Goal: Task Accomplishment & Management: Manage account settings

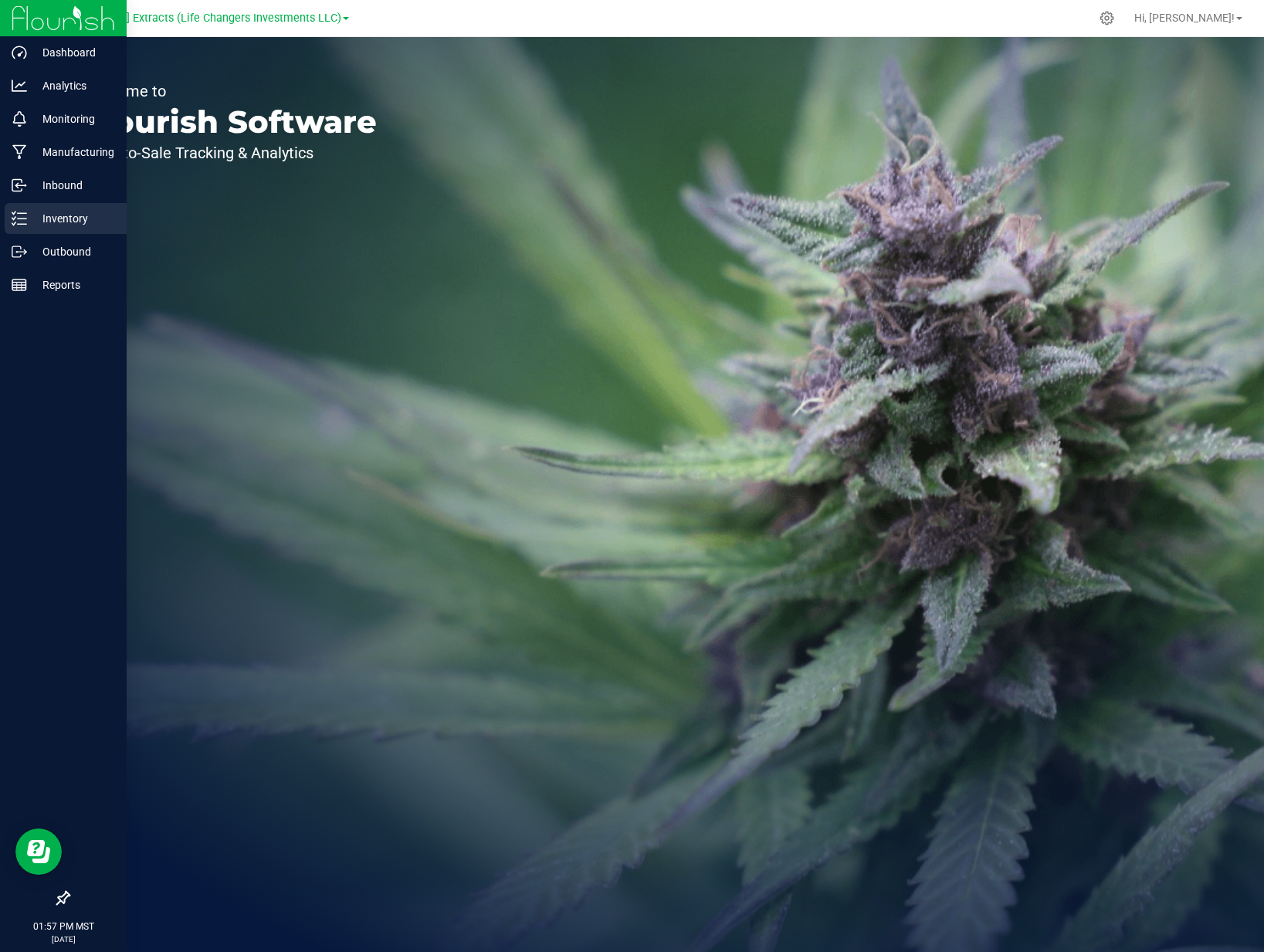
click at [30, 224] on p "Inventory" at bounding box center [73, 218] width 93 height 19
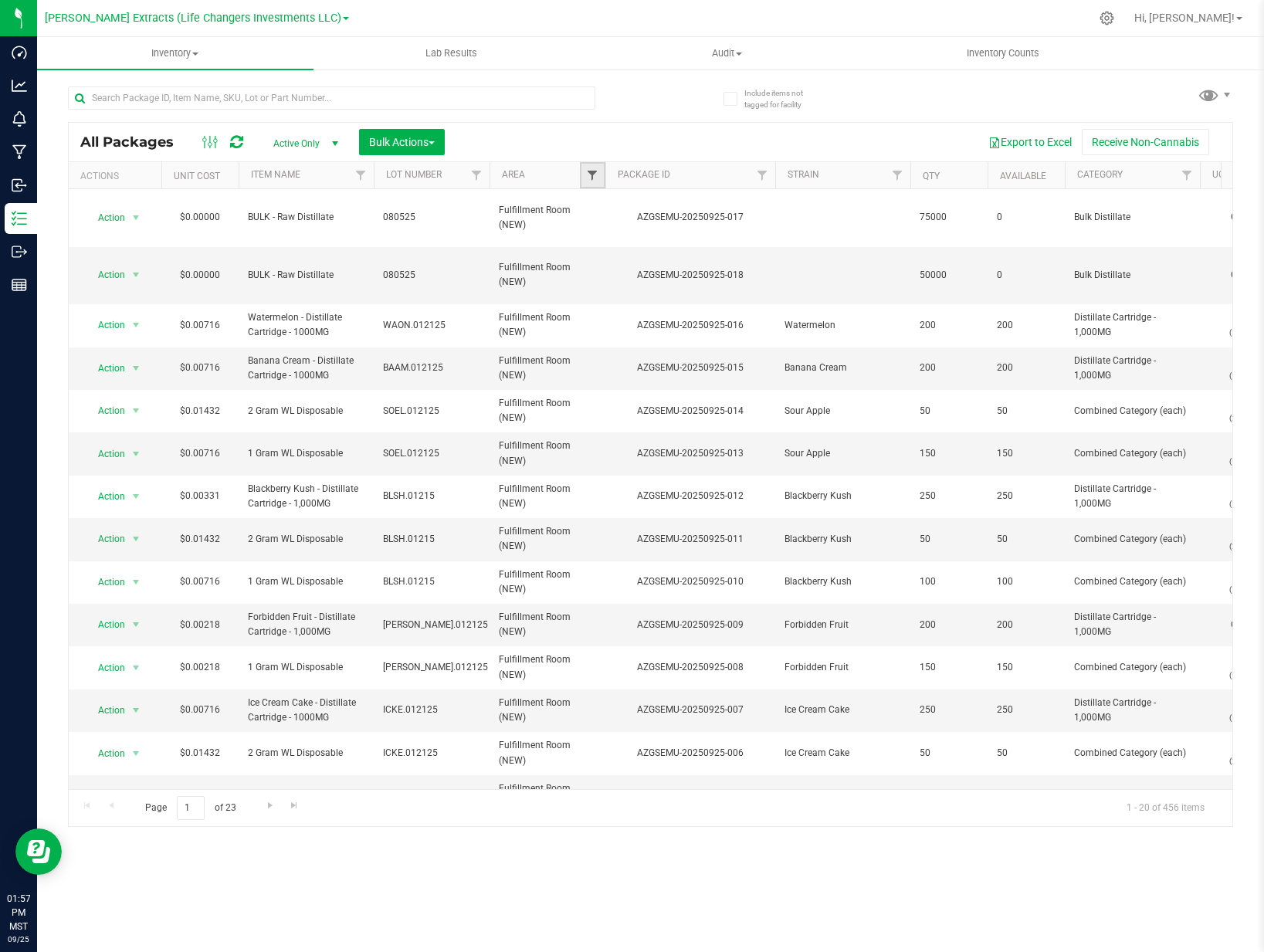
click at [586, 178] on span "Filter" at bounding box center [592, 175] width 12 height 12
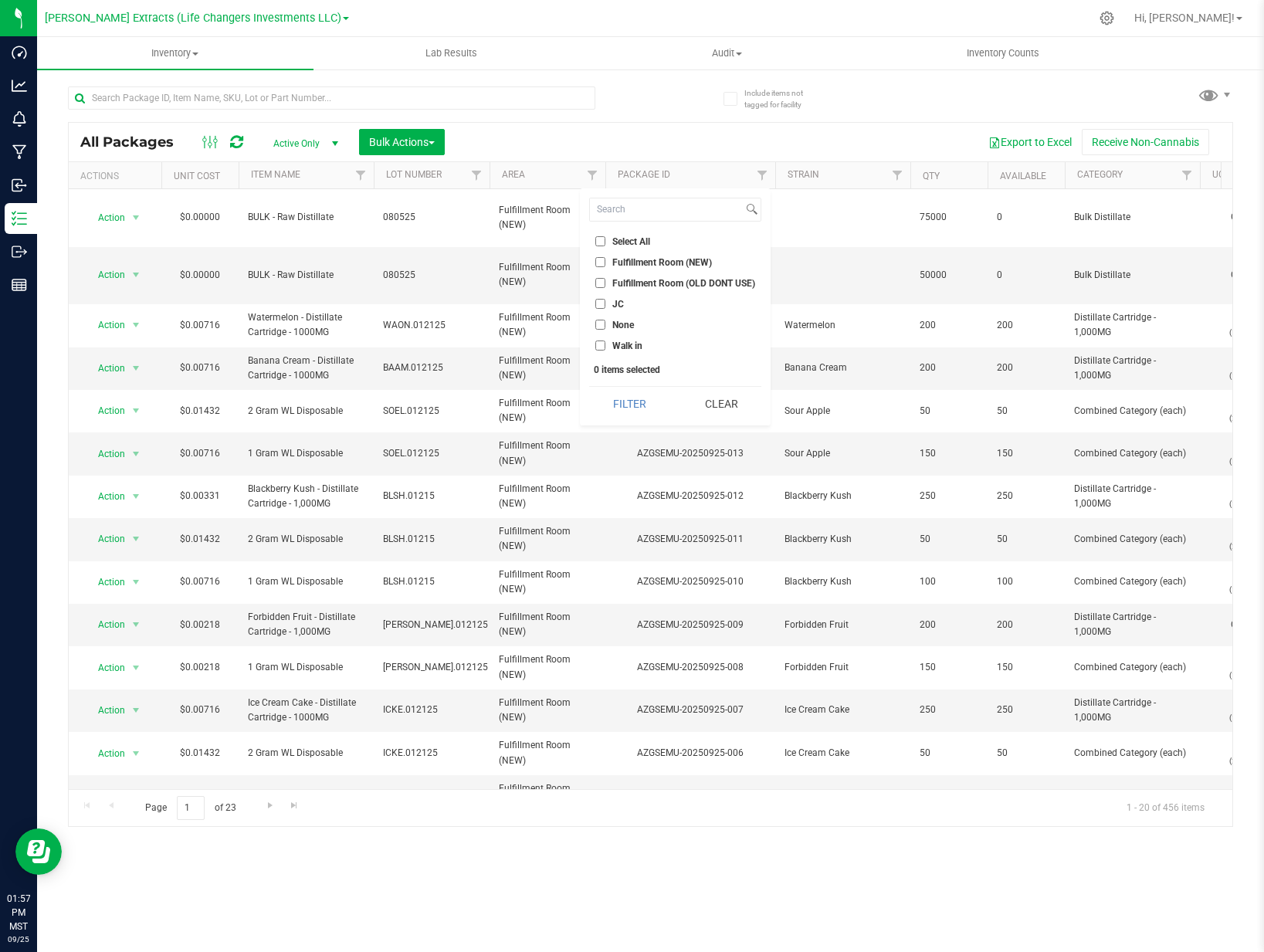
click at [617, 308] on li "JC" at bounding box center [674, 304] width 172 height 16
click at [603, 303] on input "JC" at bounding box center [599, 303] width 10 height 10
checkbox input "true"
click at [611, 390] on button "Filter" at bounding box center [628, 404] width 80 height 34
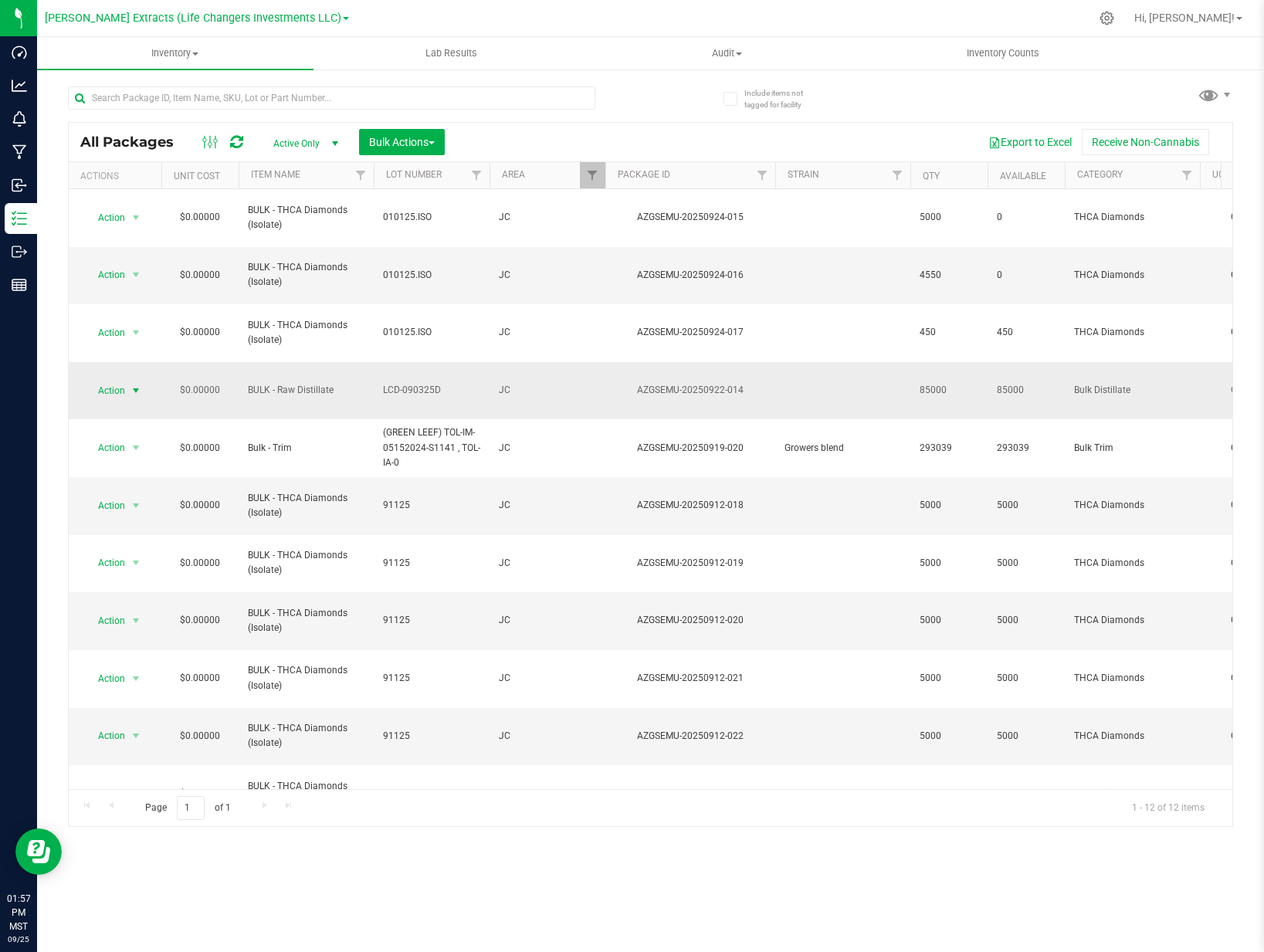
click at [128, 380] on span "select" at bounding box center [136, 391] width 19 height 21
click at [144, 383] on li "Create package" at bounding box center [133, 384] width 97 height 23
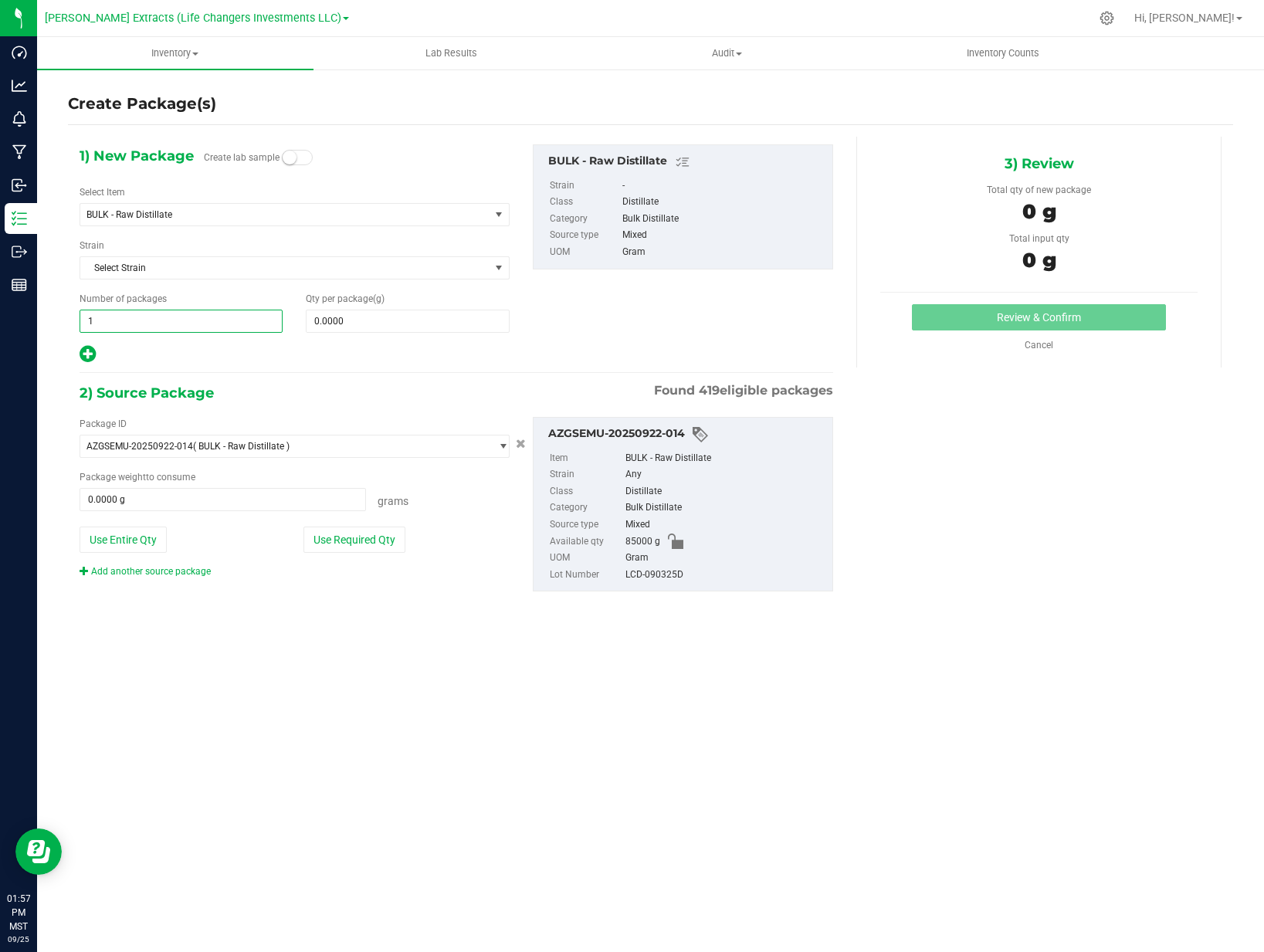
click at [183, 322] on span "1 1" at bounding box center [181, 321] width 203 height 23
click at [183, 322] on input "1" at bounding box center [181, 321] width 202 height 21
type input "6"
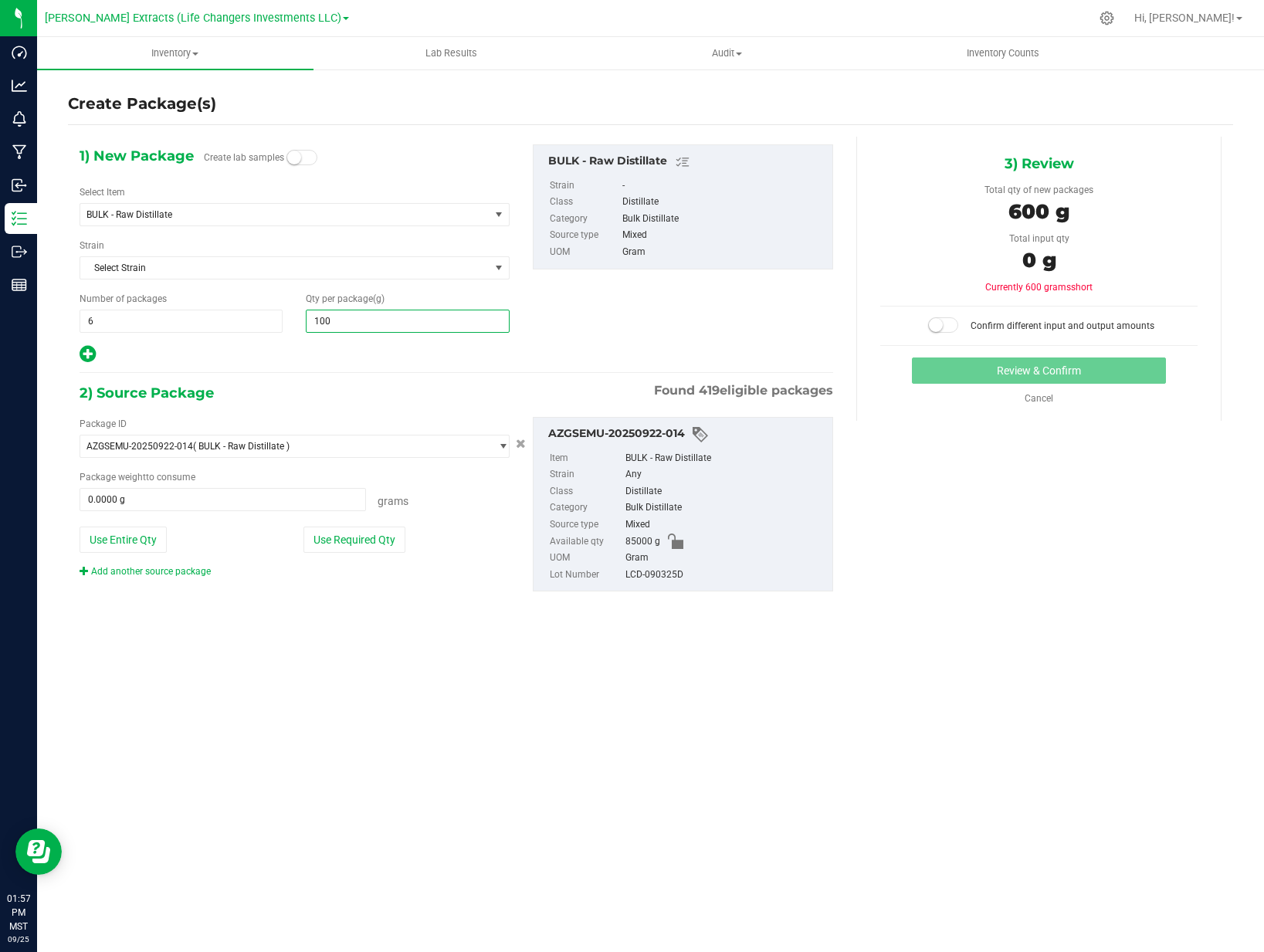
type input "1000"
type input "1,000.0000"
drag, startPoint x: 651, startPoint y: 331, endPoint x: 579, endPoint y: 385, distance: 90.0
click at [647, 334] on div "1) New Package Create lab samples Select Item BULK - Raw Distillate 1 Gram WL C…" at bounding box center [456, 254] width 777 height 220
click at [379, 537] on button "Use Required Qty" at bounding box center [354, 540] width 102 height 27
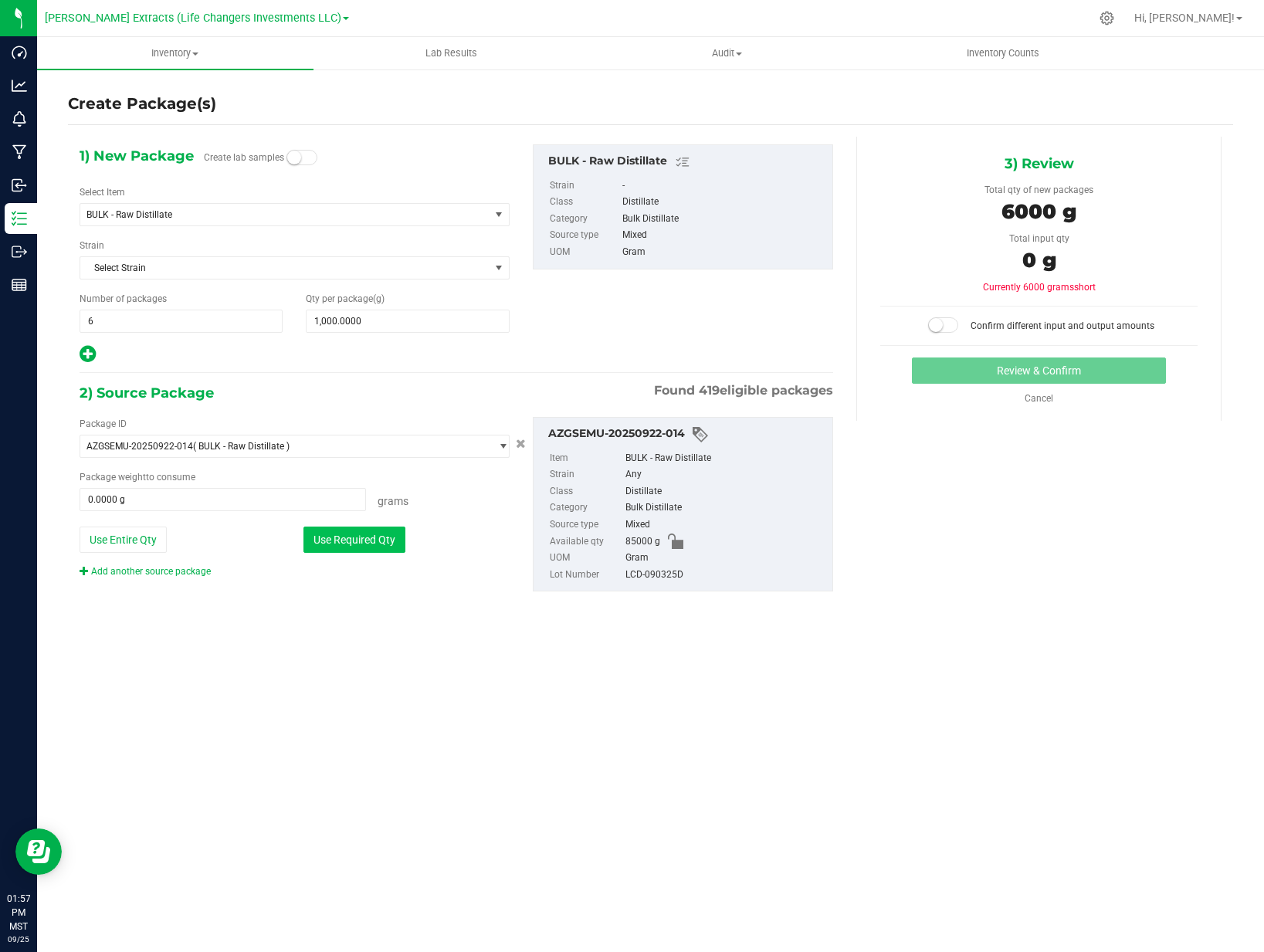
type input "6000.0000 g"
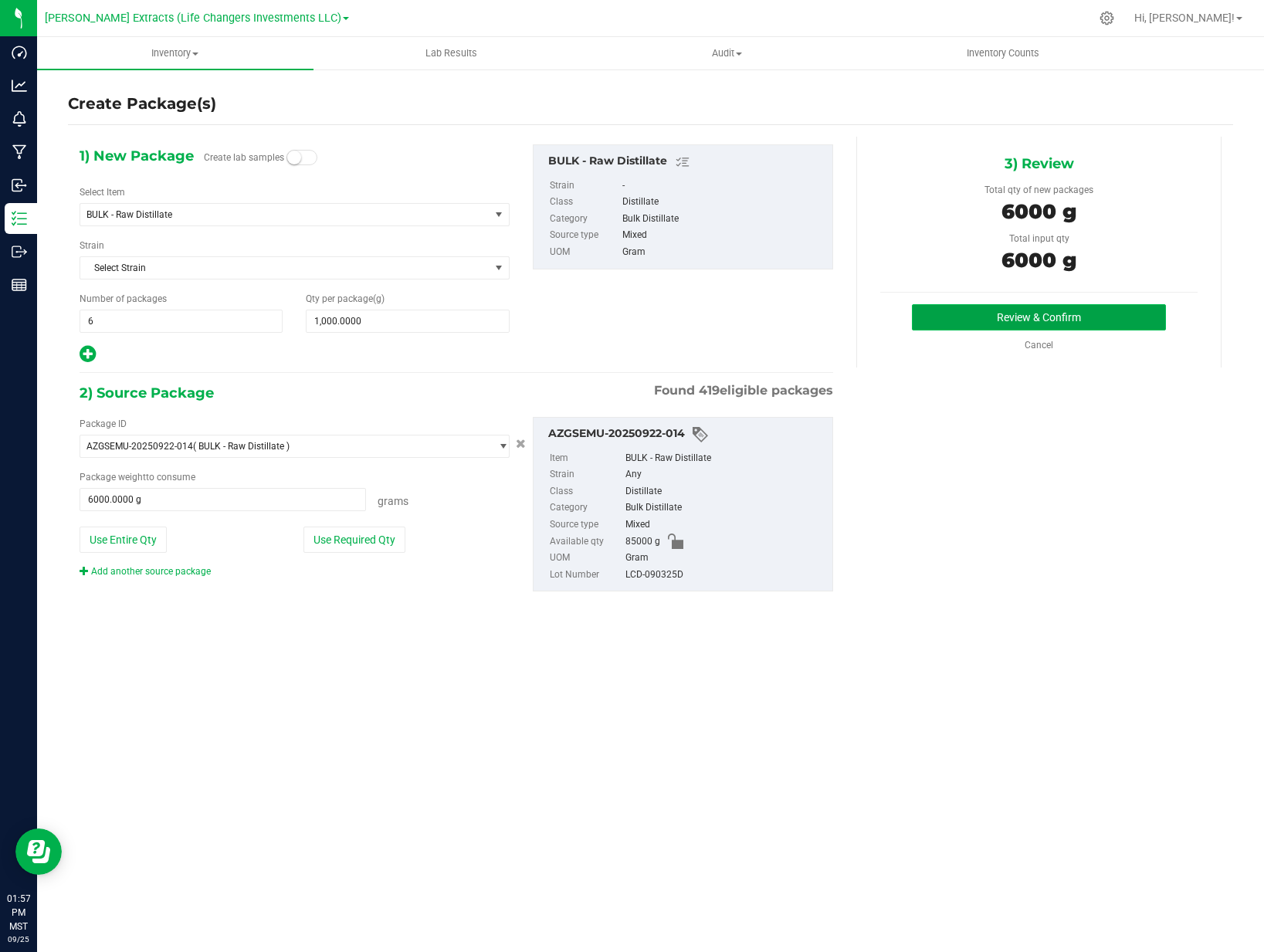
click at [1006, 327] on button "Review & Confirm" at bounding box center [1039, 317] width 254 height 27
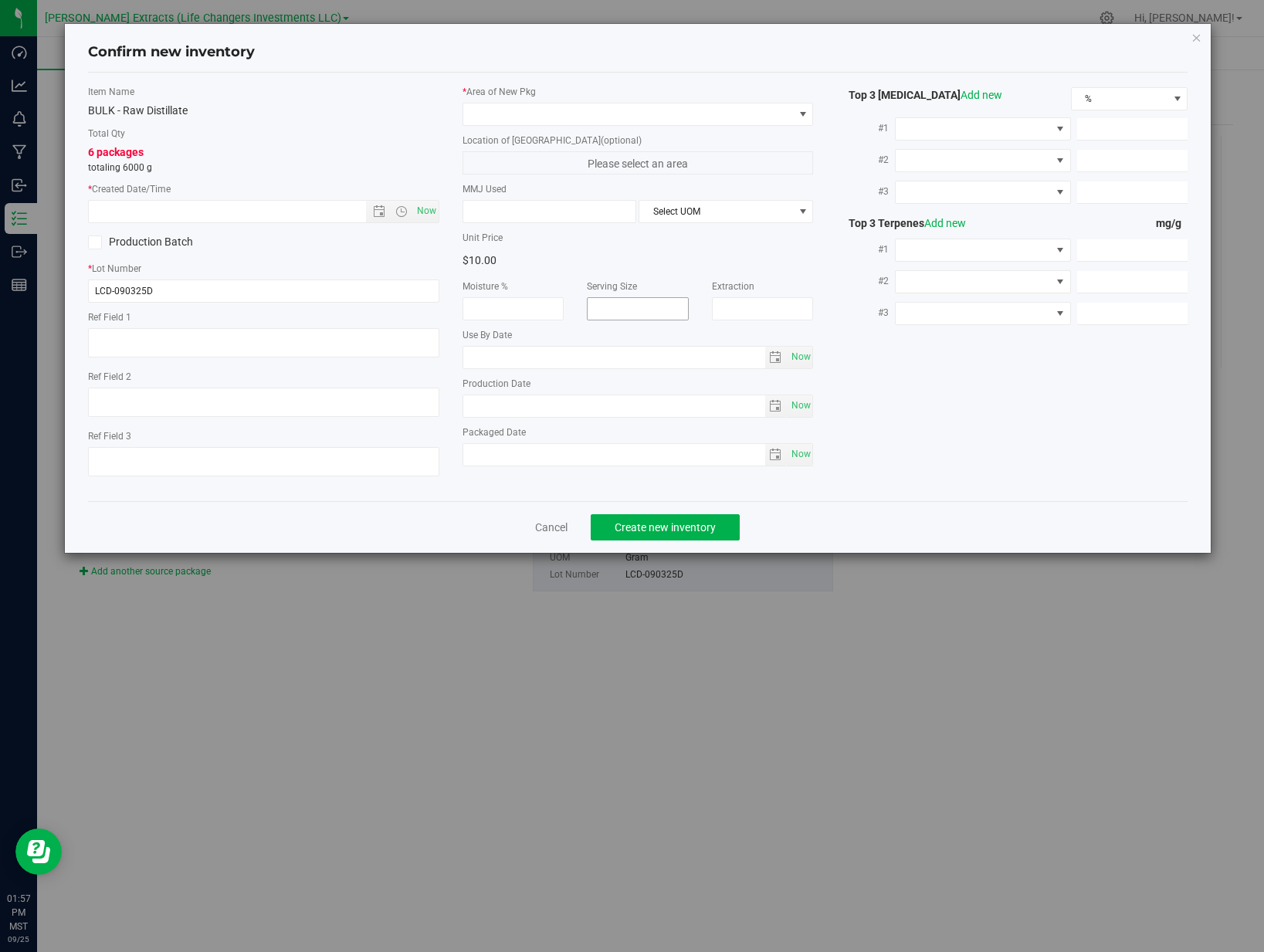
type textarea "8D"
type textarea "J"
click at [422, 217] on span "Now" at bounding box center [426, 210] width 27 height 22
type input "[DATE] 1:57 PM"
click at [526, 119] on span at bounding box center [628, 114] width 331 height 21
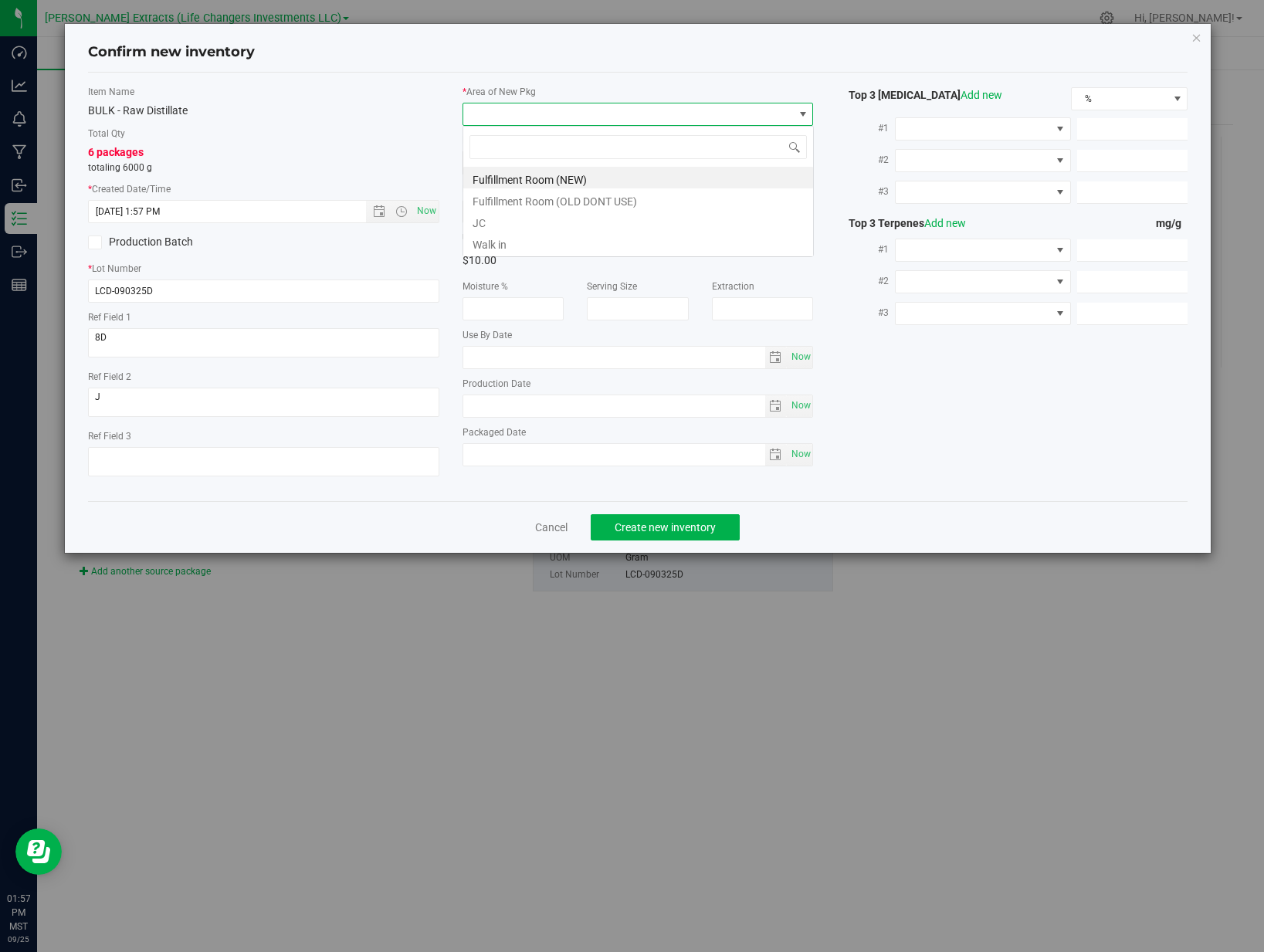
scroll to position [23, 351]
click at [508, 219] on li "JC" at bounding box center [638, 221] width 350 height 21
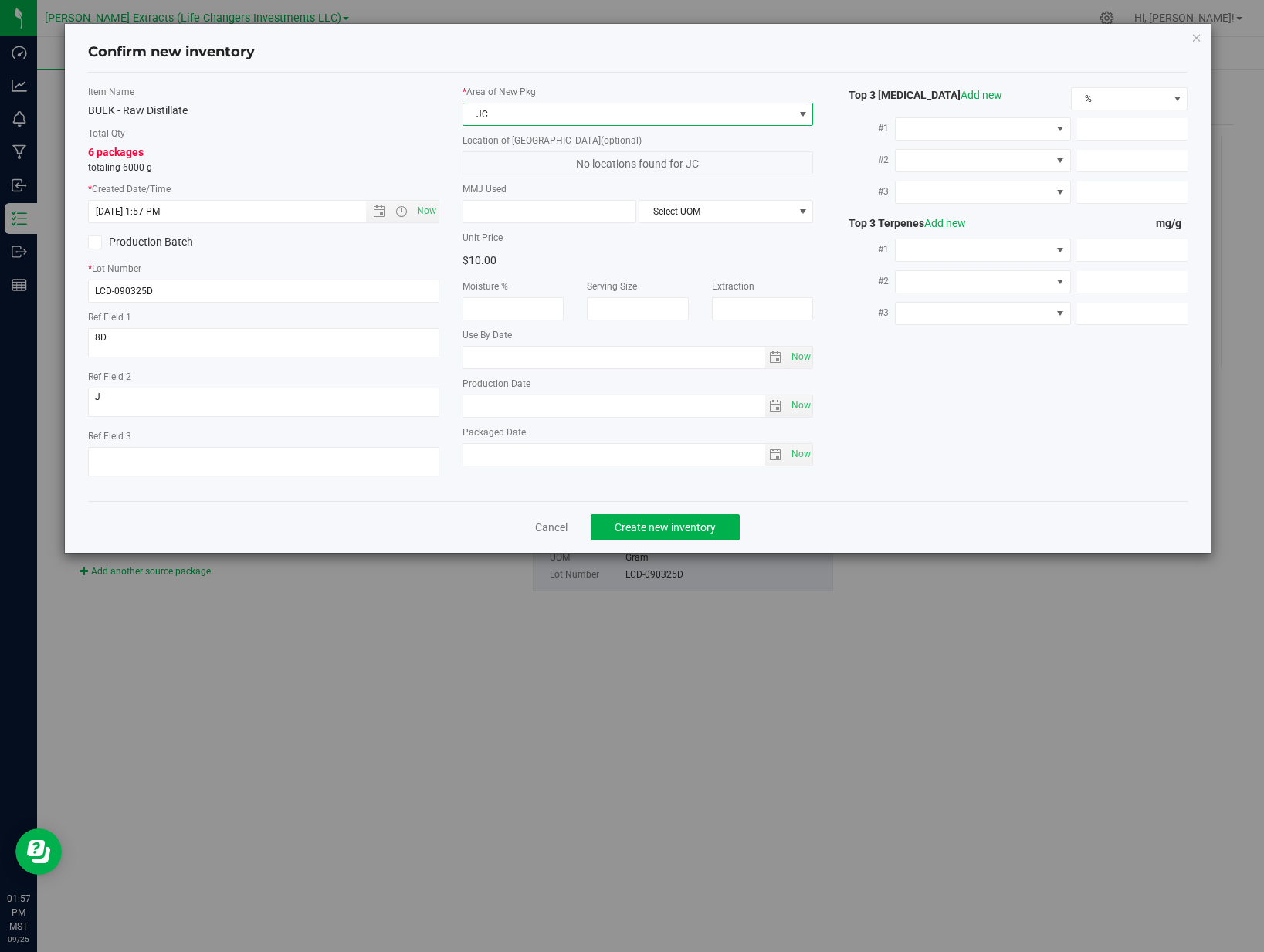
click at [393, 143] on div "Total Qty 6 packages totaling 6000 g" at bounding box center [263, 150] width 351 height 48
click at [429, 206] on span "Now" at bounding box center [426, 210] width 27 height 22
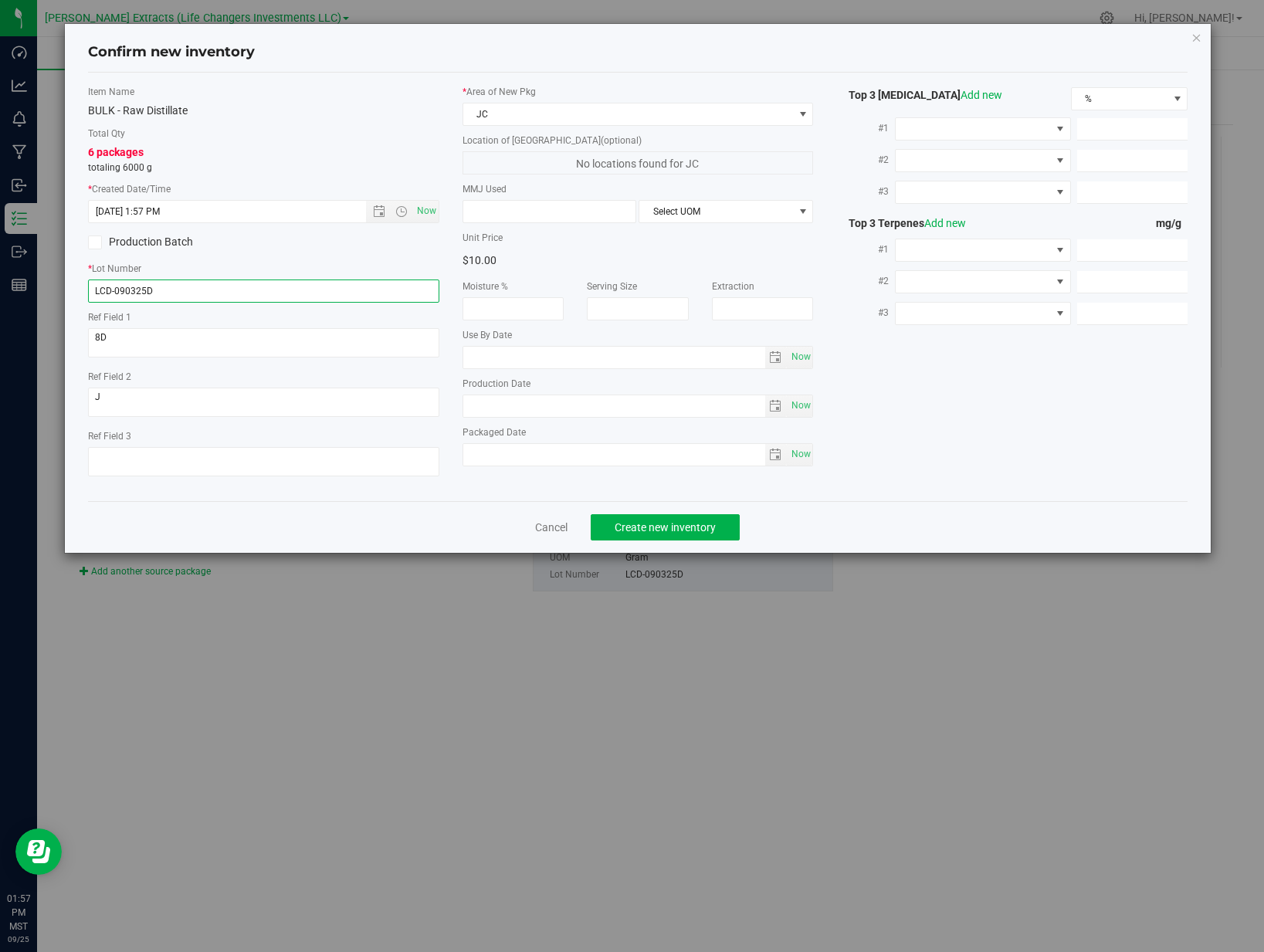
click at [360, 286] on input "LCD-090325D" at bounding box center [263, 291] width 351 height 23
click at [339, 292] on input "LCD-090325D" at bounding box center [263, 291] width 351 height 23
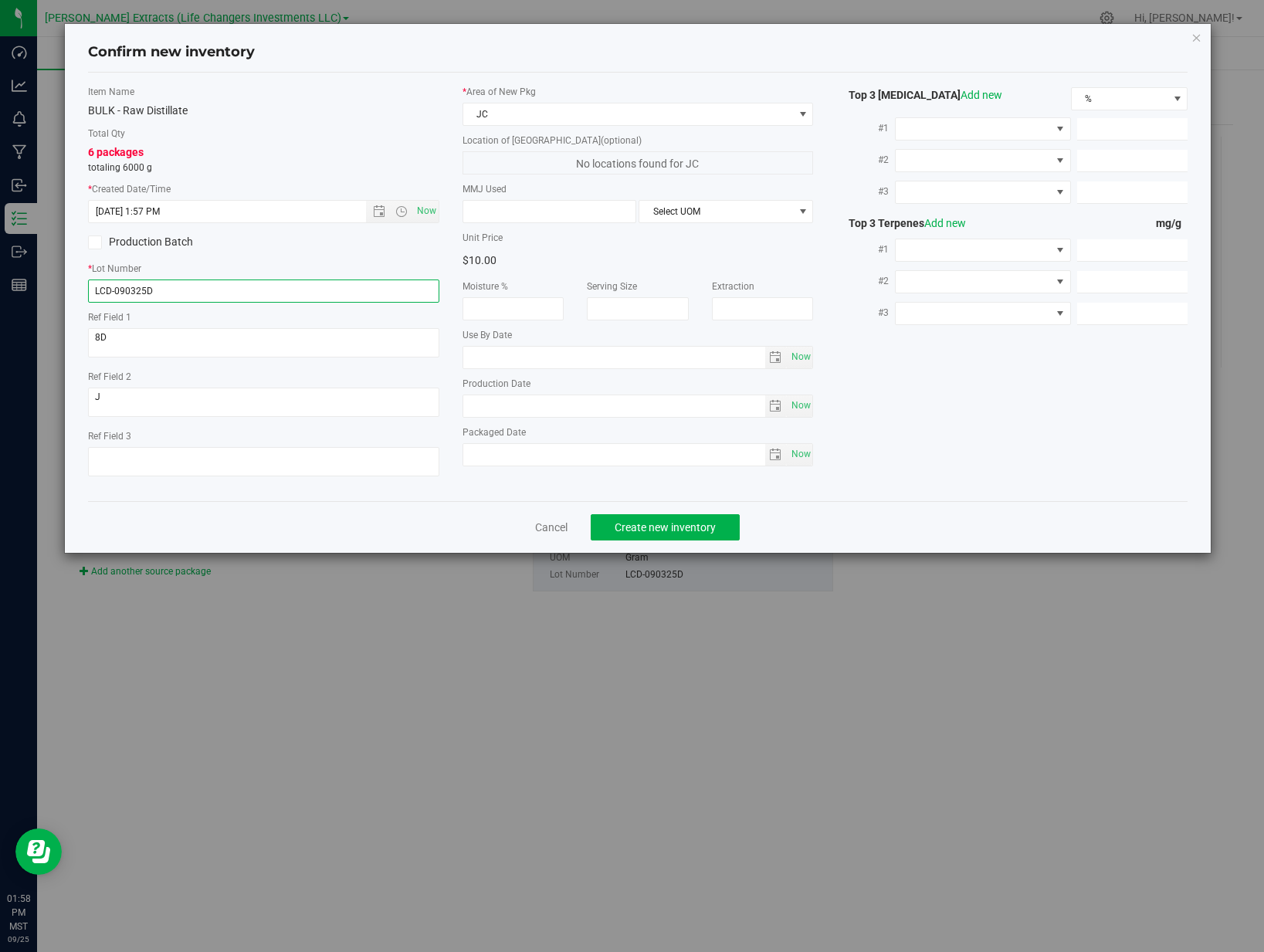
click at [339, 292] on input "LCD-090325D" at bounding box center [263, 291] width 351 height 23
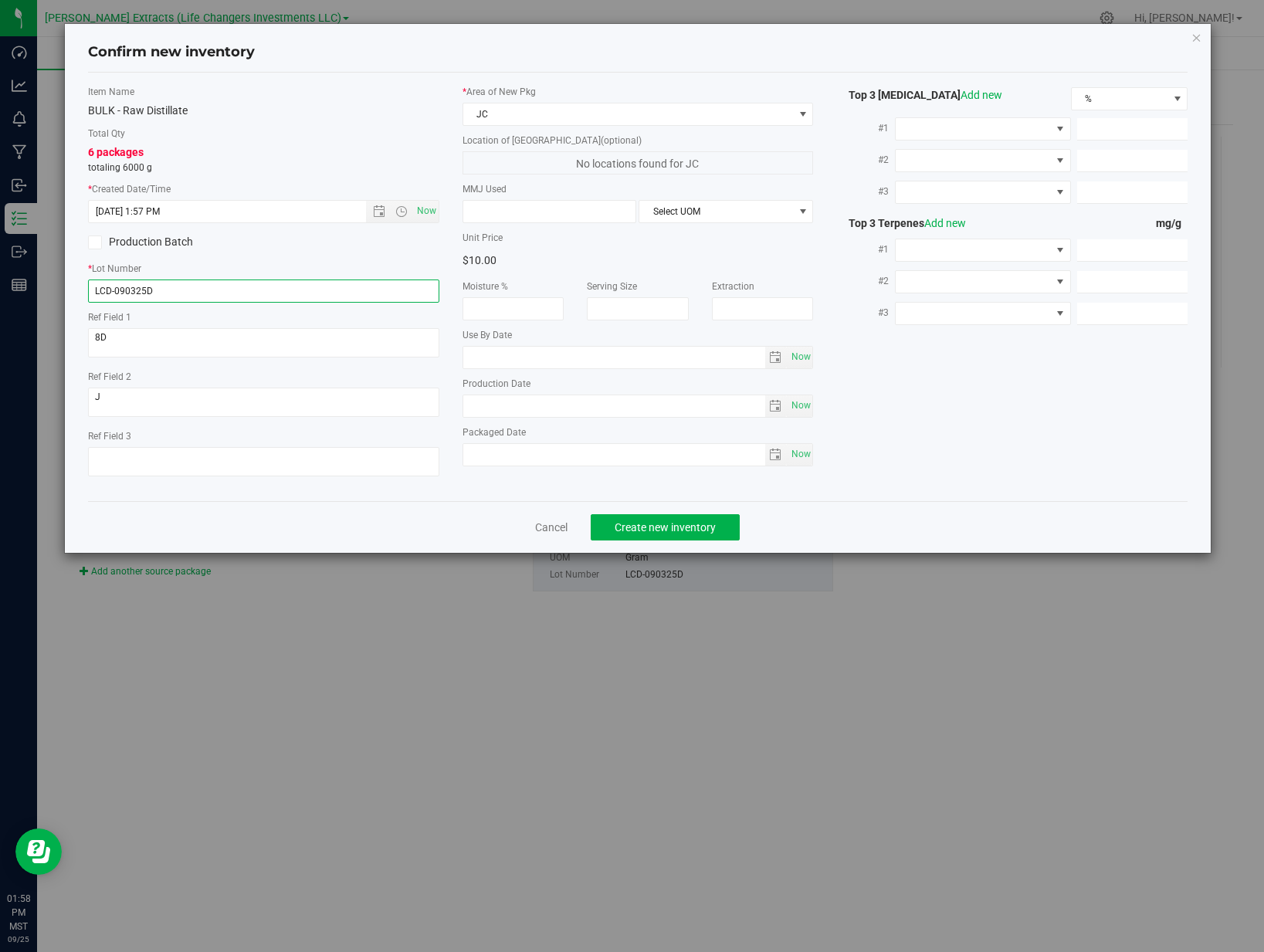
click at [339, 292] on input "LCD-090325D" at bounding box center [263, 291] width 351 height 23
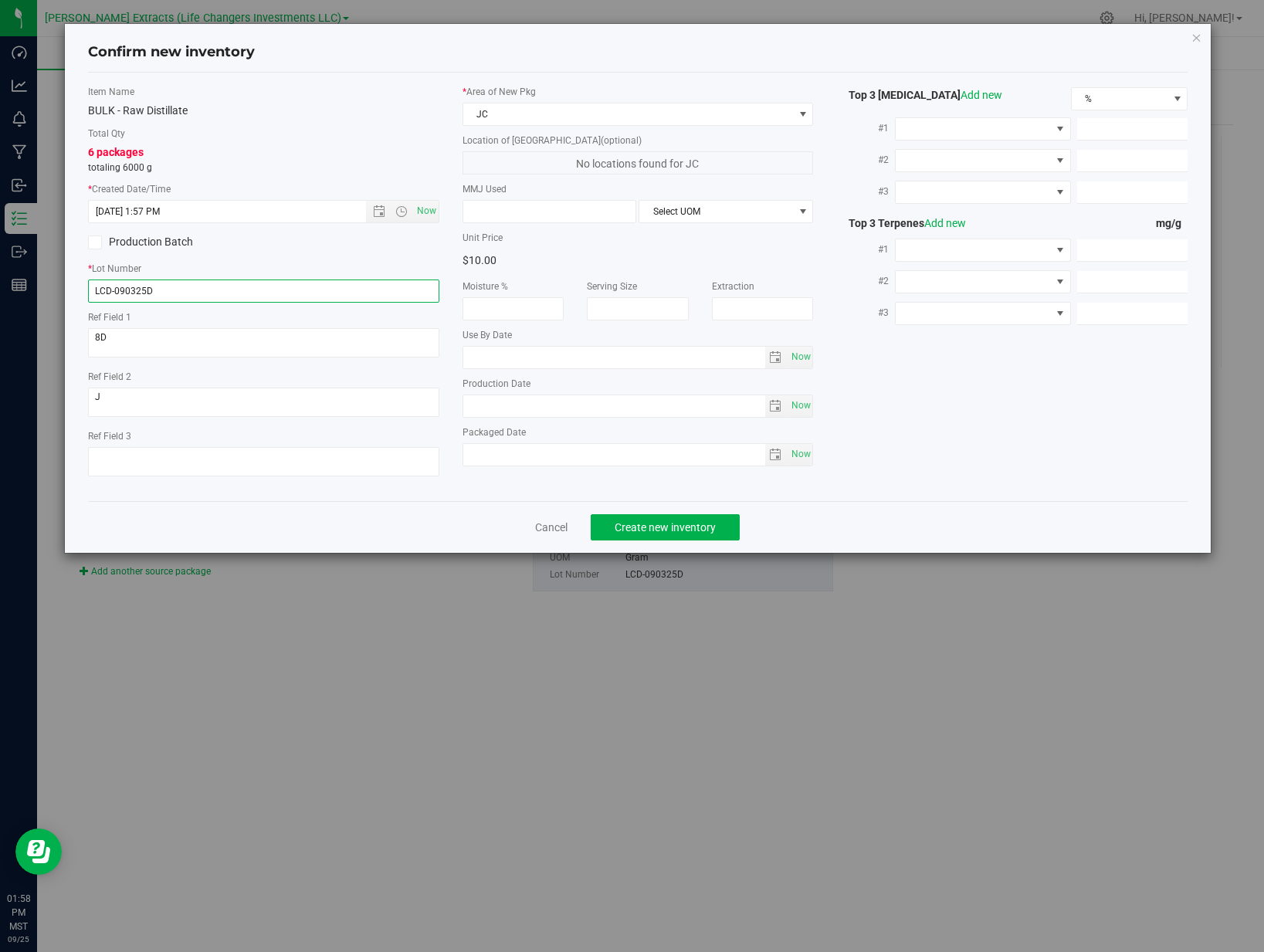
click at [339, 292] on input "LCD-090325D" at bounding box center [263, 291] width 351 height 23
type input "LCD-090925D"
click at [649, 522] on span "Create new inventory" at bounding box center [665, 528] width 101 height 12
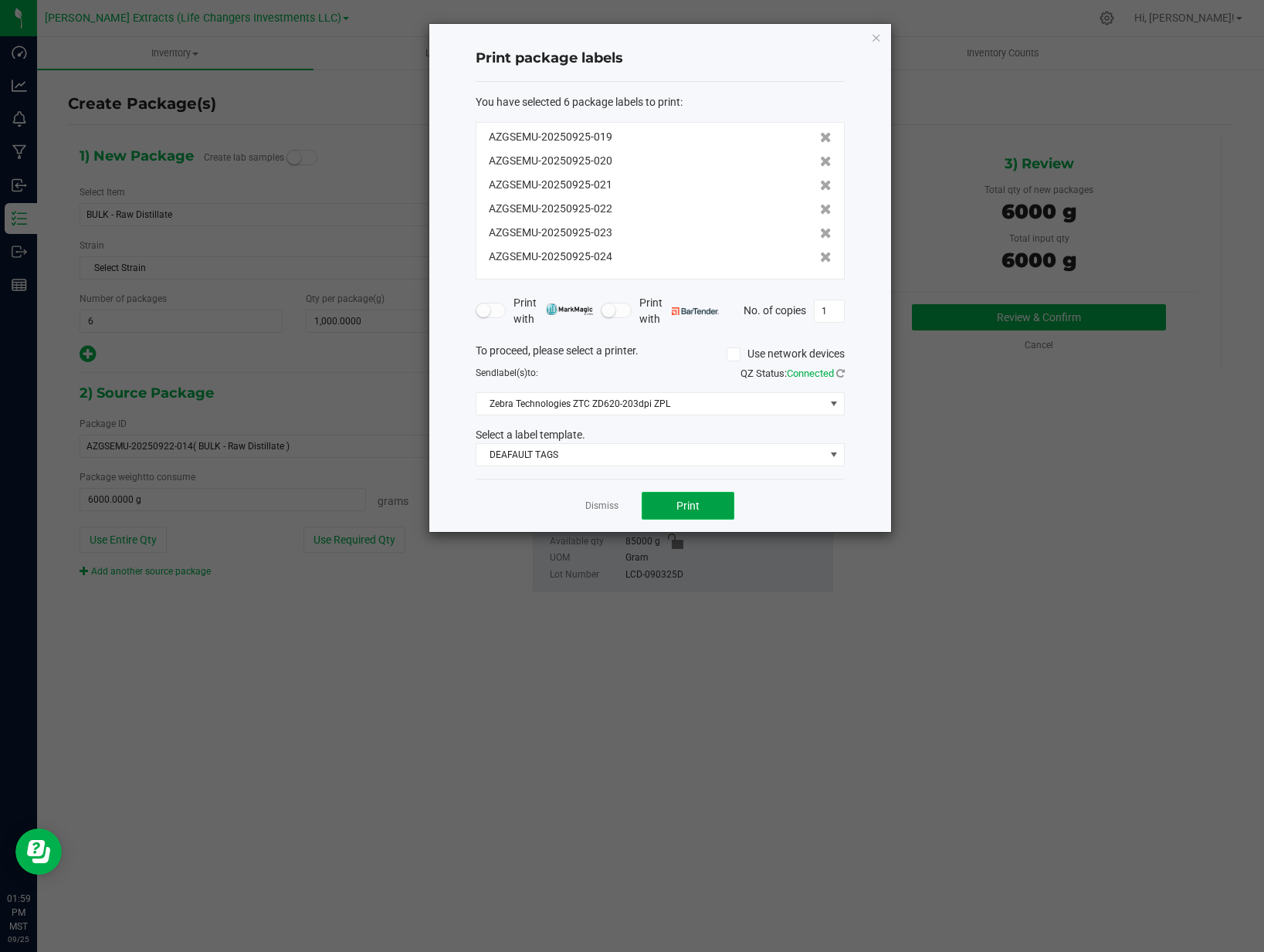
click at [661, 514] on button "Print" at bounding box center [688, 505] width 93 height 27
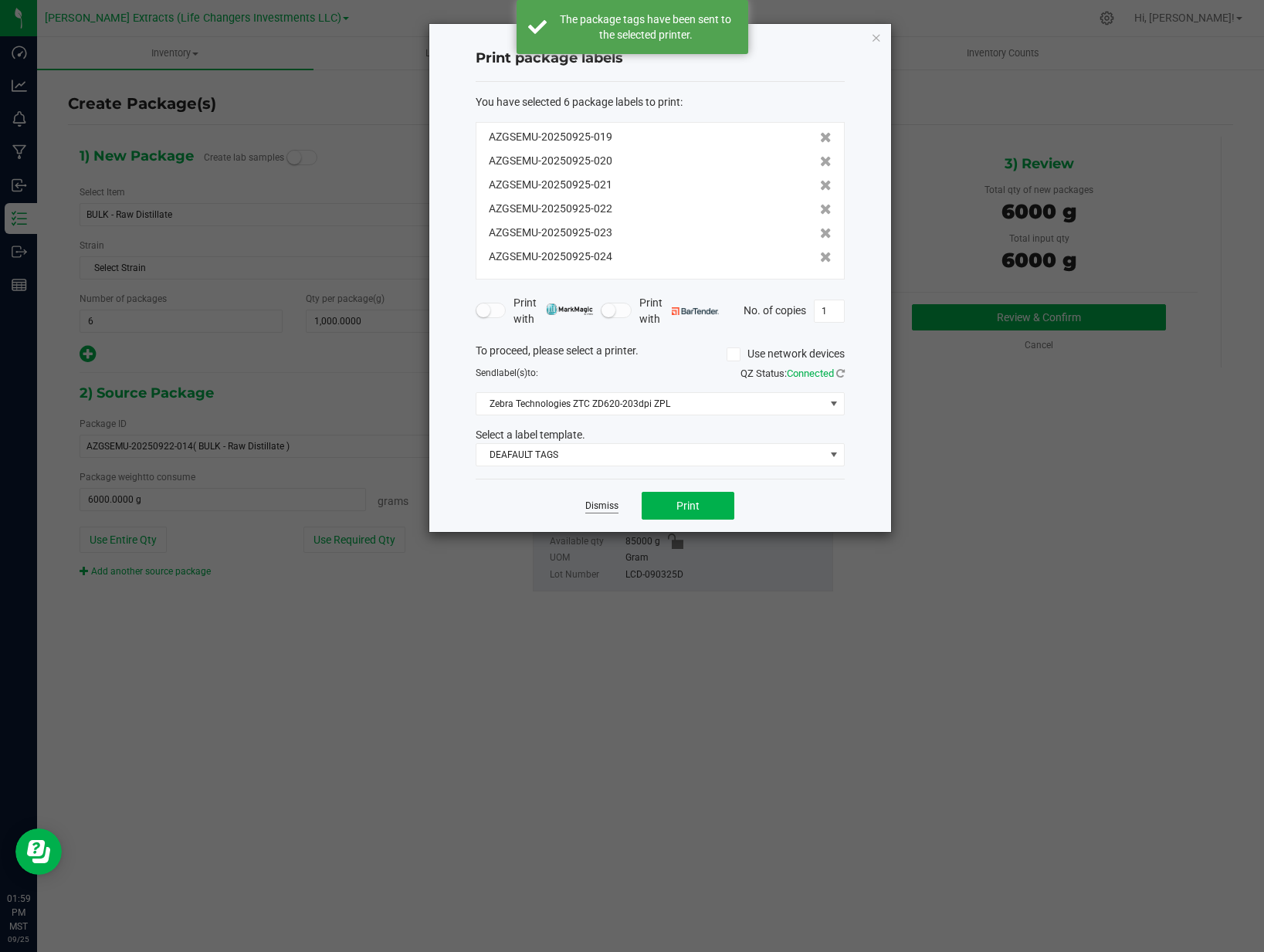
click at [606, 506] on link "Dismiss" at bounding box center [602, 506] width 34 height 13
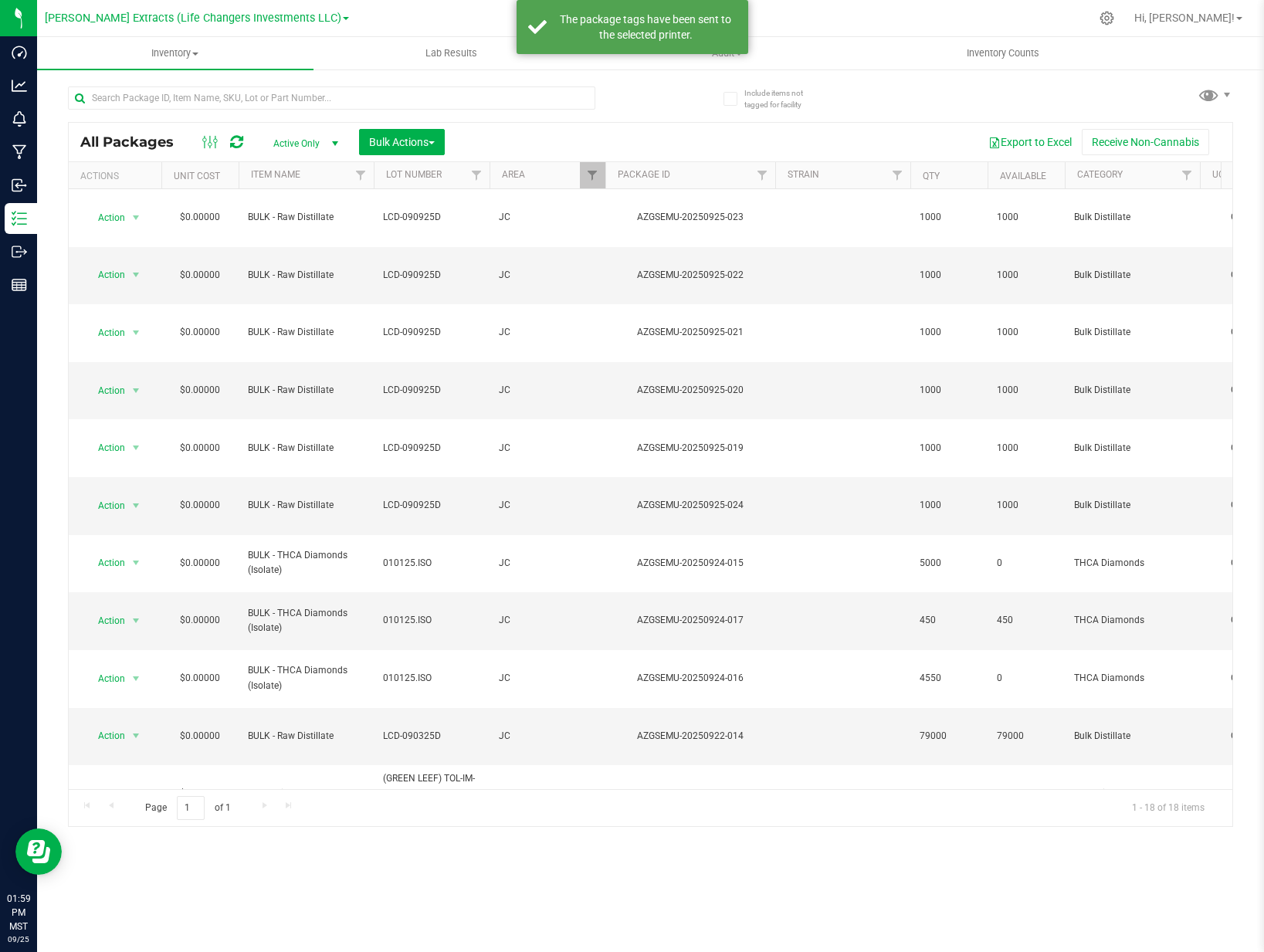
drag, startPoint x: 683, startPoint y: 119, endPoint x: 665, endPoint y: 124, distance: 18.7
click at [683, 119] on div "All Packages Active Only Active Only Lab Samples Locked All Bulk Actions Add to…" at bounding box center [651, 449] width 1165 height 755
click at [431, 137] on span "Bulk Actions" at bounding box center [402, 142] width 65 height 12
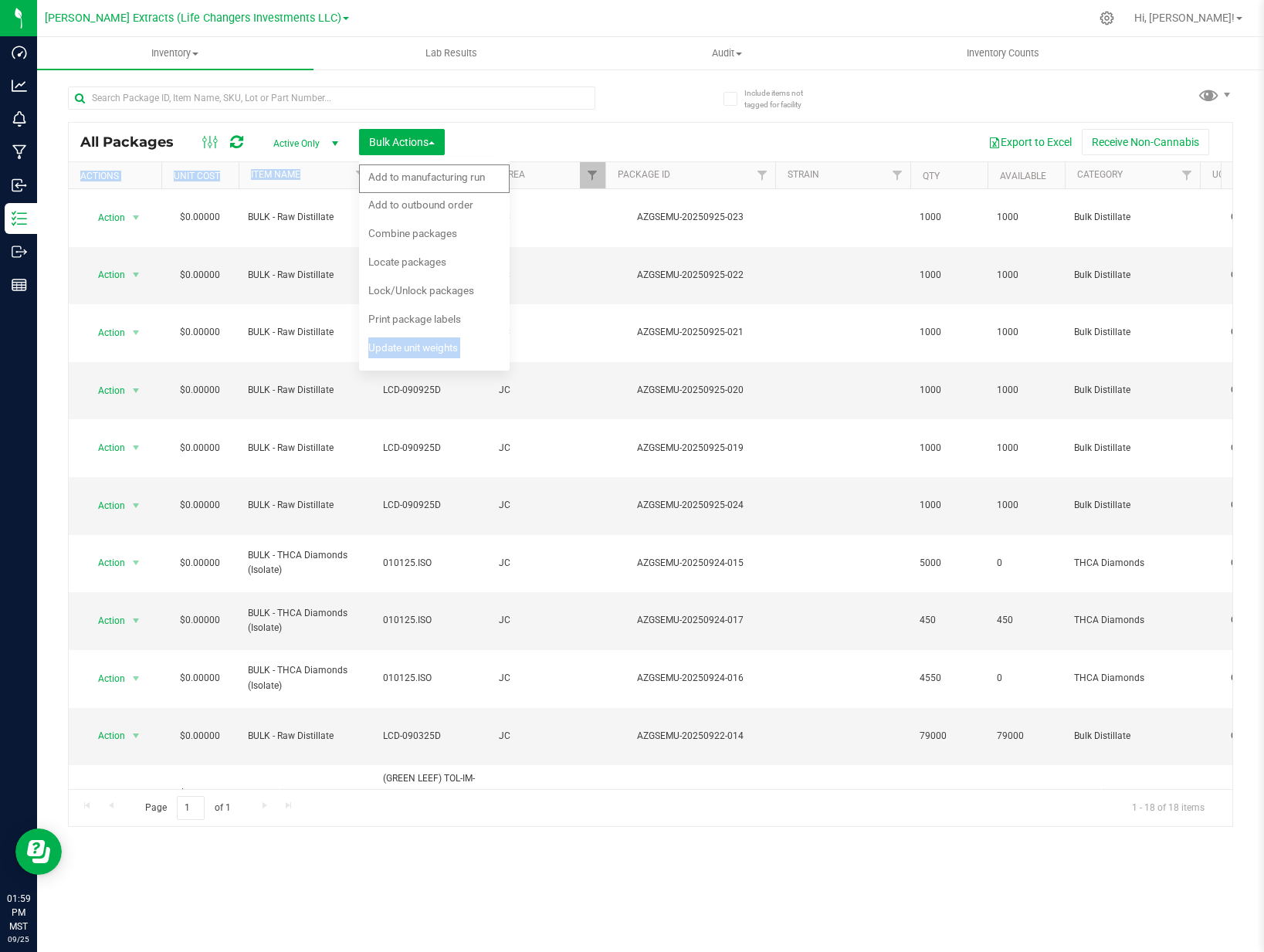
drag, startPoint x: 472, startPoint y: 324, endPoint x: 598, endPoint y: 156, distance: 210.0
click at [595, 158] on div "All Packages Active Only Active Only Lab Samples Locked All Bulk Actions Add to…" at bounding box center [651, 142] width 1163 height 39
click at [614, 142] on div "Export to Excel Receive Non-Cannabis" at bounding box center [838, 142] width 765 height 27
click at [619, 141] on div "Export to Excel Receive Non-Cannabis" at bounding box center [838, 142] width 765 height 27
drag, startPoint x: 432, startPoint y: 148, endPoint x: 444, endPoint y: 142, distance: 13.4
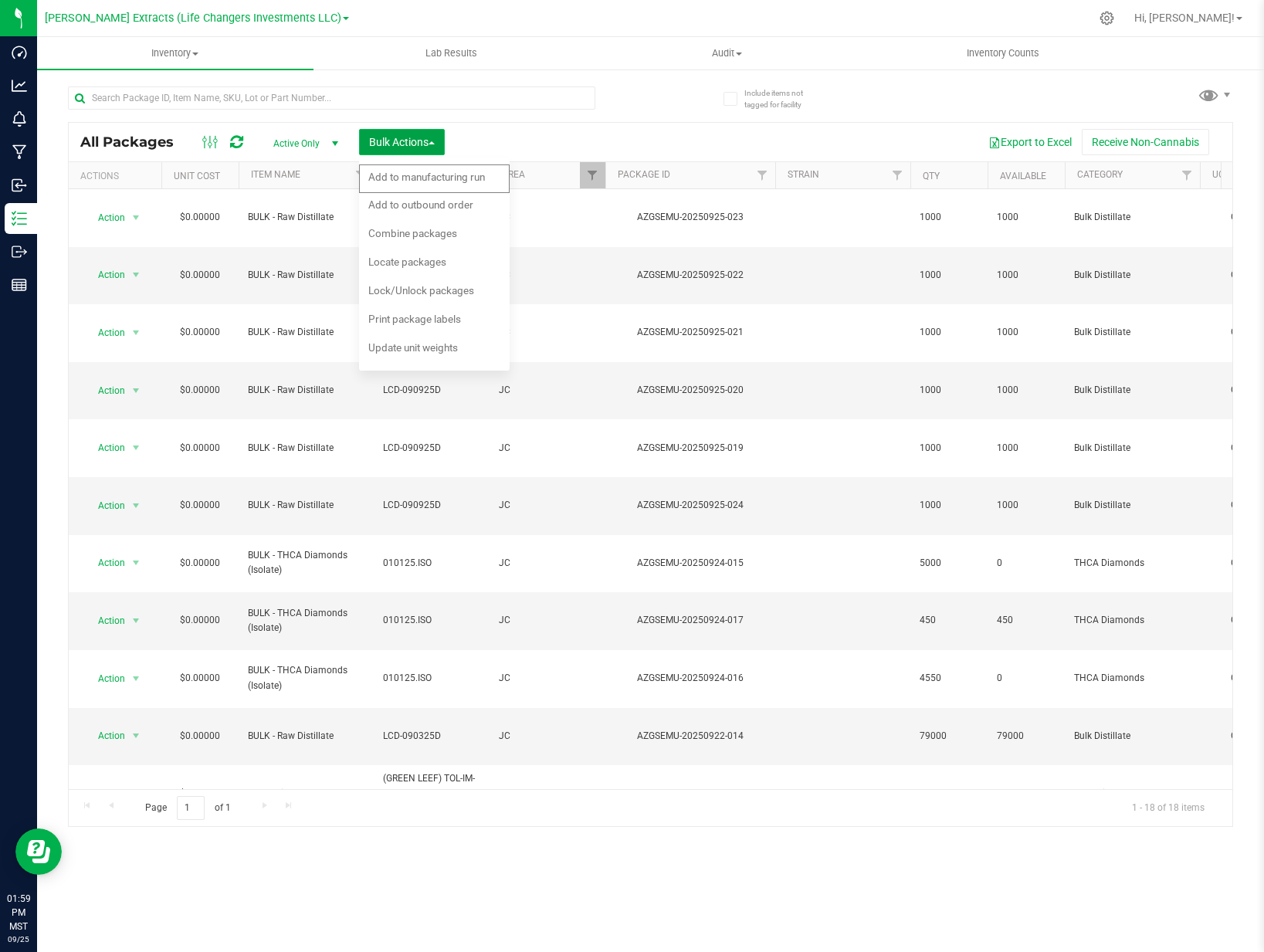
click at [433, 148] on span "Bulk Actions" at bounding box center [402, 142] width 65 height 12
click at [439, 147] on button "Bulk Actions" at bounding box center [401, 142] width 86 height 27
click at [448, 204] on span "Add to outbound order" at bounding box center [421, 204] width 105 height 12
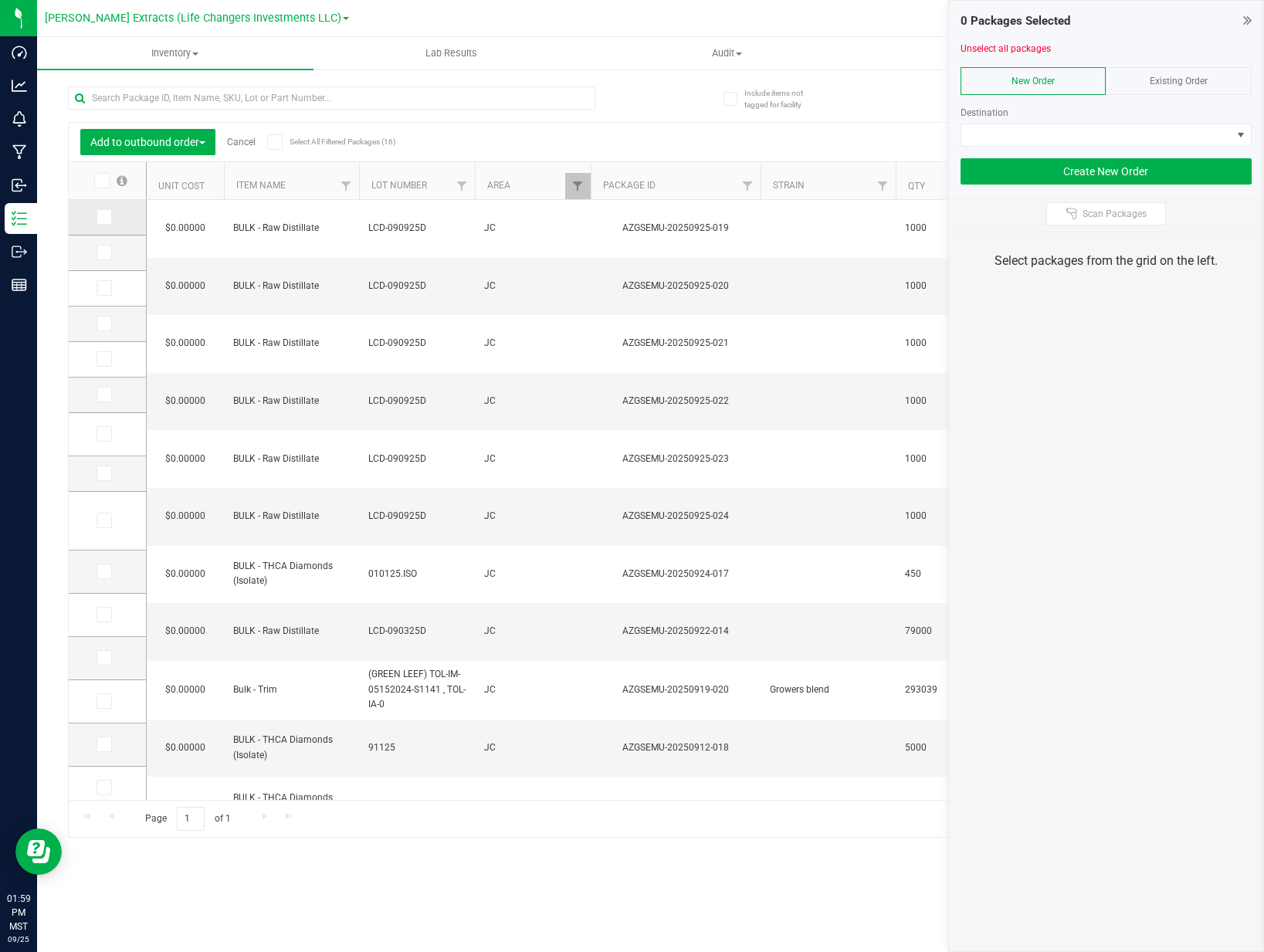
click at [103, 225] on td at bounding box center [107, 217] width 77 height 35
click at [103, 217] on icon at bounding box center [103, 217] width 10 height 0
click at [0, 0] on input "checkbox" at bounding box center [0, 0] width 0 height 0
drag, startPoint x: 107, startPoint y: 250, endPoint x: 107, endPoint y: 265, distance: 15.0
click at [107, 253] on icon at bounding box center [103, 253] width 10 height 0
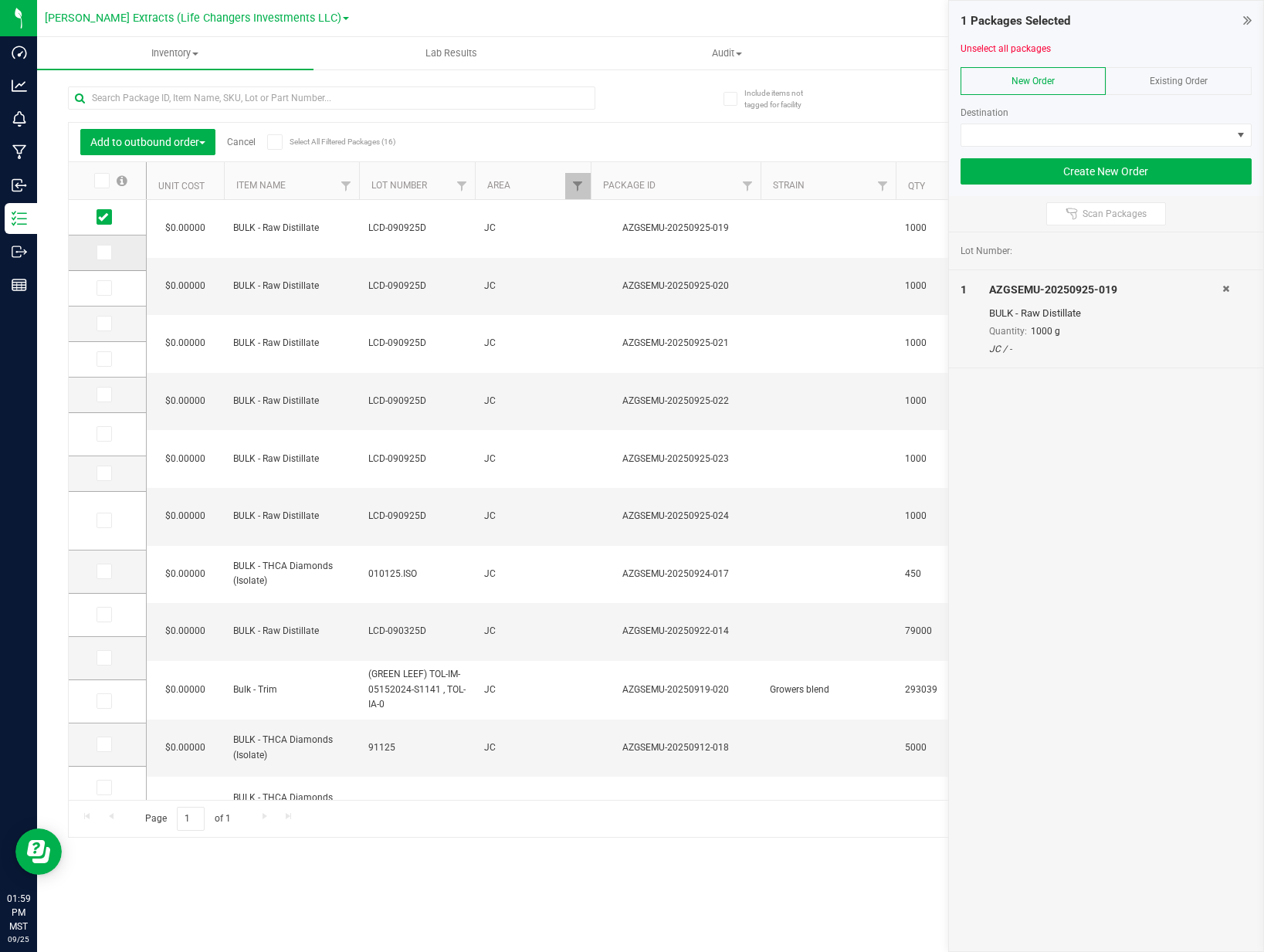
click at [0, 0] on input "checkbox" at bounding box center [0, 0] width 0 height 0
drag, startPoint x: 105, startPoint y: 290, endPoint x: 107, endPoint y: 324, distance: 34.1
click at [105, 288] on icon at bounding box center [103, 288] width 10 height 0
click at [0, 0] on input "checkbox" at bounding box center [0, 0] width 0 height 0
click at [107, 324] on icon at bounding box center [103, 324] width 10 height 0
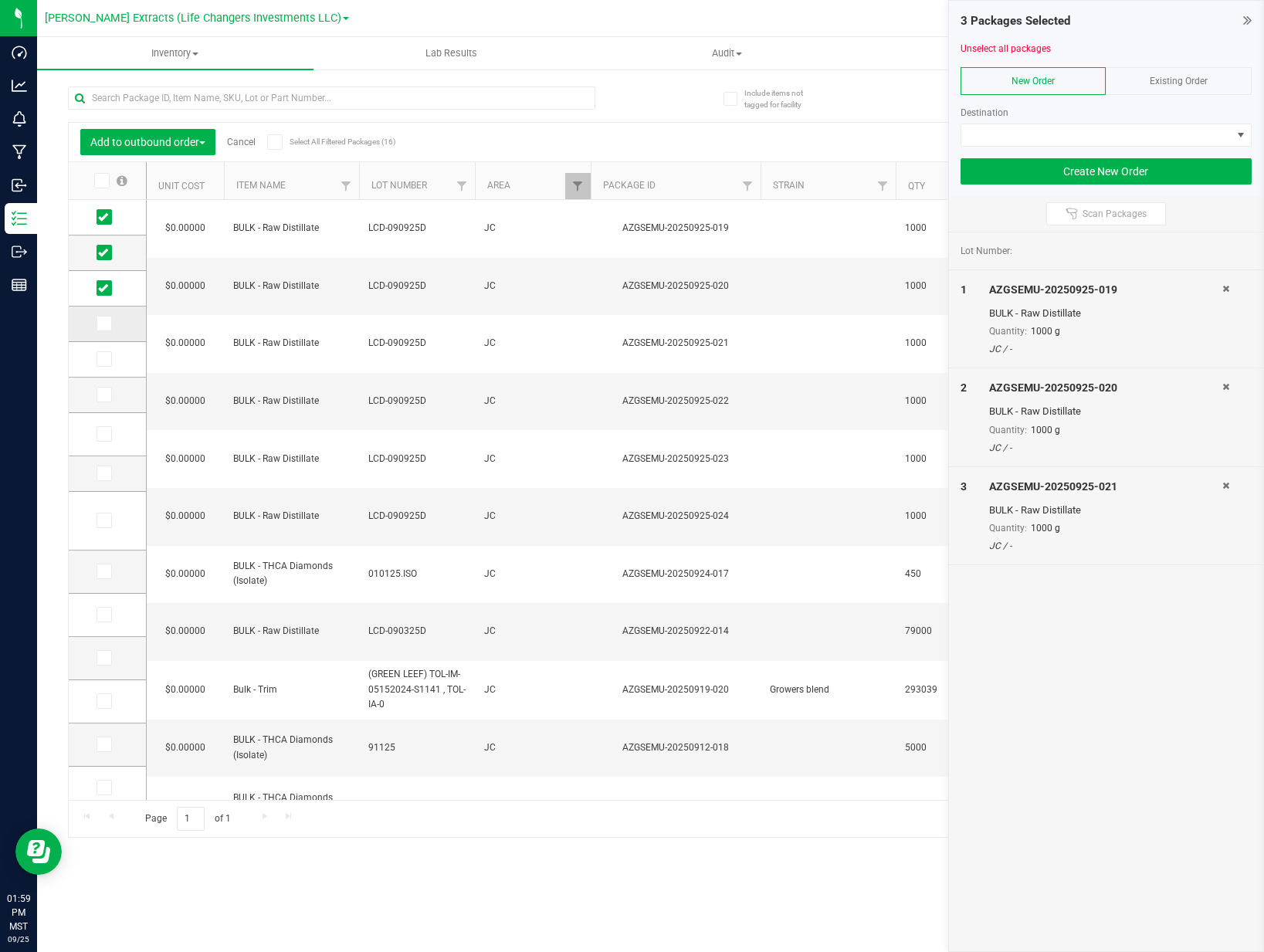
click at [0, 0] on input "checkbox" at bounding box center [0, 0] width 0 height 0
click at [106, 359] on icon at bounding box center [103, 359] width 10 height 0
click at [0, 0] on input "checkbox" at bounding box center [0, 0] width 0 height 0
click at [110, 395] on span at bounding box center [103, 394] width 15 height 15
click at [0, 0] on input "checkbox" at bounding box center [0, 0] width 0 height 0
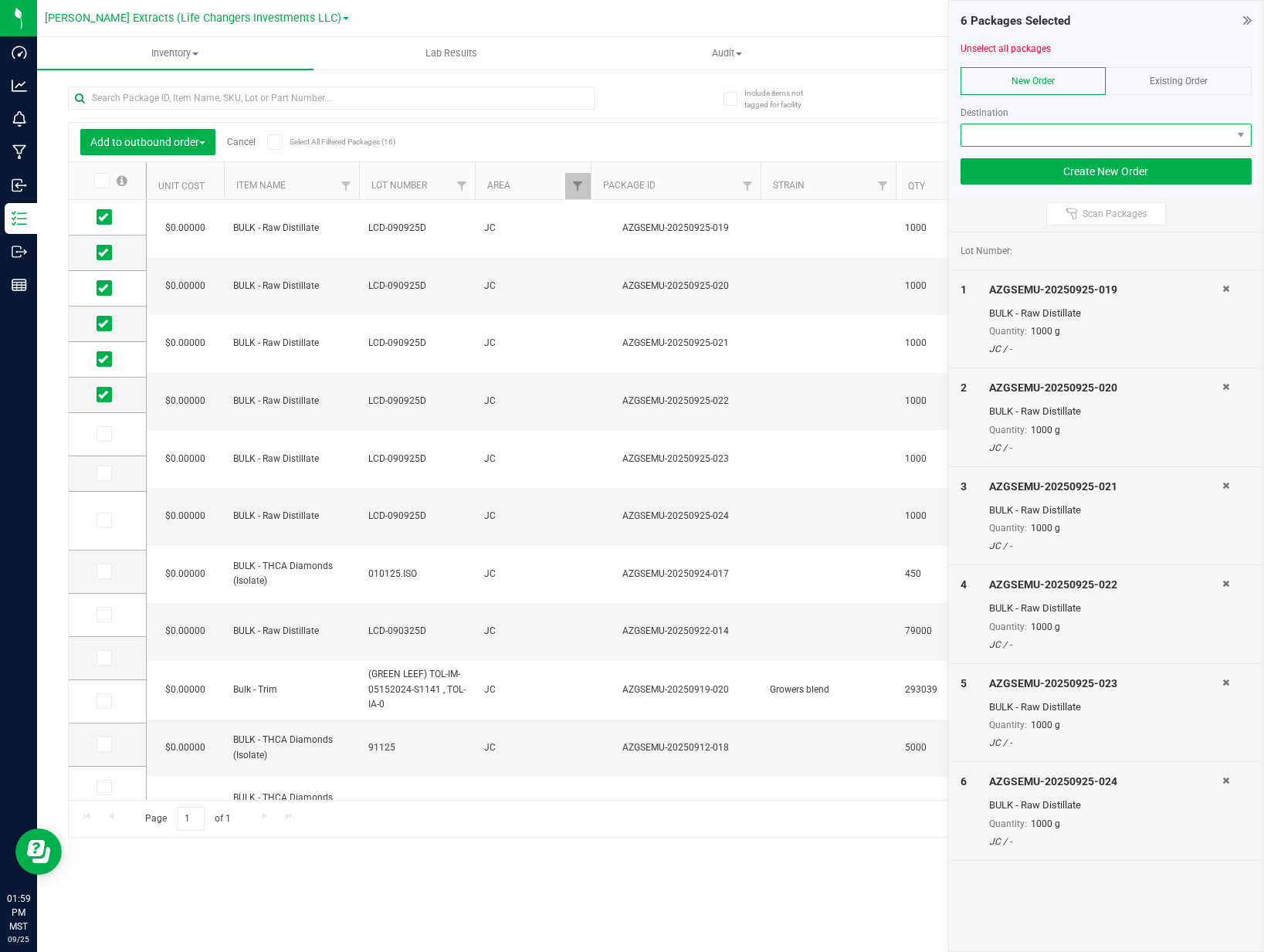
click at [975, 137] on span at bounding box center [1096, 135] width 270 height 21
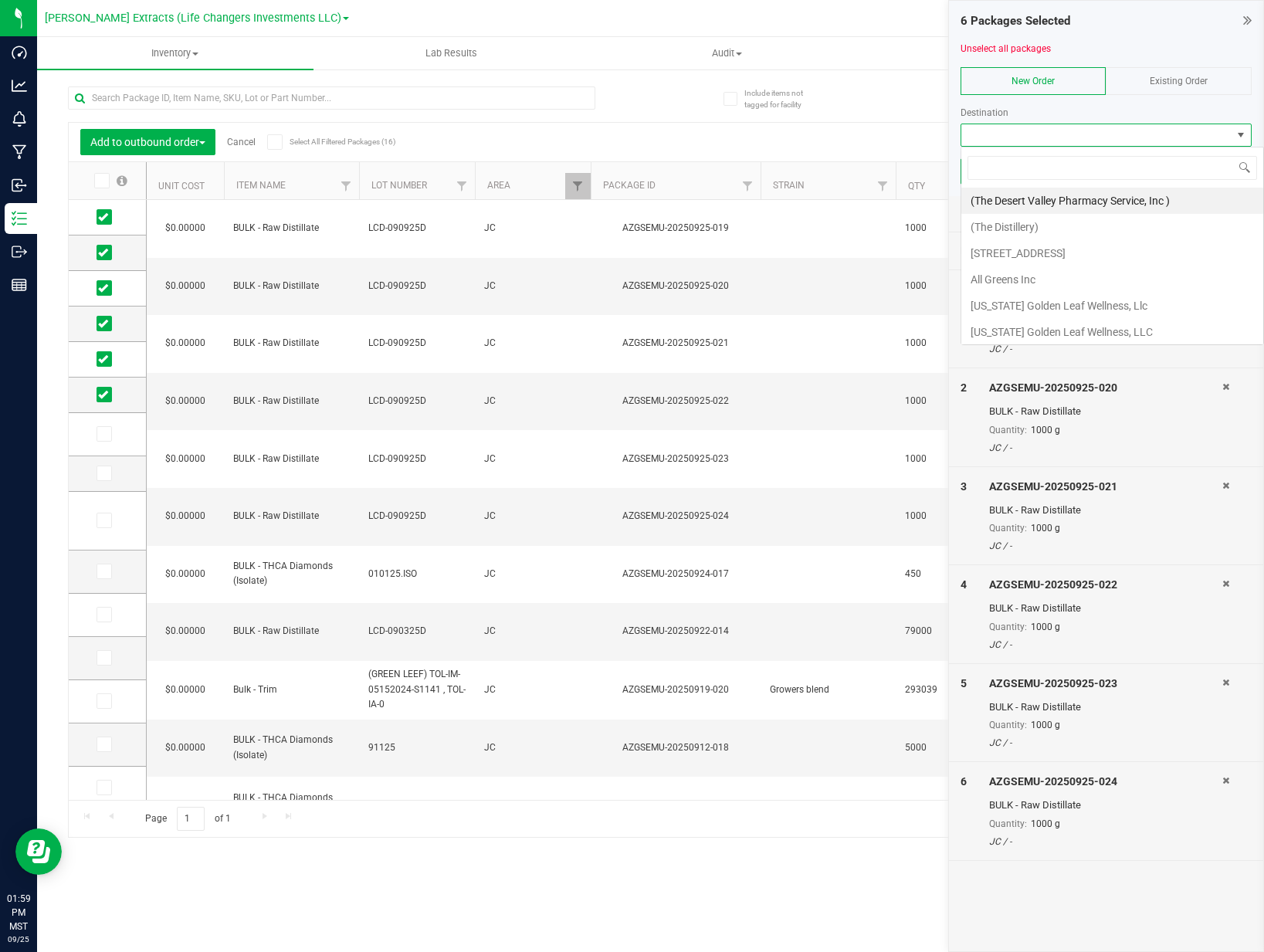
scroll to position [23, 291]
type input "dist"
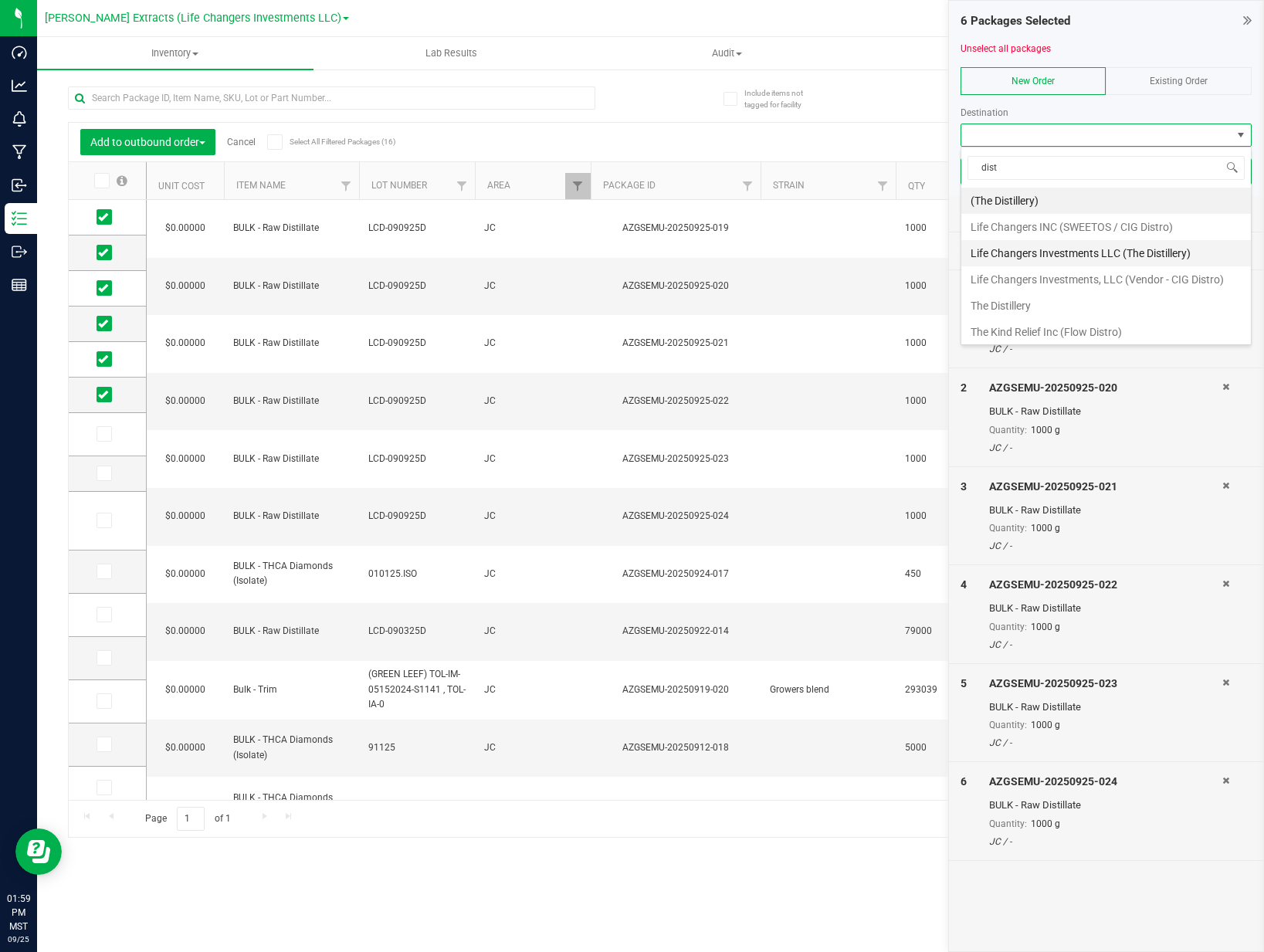
click at [1140, 248] on li "Life Changers Investments LLC (The Distillery)" at bounding box center [1106, 254] width 290 height 27
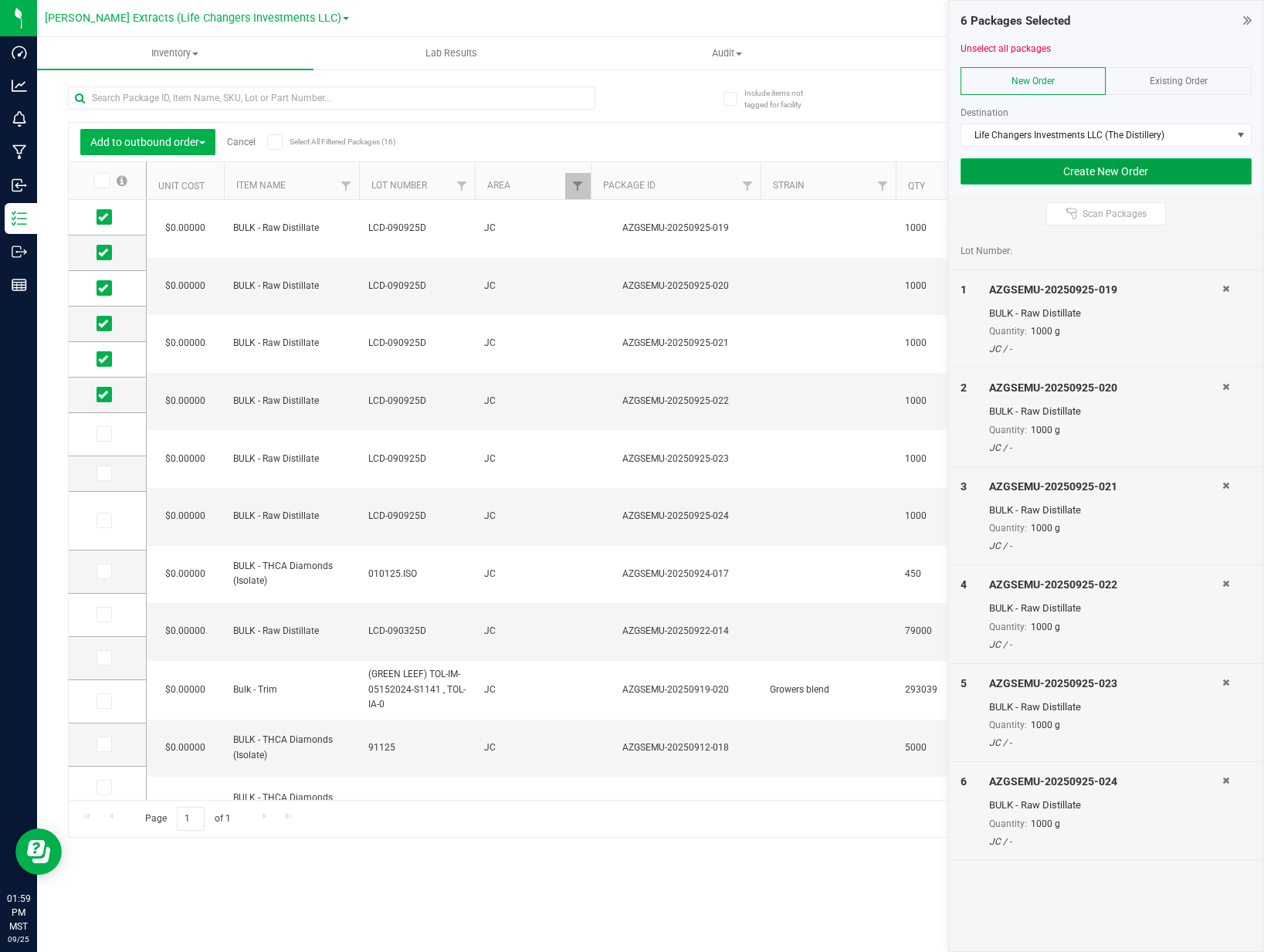
click at [1122, 173] on button "Create New Order" at bounding box center [1106, 171] width 291 height 27
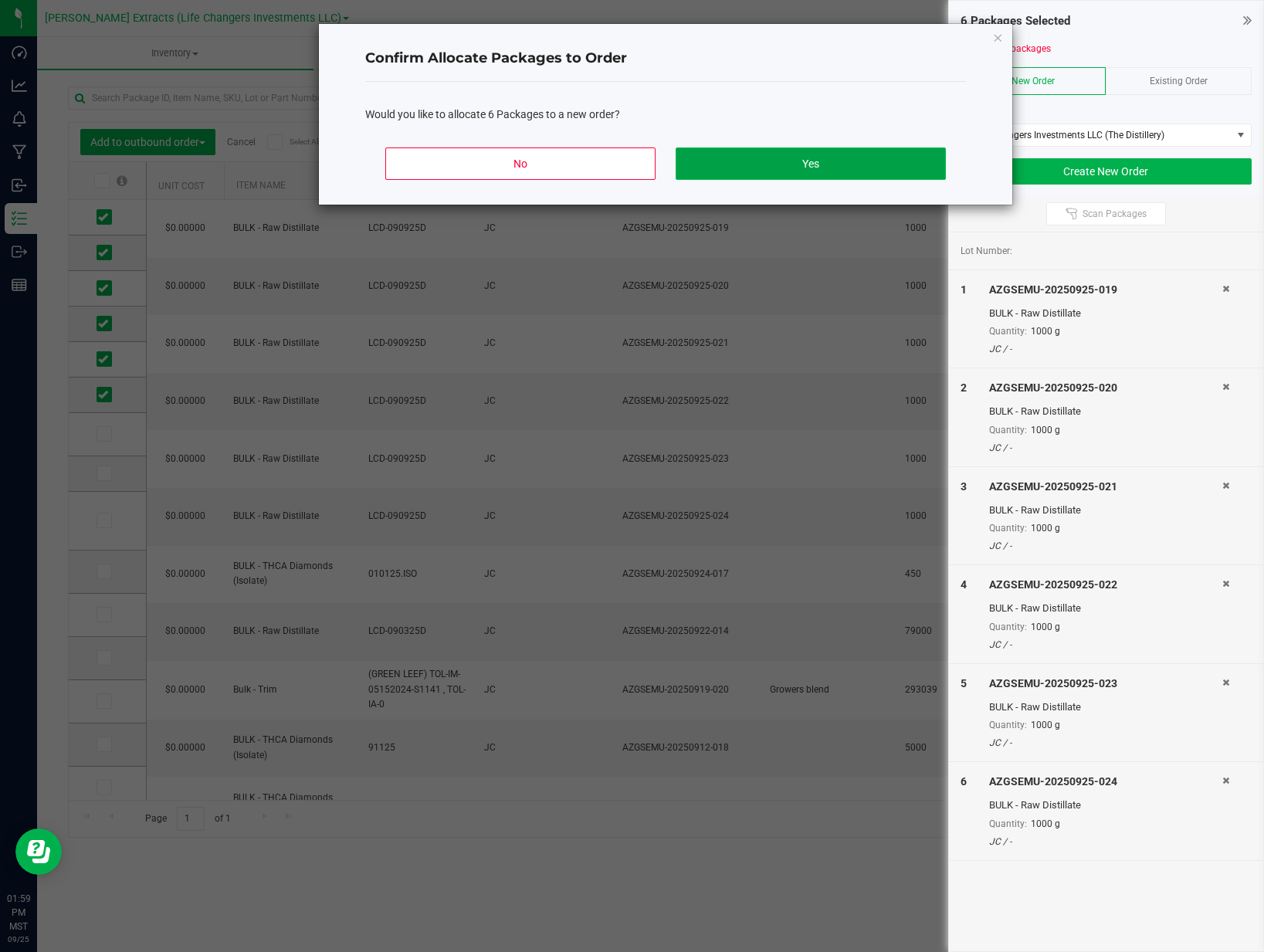
click at [906, 156] on button "Yes" at bounding box center [811, 164] width 270 height 33
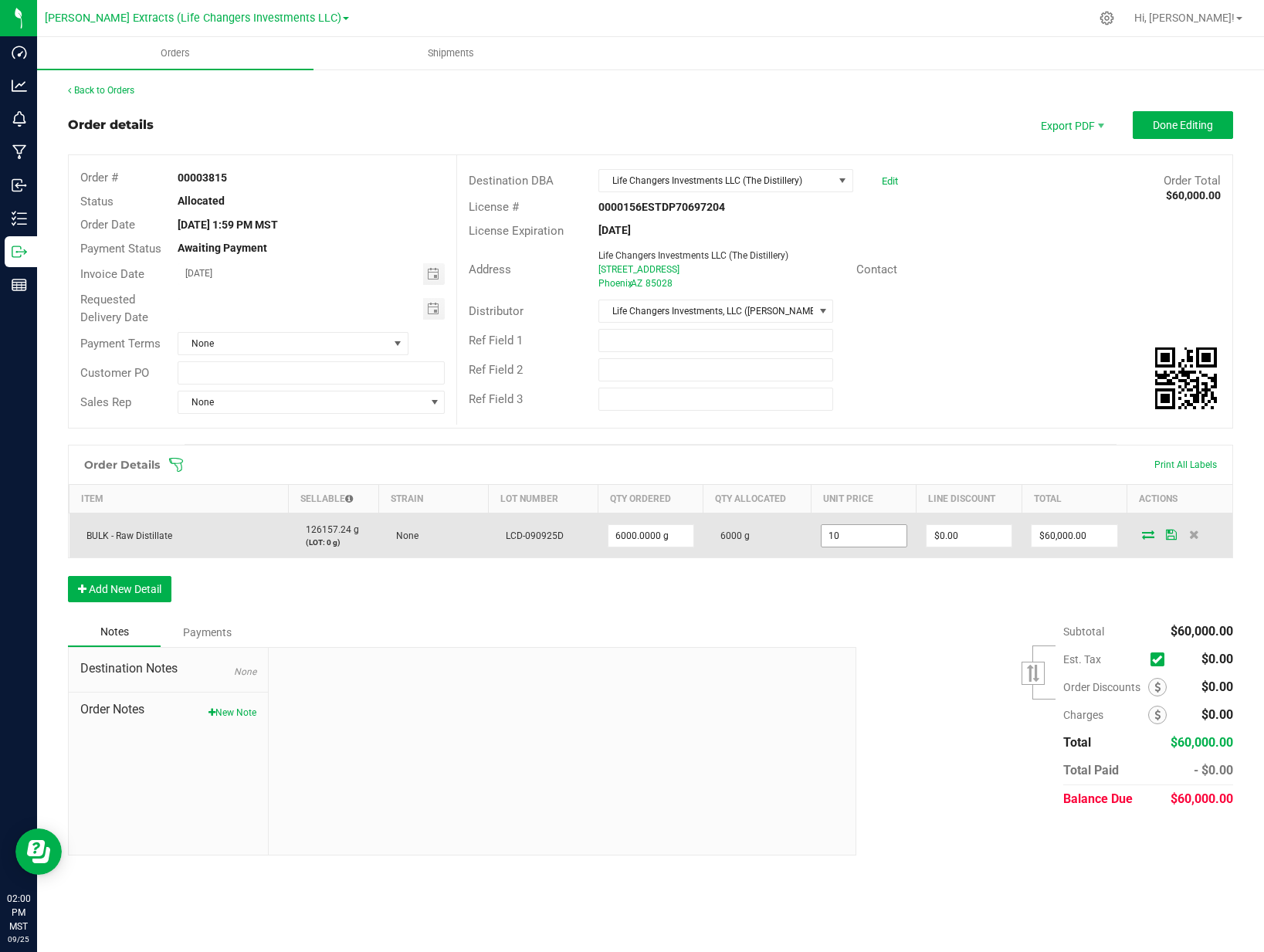
click at [853, 533] on input "10" at bounding box center [864, 536] width 85 height 21
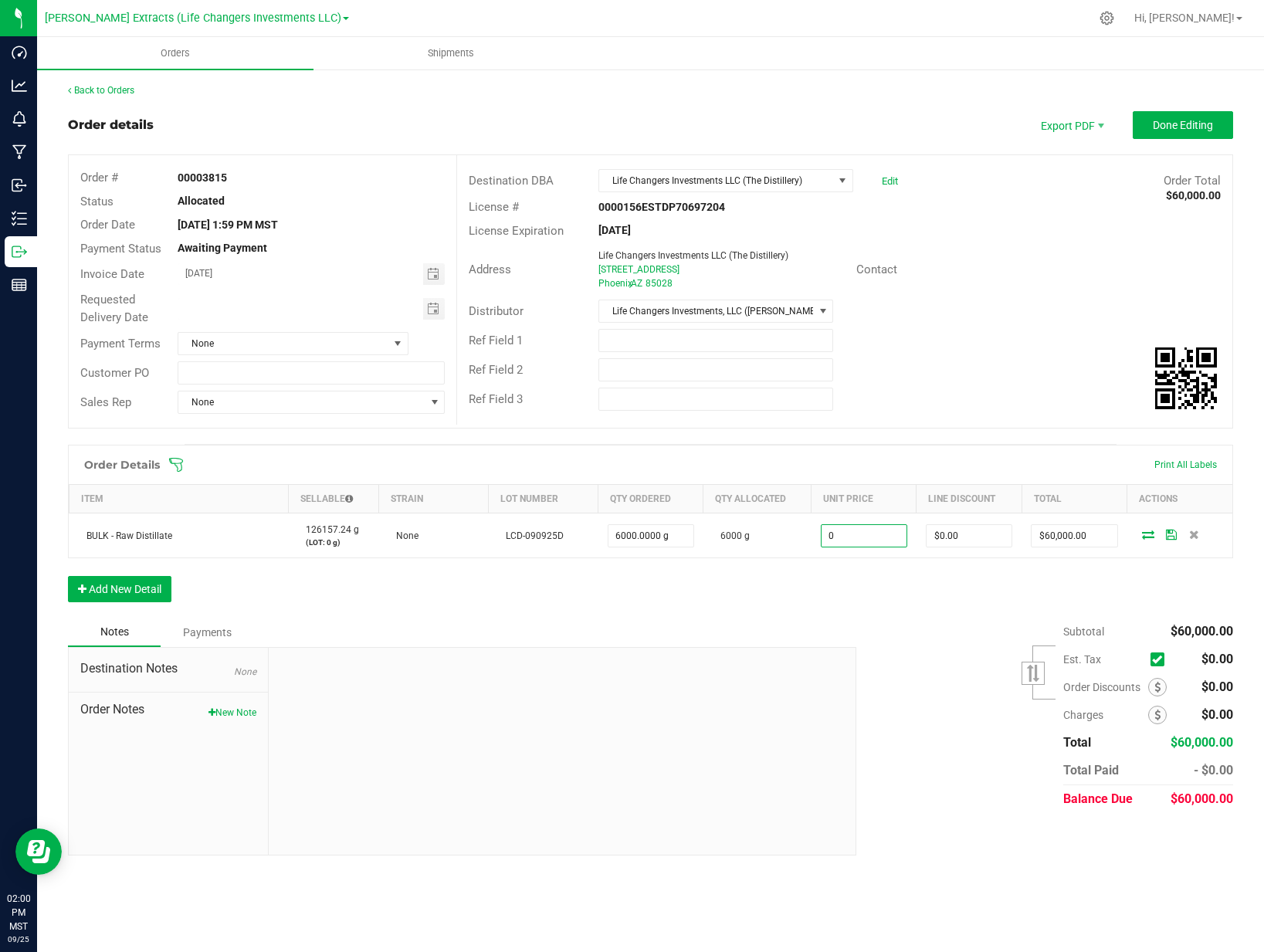
type input "$0.00000"
type input "$0.00"
drag, startPoint x: 991, startPoint y: 351, endPoint x: 1001, endPoint y: 337, distance: 17.2
click at [992, 348] on div "Ref Field 1" at bounding box center [844, 340] width 775 height 29
click at [1180, 119] on span "Done Editing" at bounding box center [1183, 126] width 60 height 12
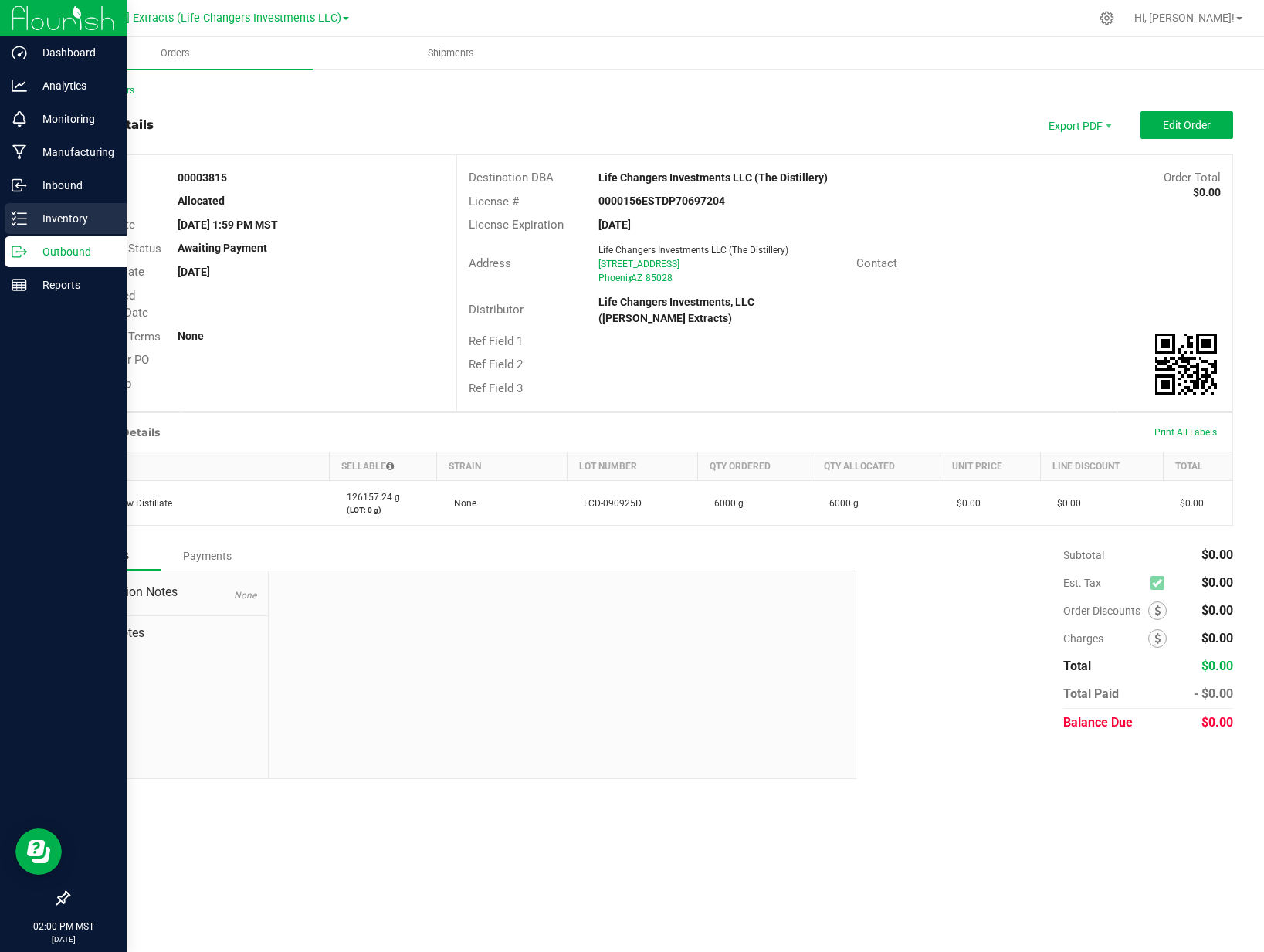
click at [22, 214] on icon at bounding box center [19, 217] width 15 height 15
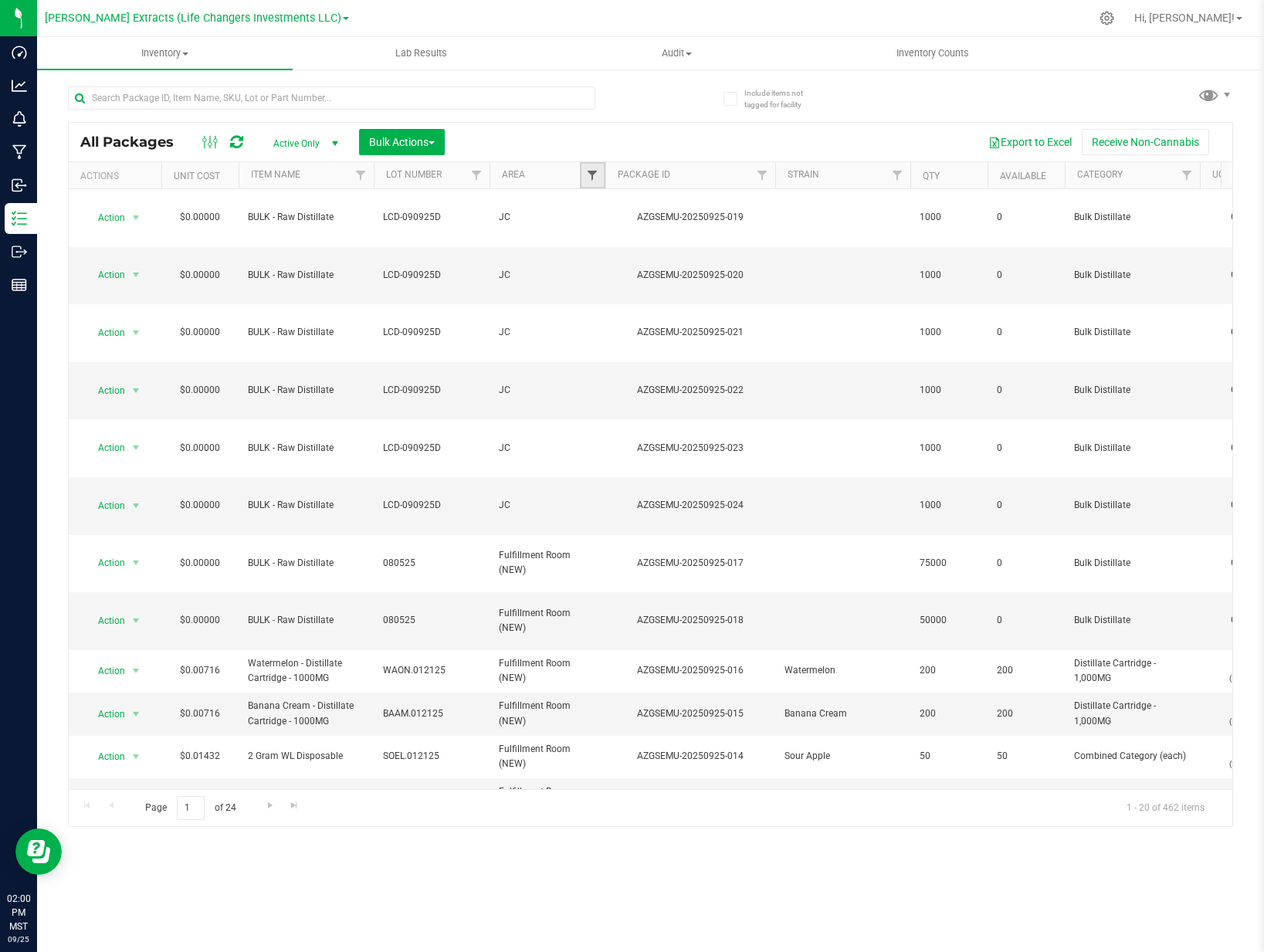
click at [586, 178] on link "Filter" at bounding box center [592, 175] width 26 height 27
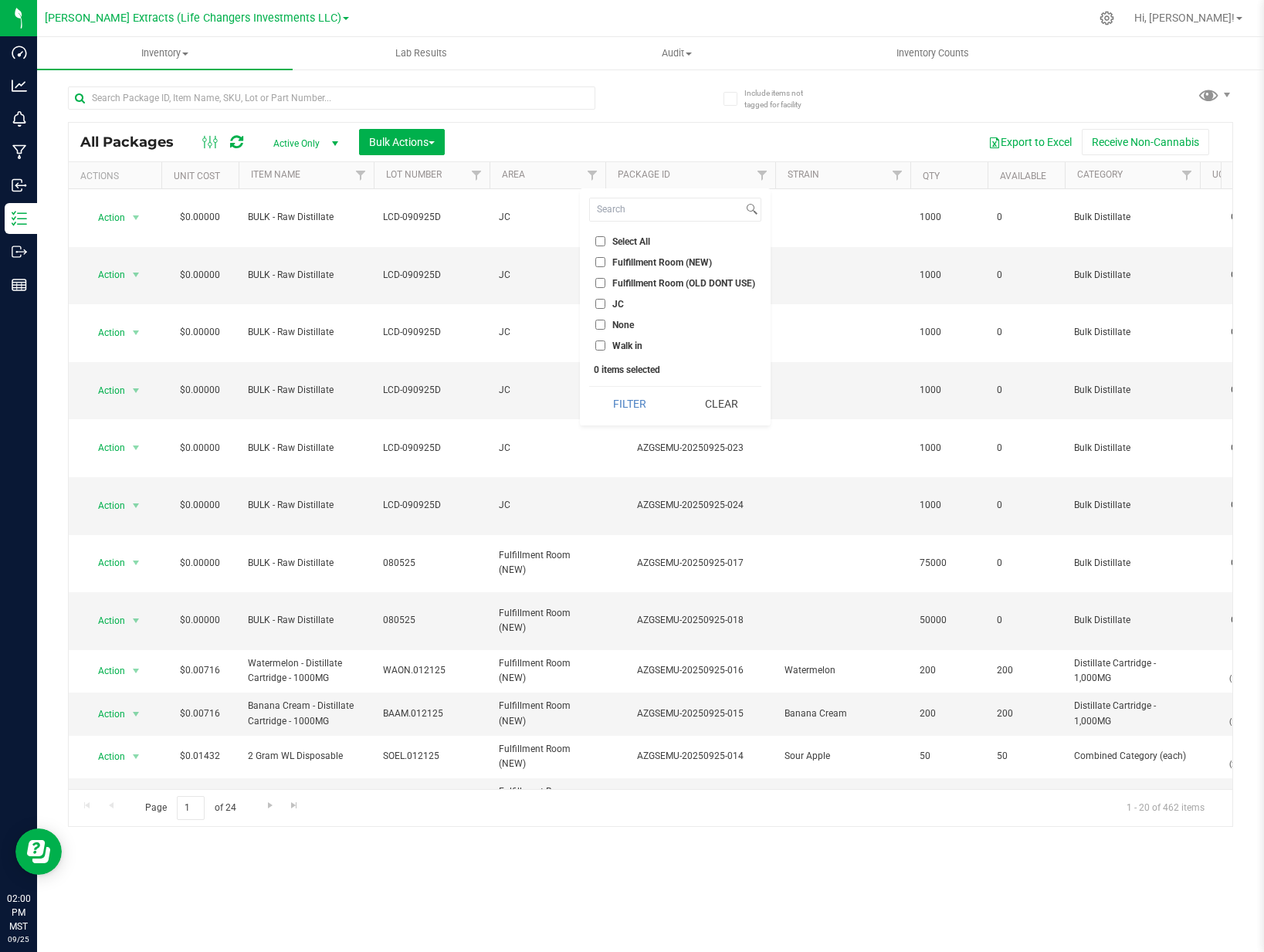
click at [619, 300] on span "JC" at bounding box center [618, 304] width 11 height 9
click at [605, 300] on input "JC" at bounding box center [599, 303] width 10 height 10
checkbox input "true"
click at [603, 399] on button "Filter" at bounding box center [628, 404] width 80 height 34
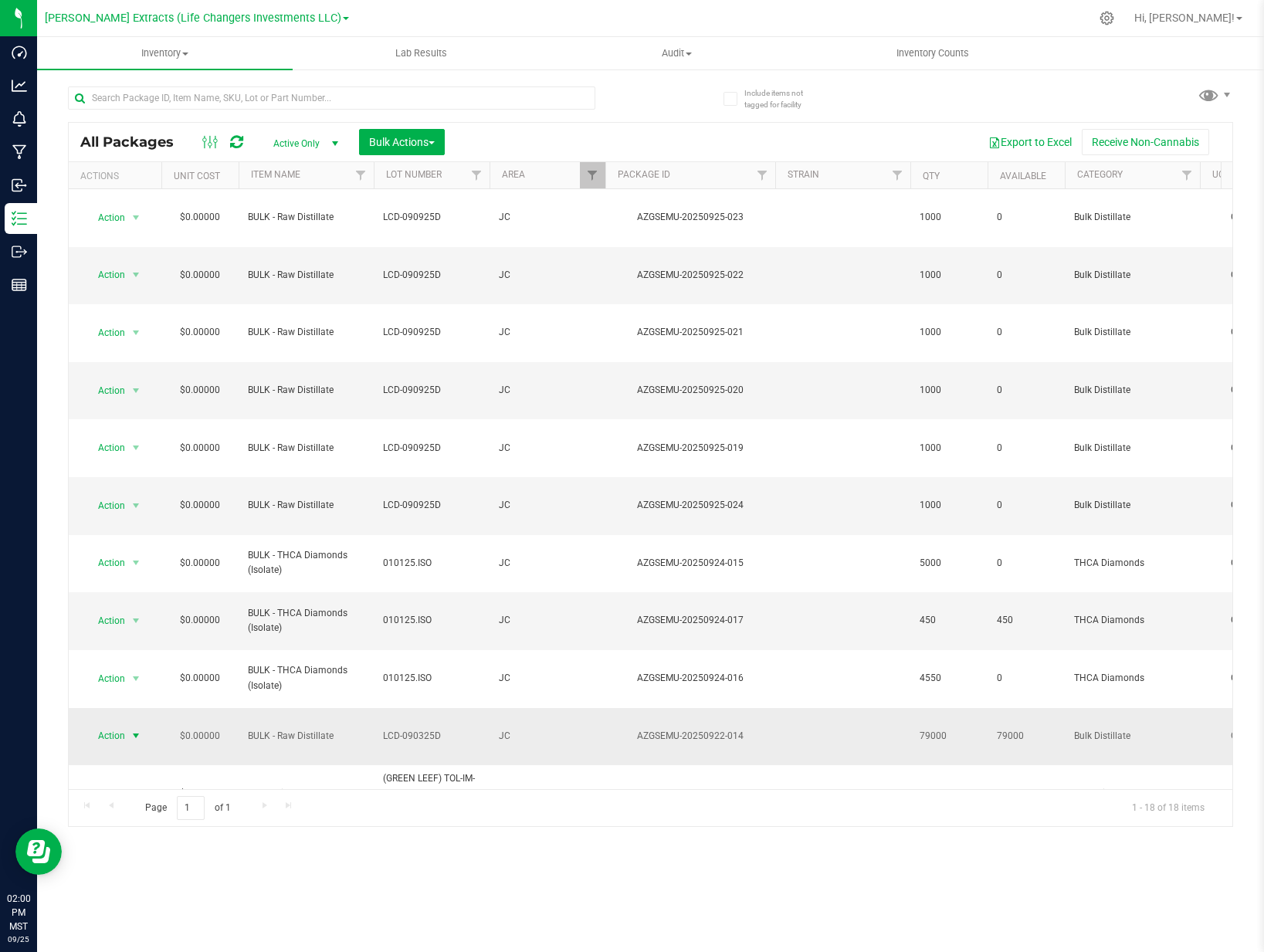
click at [137, 729] on span "select" at bounding box center [136, 735] width 12 height 12
click at [157, 564] on li "Print package label" at bounding box center [133, 574] width 97 height 42
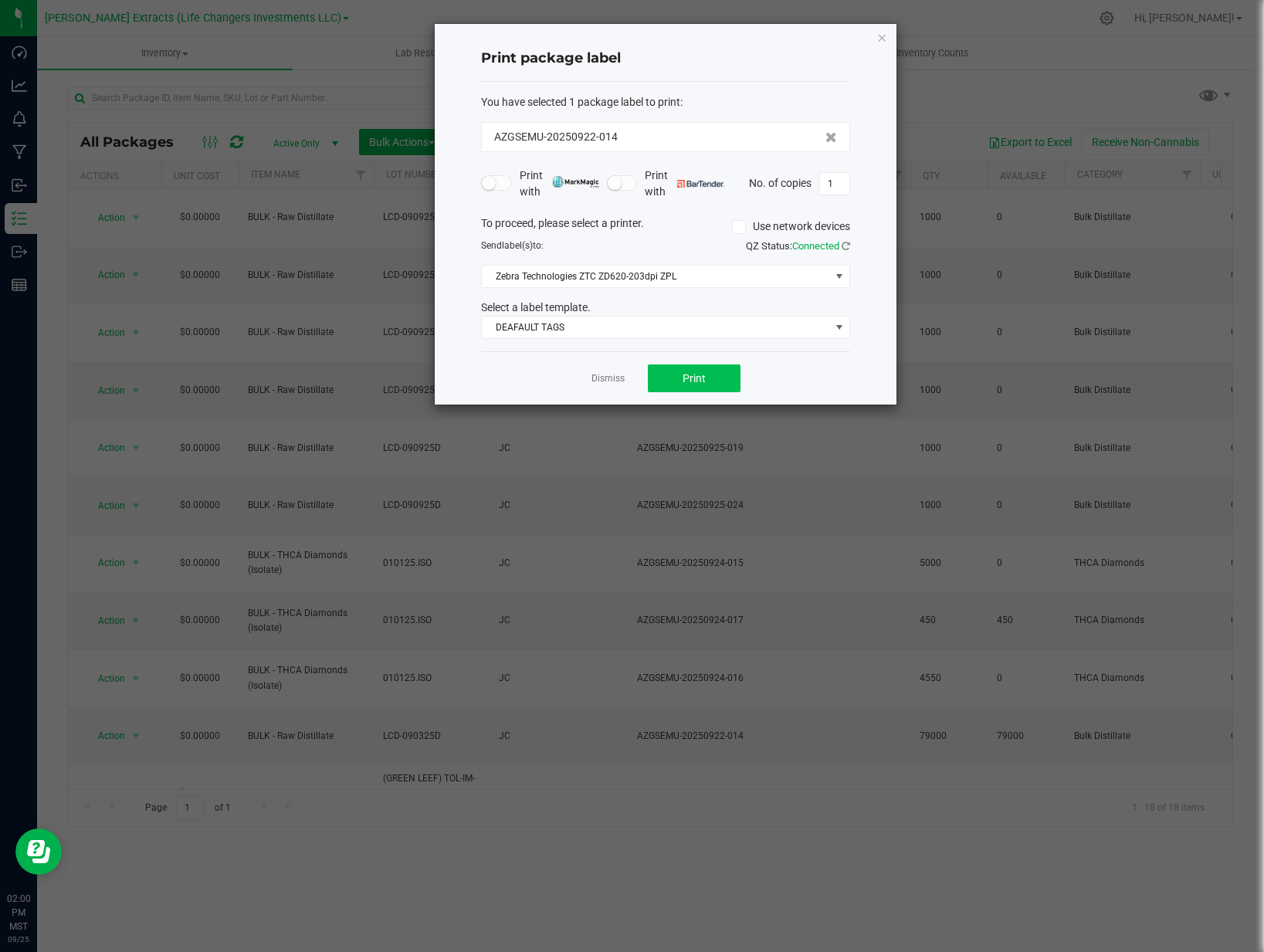
click at [682, 362] on div "Dismiss Print" at bounding box center [666, 377] width 369 height 53
click at [677, 371] on button "Print" at bounding box center [694, 377] width 93 height 27
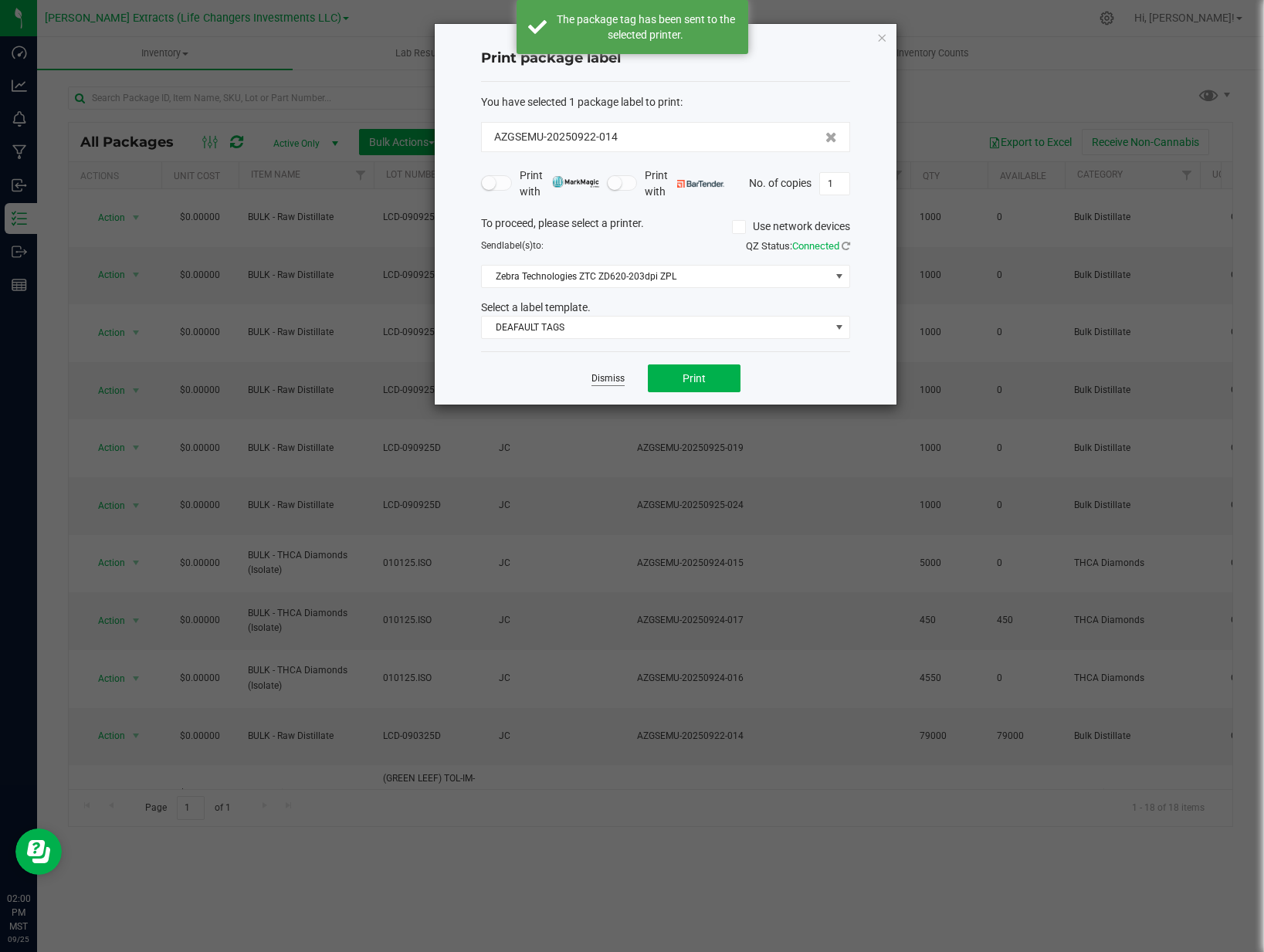
click at [595, 375] on link "Dismiss" at bounding box center [608, 378] width 34 height 13
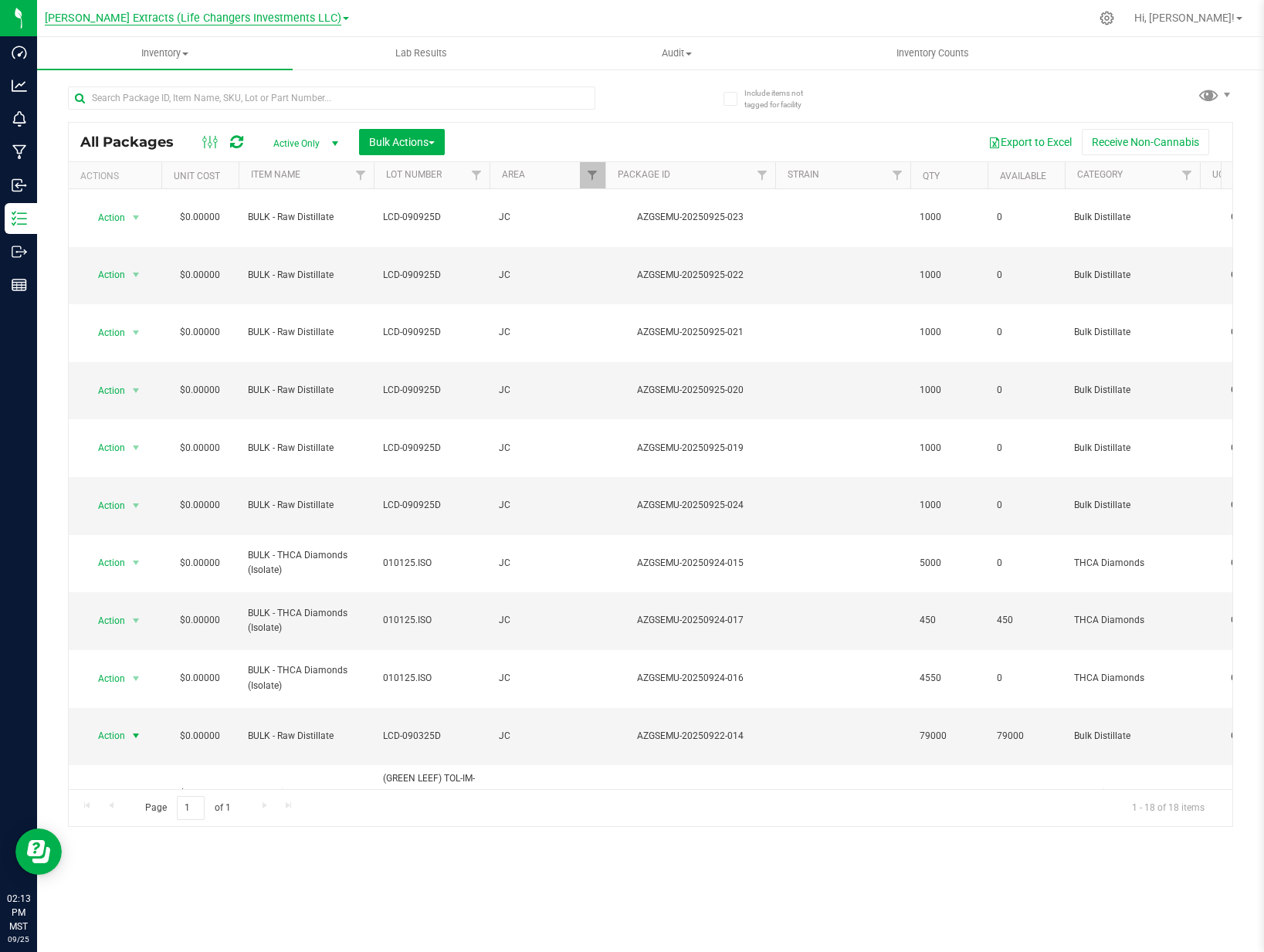
click at [257, 17] on span "[PERSON_NAME] Extracts (Life Changers Investments LLC)" at bounding box center [193, 19] width 296 height 14
click at [153, 75] on link "The Distillery" at bounding box center [197, 75] width 304 height 21
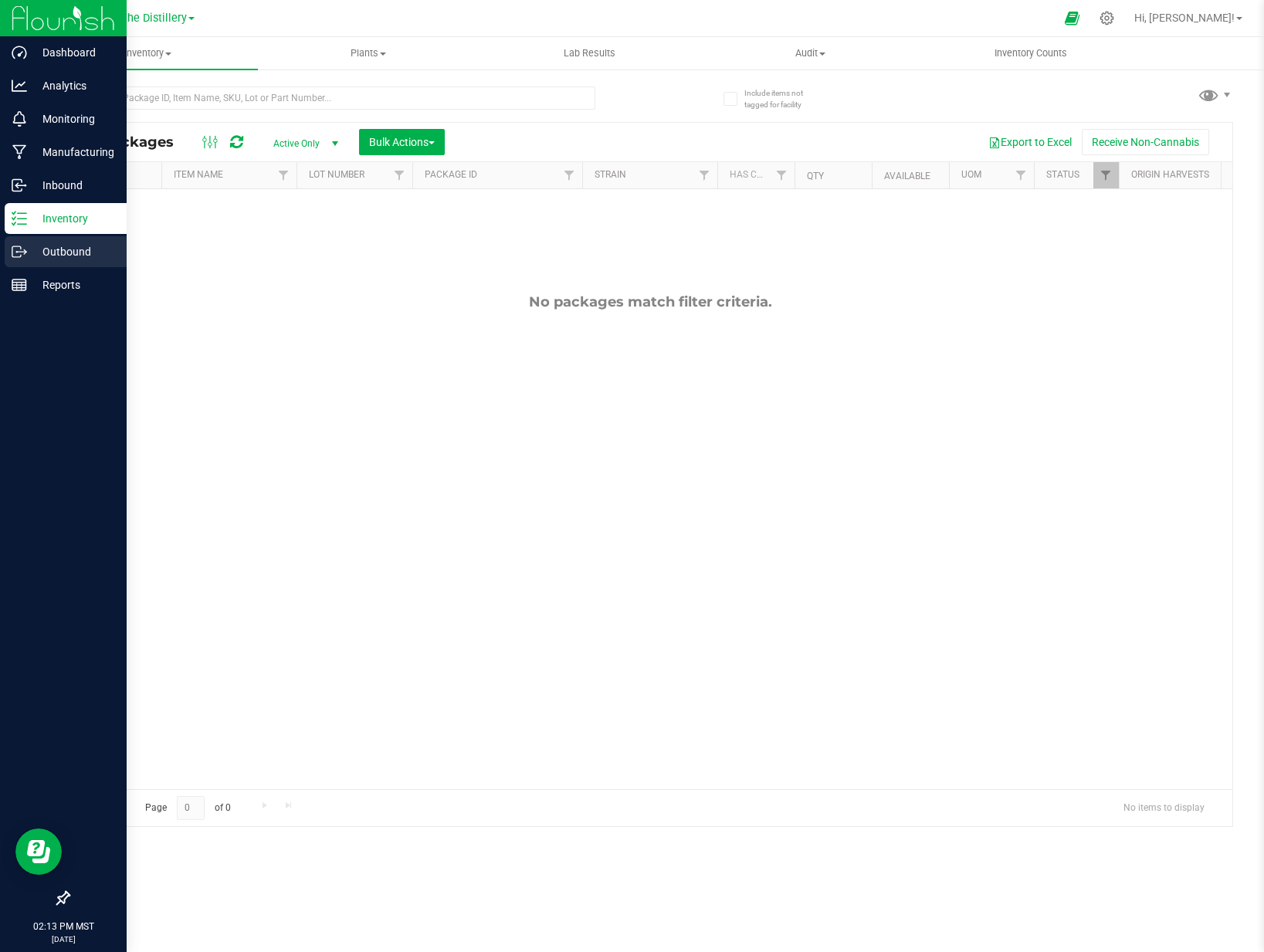
click at [24, 257] on icon at bounding box center [19, 251] width 15 height 15
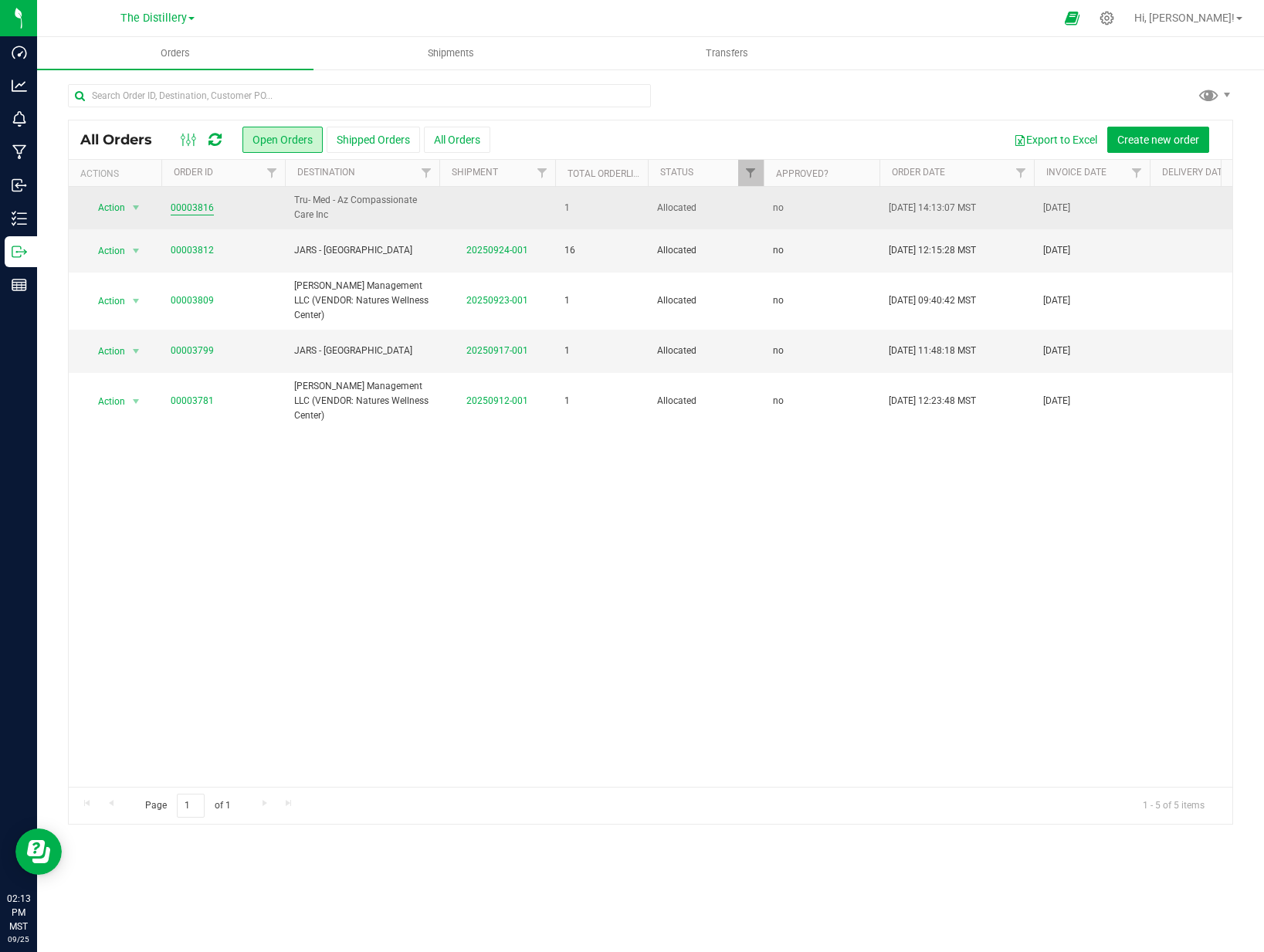
click at [187, 208] on link "00003816" at bounding box center [192, 208] width 43 height 15
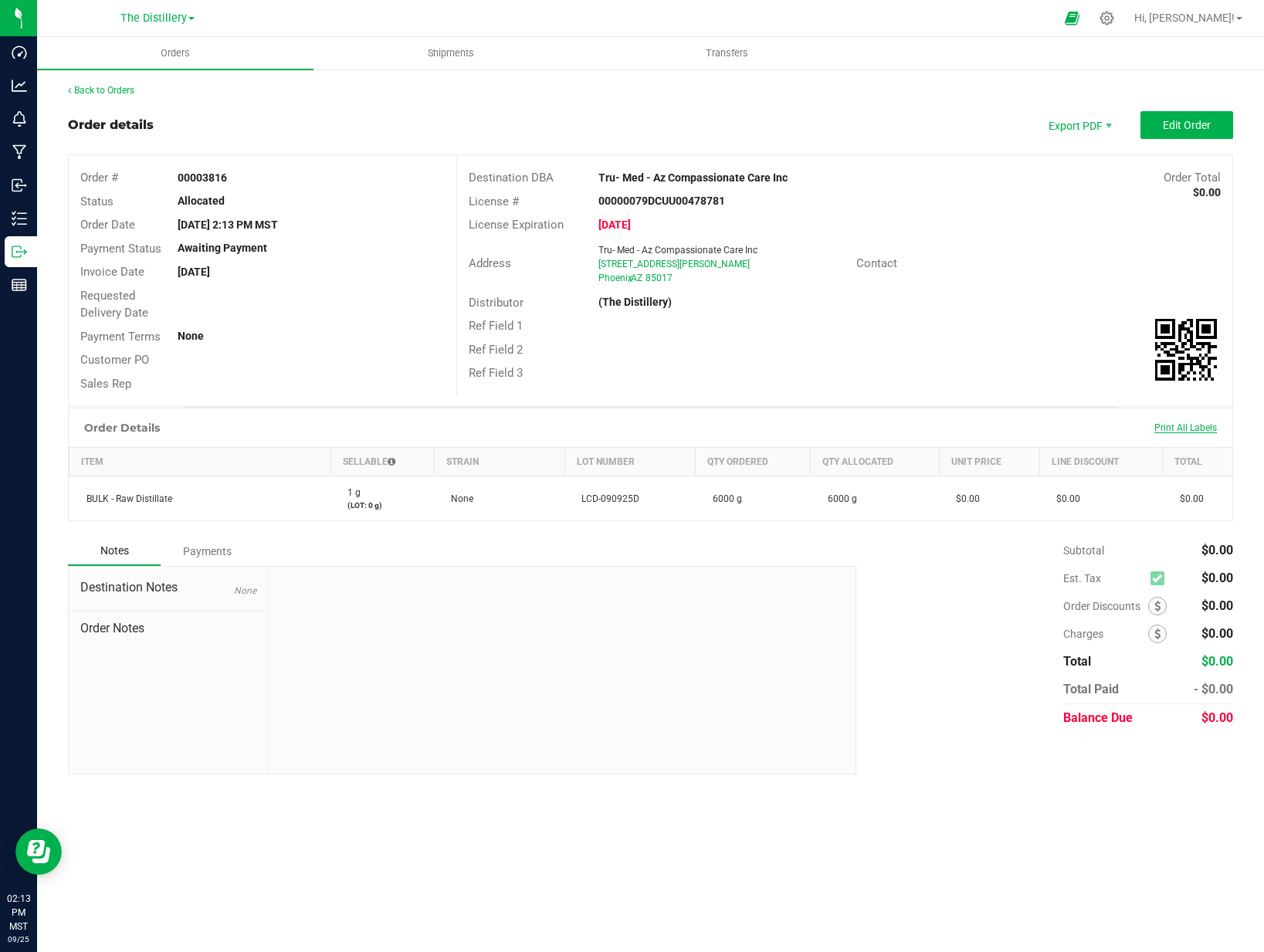
click at [1174, 427] on span "Print All Labels" at bounding box center [1185, 428] width 63 height 11
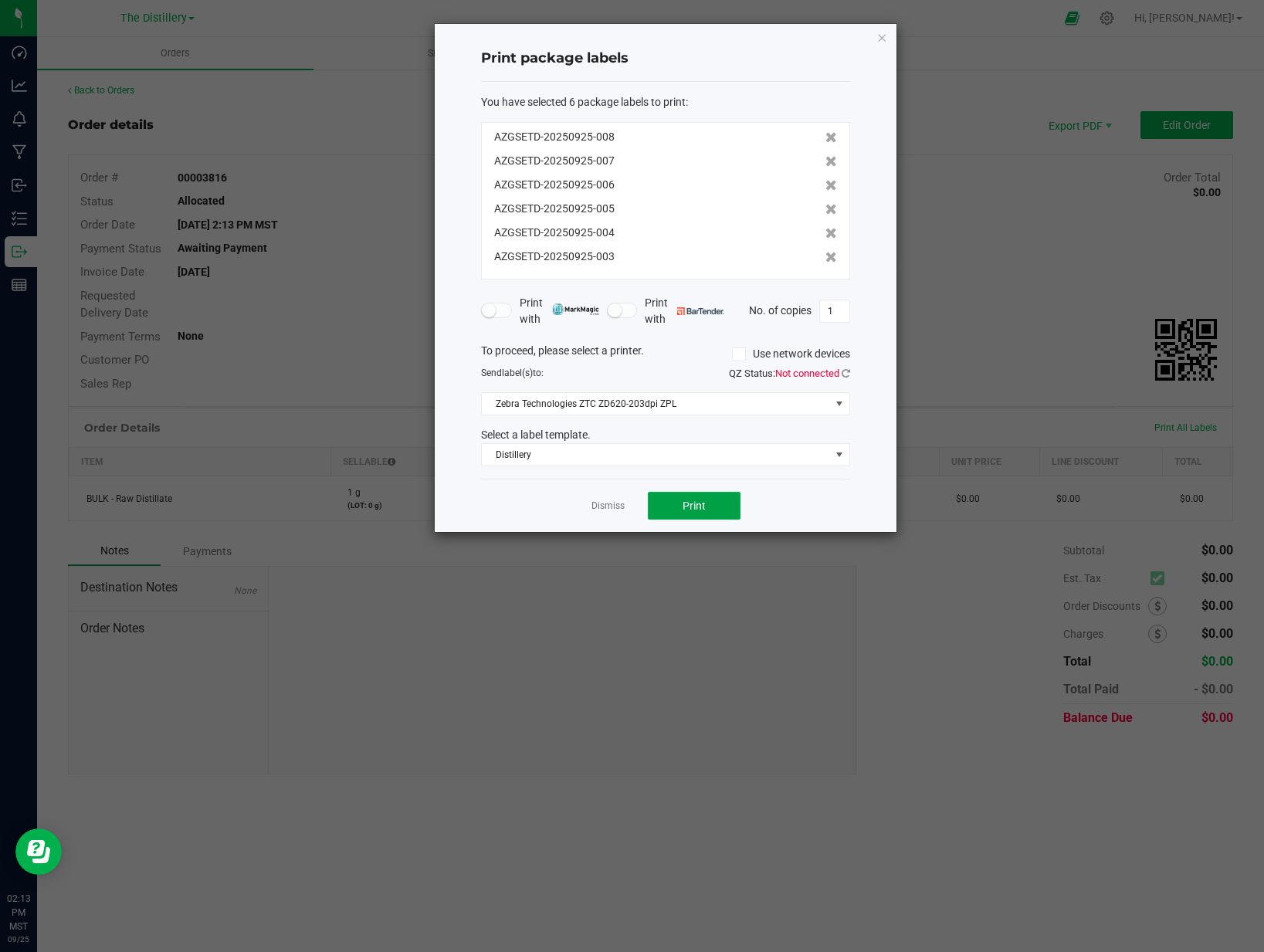
click at [704, 497] on button "Print" at bounding box center [694, 505] width 93 height 27
click at [686, 506] on span "Print" at bounding box center [694, 506] width 23 height 12
click at [601, 454] on span "Distillery" at bounding box center [656, 454] width 348 height 21
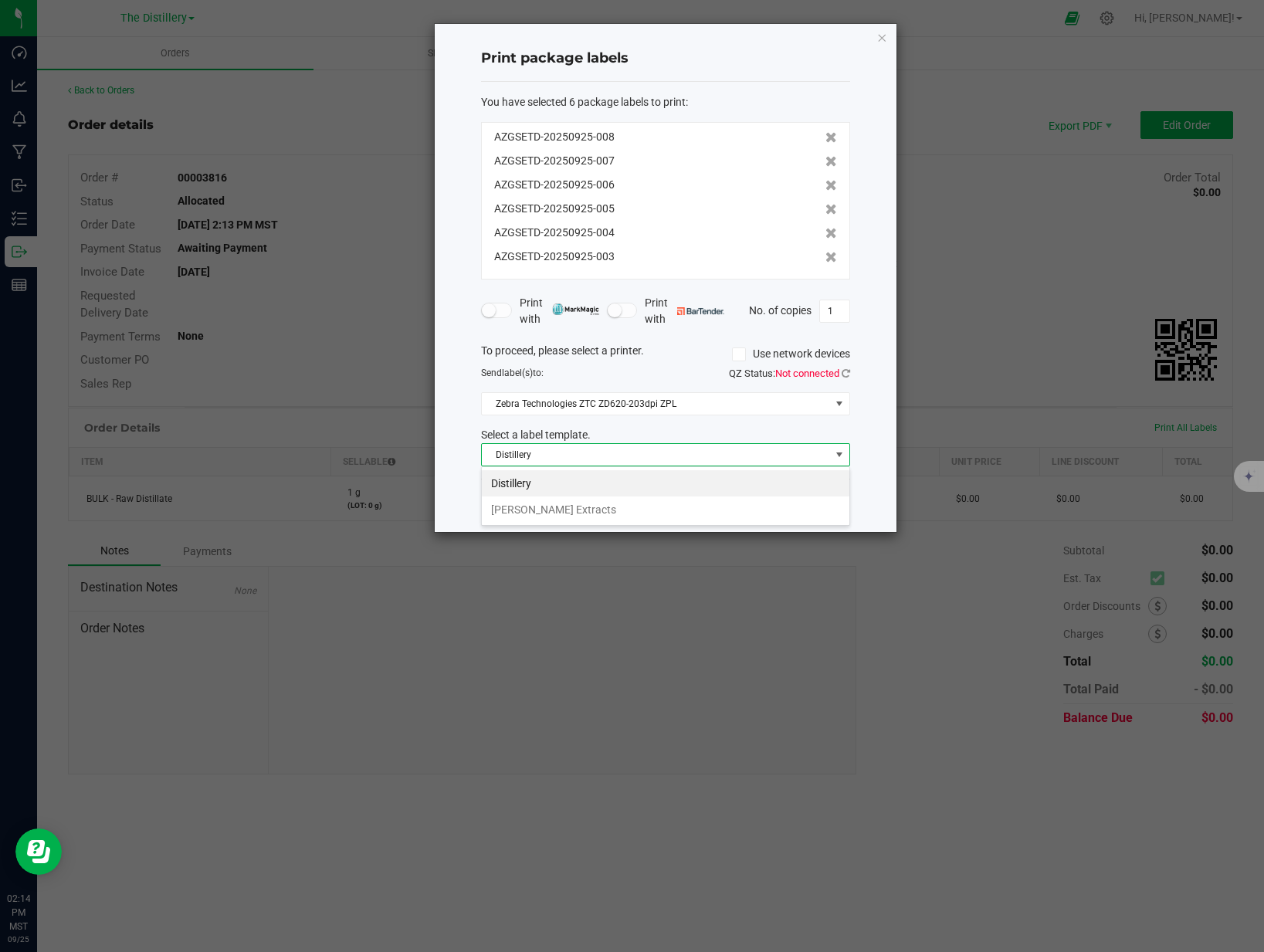
scroll to position [23, 369]
click at [579, 479] on li "Distillery" at bounding box center [666, 484] width 368 height 27
click at [625, 454] on span "Distillery" at bounding box center [656, 454] width 348 height 21
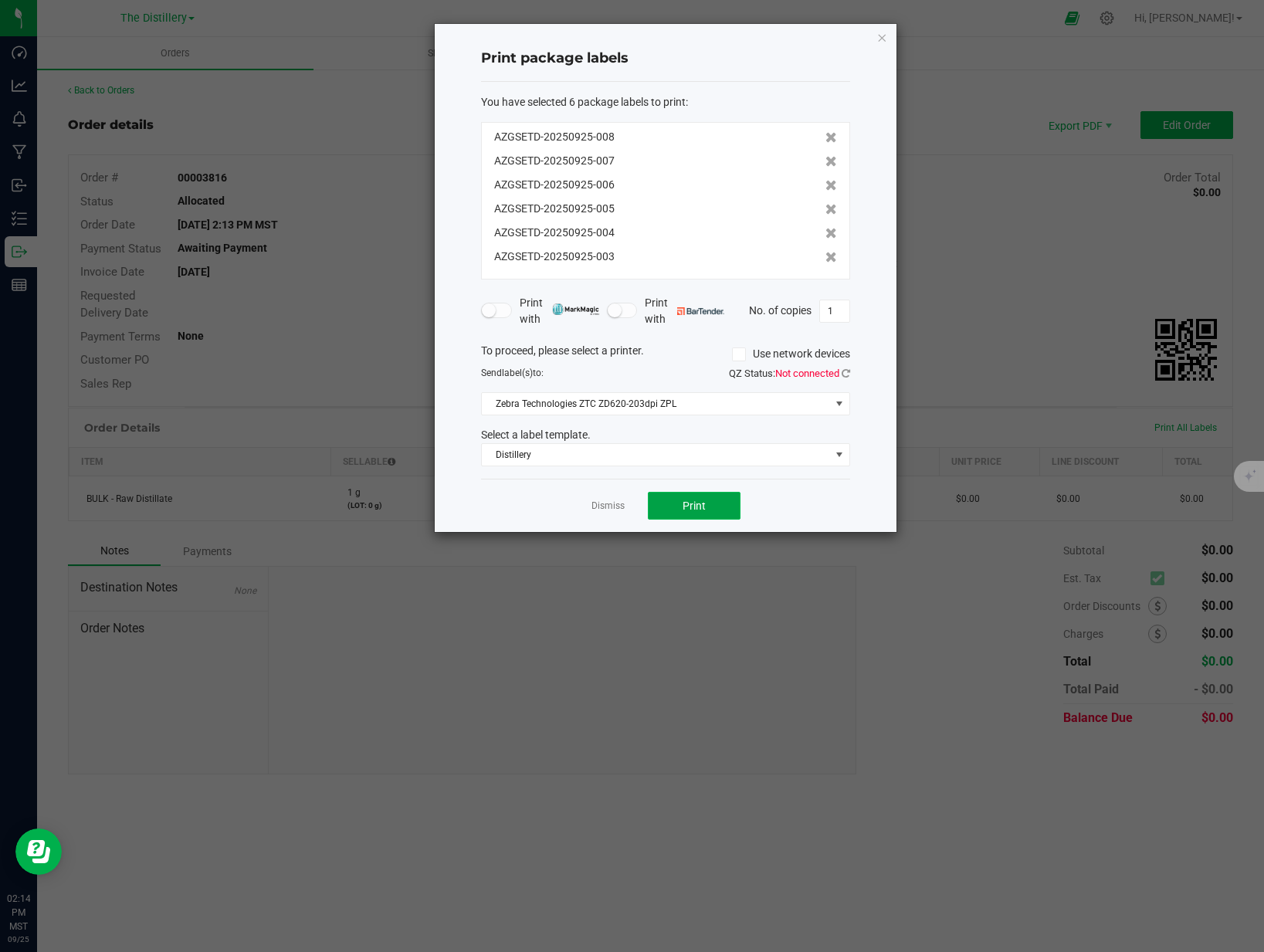
click at [690, 503] on span "Print" at bounding box center [694, 506] width 23 height 12
click at [615, 512] on link "Dismiss" at bounding box center [608, 506] width 34 height 13
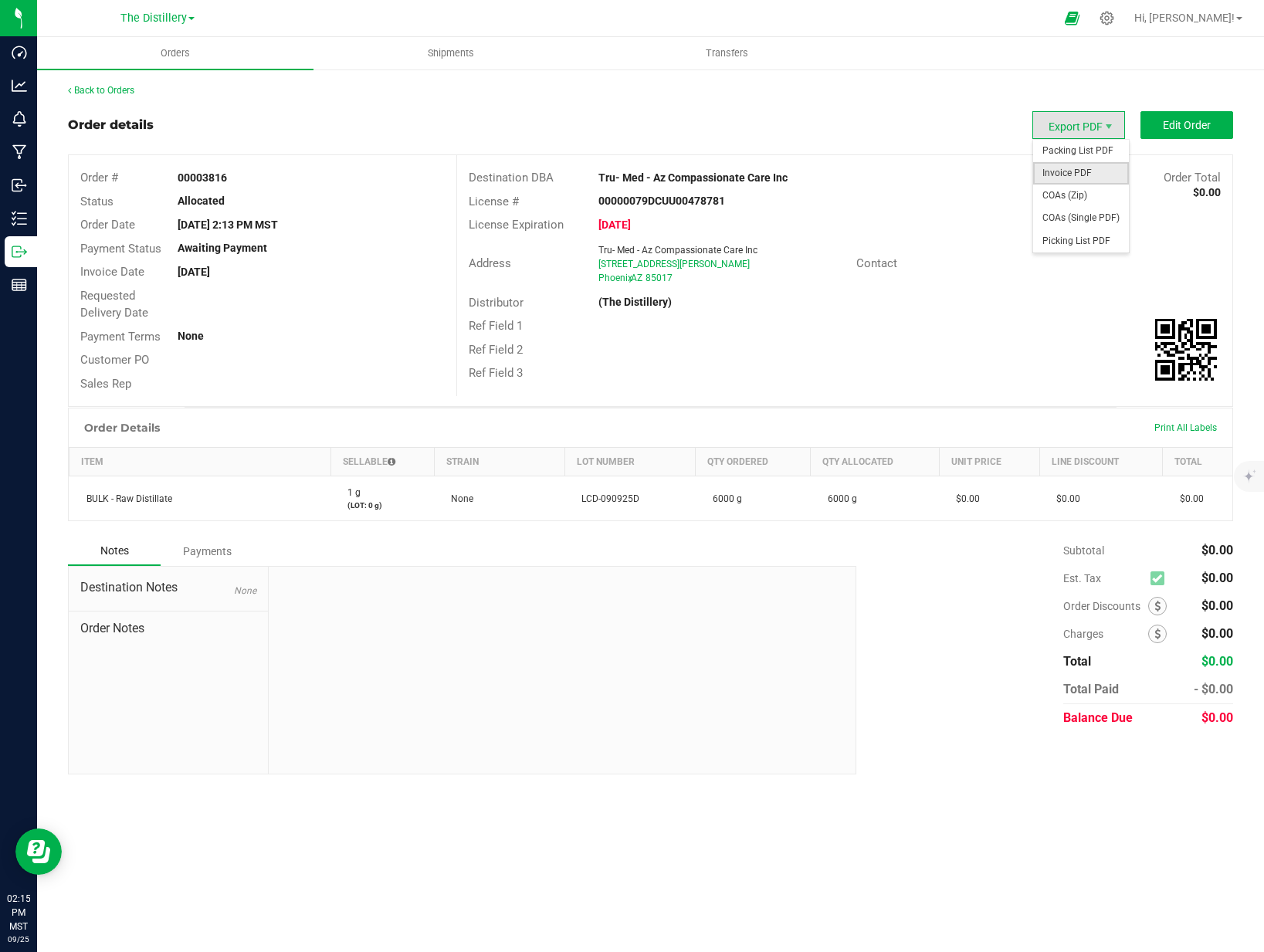
click at [1100, 174] on span "Invoice PDF" at bounding box center [1081, 172] width 95 height 22
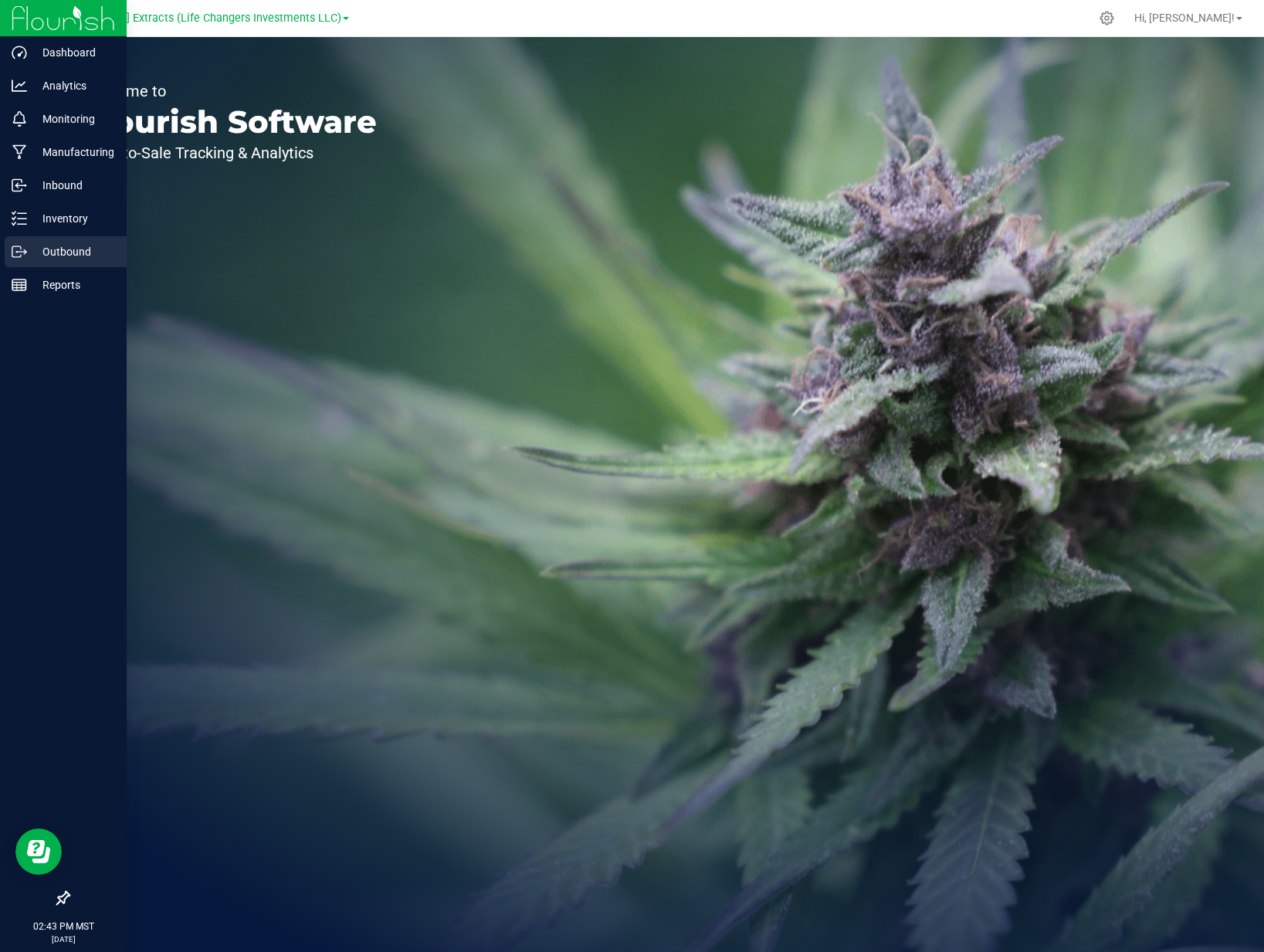
click at [16, 250] on icon at bounding box center [19, 251] width 15 height 15
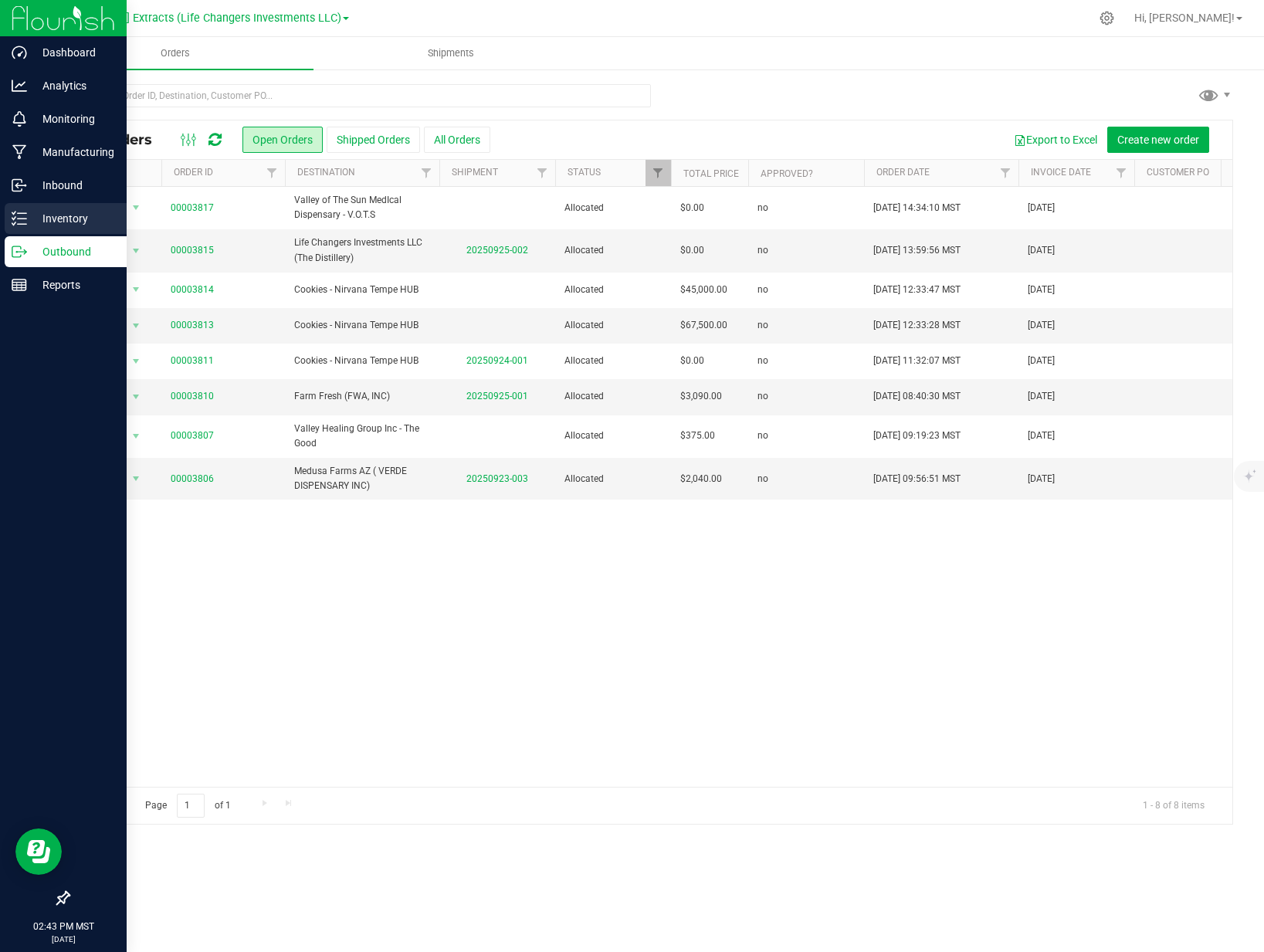
click at [32, 225] on p "Inventory" at bounding box center [73, 218] width 93 height 19
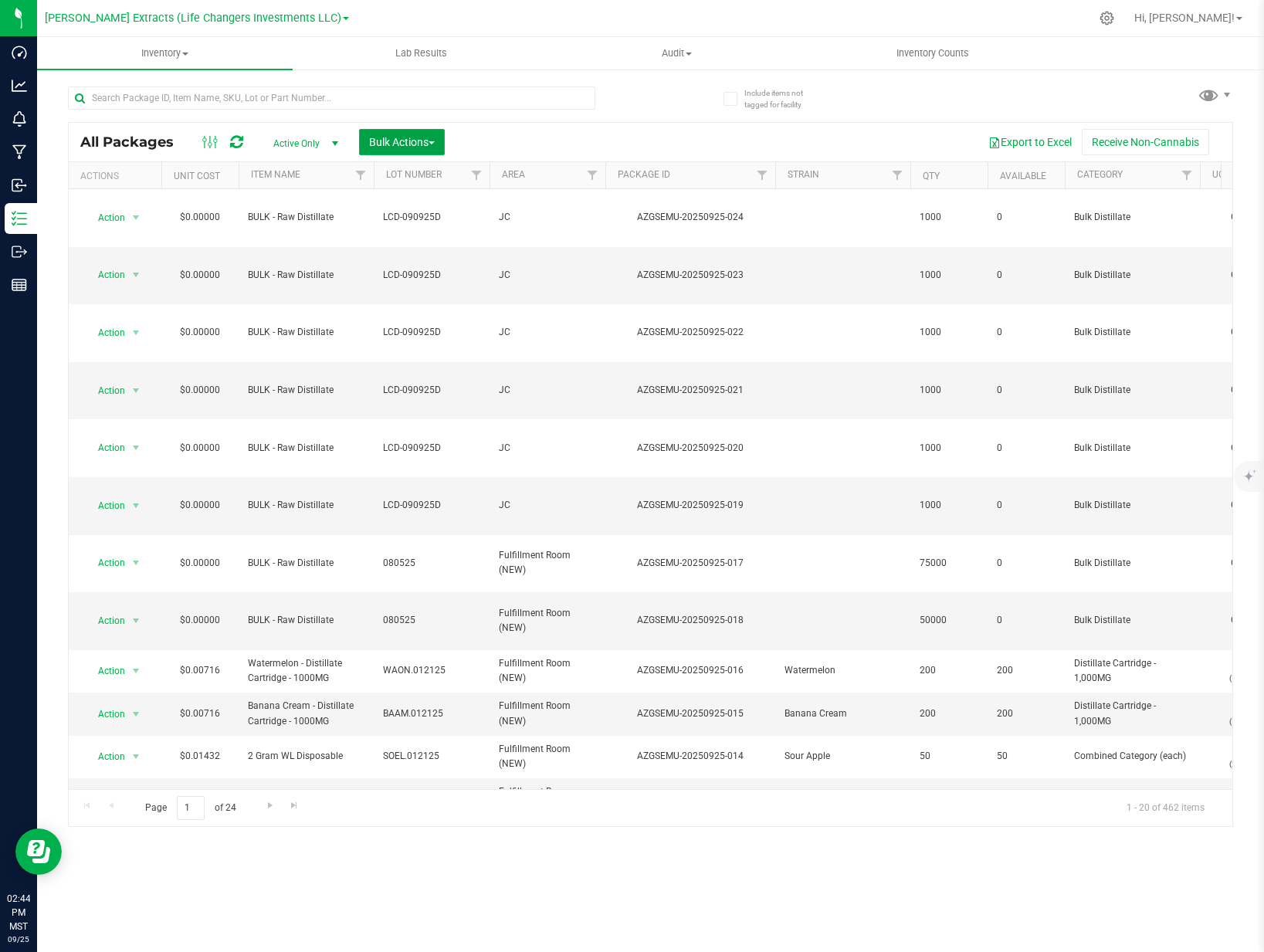
click at [403, 146] on span "Bulk Actions" at bounding box center [402, 142] width 65 height 12
click at [412, 205] on span "Add to outbound order" at bounding box center [421, 204] width 105 height 12
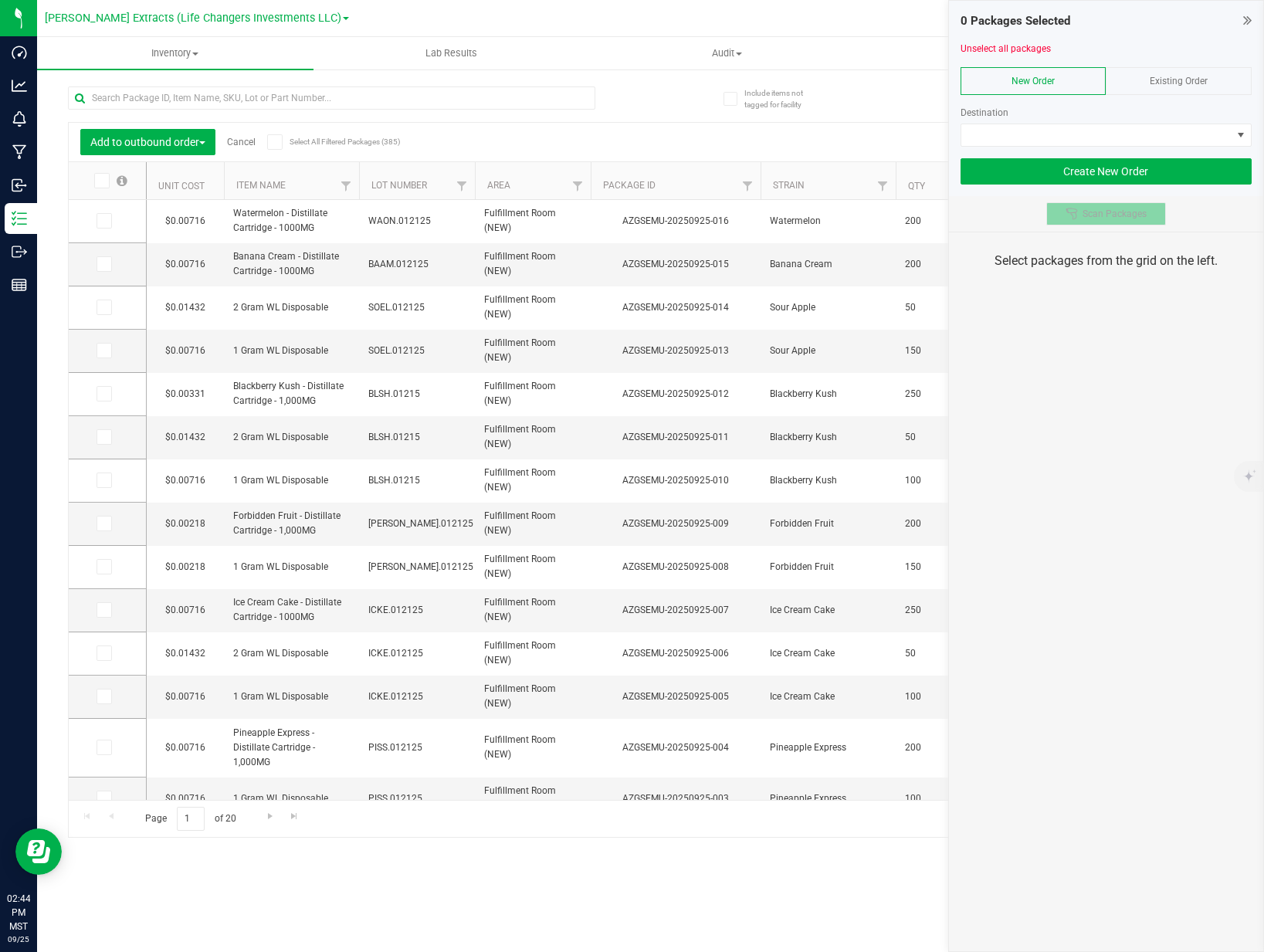
click at [1114, 212] on span "Scan Packages" at bounding box center [1115, 214] width 64 height 12
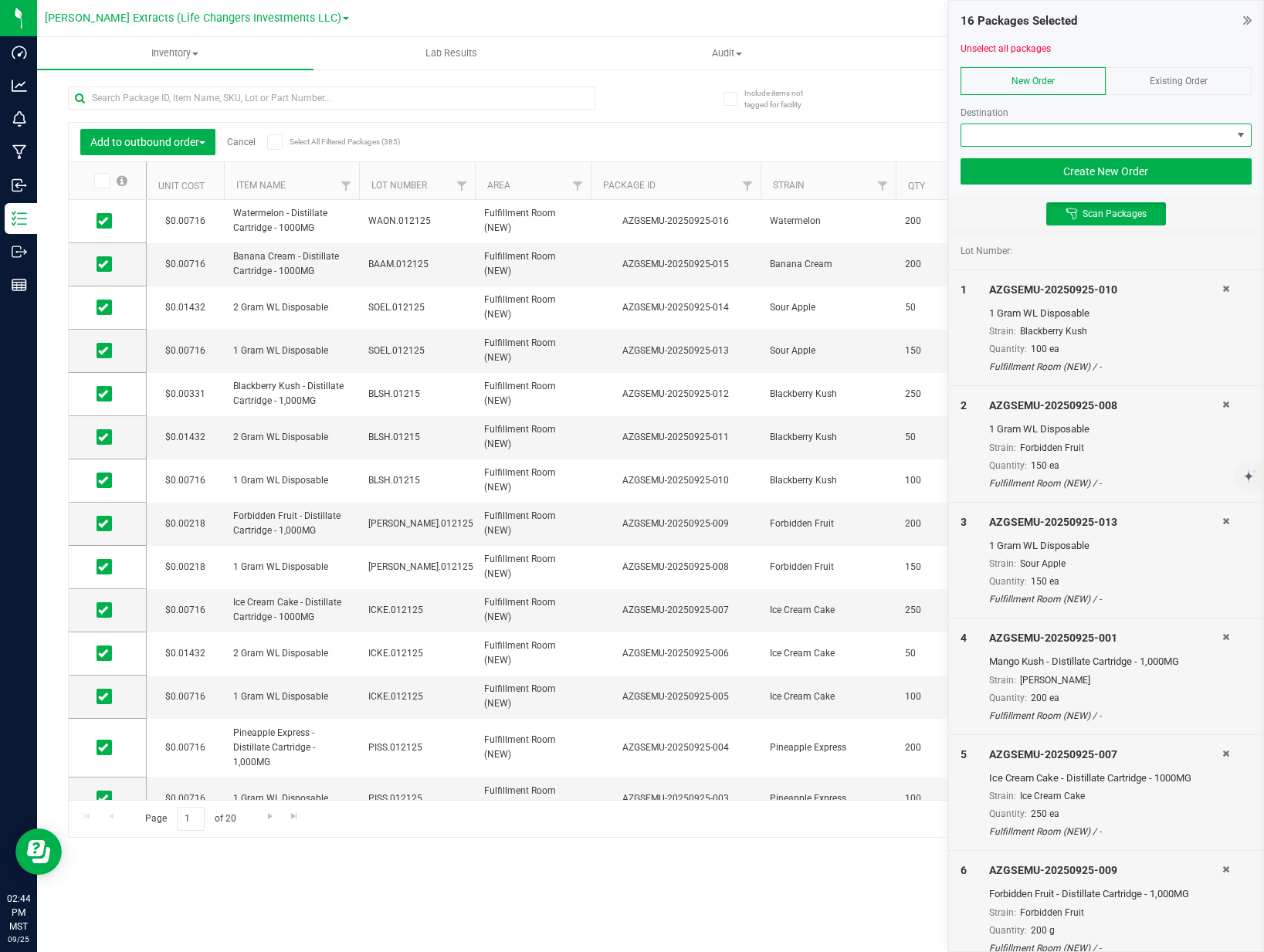
click at [1098, 142] on span at bounding box center [1096, 135] width 270 height 21
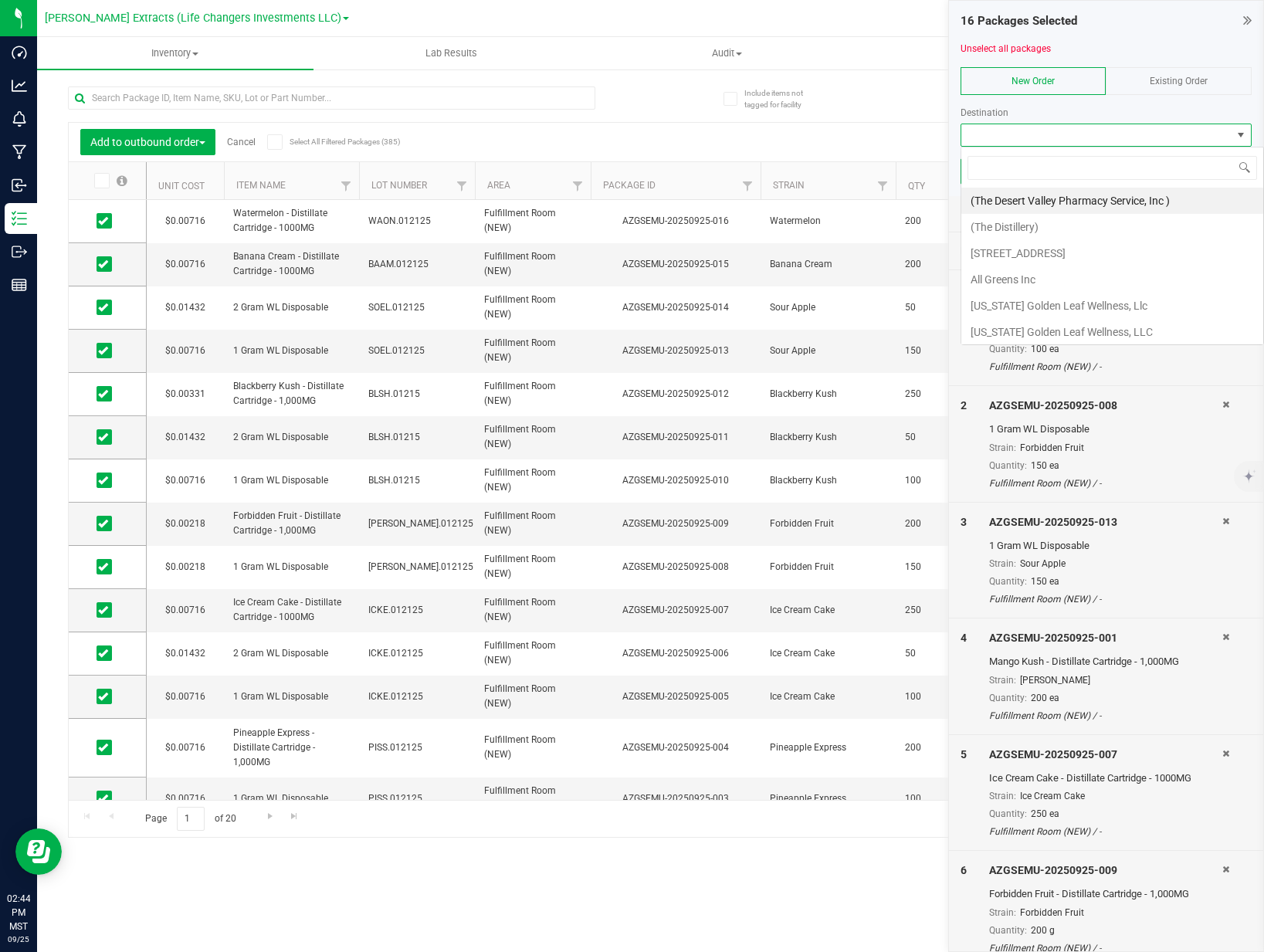
scroll to position [23, 291]
type input "givi"
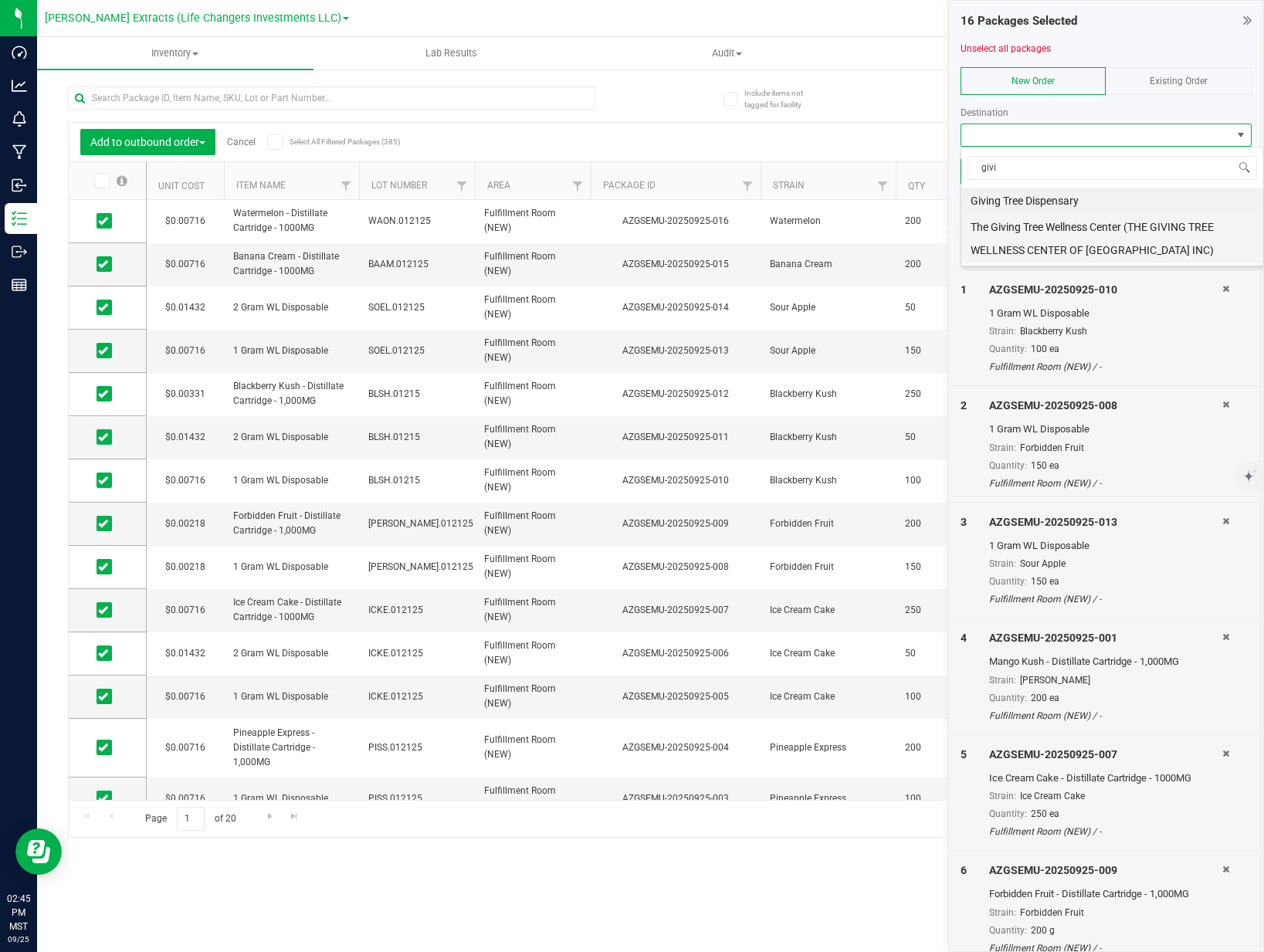
click at [1109, 229] on li "The Giving Tree Wellness Center (THE GIVING TREE WELLNESS CENTER OF [GEOGRAPHIC…" at bounding box center [1112, 239] width 302 height 50
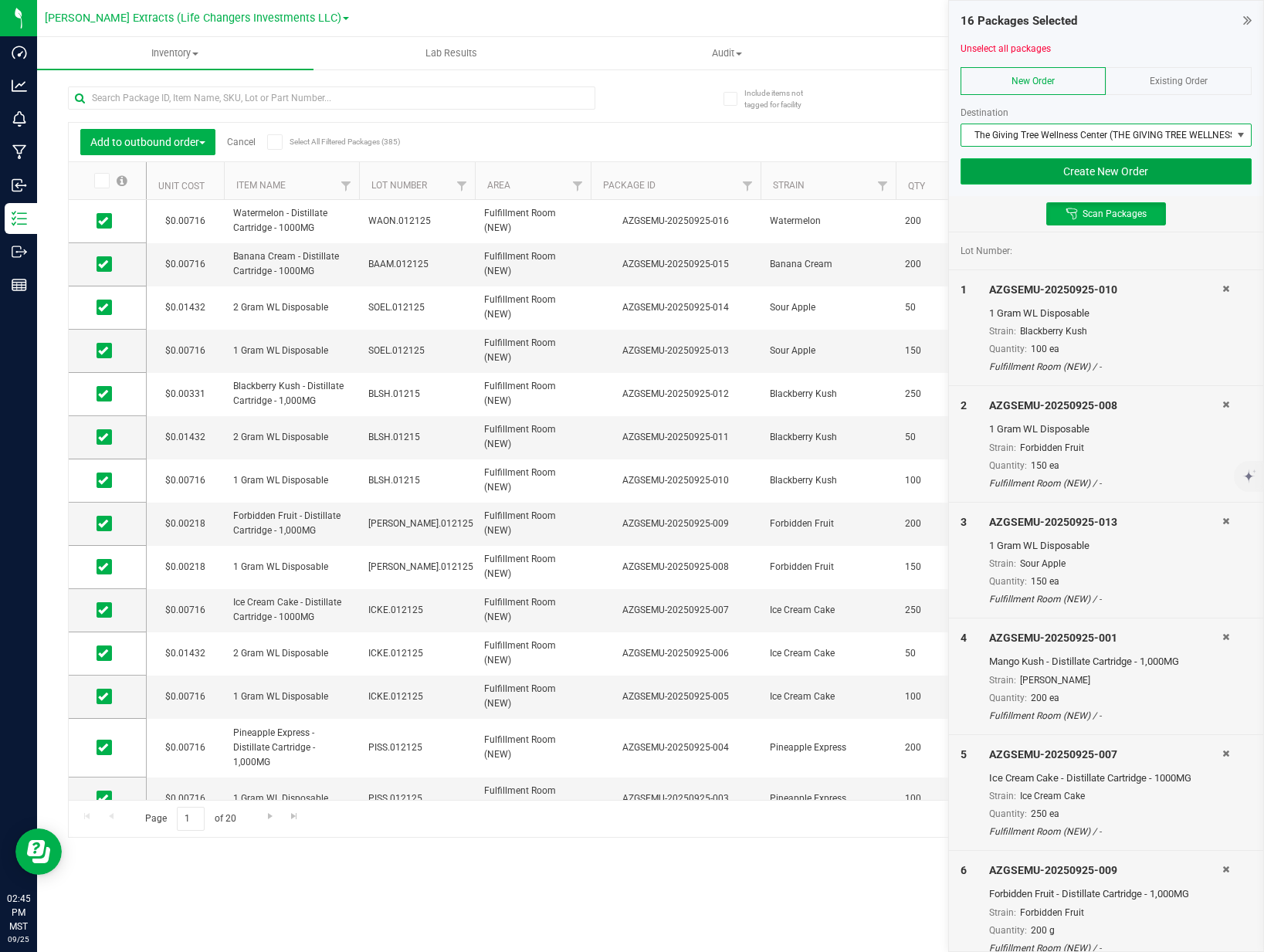
click at [1102, 171] on button "Create New Order" at bounding box center [1106, 171] width 291 height 27
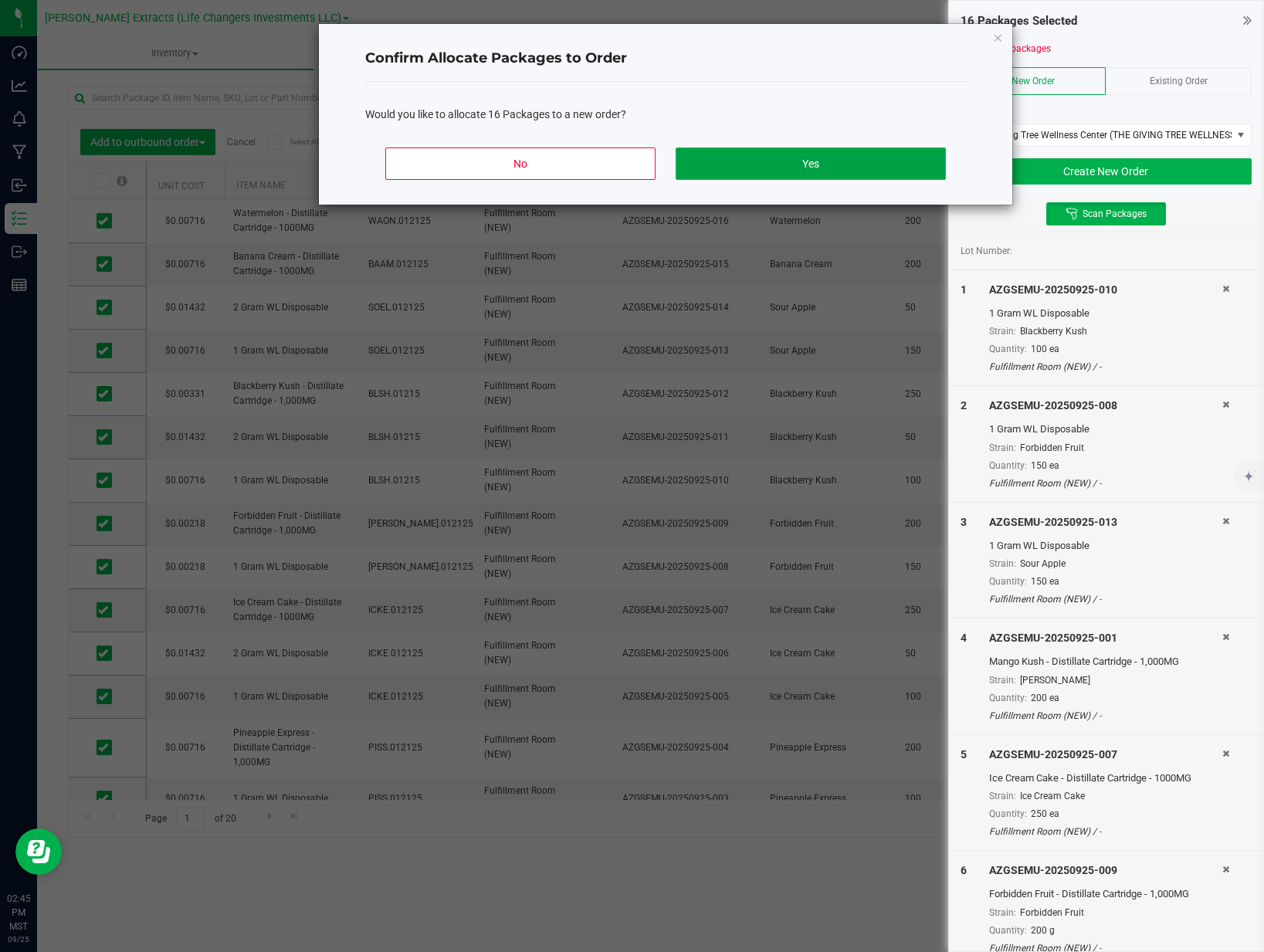
click at [850, 170] on button "Yes" at bounding box center [811, 164] width 270 height 33
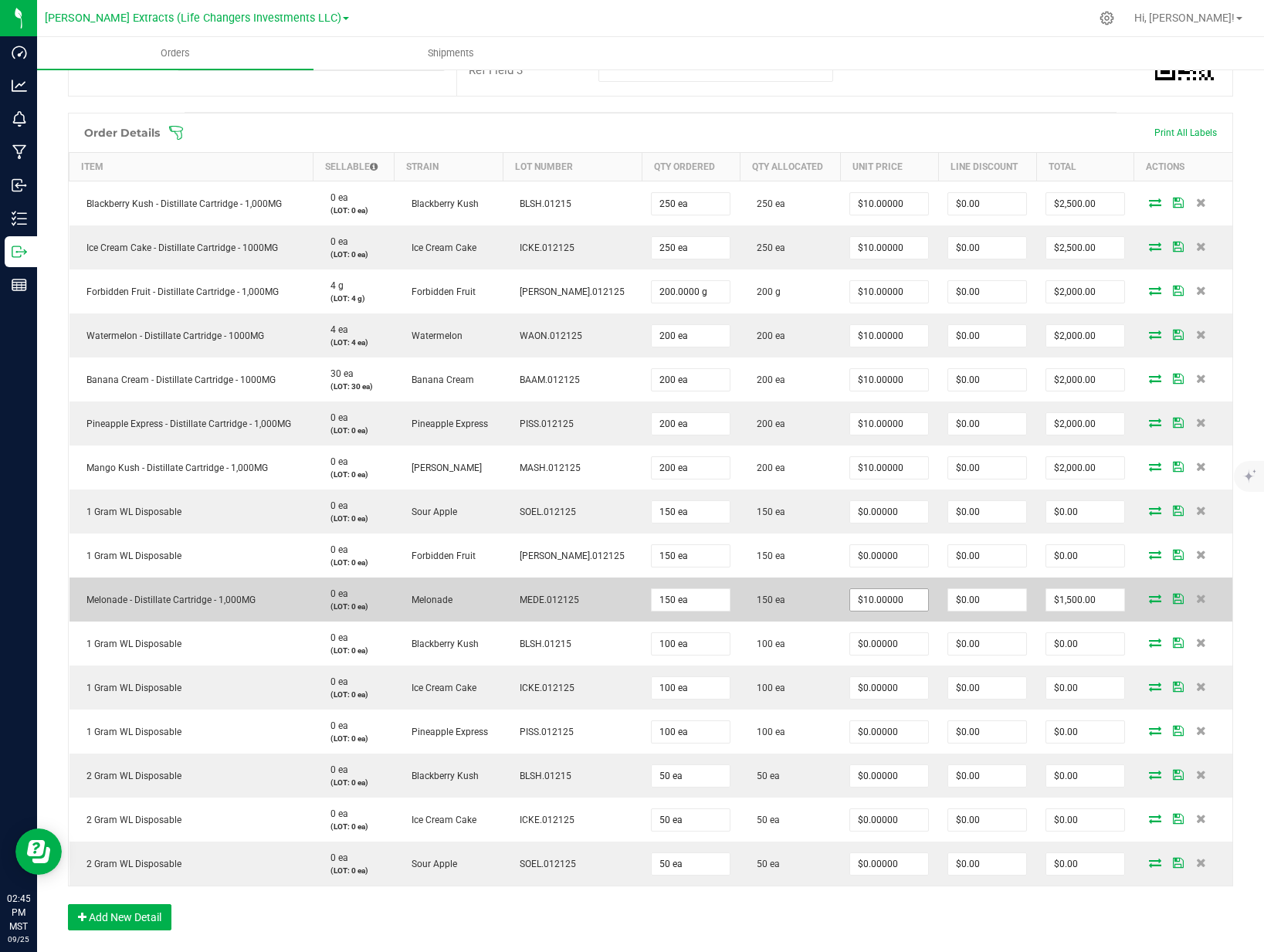
scroll to position [334, 0]
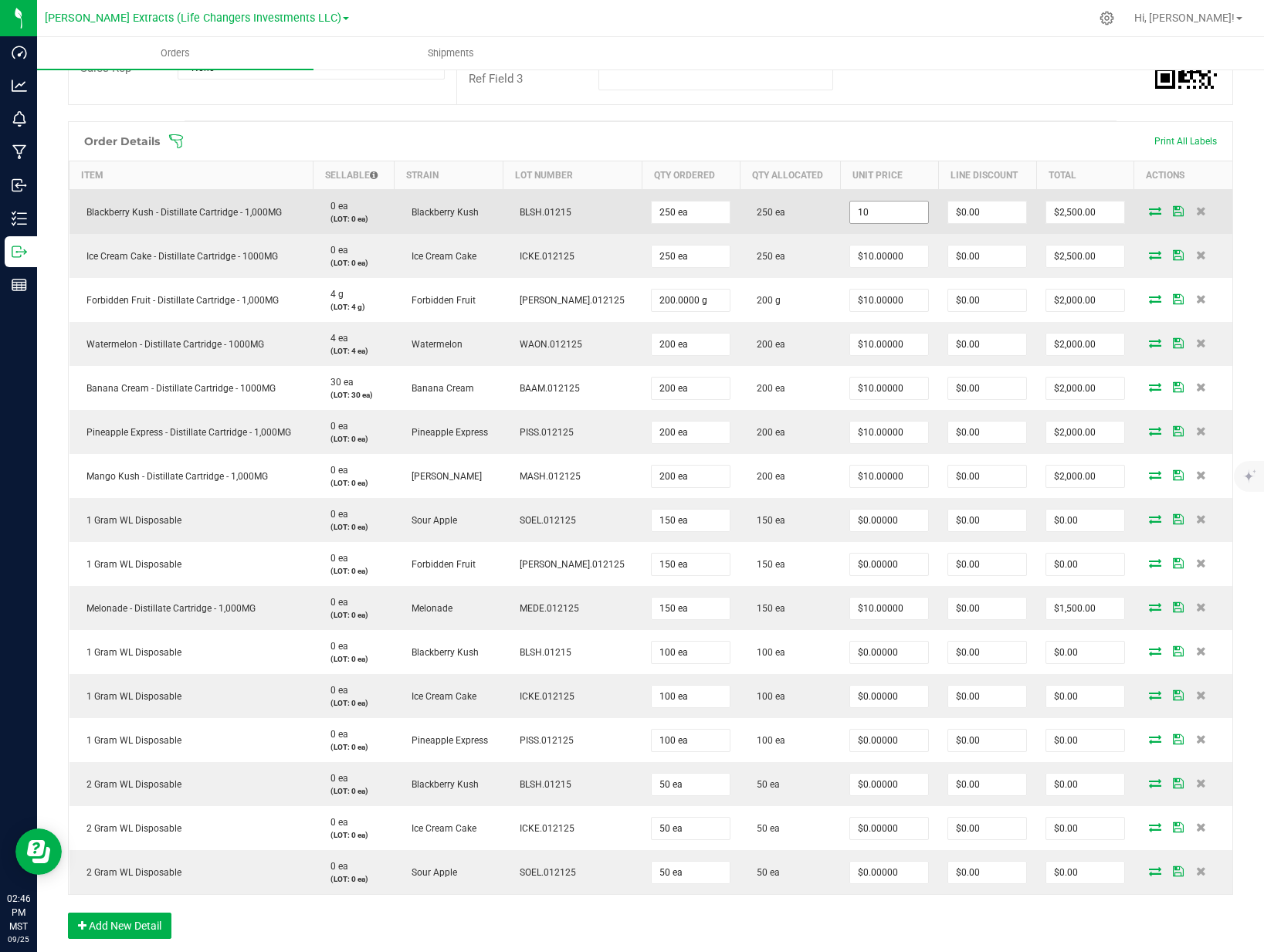
click at [886, 217] on input "10" at bounding box center [889, 212] width 78 height 21
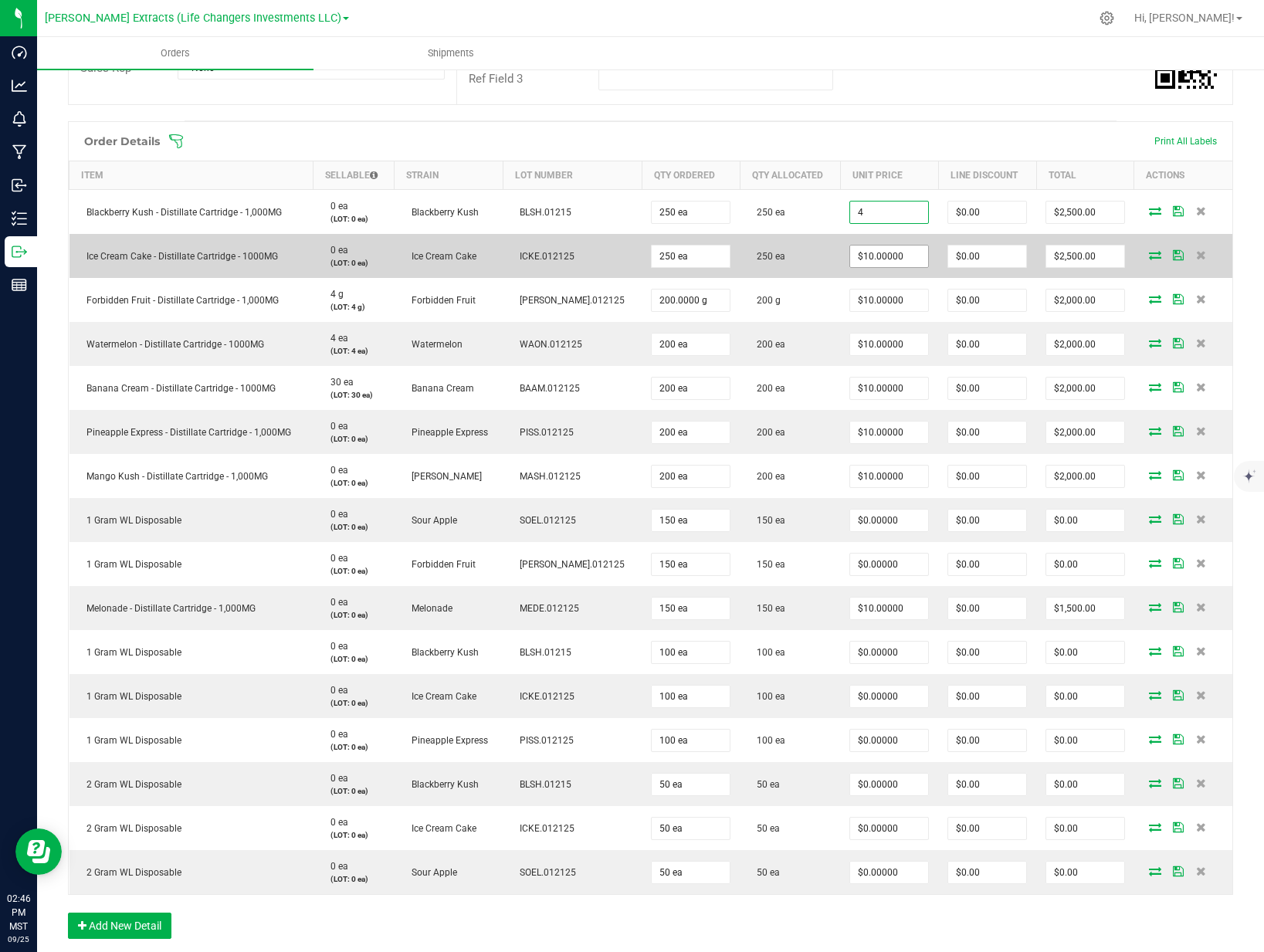
type input "$4.00000"
type input "$1,000.00"
click at [876, 248] on input "10" at bounding box center [889, 256] width 78 height 21
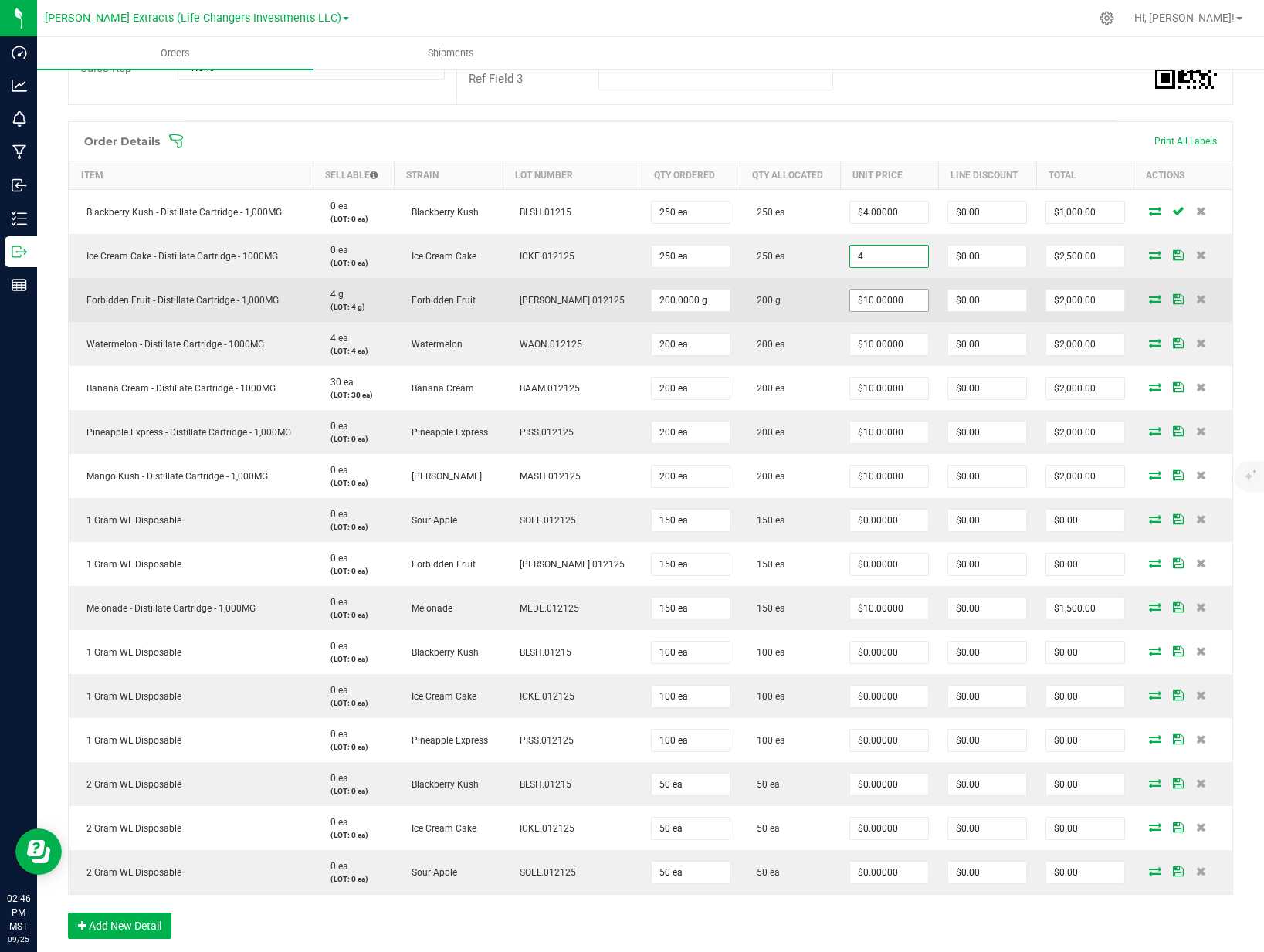
type input "$4.00000"
type input "$1,000.00"
click at [879, 301] on input "10" at bounding box center [889, 301] width 78 height 21
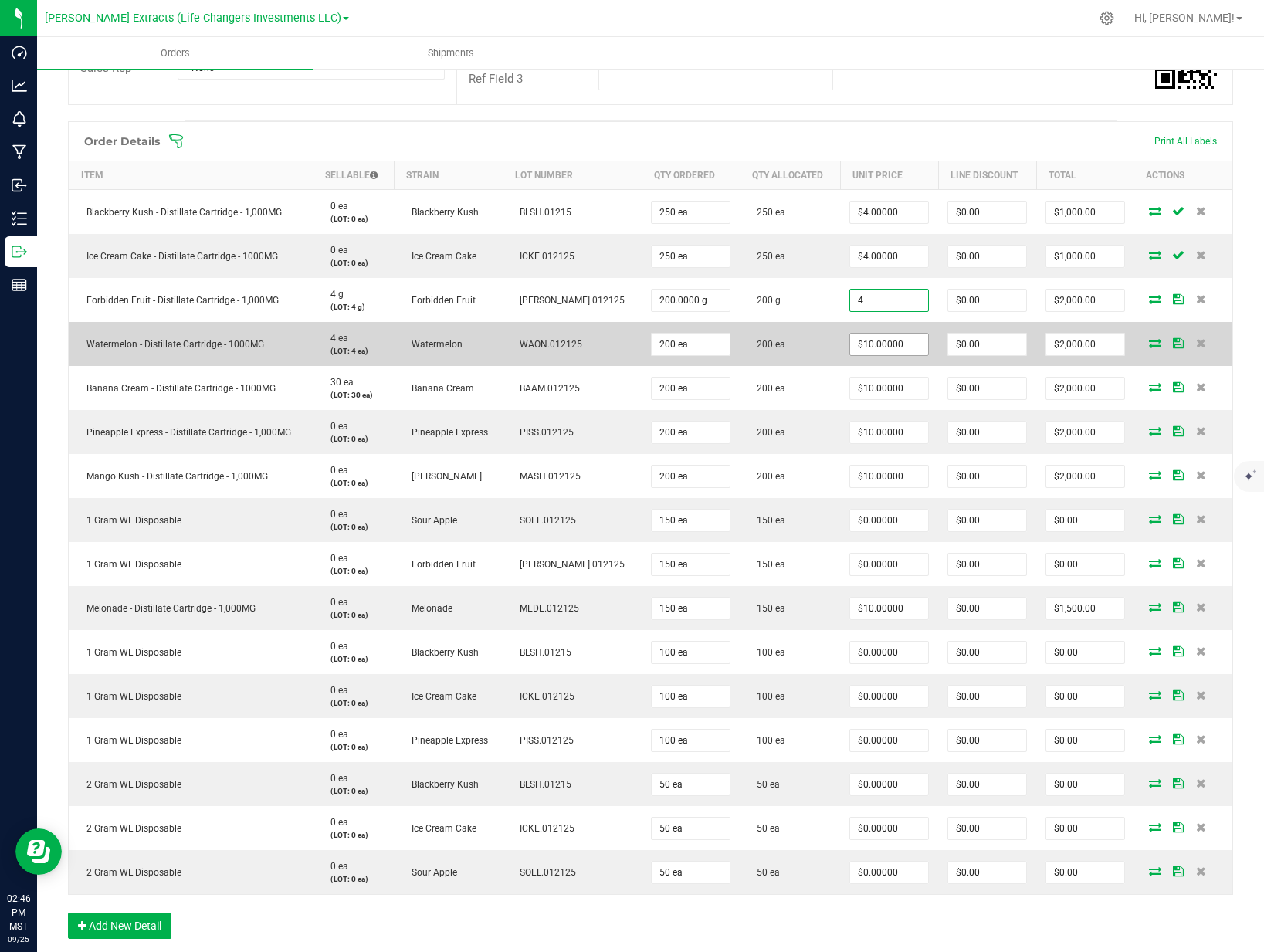
type input "$4.00000"
type input "$800.00"
click at [875, 338] on input "10" at bounding box center [889, 344] width 78 height 21
click at [875, 338] on input "410" at bounding box center [889, 344] width 78 height 21
click at [875, 338] on input "4" at bounding box center [889, 344] width 78 height 21
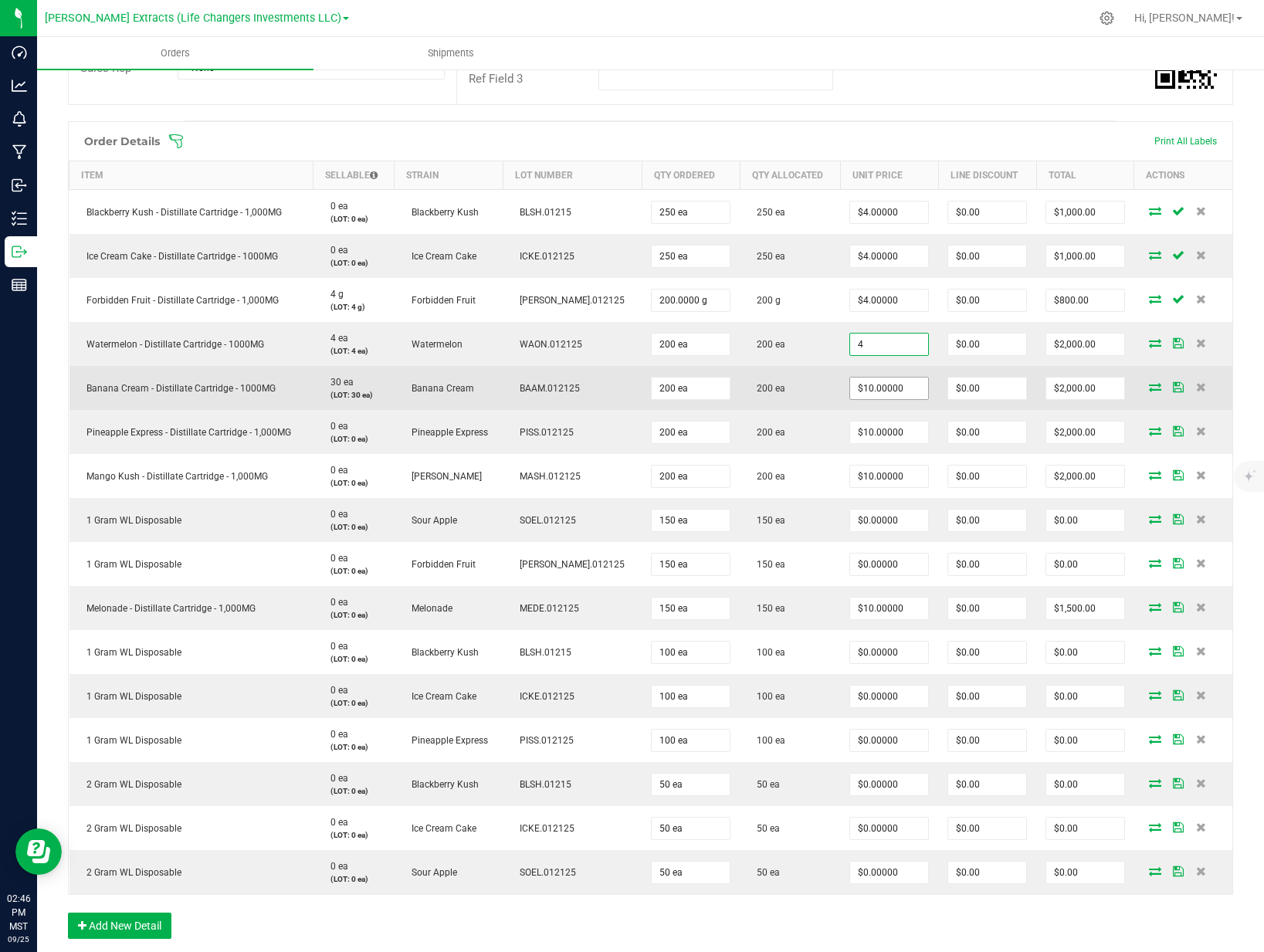
type input "$4.00000"
type input "$800.00"
click at [875, 377] on span "$10.00000" at bounding box center [889, 388] width 80 height 23
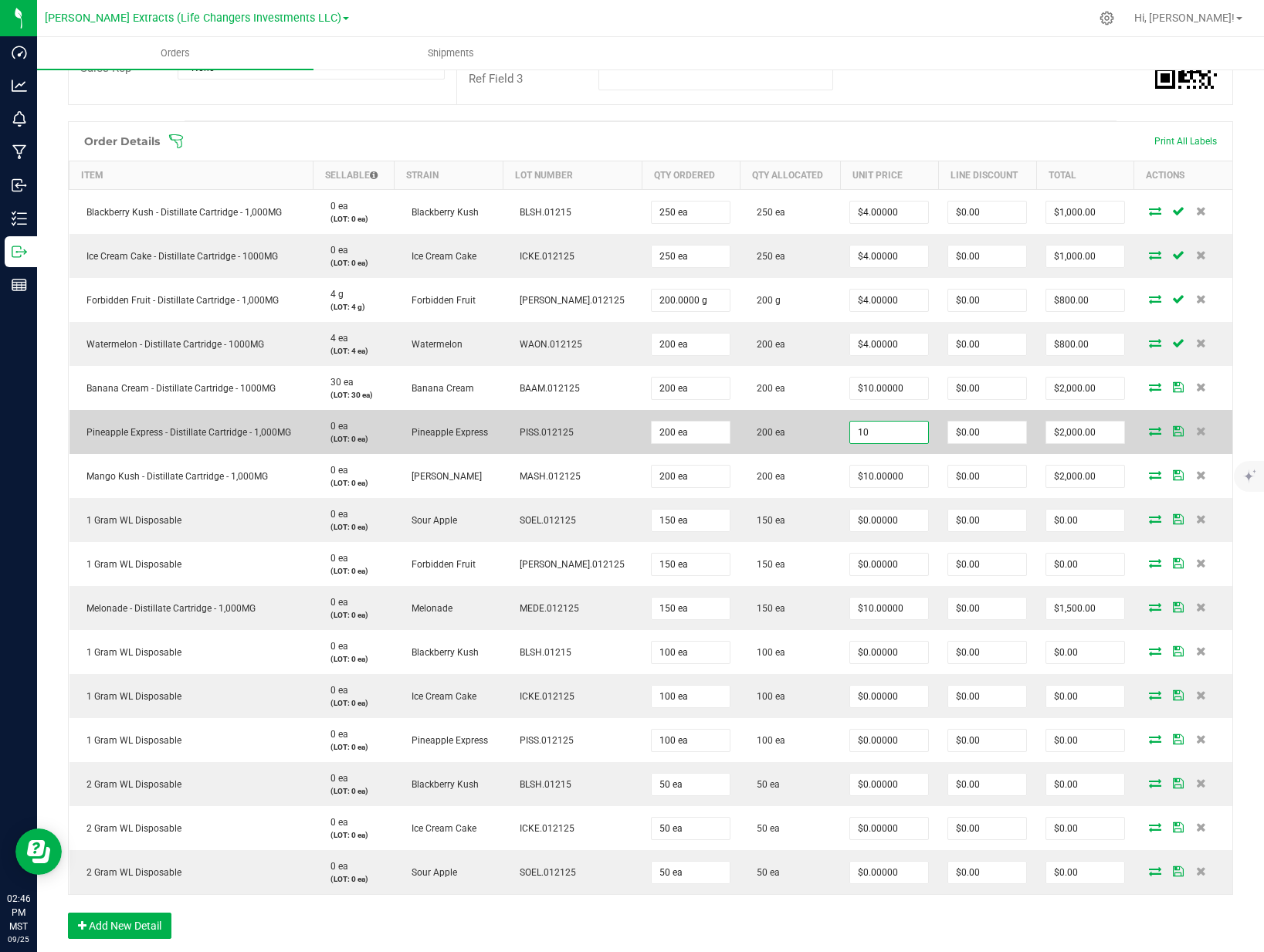
click at [883, 434] on input "10" at bounding box center [889, 432] width 78 height 21
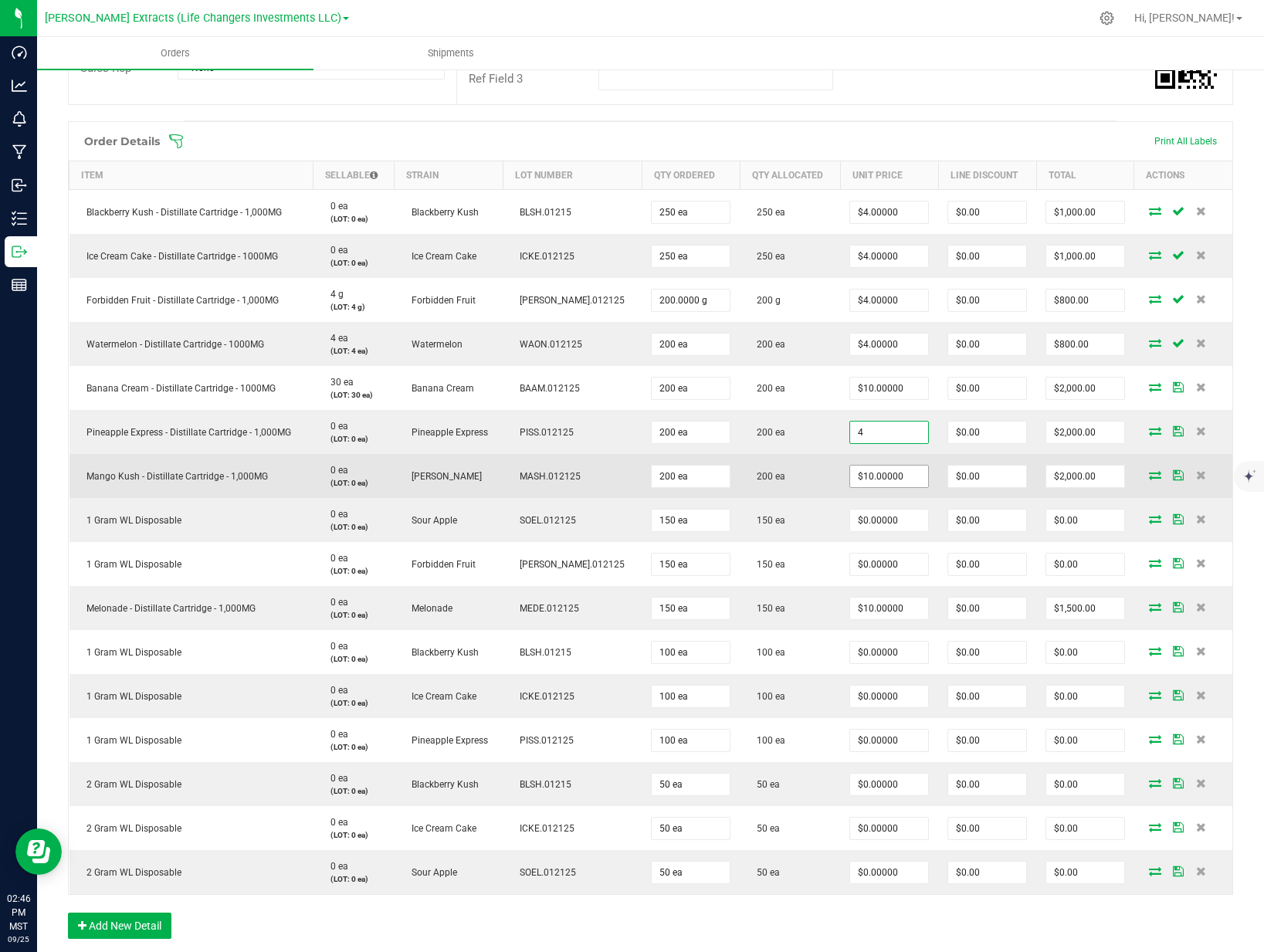
type input "$4.00000"
type input "$800.00"
click at [872, 473] on input "10" at bounding box center [889, 476] width 78 height 21
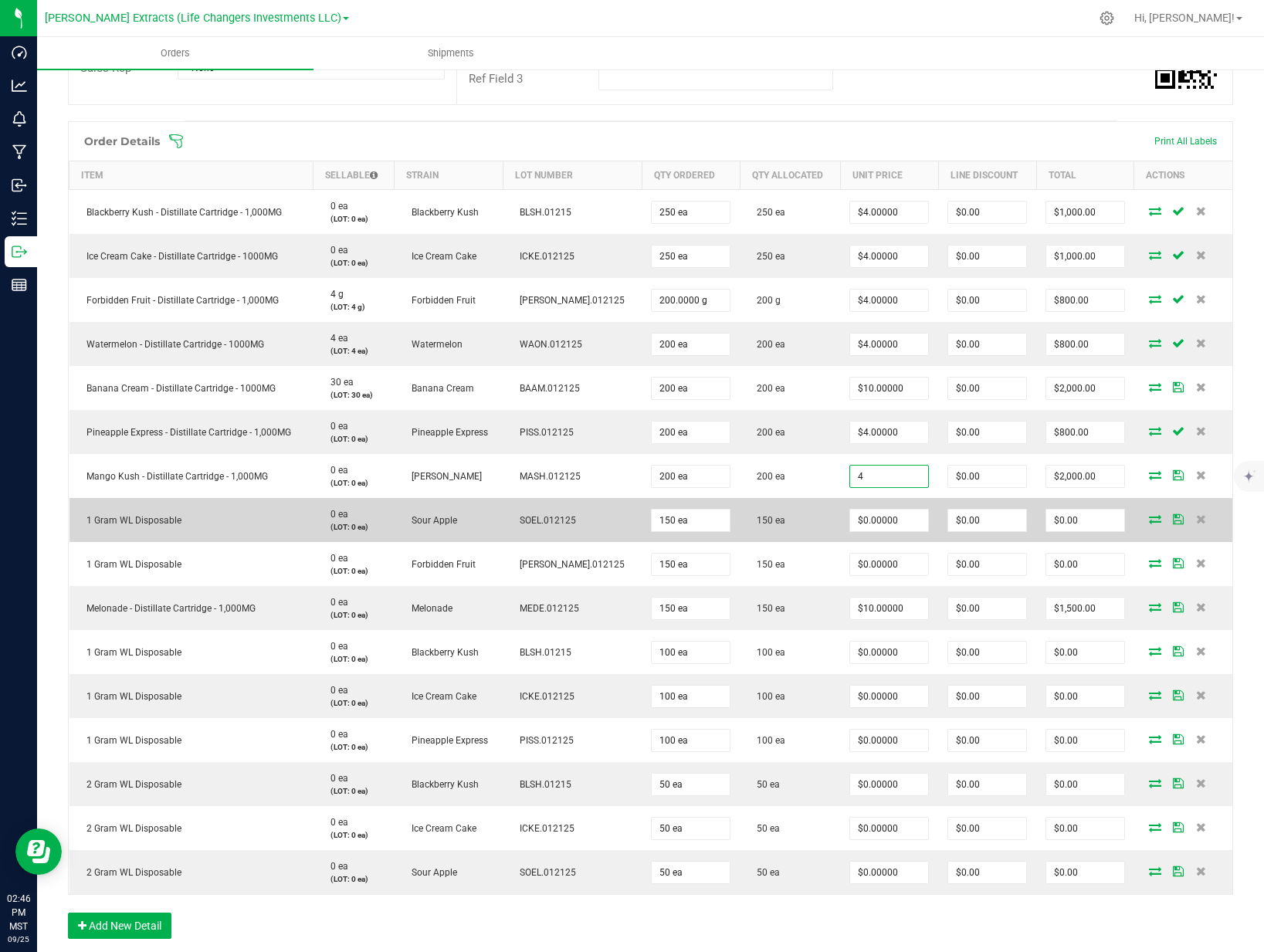
type input "$4.00000"
type input "$800.00"
click at [840, 508] on td "$0.00000" at bounding box center [888, 520] width 98 height 44
type input "0"
click at [857, 519] on input "0" at bounding box center [889, 520] width 78 height 21
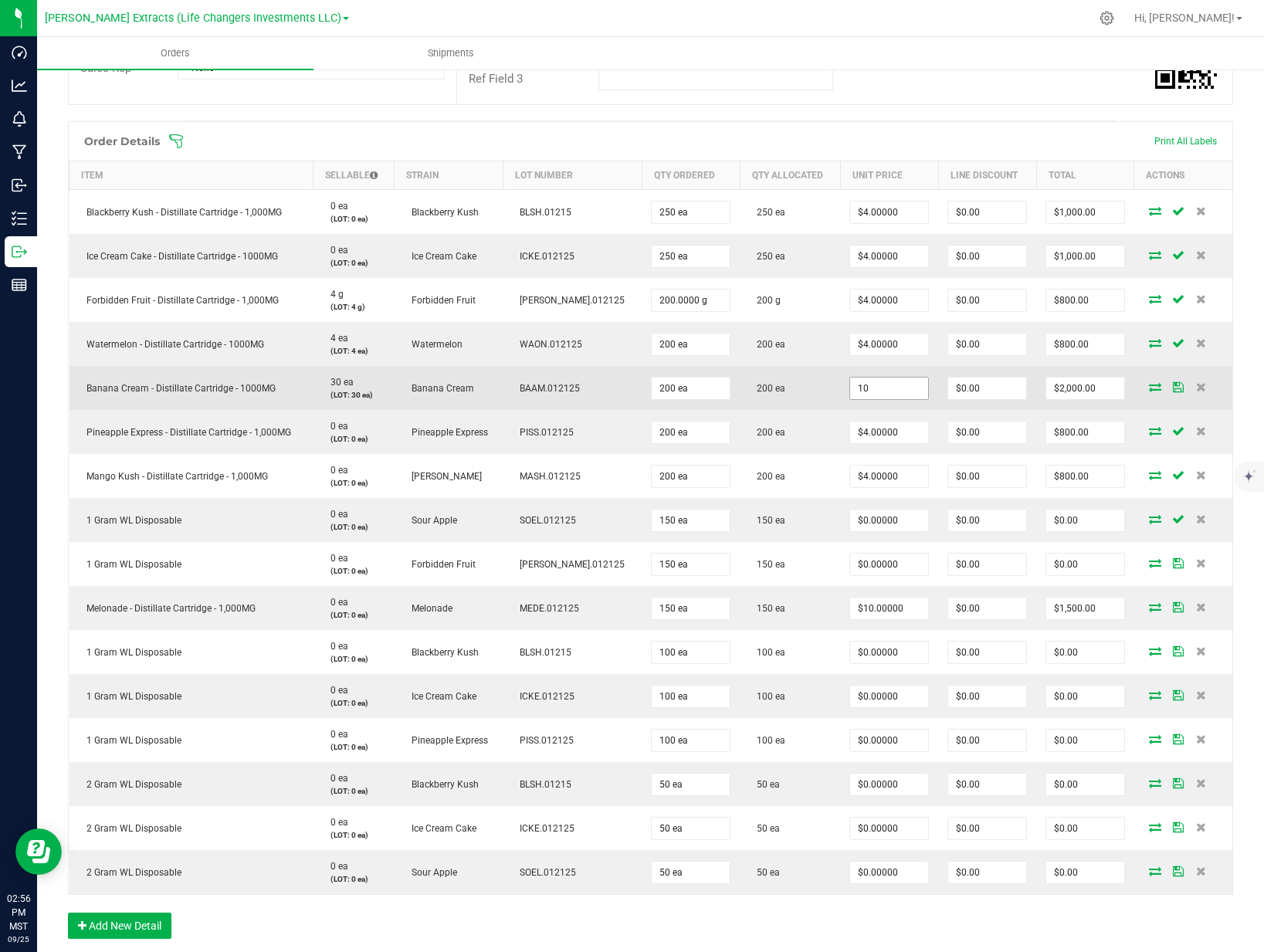
click at [867, 385] on input "10" at bounding box center [889, 388] width 78 height 21
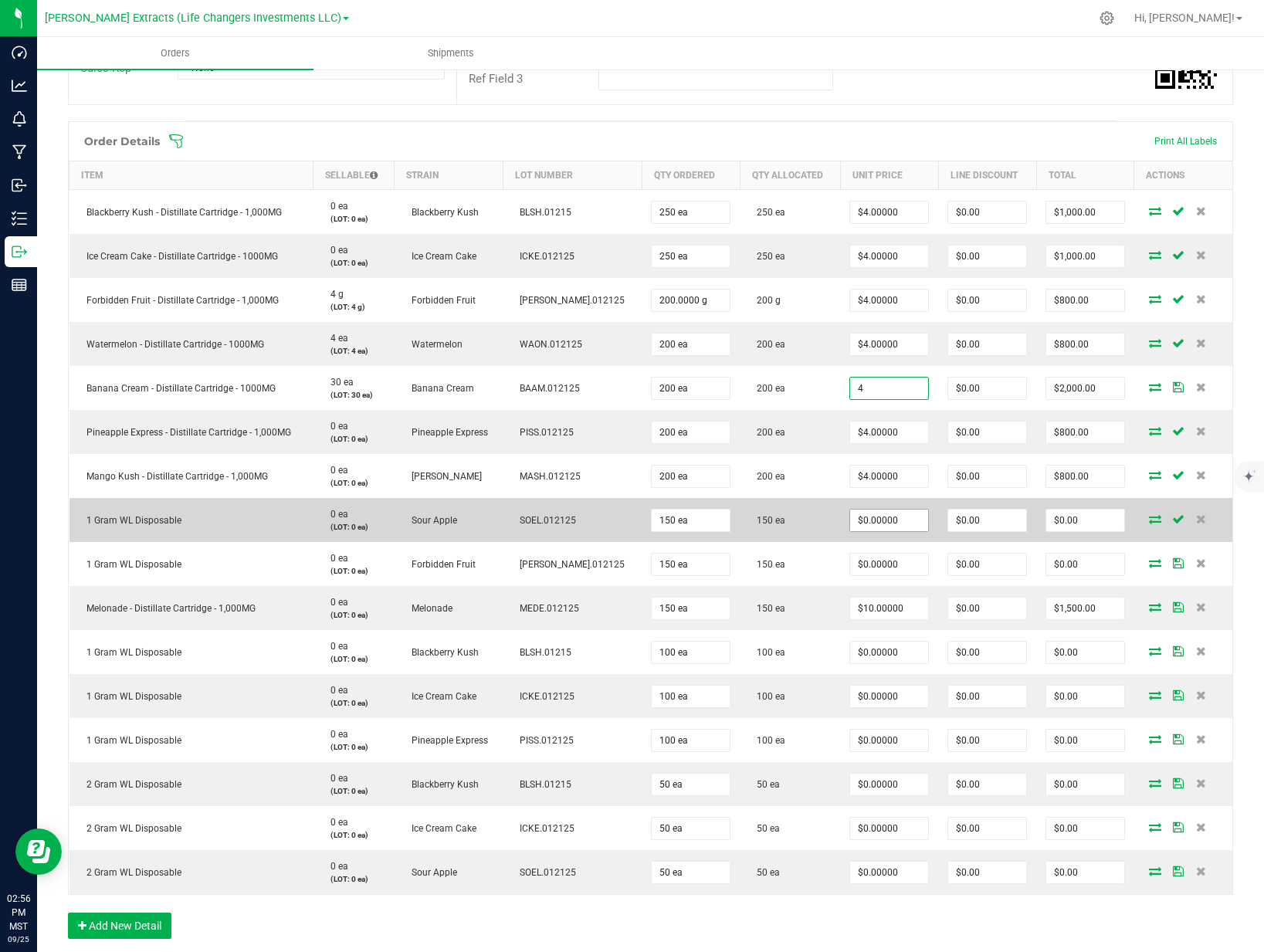
type input "$4.00000"
type input "$800.00"
click at [878, 520] on input "0" at bounding box center [889, 520] width 78 height 21
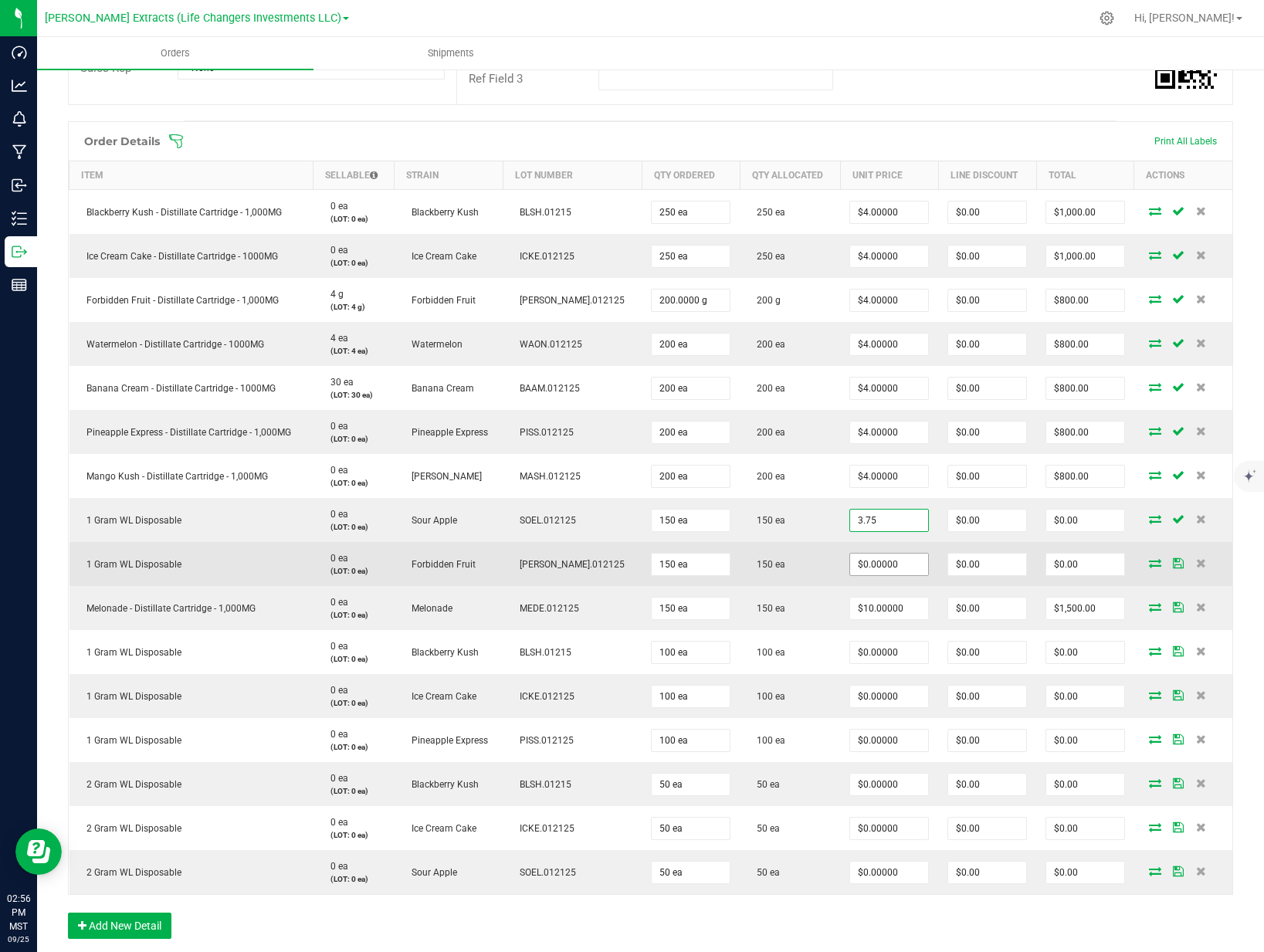
type input "3.75"
type input "0"
type input "$3.75000"
type input "$562.50"
click at [868, 561] on input "0" at bounding box center [889, 564] width 78 height 21
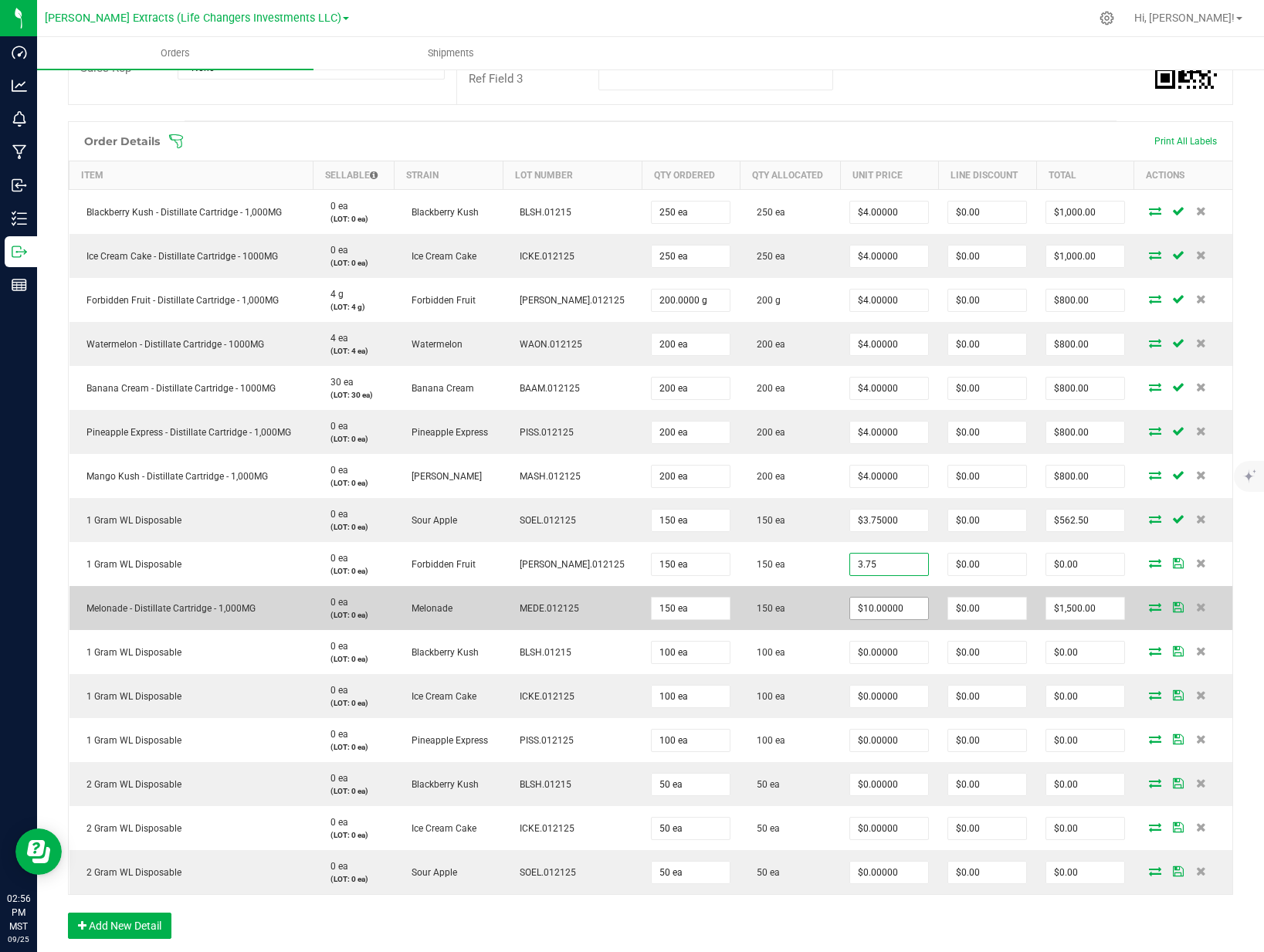
type input "$3.75000"
type input "$562.50"
click at [866, 609] on input "10" at bounding box center [889, 608] width 78 height 21
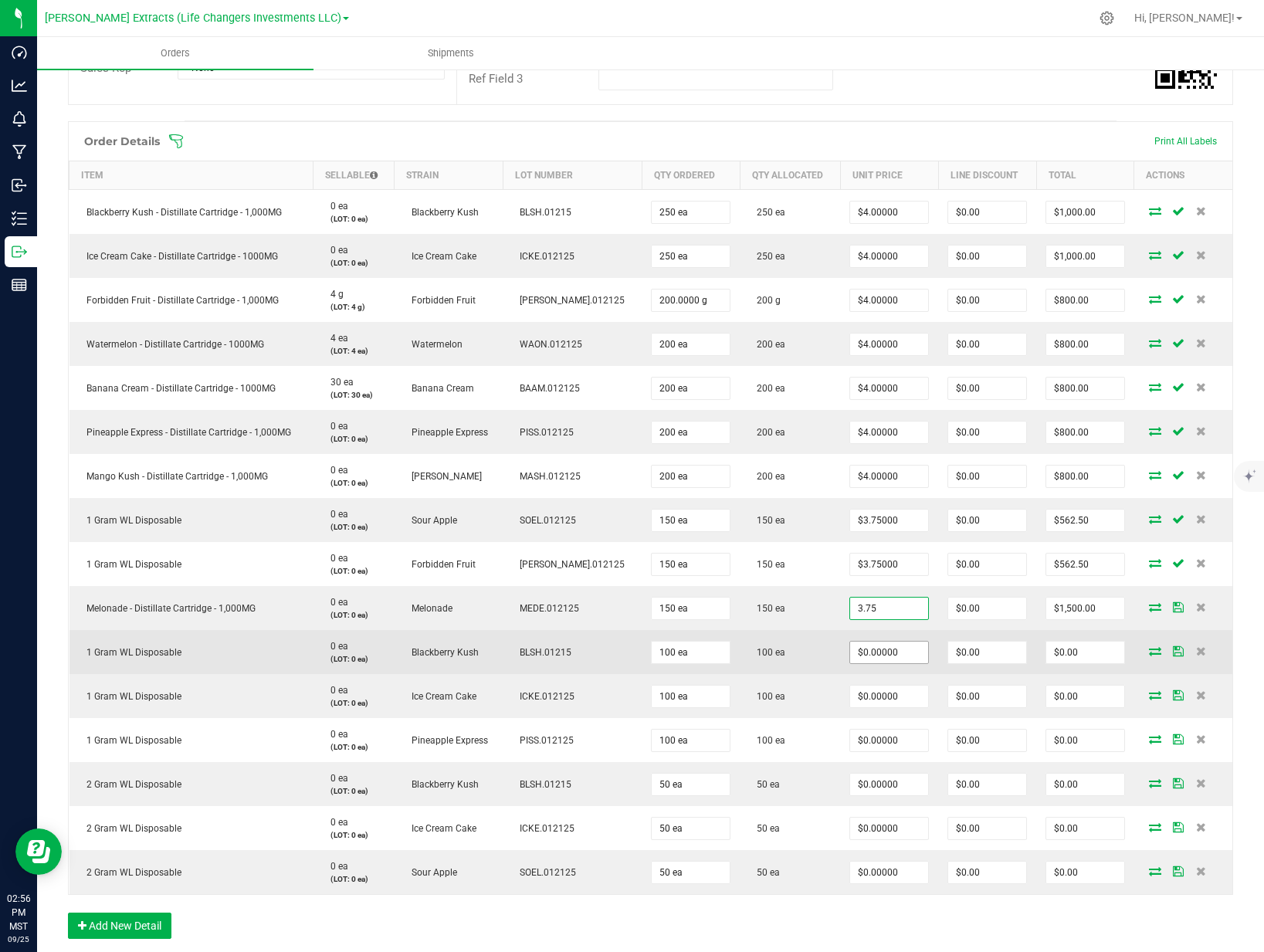
type input "$3.75000"
type input "$562.50"
click at [859, 648] on input "0" at bounding box center [889, 652] width 78 height 21
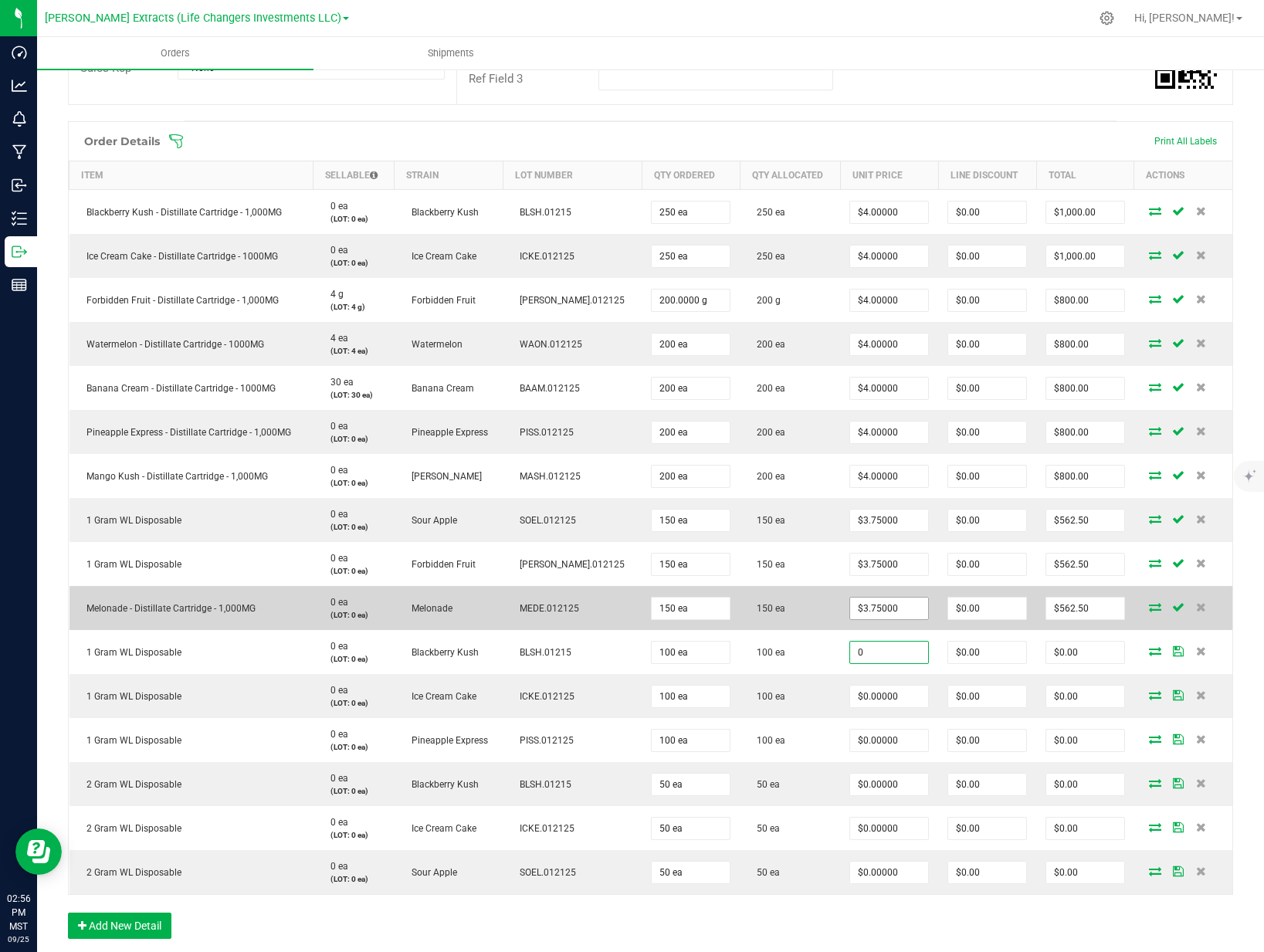
type input "$0.00000"
click at [863, 613] on input "3.75" at bounding box center [889, 608] width 78 height 21
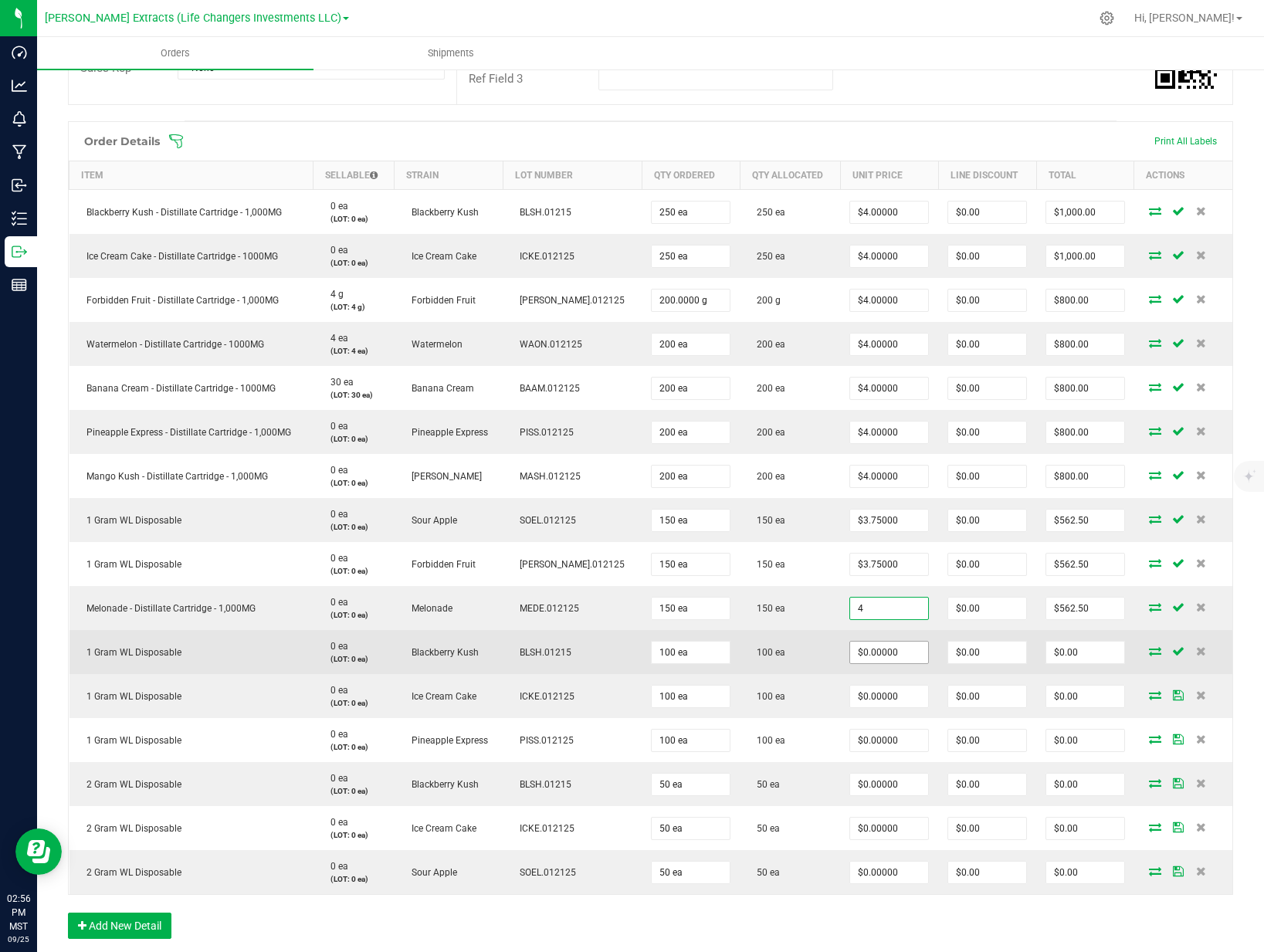
type input "$4.00000"
type input "$600.00"
click at [868, 651] on input "0" at bounding box center [889, 652] width 78 height 21
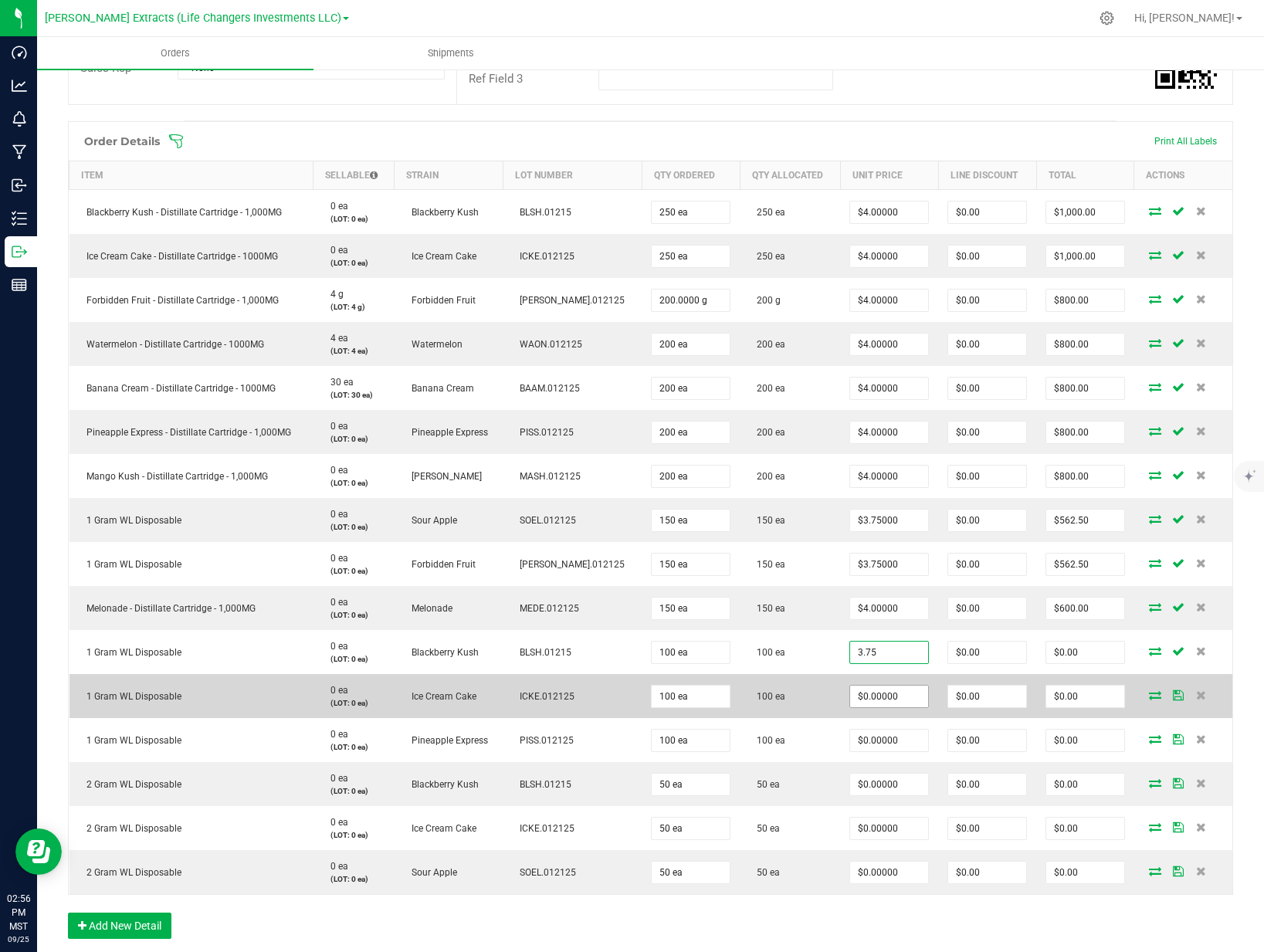
type input "3.75"
type input "0"
type input "$3.75000"
type input "$375.00"
click at [870, 690] on input "0" at bounding box center [889, 697] width 78 height 21
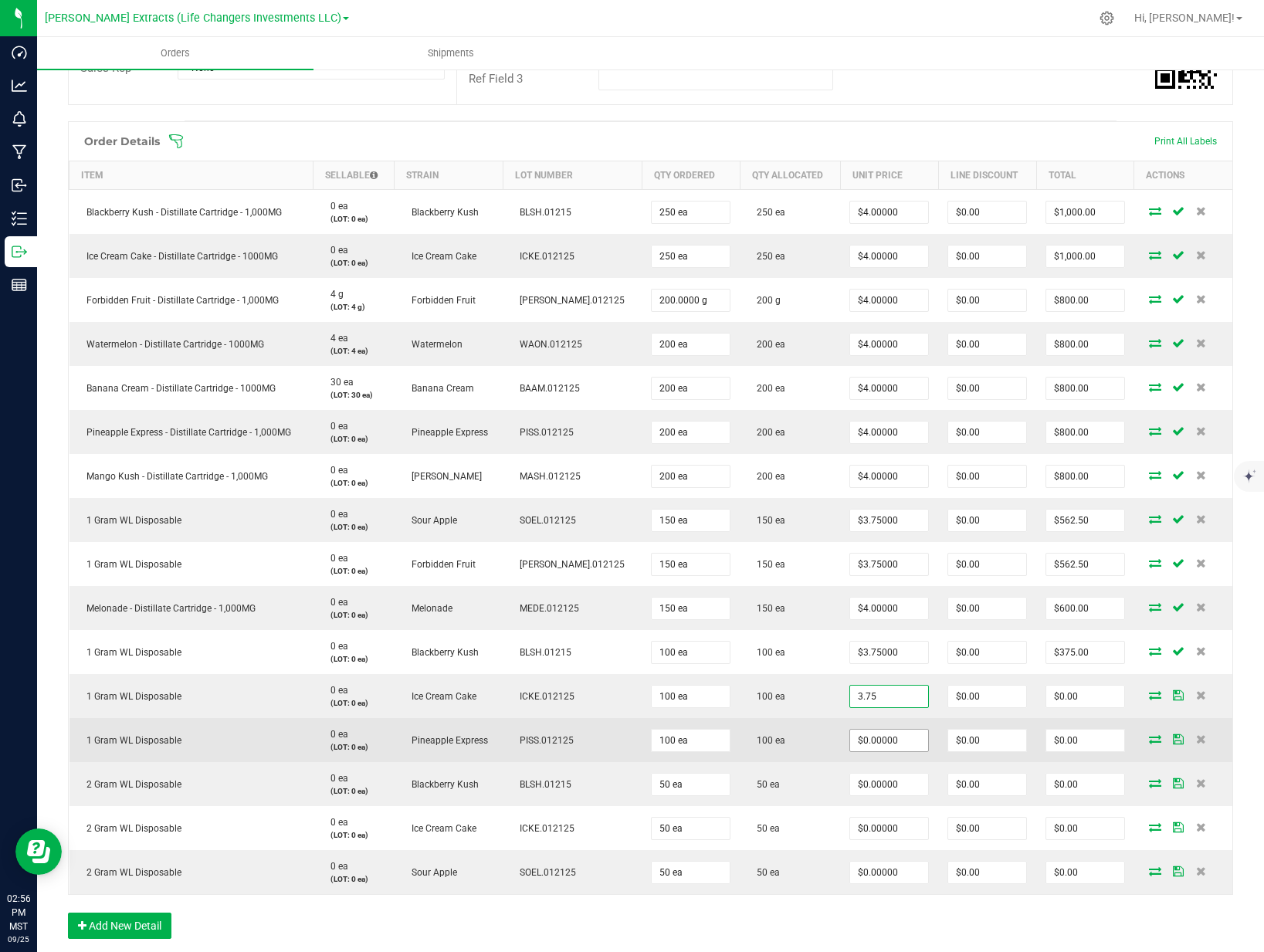
type input "$3.75000"
type input "$375.00"
click at [864, 744] on input "0" at bounding box center [889, 740] width 78 height 21
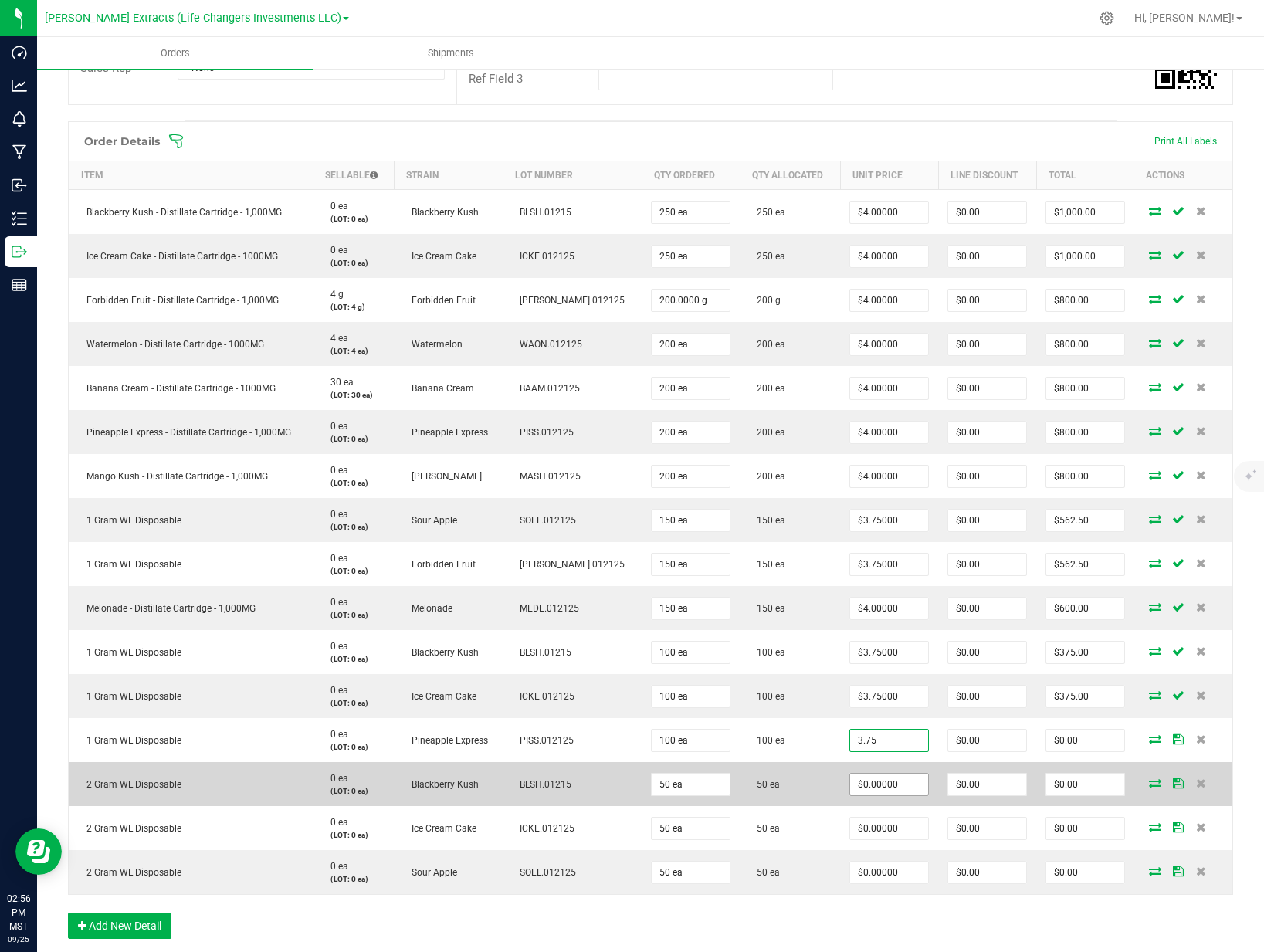
type input "$3.75000"
type input "$375.00"
click at [881, 790] on input "0" at bounding box center [889, 784] width 78 height 21
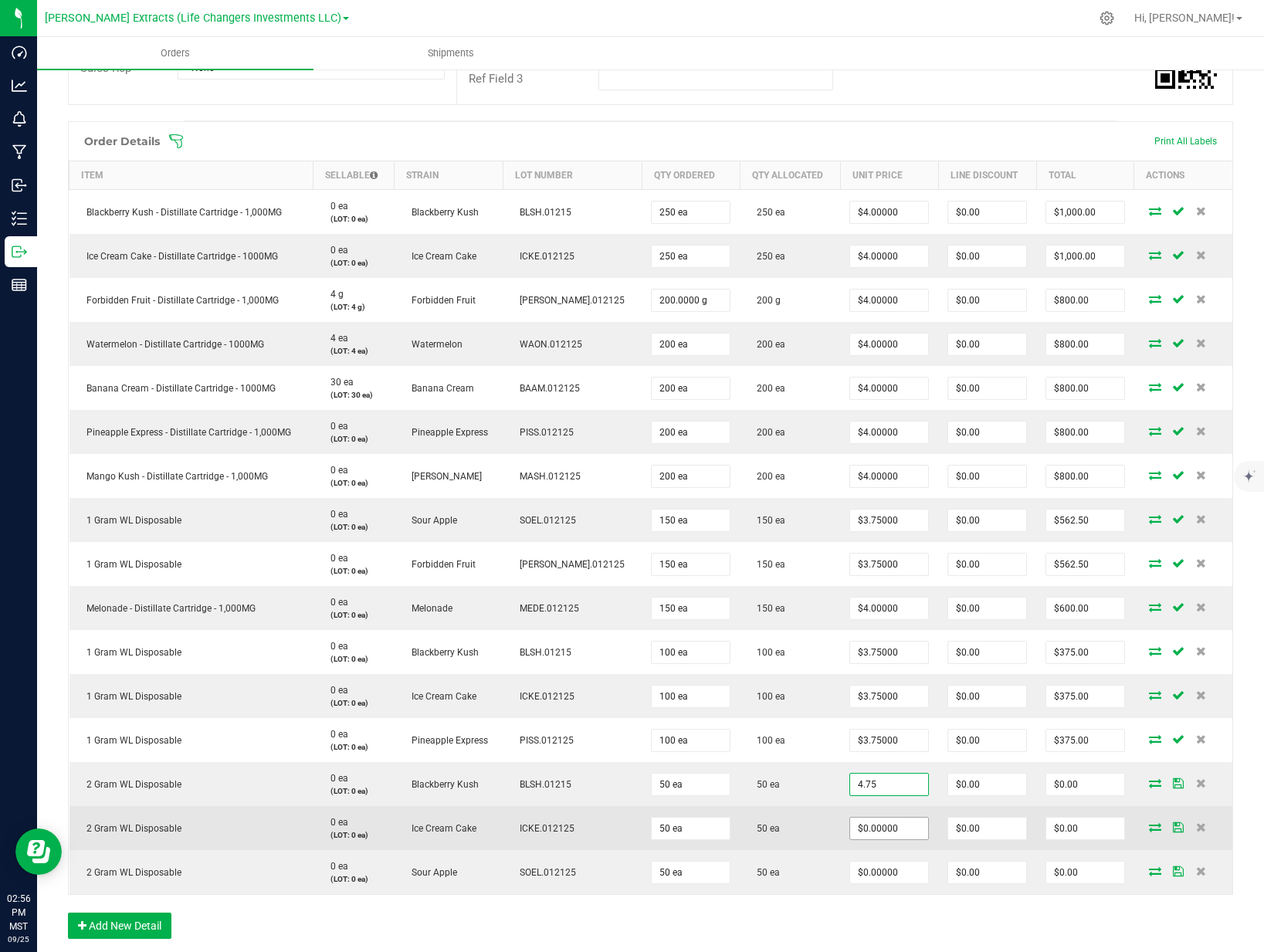
type input "$4.75000"
type input "$237.50"
click at [881, 823] on input "0" at bounding box center [889, 828] width 78 height 21
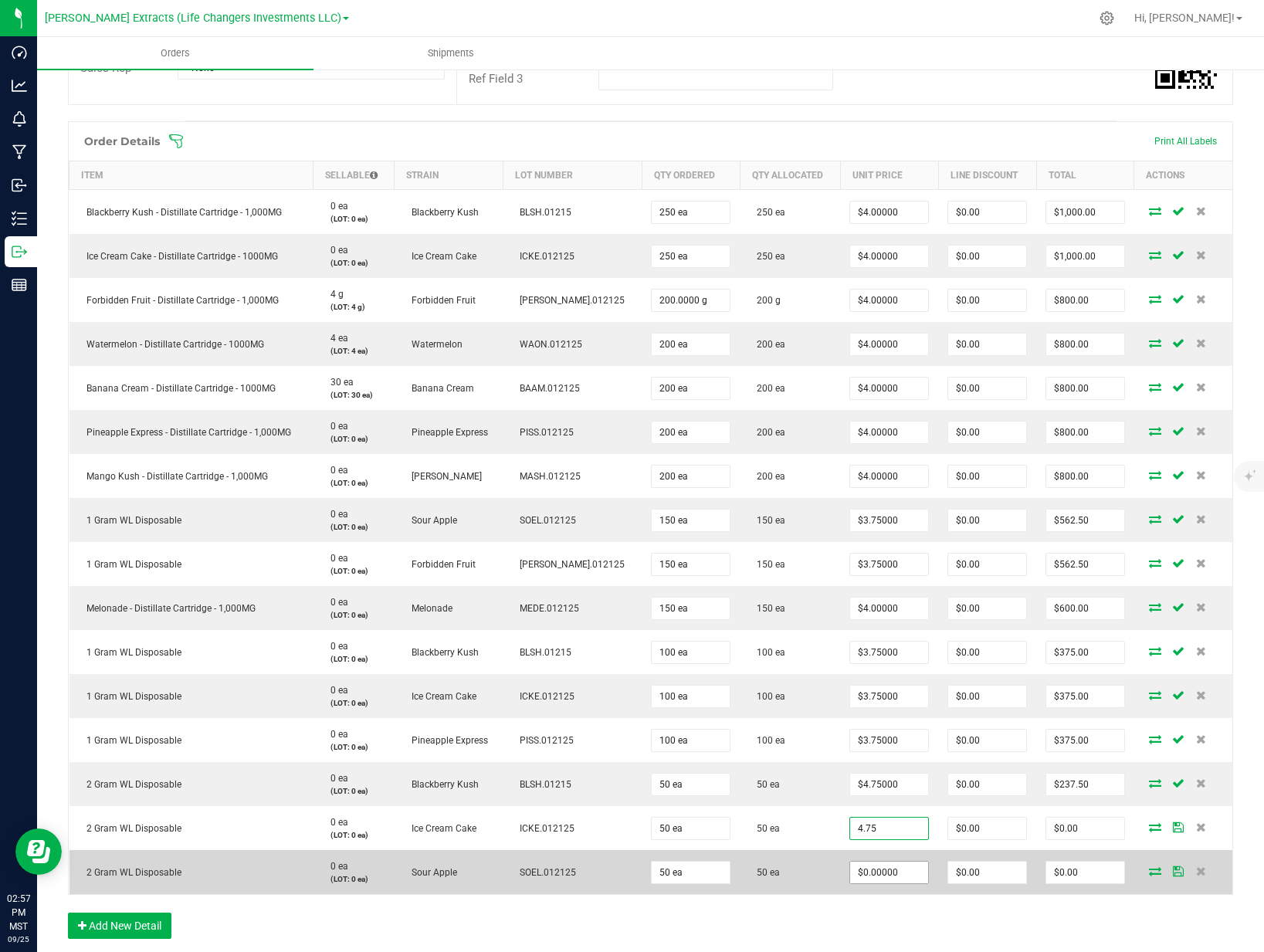
type input "$4.75000"
type input "$237.50"
click at [898, 875] on input "0" at bounding box center [889, 872] width 78 height 21
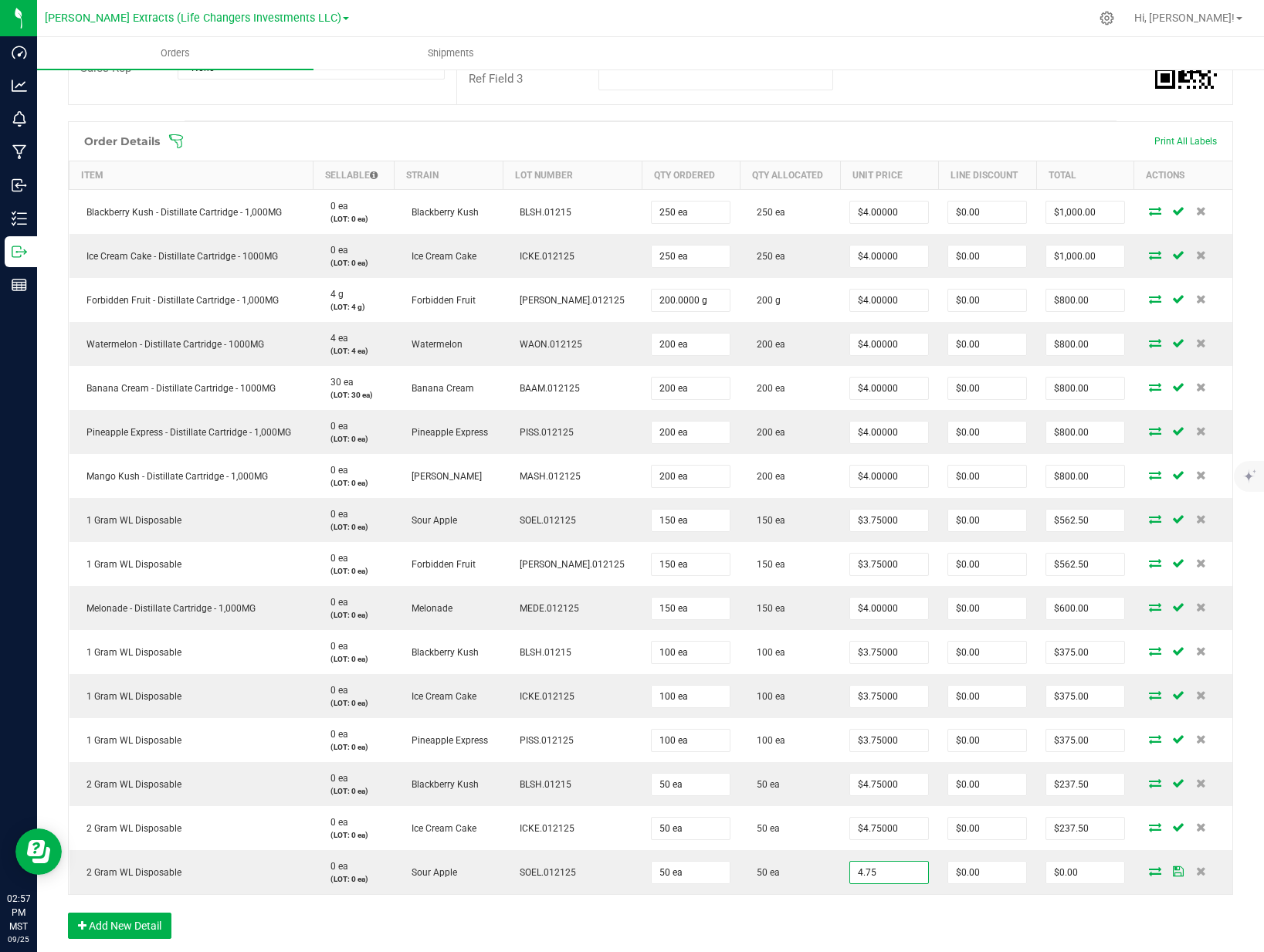
type input "$4.75000"
type input "$237.50"
click at [889, 910] on div "Order Details Print All Labels Item Sellable Strain Lot Number Qty Ordered Qty …" at bounding box center [651, 537] width 1165 height 833
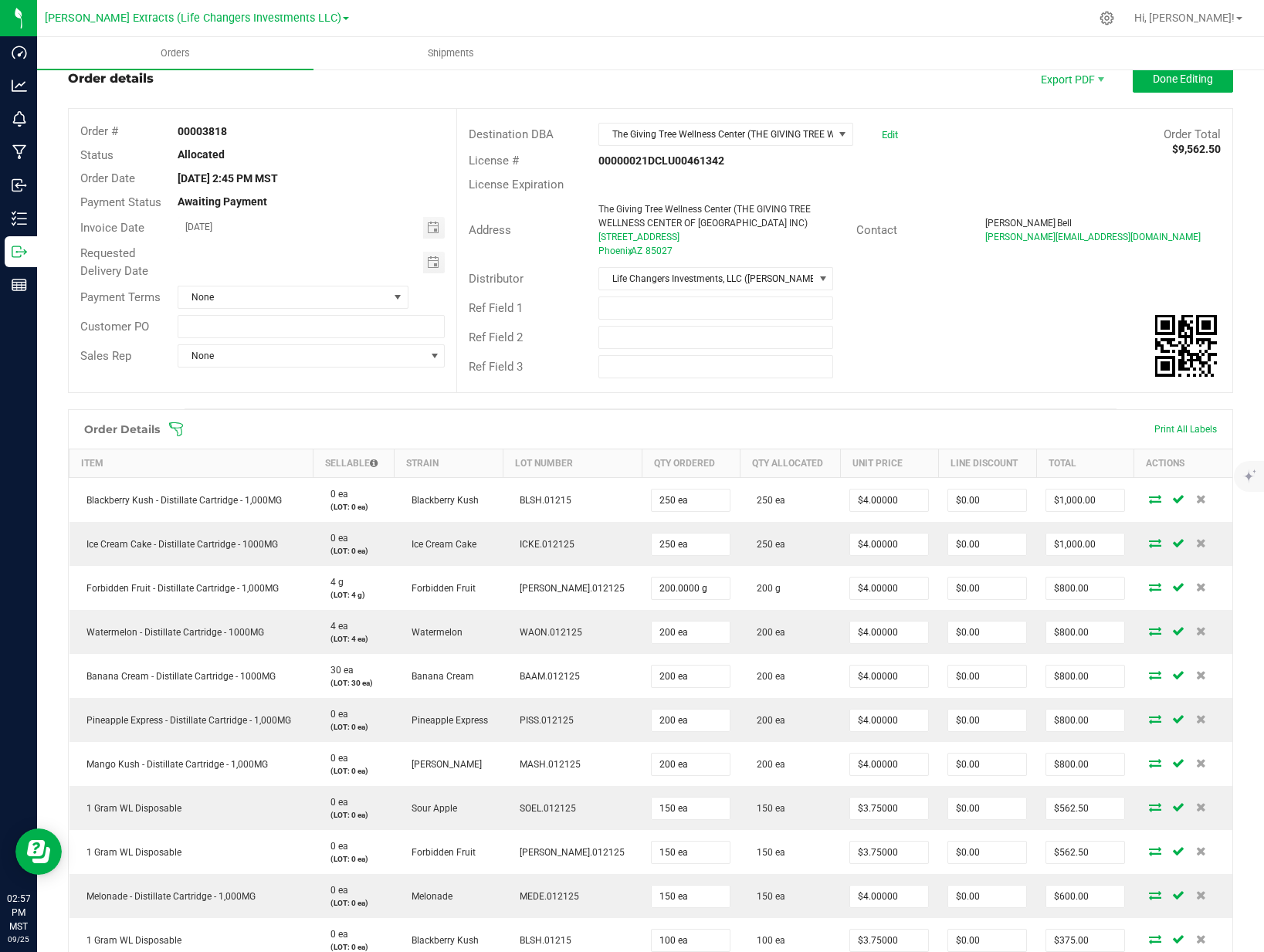
scroll to position [0, 0]
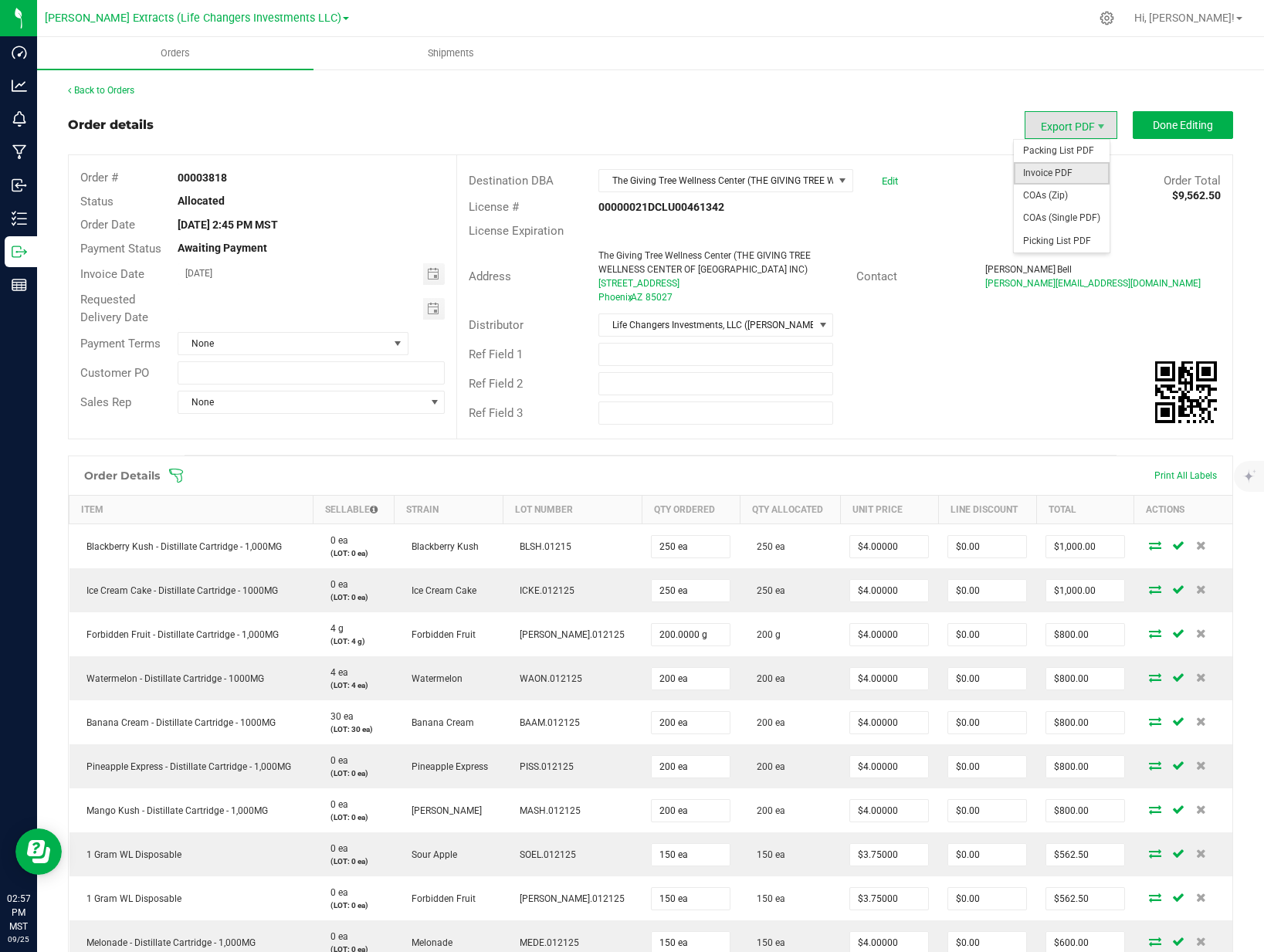
click at [1055, 167] on span "Invoice PDF" at bounding box center [1062, 172] width 95 height 22
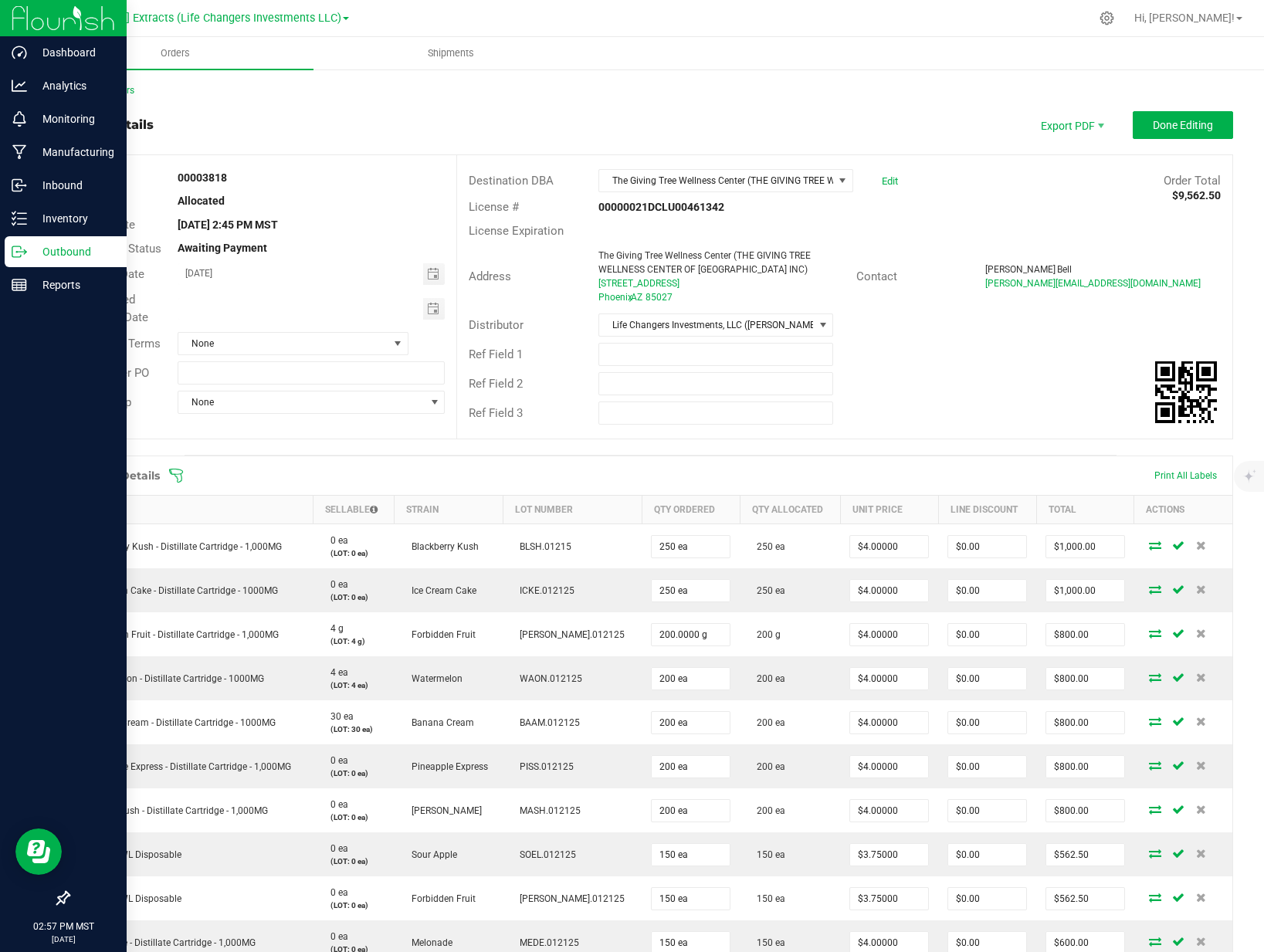
click at [33, 257] on p "Outbound" at bounding box center [73, 251] width 93 height 19
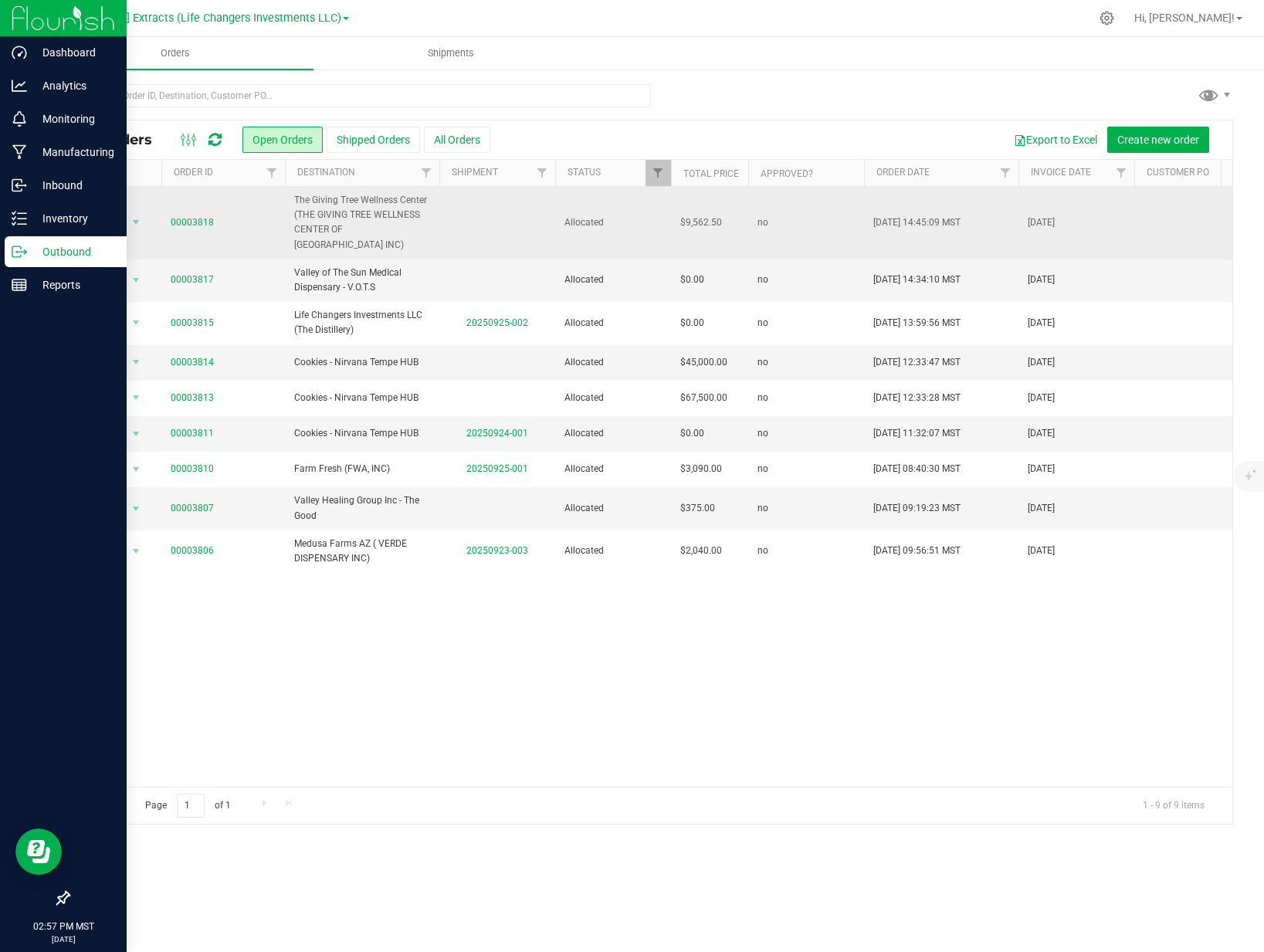
click at [386, 220] on span "The Giving Tree Wellness Center (THE GIVING TREE WELLNESS CENTER OF [GEOGRAPHIC…" at bounding box center [362, 222] width 136 height 59
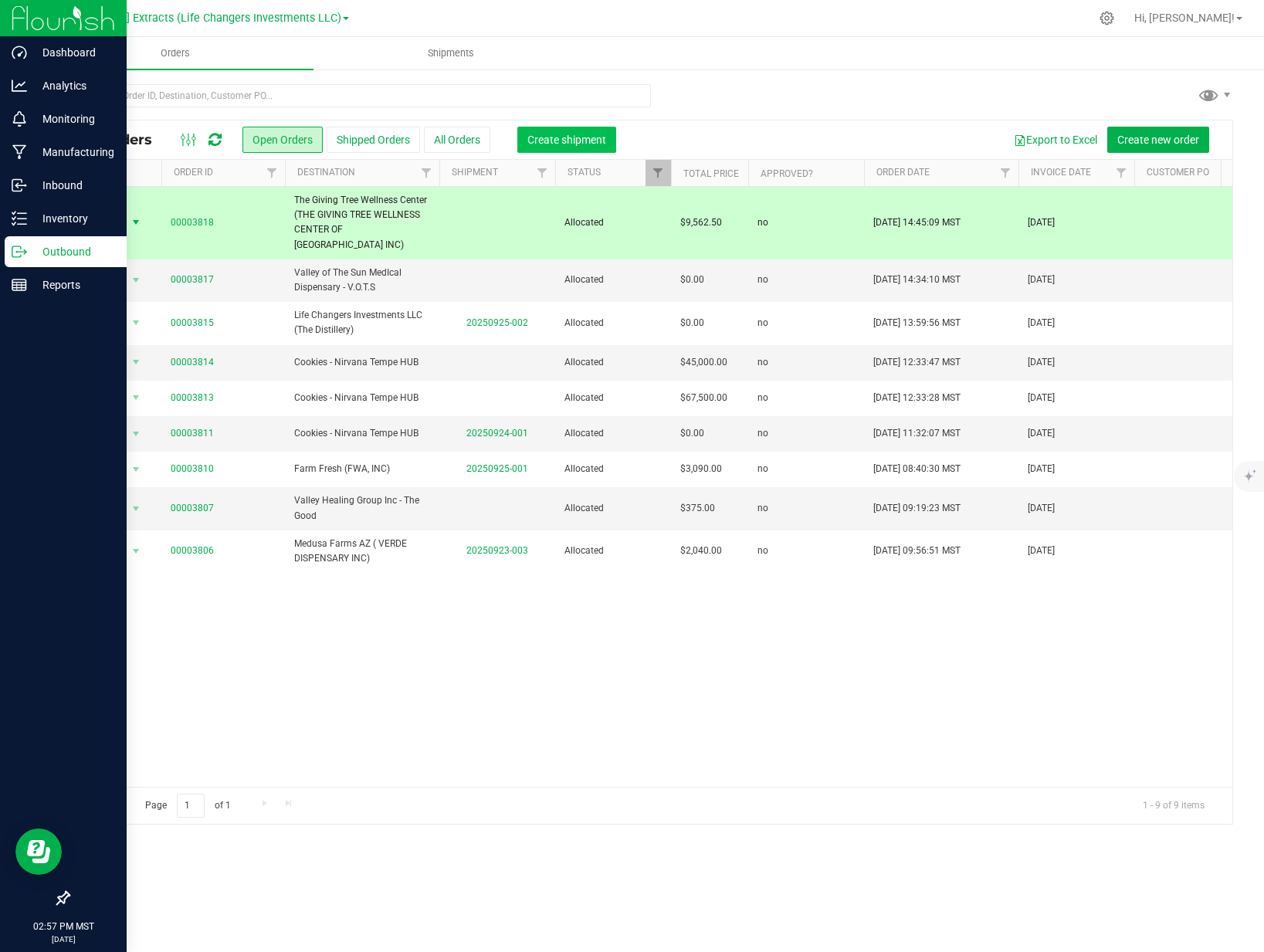
click at [595, 142] on span "Create shipment" at bounding box center [567, 140] width 79 height 12
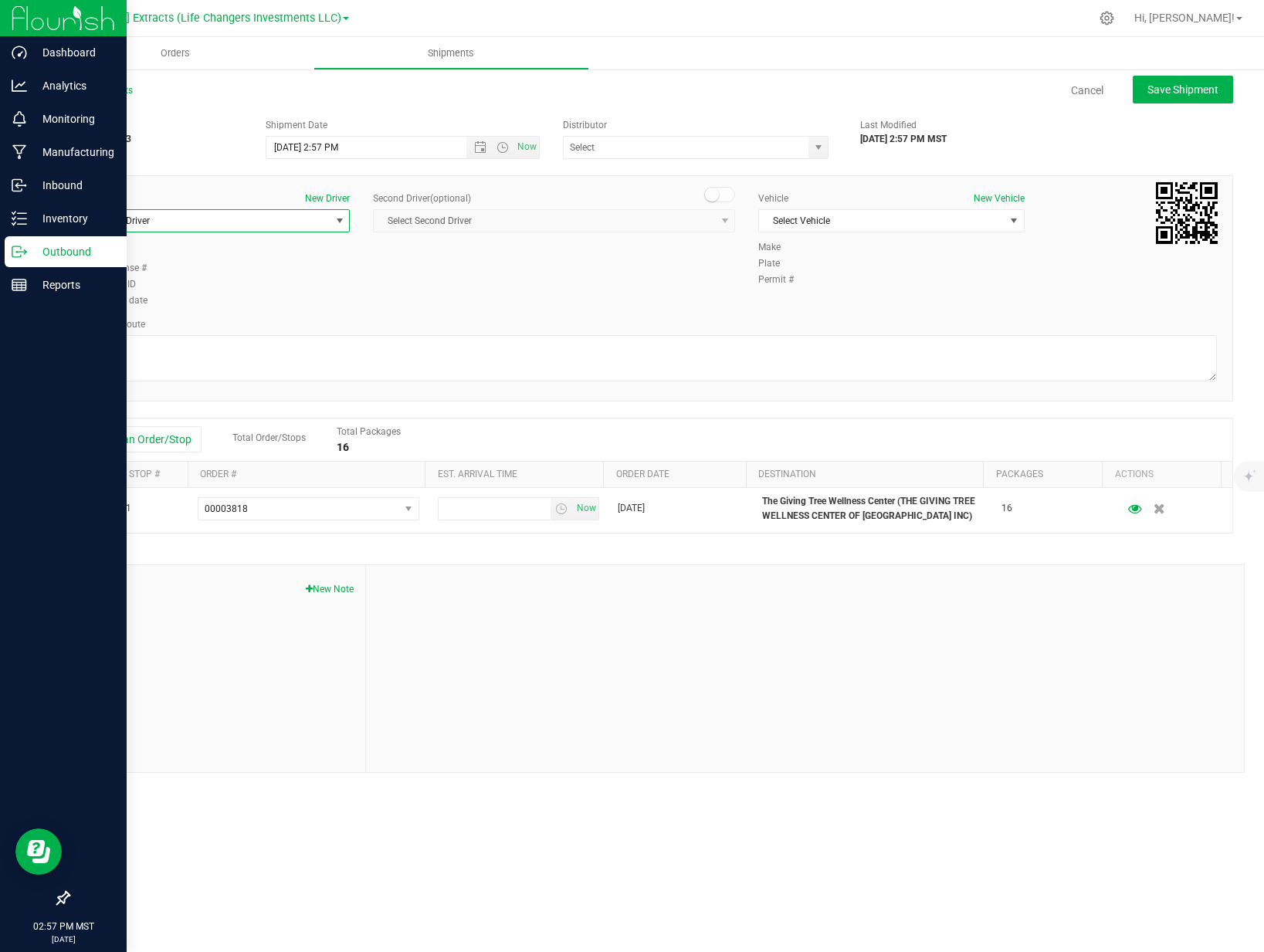
click at [237, 225] on span "Select Driver" at bounding box center [207, 221] width 245 height 21
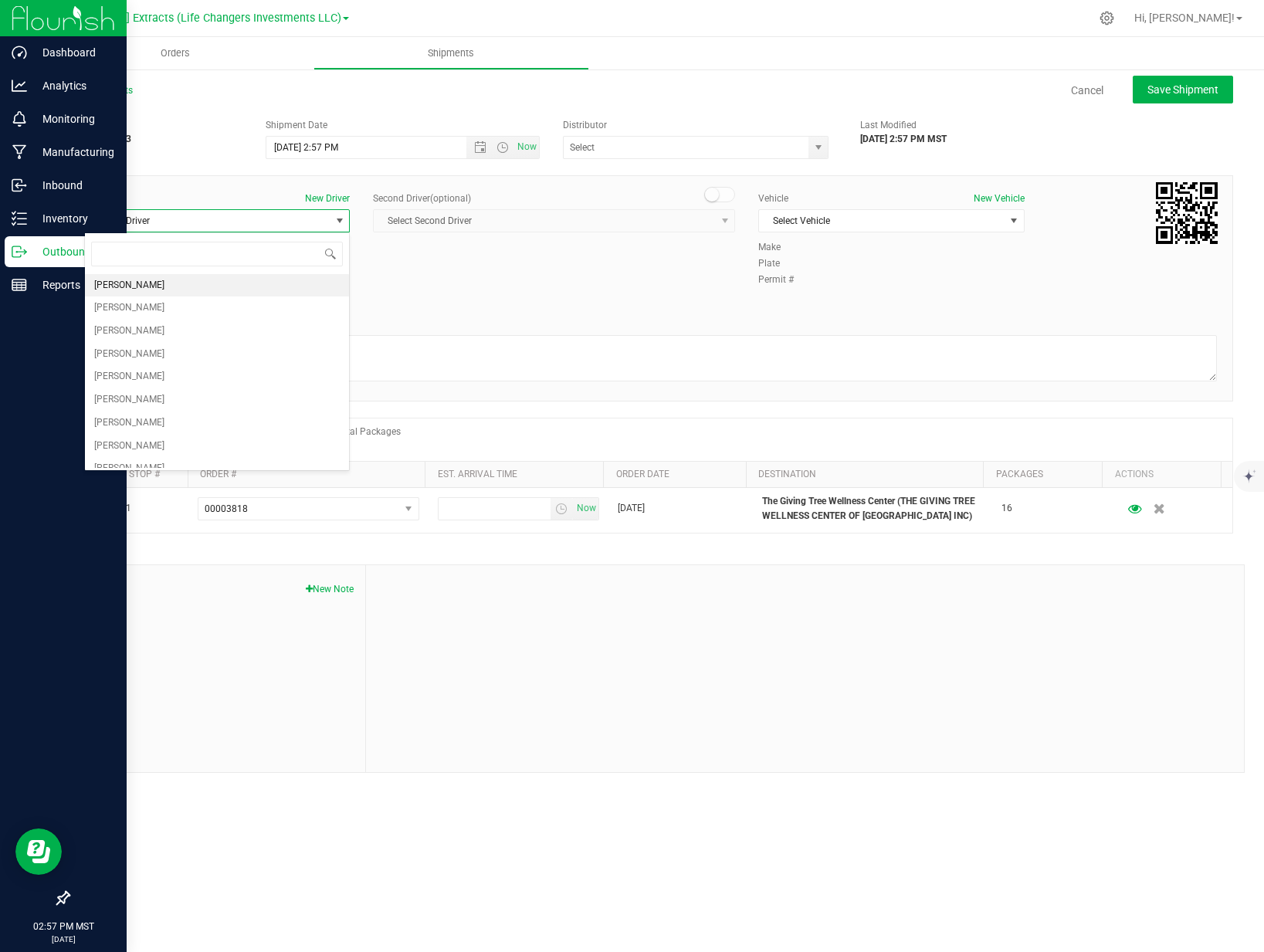
click at [150, 286] on li "Ivan Bolanos" at bounding box center [217, 286] width 264 height 23
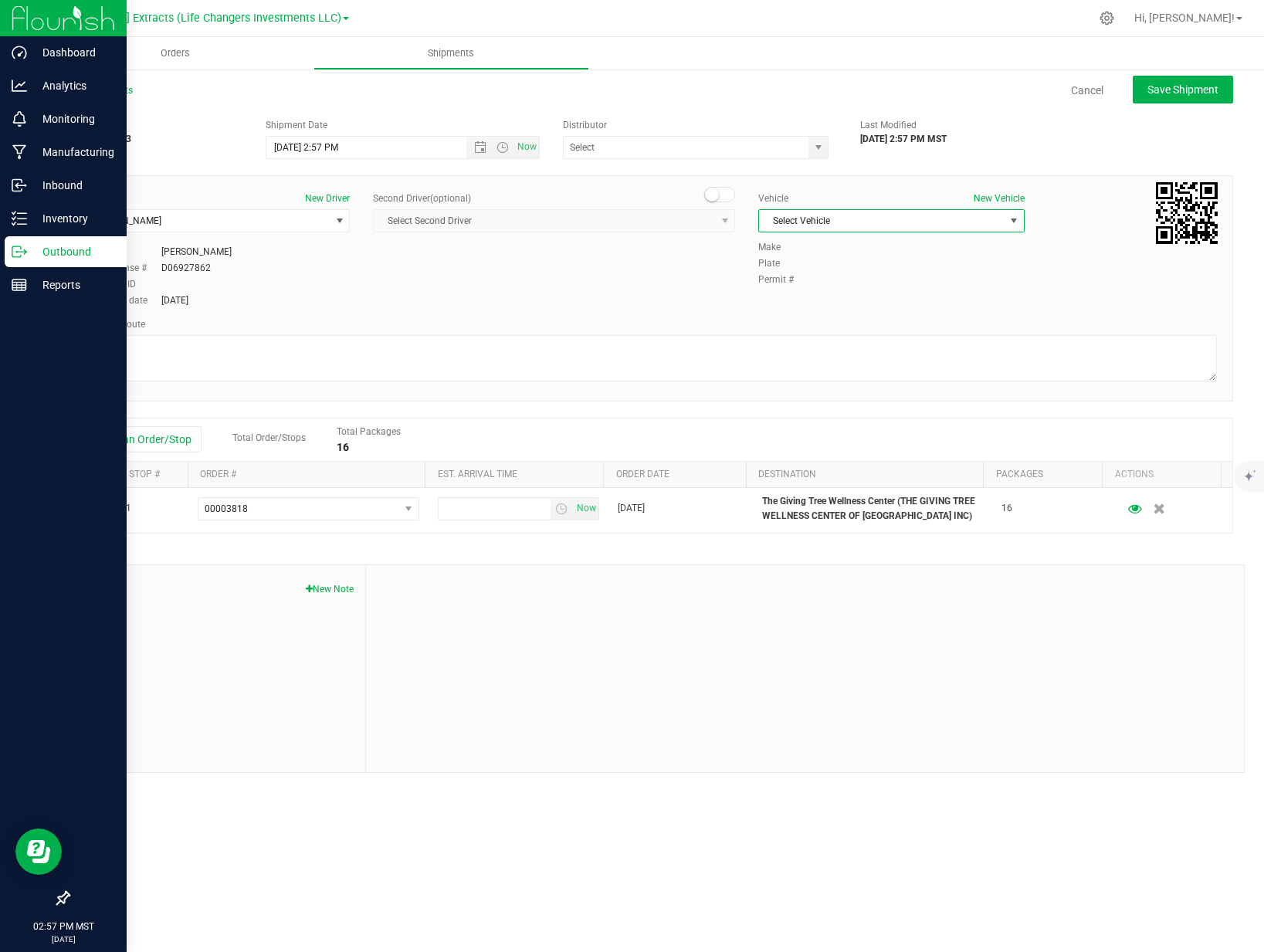
drag, startPoint x: 838, startPoint y: 217, endPoint x: 832, endPoint y: 225, distance: 10.0
click at [838, 217] on span "Select Vehicle" at bounding box center [881, 221] width 245 height 21
click at [821, 253] on li "Cadillac Escalade" at bounding box center [891, 247] width 264 height 23
click at [1187, 95] on span "Save Shipment" at bounding box center [1183, 89] width 71 height 12
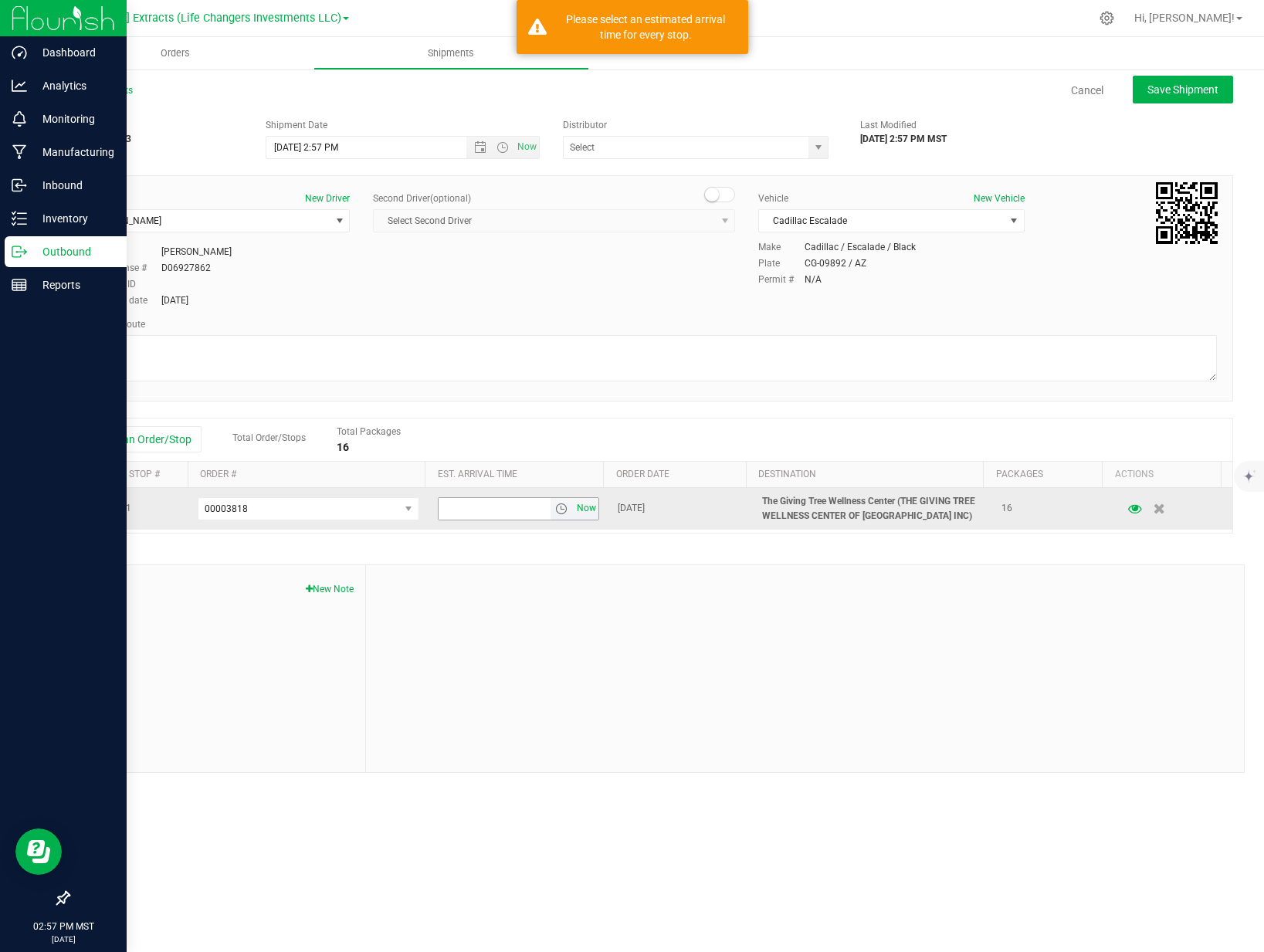
click at [575, 509] on span "Now" at bounding box center [587, 507] width 27 height 22
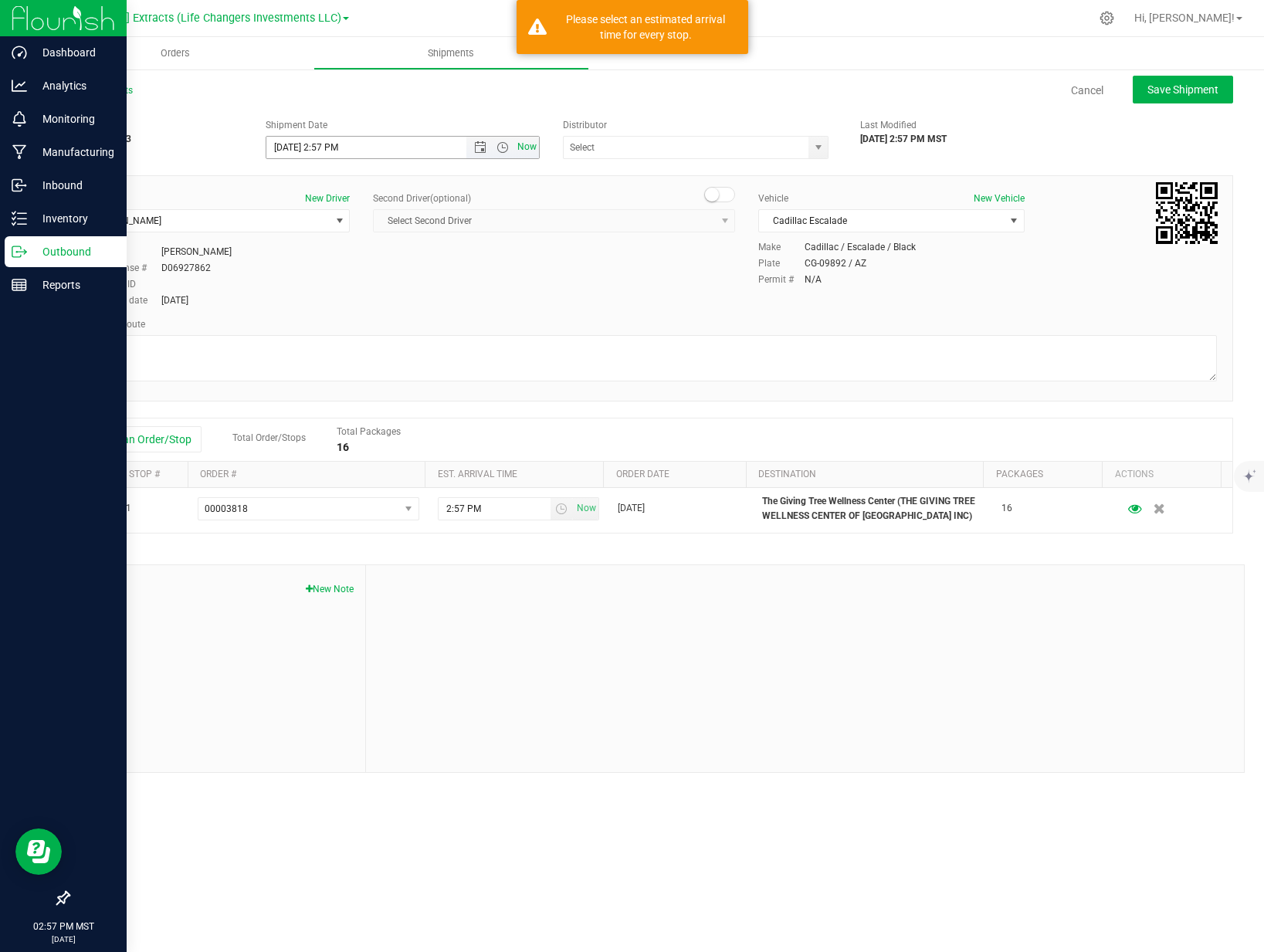
click at [534, 153] on span "Now" at bounding box center [528, 147] width 27 height 22
click at [820, 150] on span "select" at bounding box center [819, 148] width 12 height 12
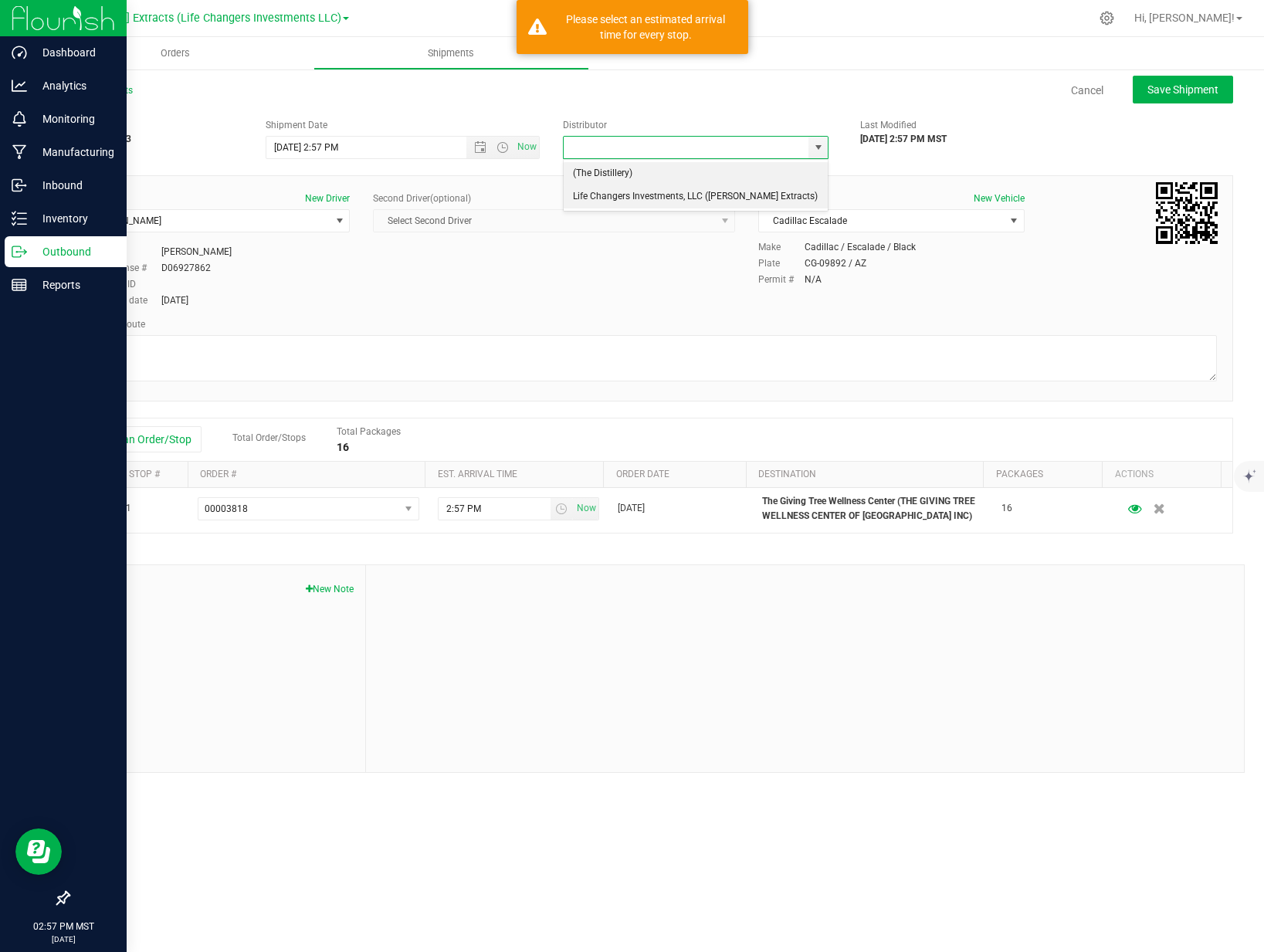
click at [680, 192] on li "Life Changers Investments, LLC ([PERSON_NAME] Extracts)" at bounding box center [696, 197] width 264 height 23
type input "Life Changers Investments, LLC ([PERSON_NAME] Extracts)"
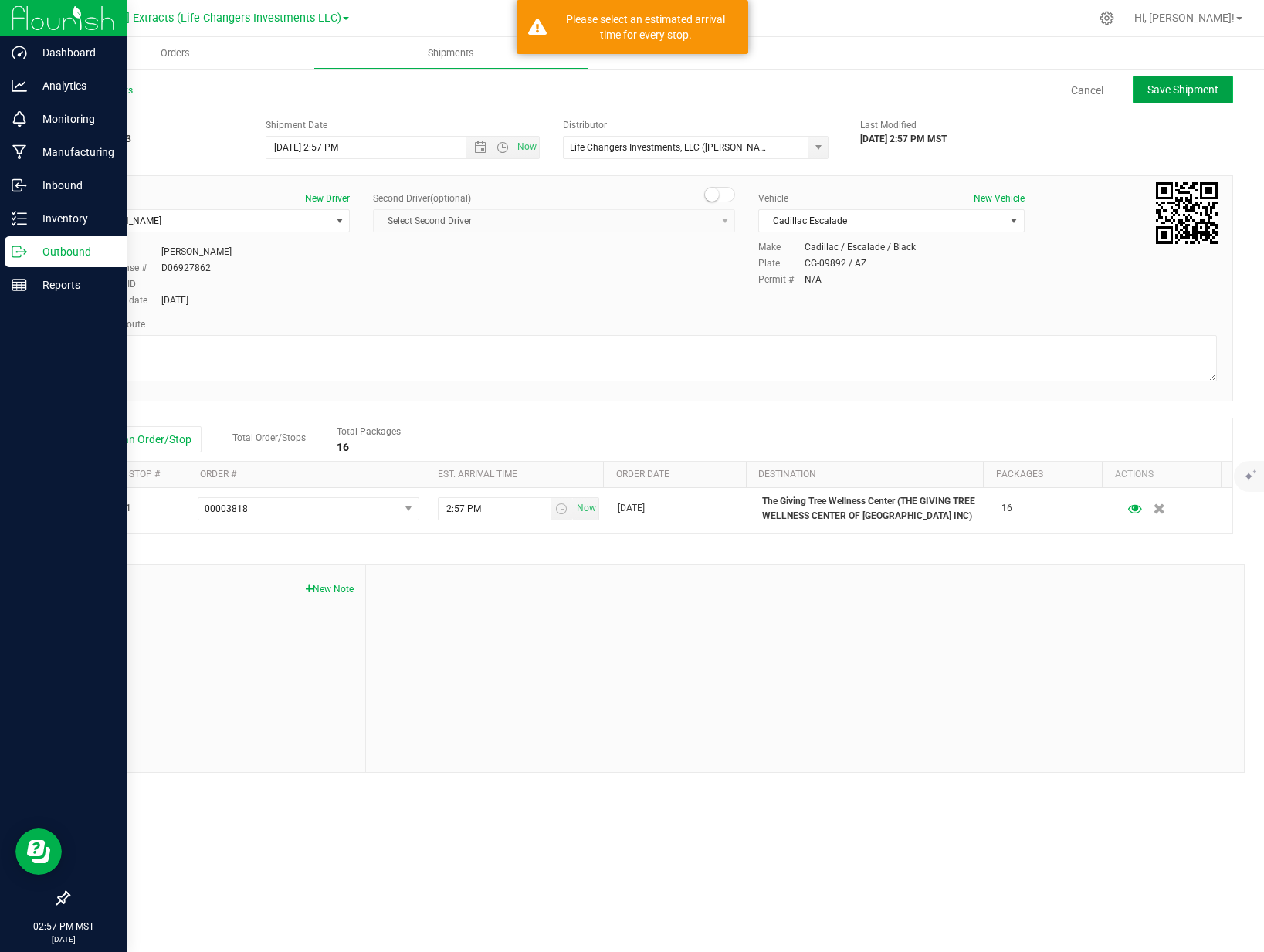
click at [1165, 88] on span "Save Shipment" at bounding box center [1183, 89] width 71 height 12
type input "9/25/2025 9:57 PM"
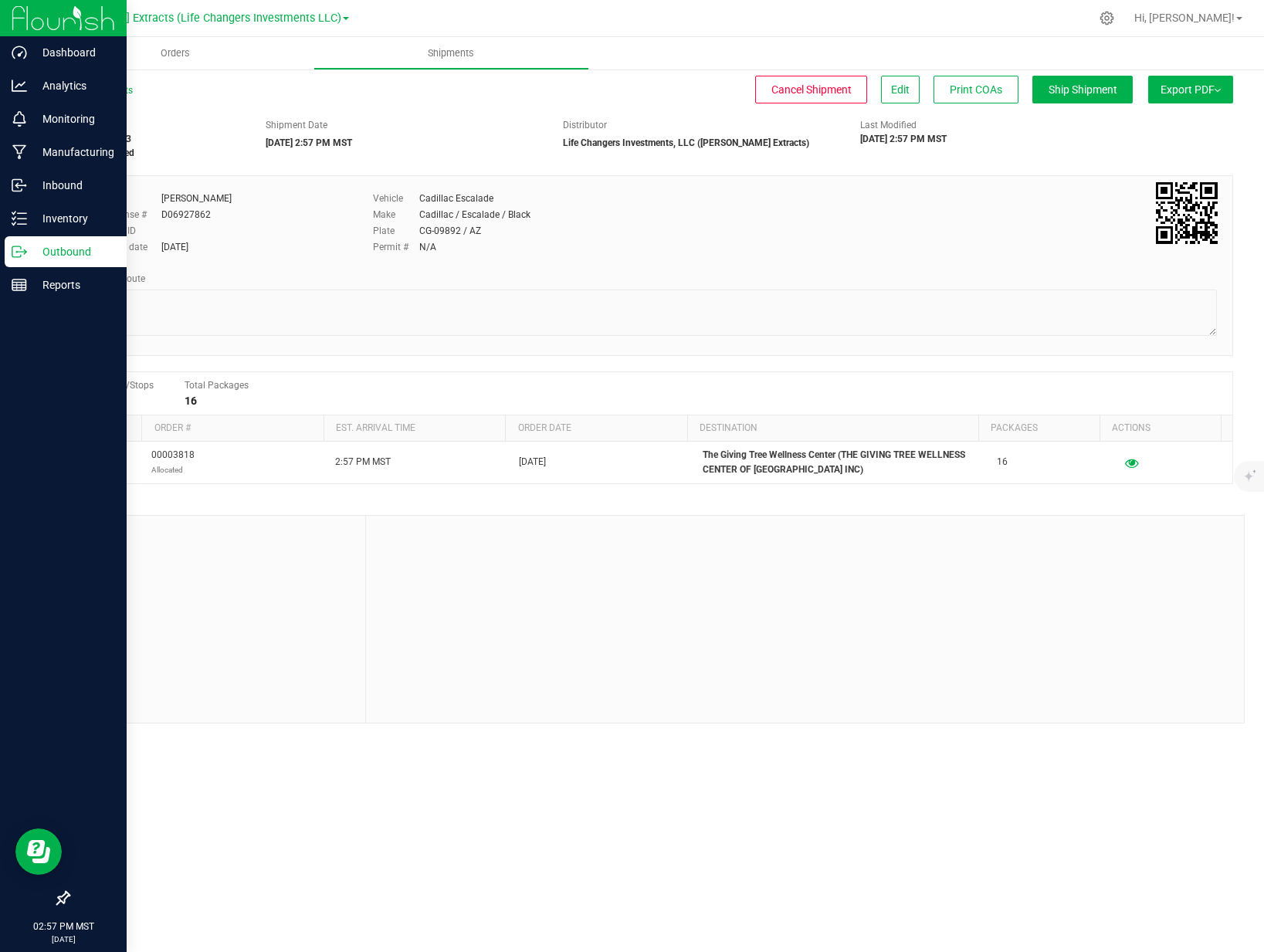
click at [1202, 99] on button "Export PDF" at bounding box center [1191, 89] width 85 height 27
click at [1198, 121] on span "Manifest by Package ID" at bounding box center [1168, 124] width 98 height 11
click at [36, 218] on p "Inventory" at bounding box center [73, 218] width 93 height 19
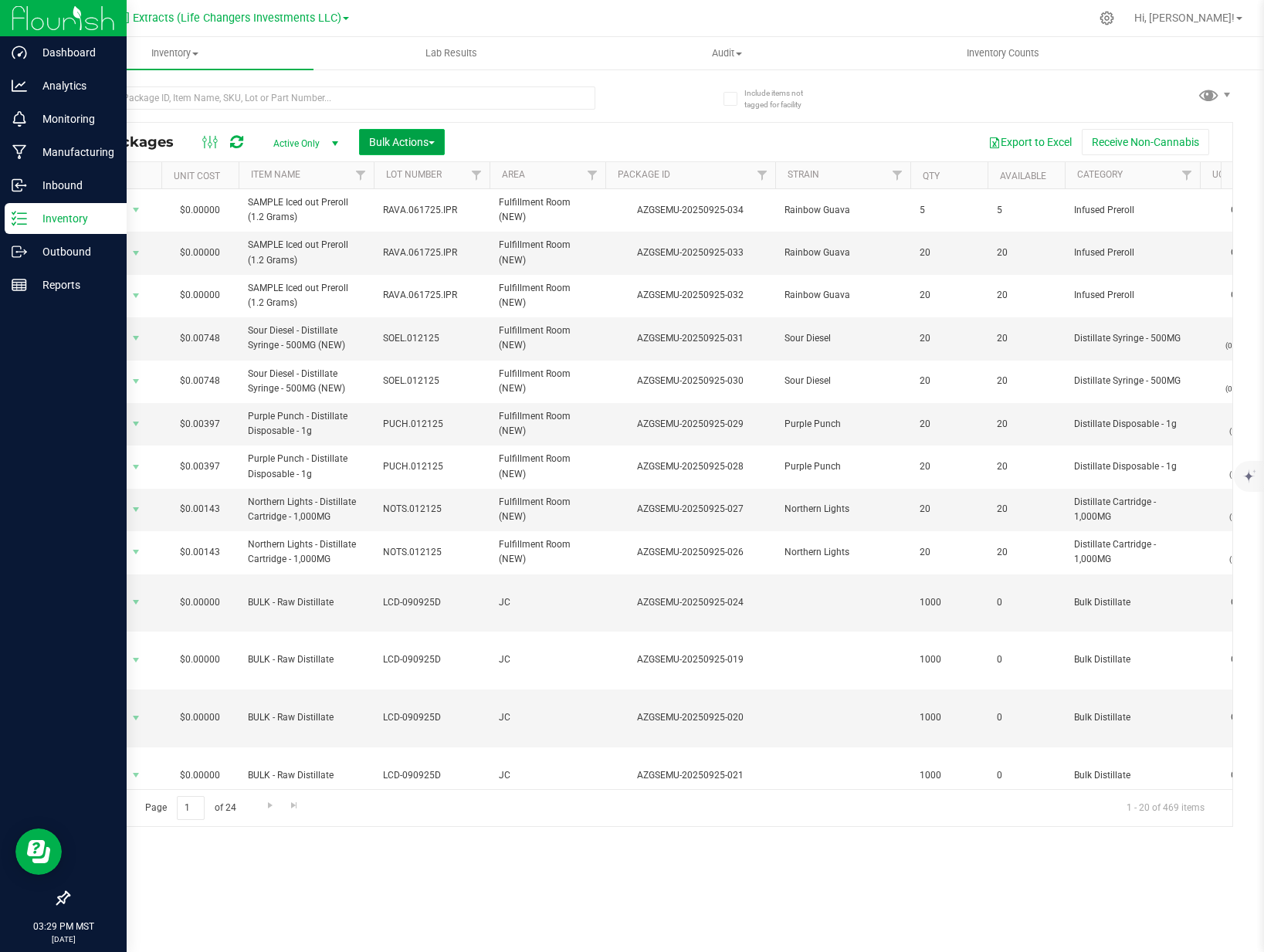
click at [409, 140] on span "Bulk Actions" at bounding box center [402, 142] width 65 height 12
click at [413, 217] on div "Add to outbound order" at bounding box center [431, 207] width 126 height 25
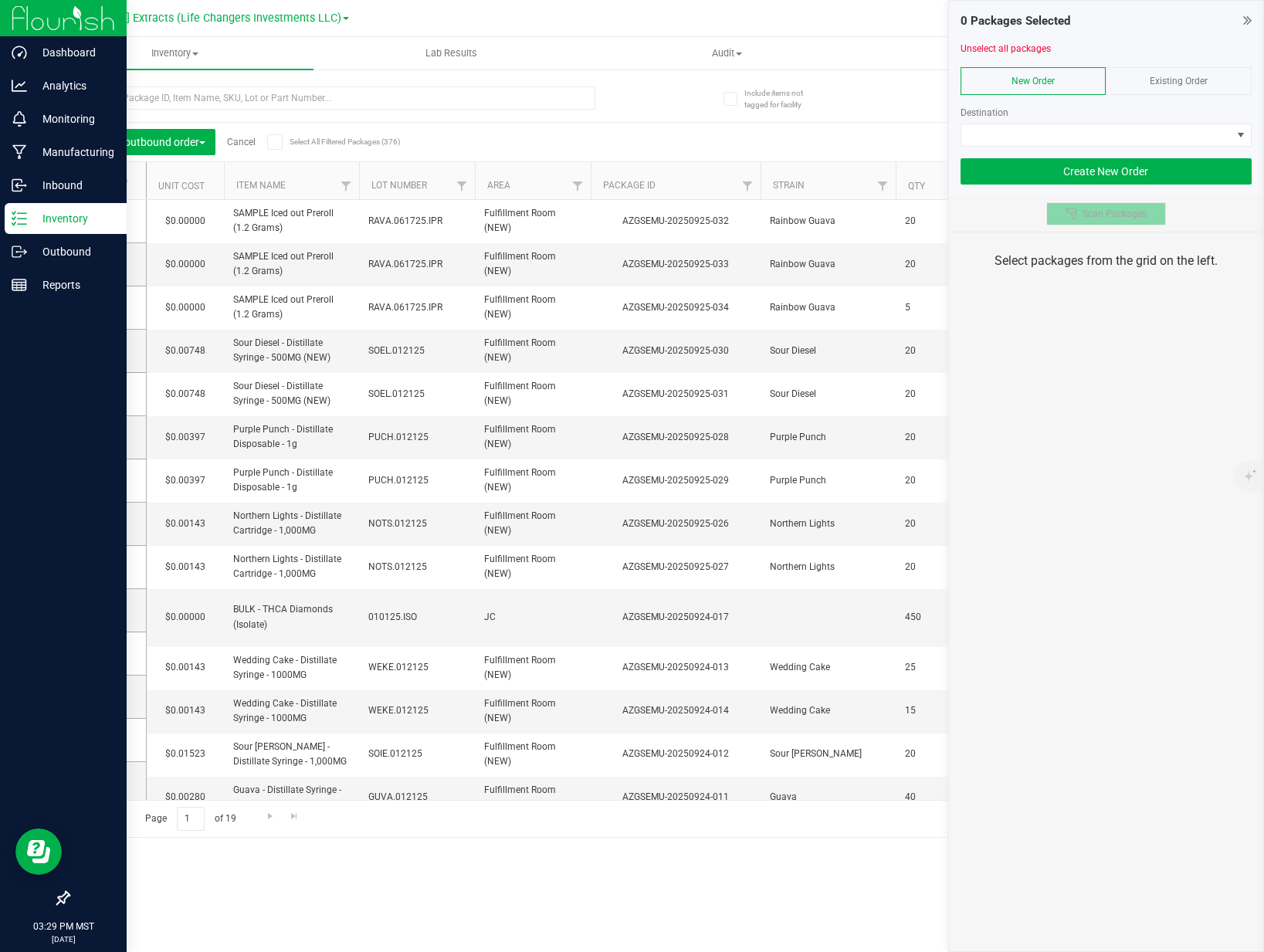
click at [1109, 214] on span "Scan Packages" at bounding box center [1115, 214] width 64 height 12
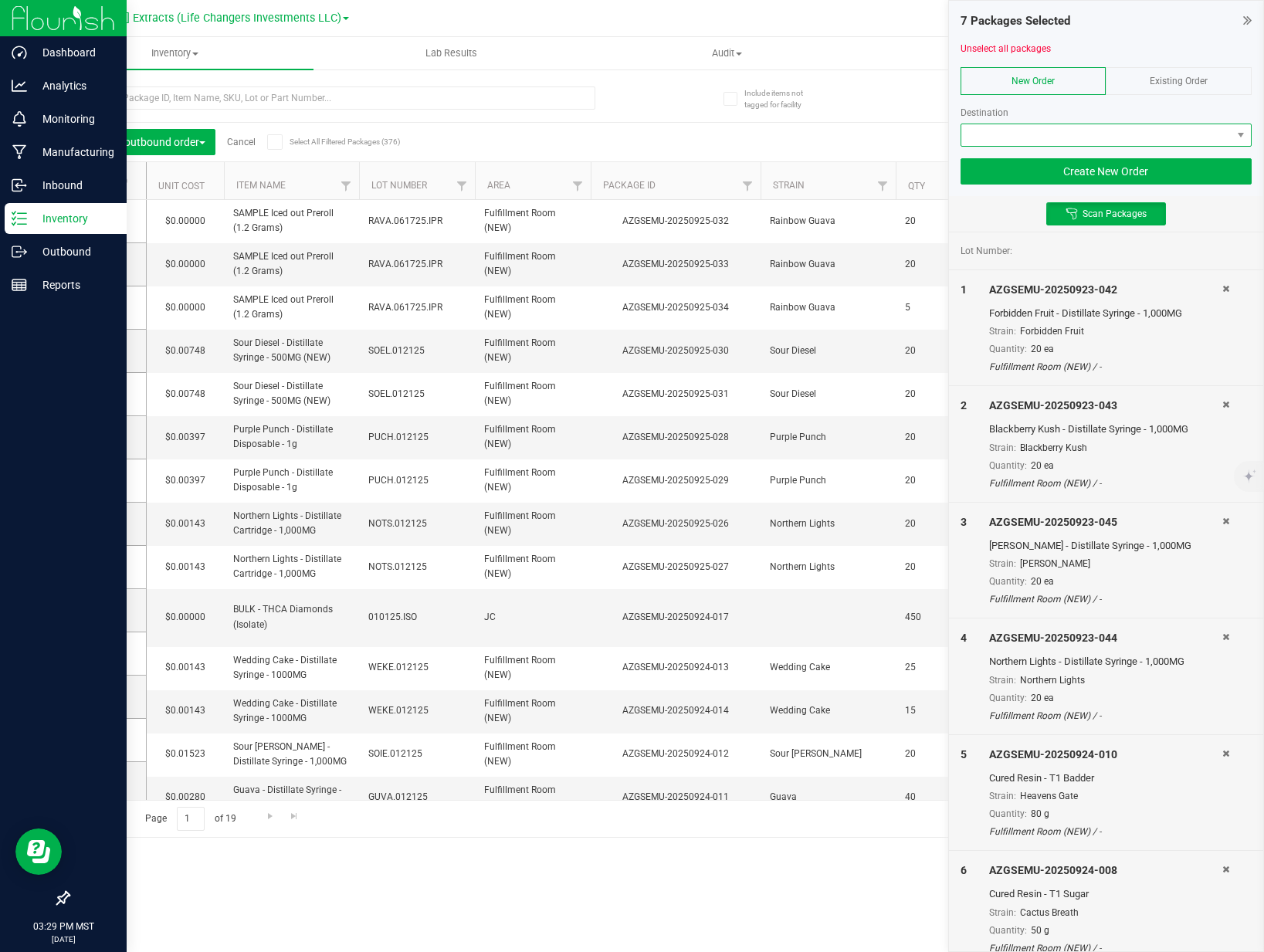
click at [1093, 129] on span at bounding box center [1096, 135] width 270 height 21
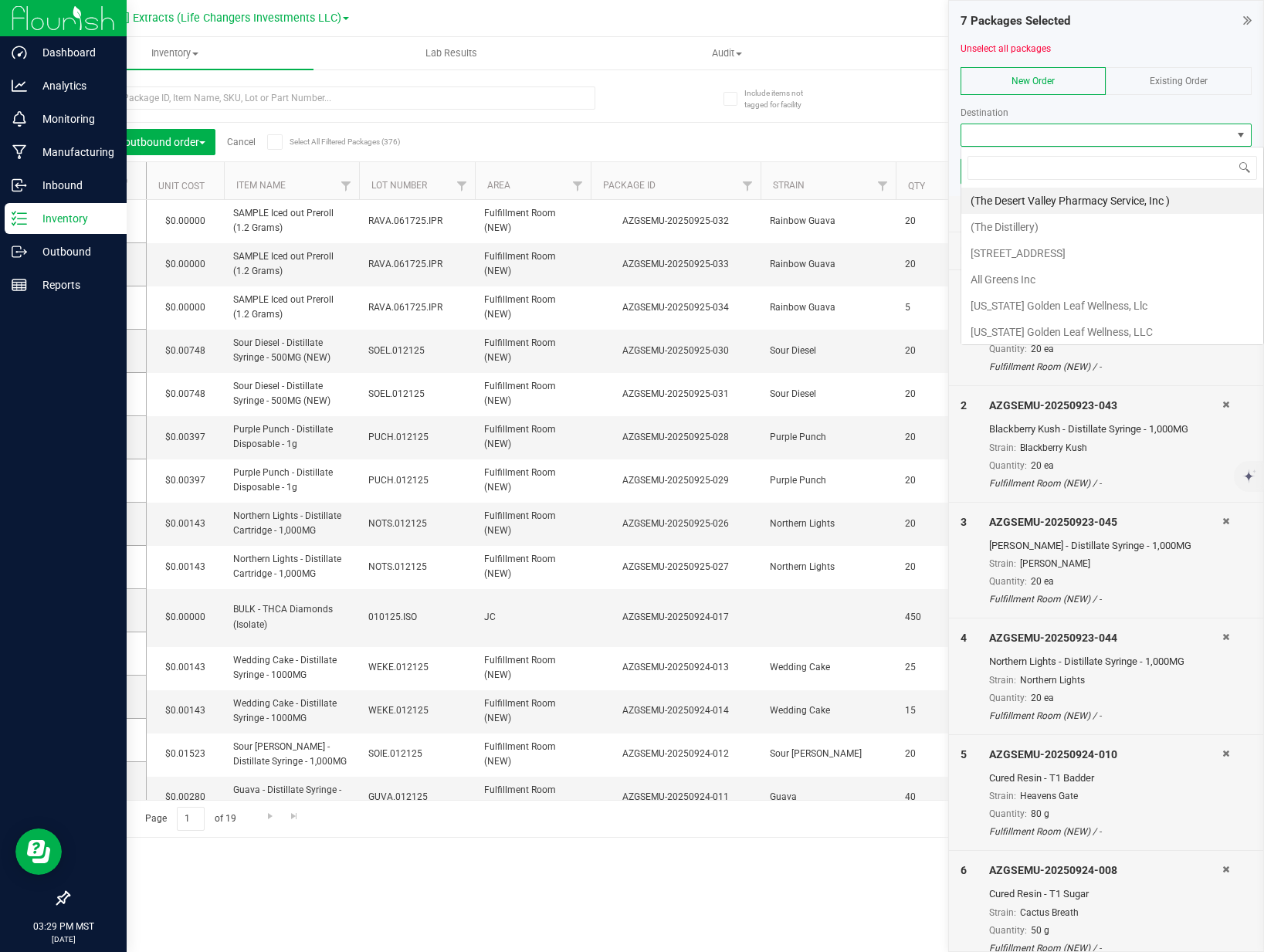
scroll to position [23, 291]
type input "giv"
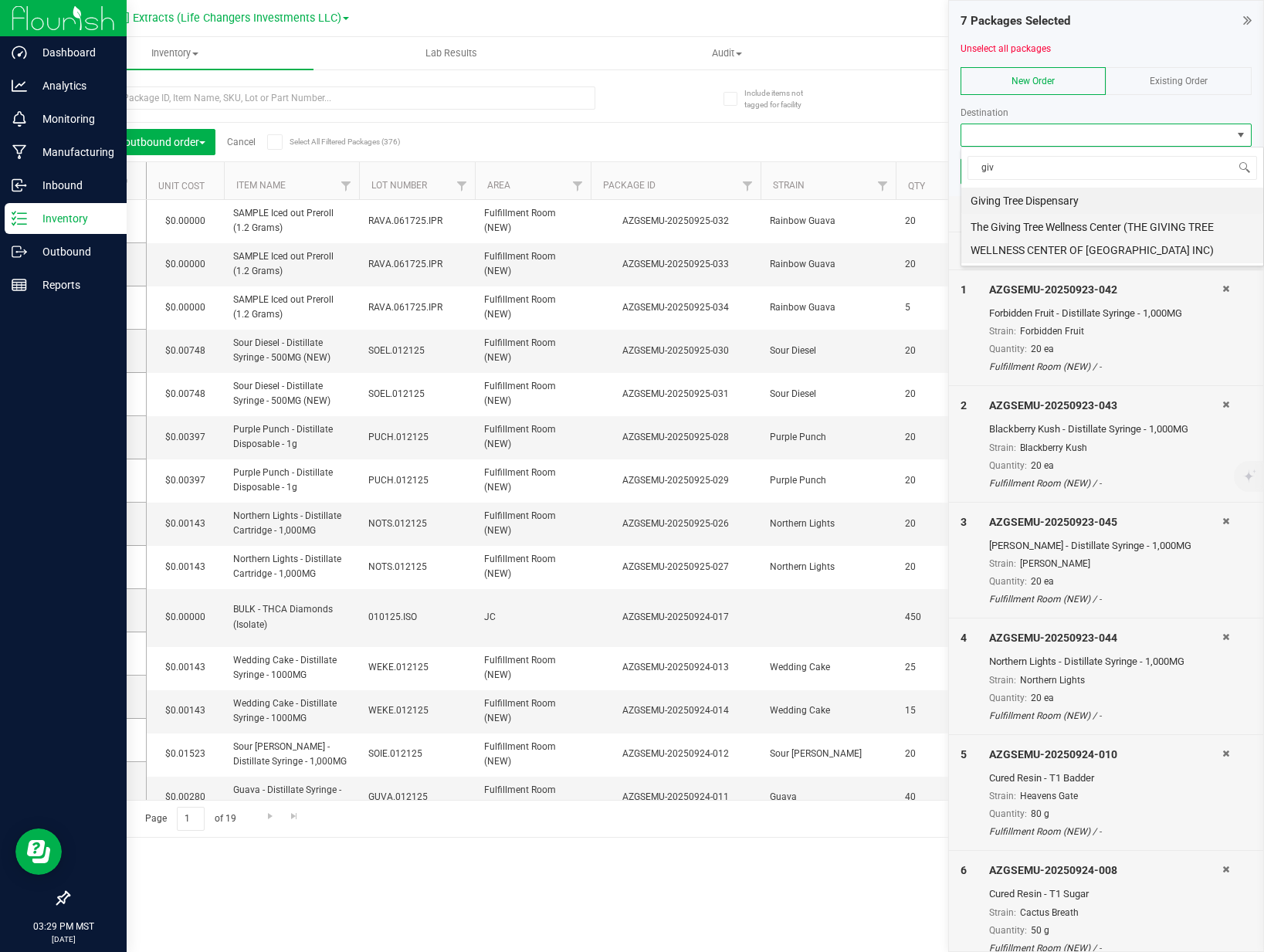
click at [1118, 235] on li "The Giving Tree Wellness Center (THE GIVING TREE WELLNESS CENTER OF [GEOGRAPHIC…" at bounding box center [1112, 239] width 302 height 50
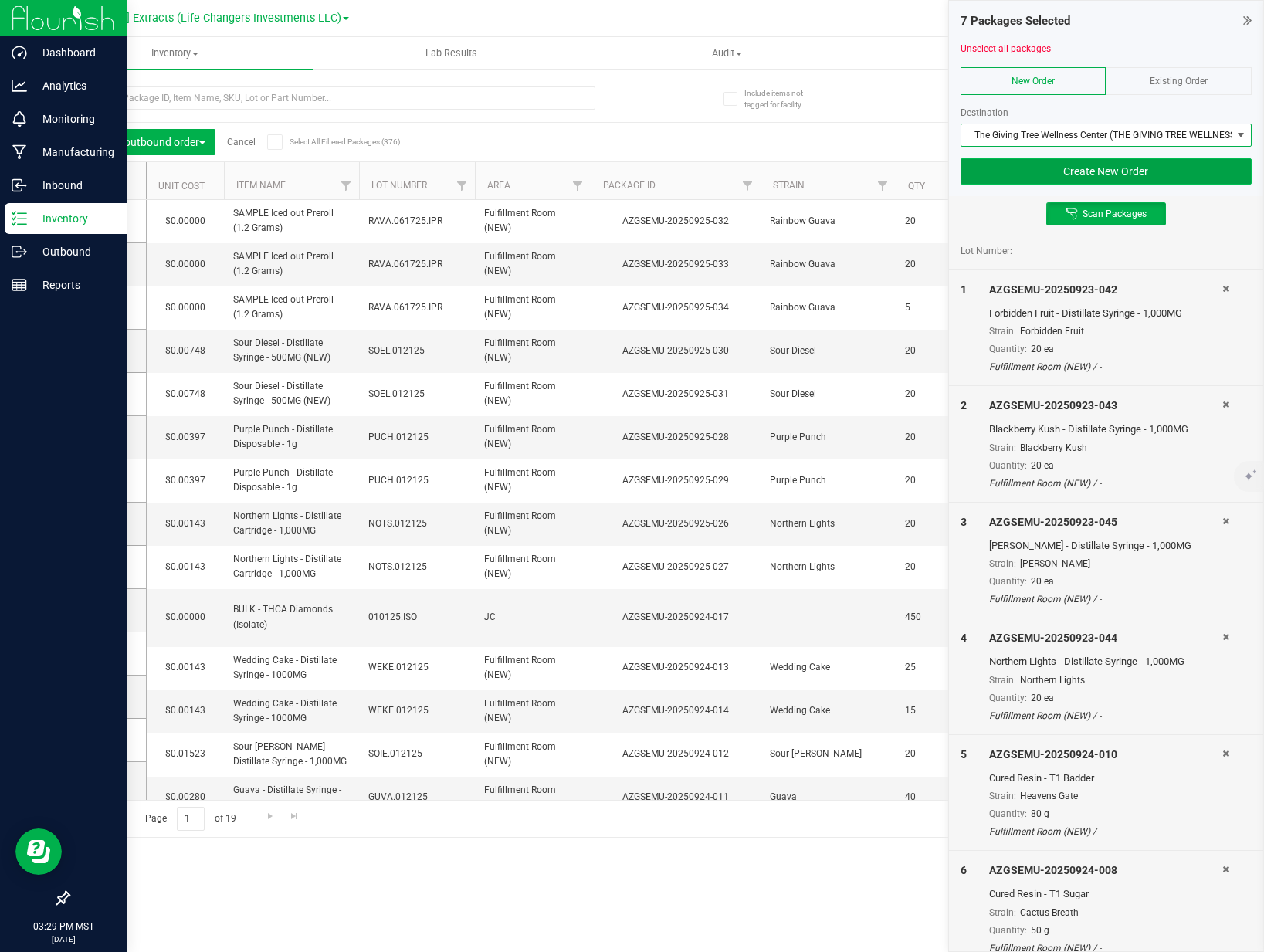
click at [1125, 162] on button "Create New Order" at bounding box center [1106, 171] width 291 height 27
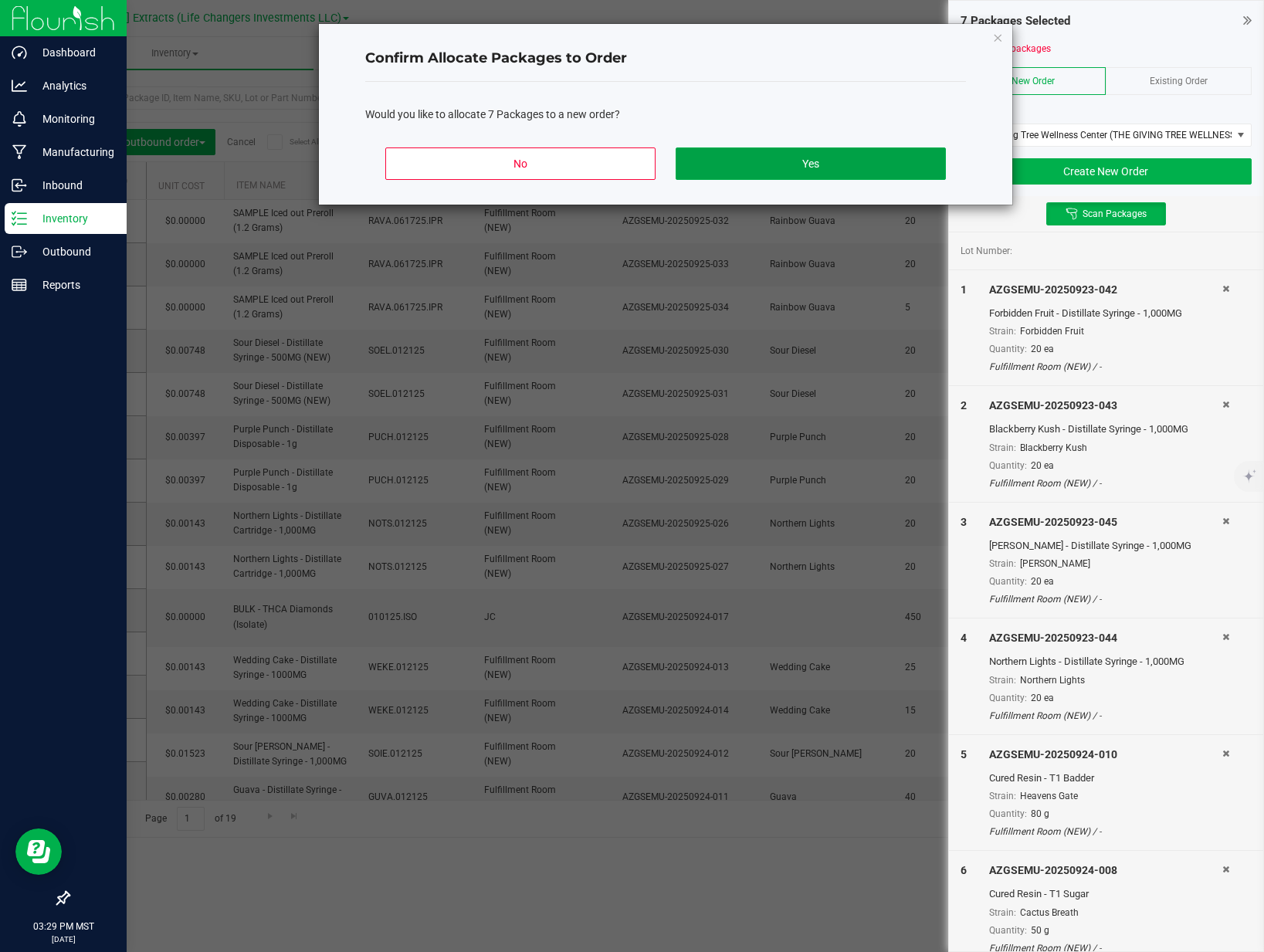
click at [899, 166] on button "Yes" at bounding box center [811, 164] width 270 height 33
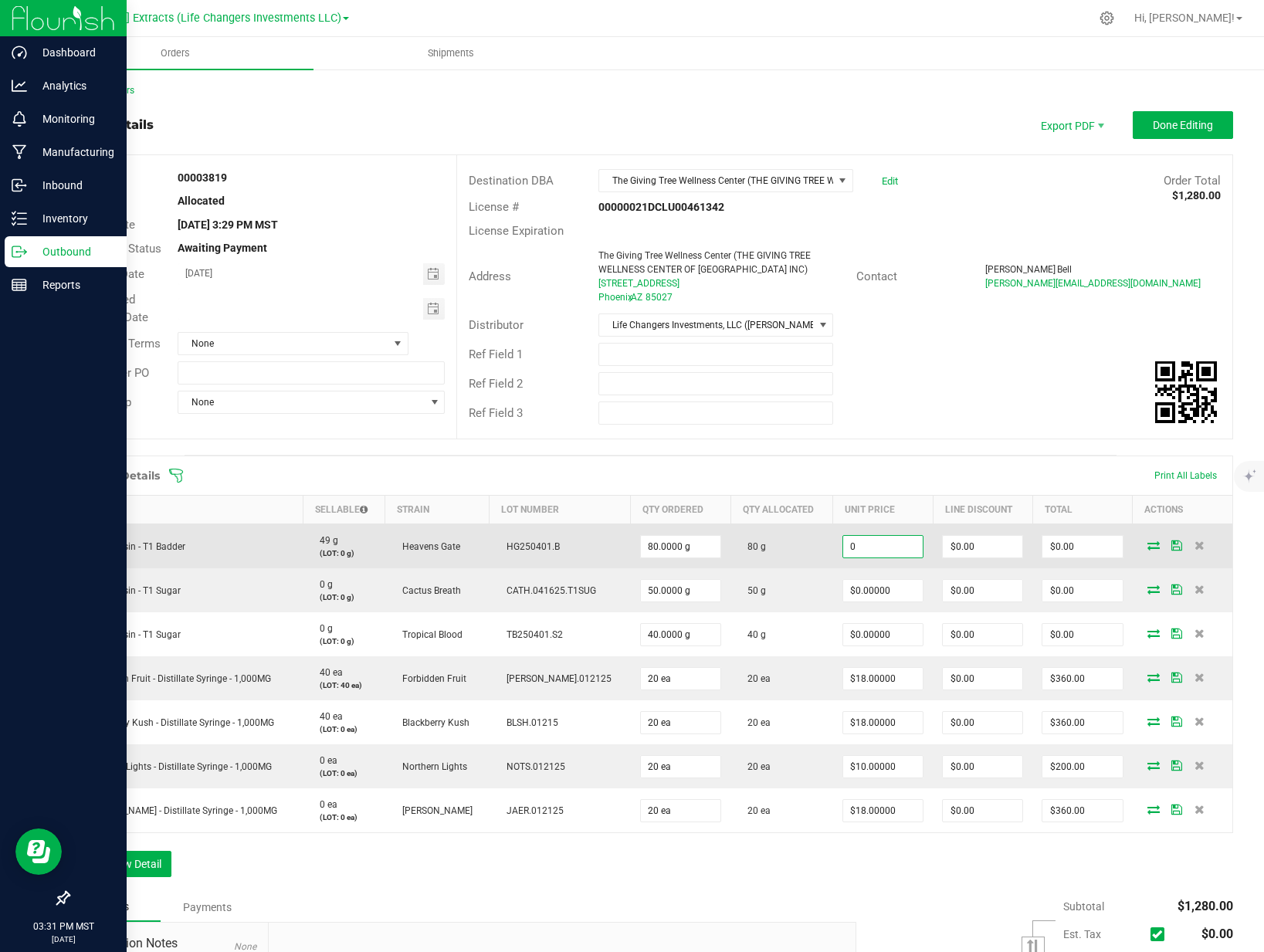
click at [881, 549] on input "0" at bounding box center [883, 546] width 80 height 21
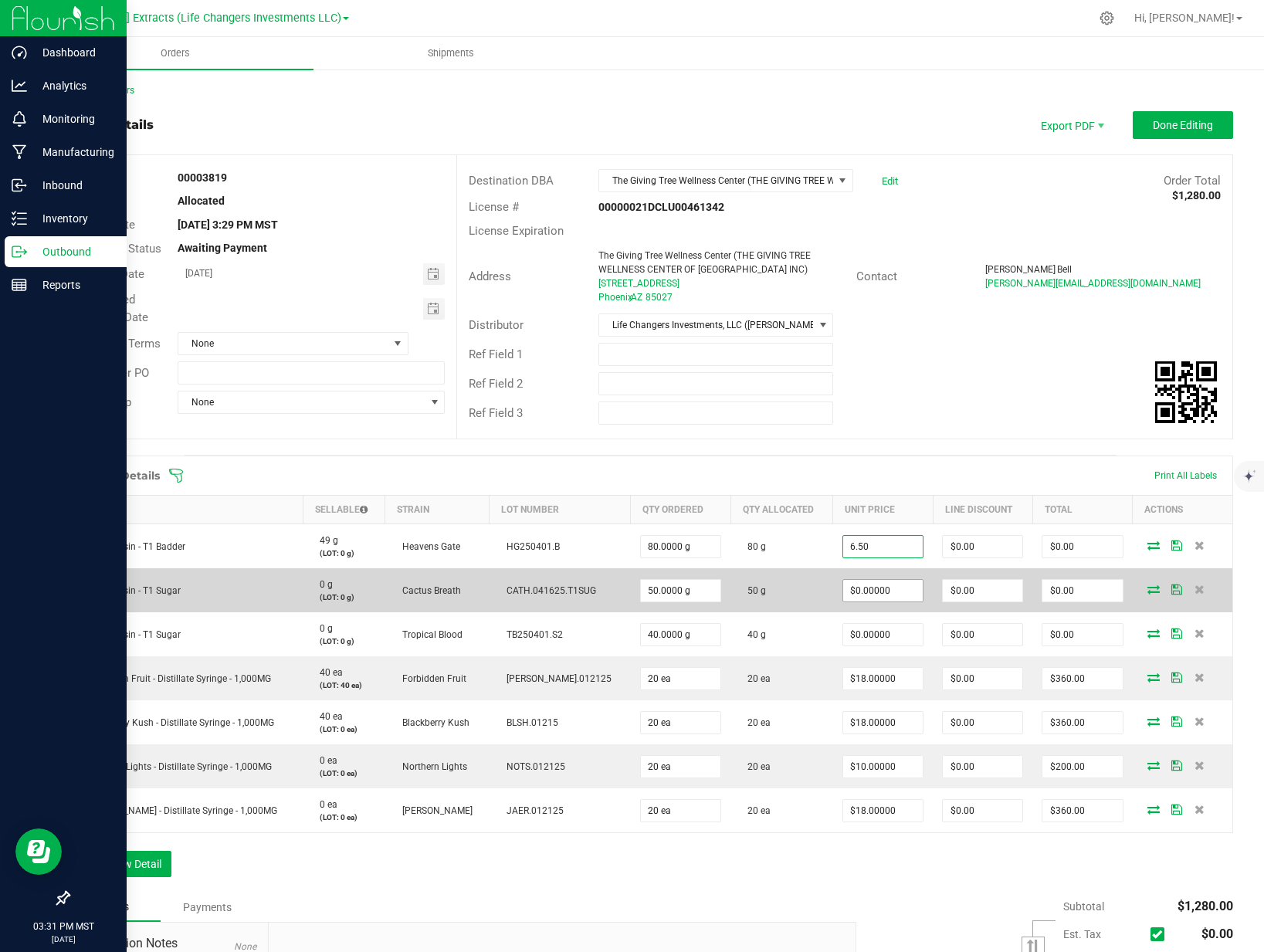
type input "$6.50000"
type input "$520.00"
click at [874, 595] on input "0" at bounding box center [883, 590] width 80 height 21
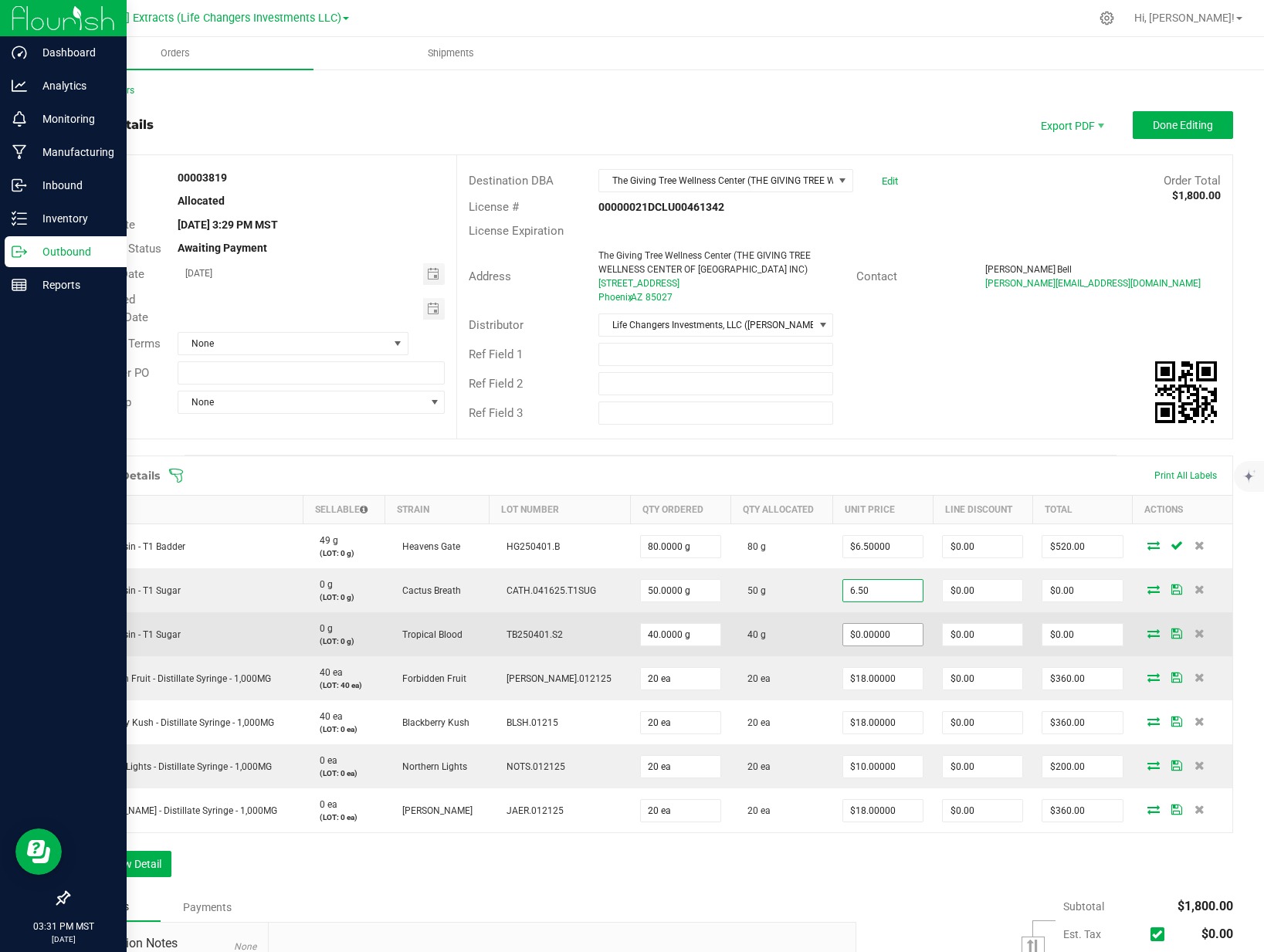
type input "$6.50000"
type input "$325.00"
click at [877, 641] on input "0" at bounding box center [883, 635] width 80 height 21
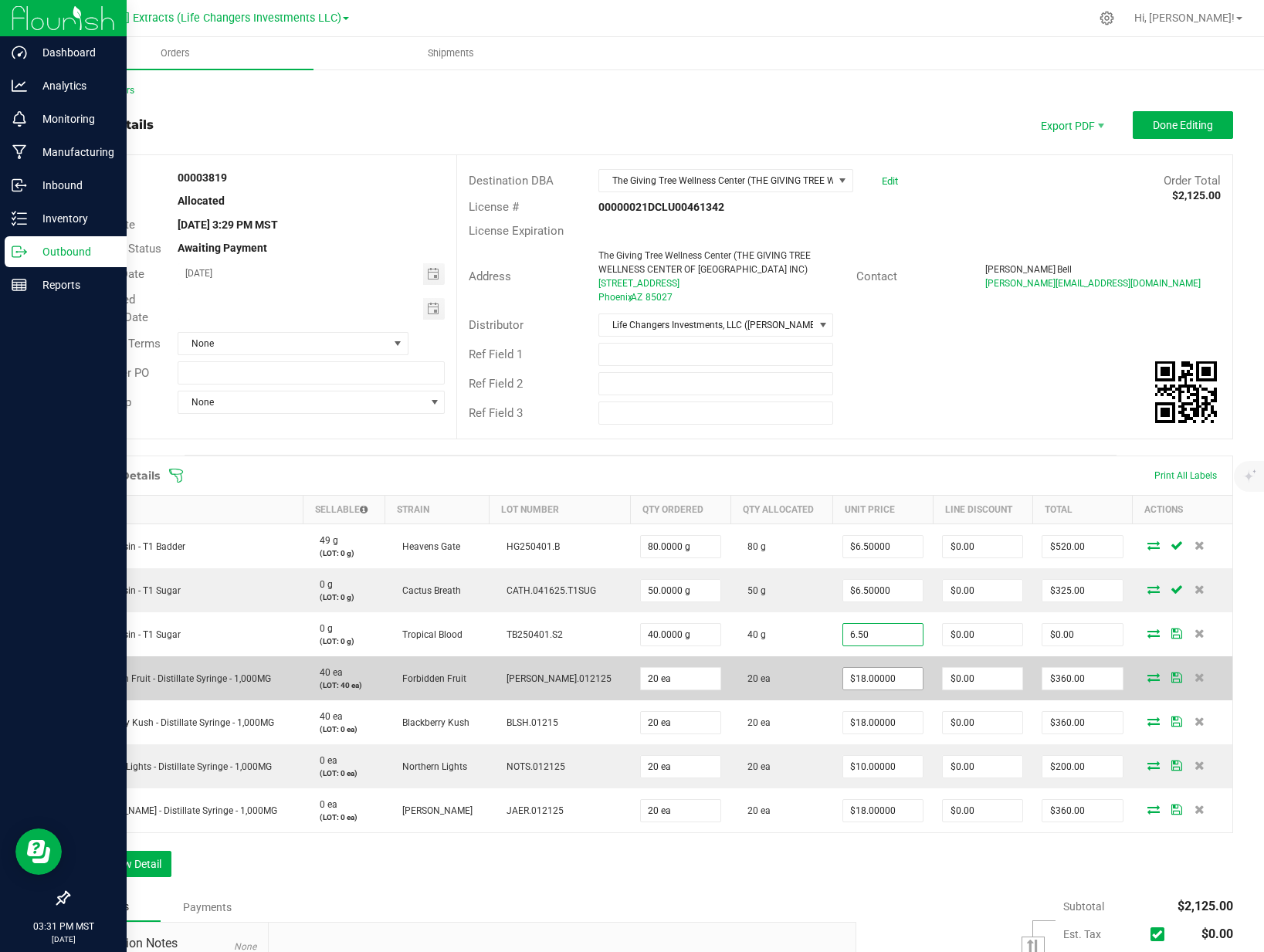
type input "$6.50000"
type input "$260.00"
click at [871, 681] on input "18" at bounding box center [883, 679] width 80 height 21
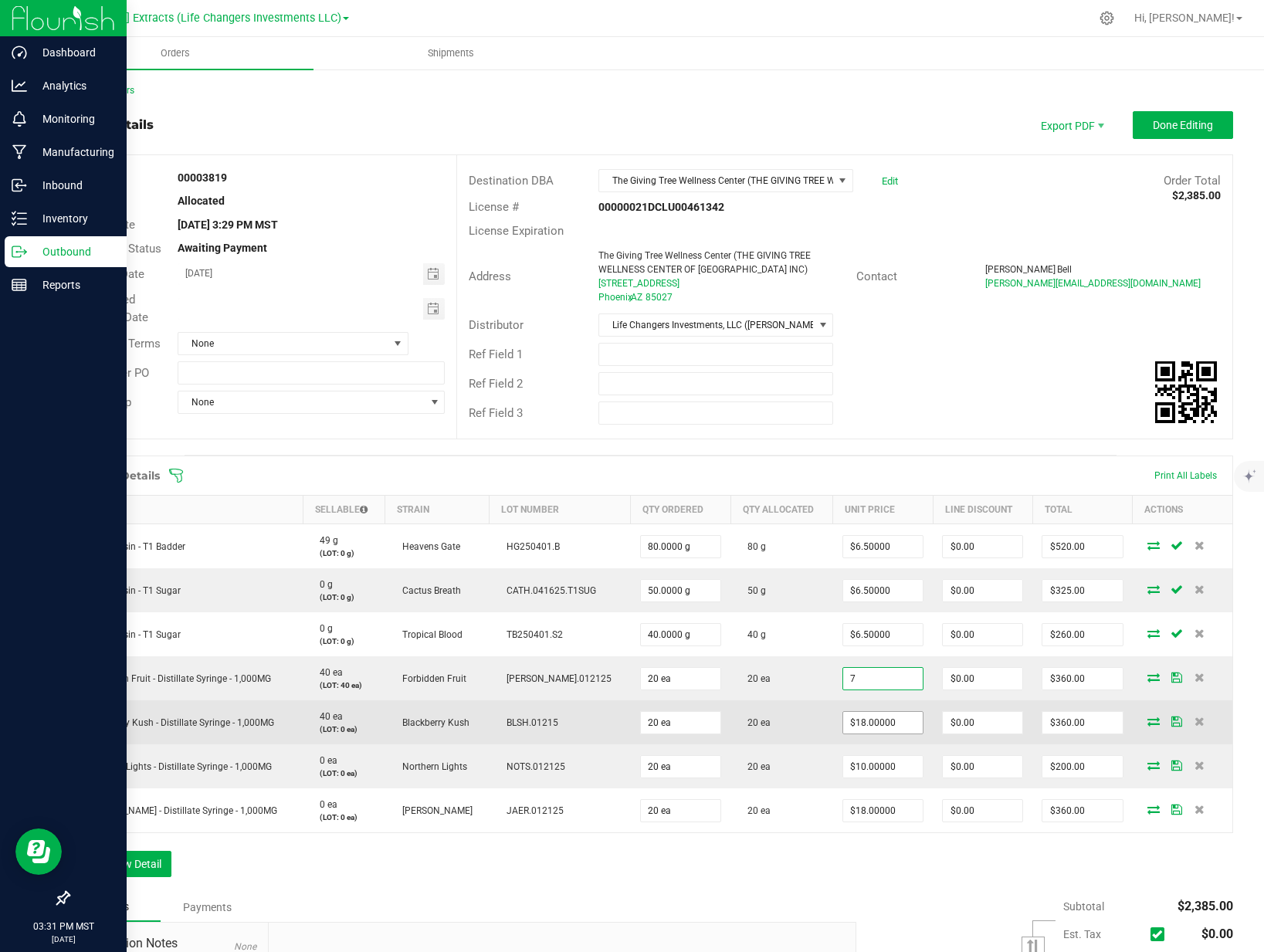
type input "$7.00000"
type input "$140.00"
click at [876, 715] on input "18" at bounding box center [883, 722] width 80 height 21
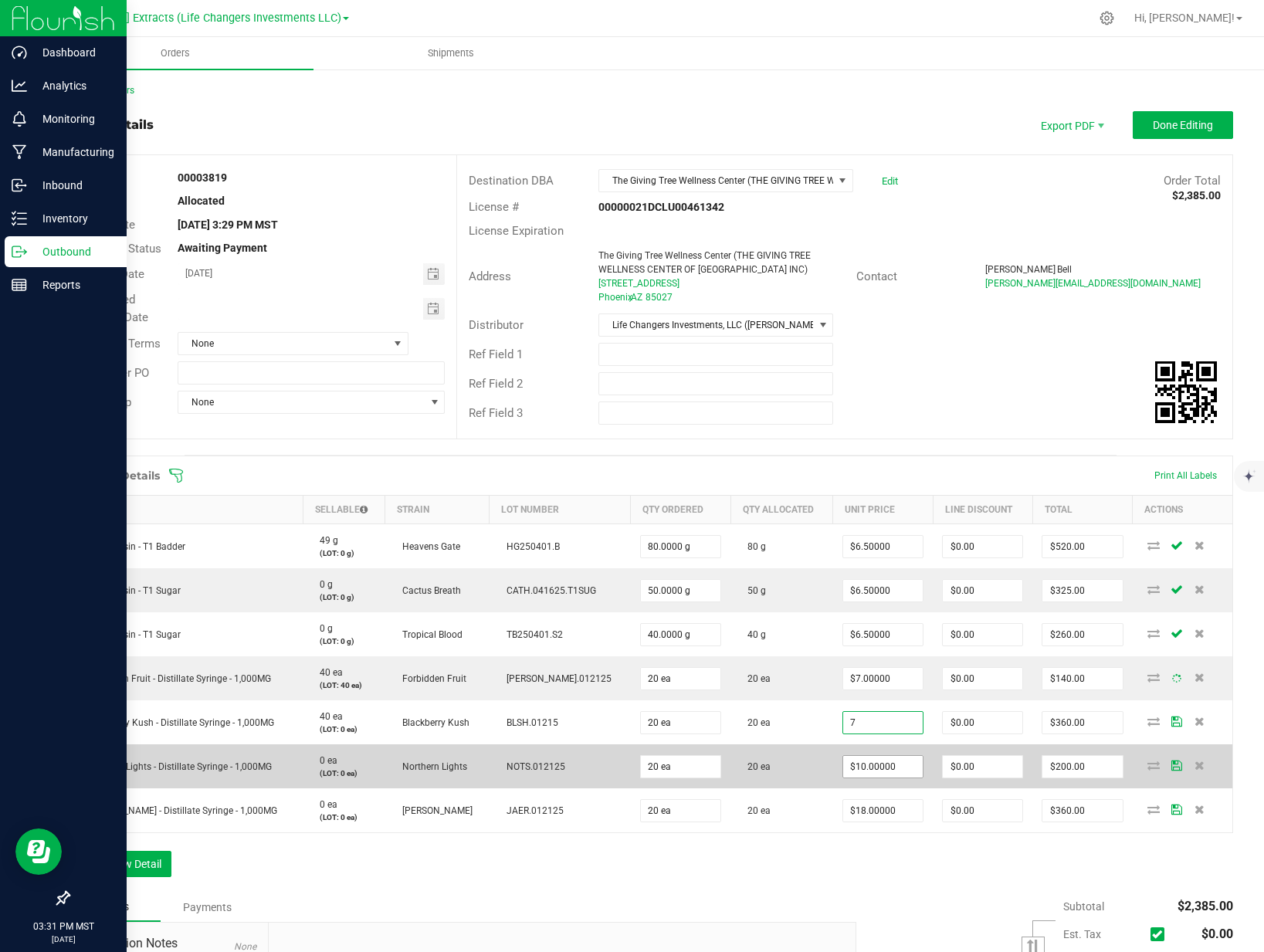
type input "$7.00000"
type input "$140.00"
click at [877, 768] on input "10" at bounding box center [883, 766] width 80 height 21
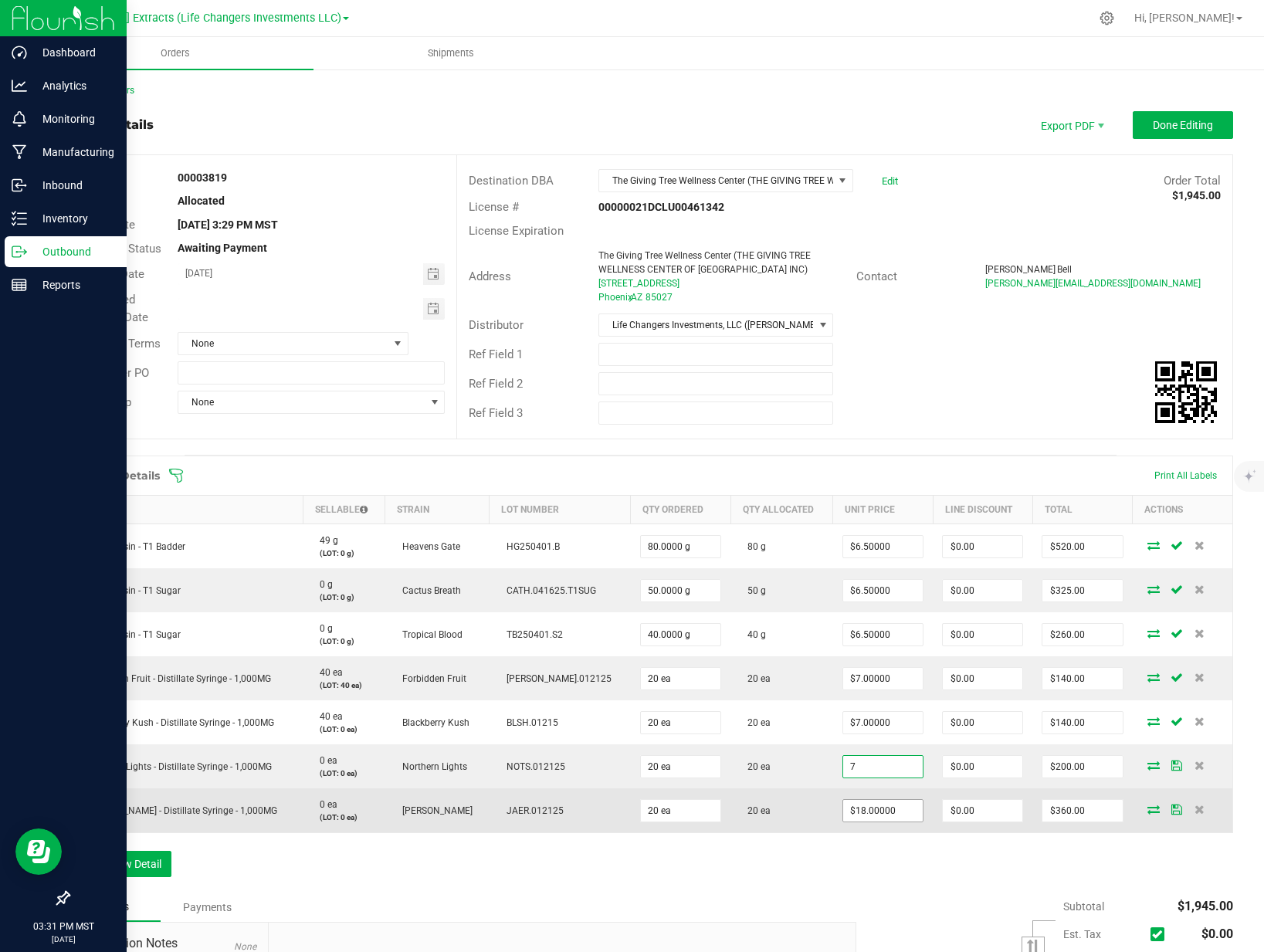
type input "$7.00000"
type input "$140.00"
click at [876, 805] on input "18" at bounding box center [883, 811] width 80 height 21
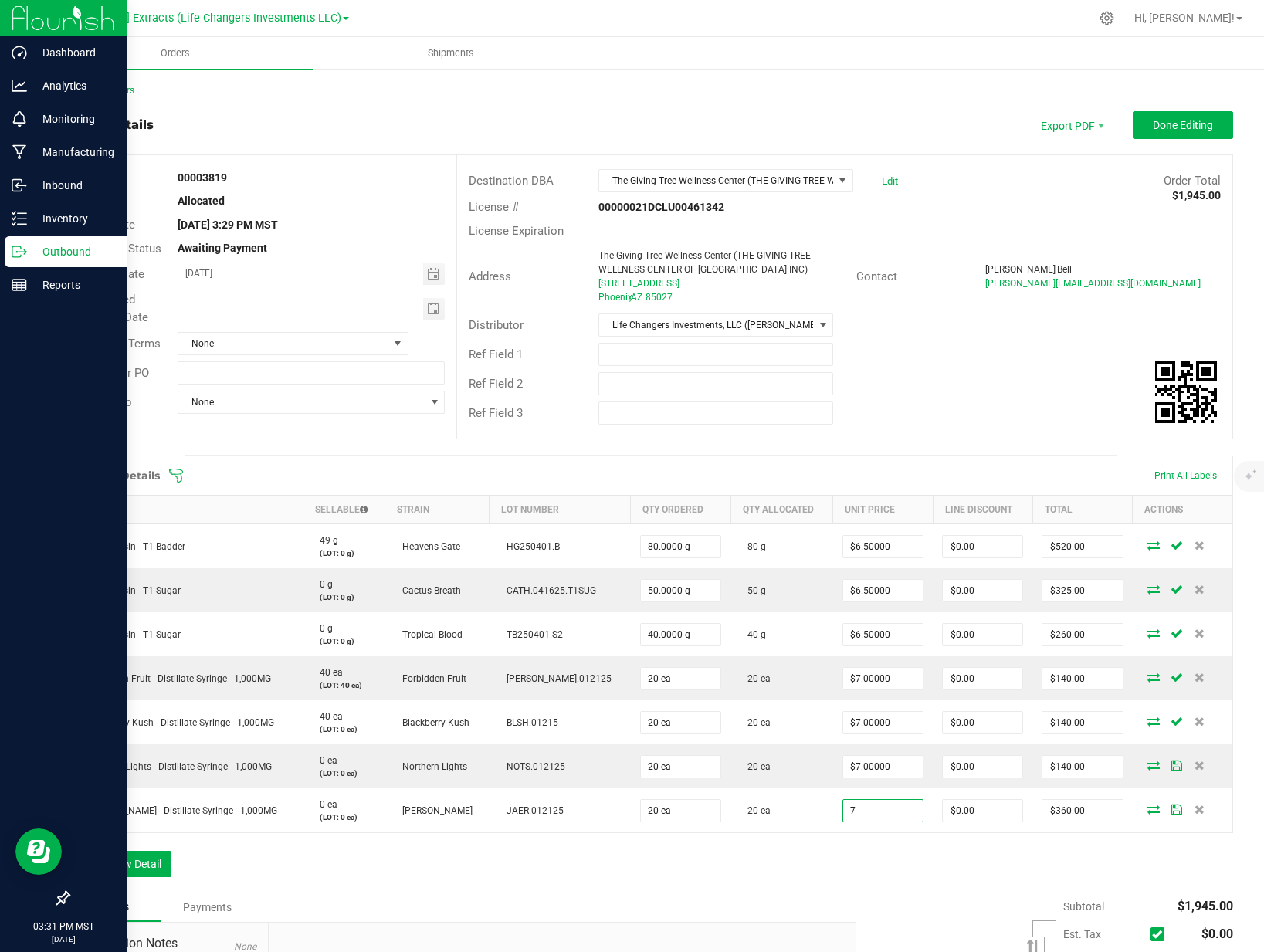
type input "$7.00000"
type input "$140.00"
click at [879, 837] on div "Order Details Print All Labels Item Sellable Strain Lot Number Qty Ordered Qty …" at bounding box center [651, 674] width 1165 height 437
click at [819, 886] on div "Order Details Print All Labels Item Sellable Strain Lot Number Qty Ordered Qty …" at bounding box center [651, 674] width 1165 height 437
click at [1165, 118] on button "Done Editing" at bounding box center [1183, 125] width 101 height 27
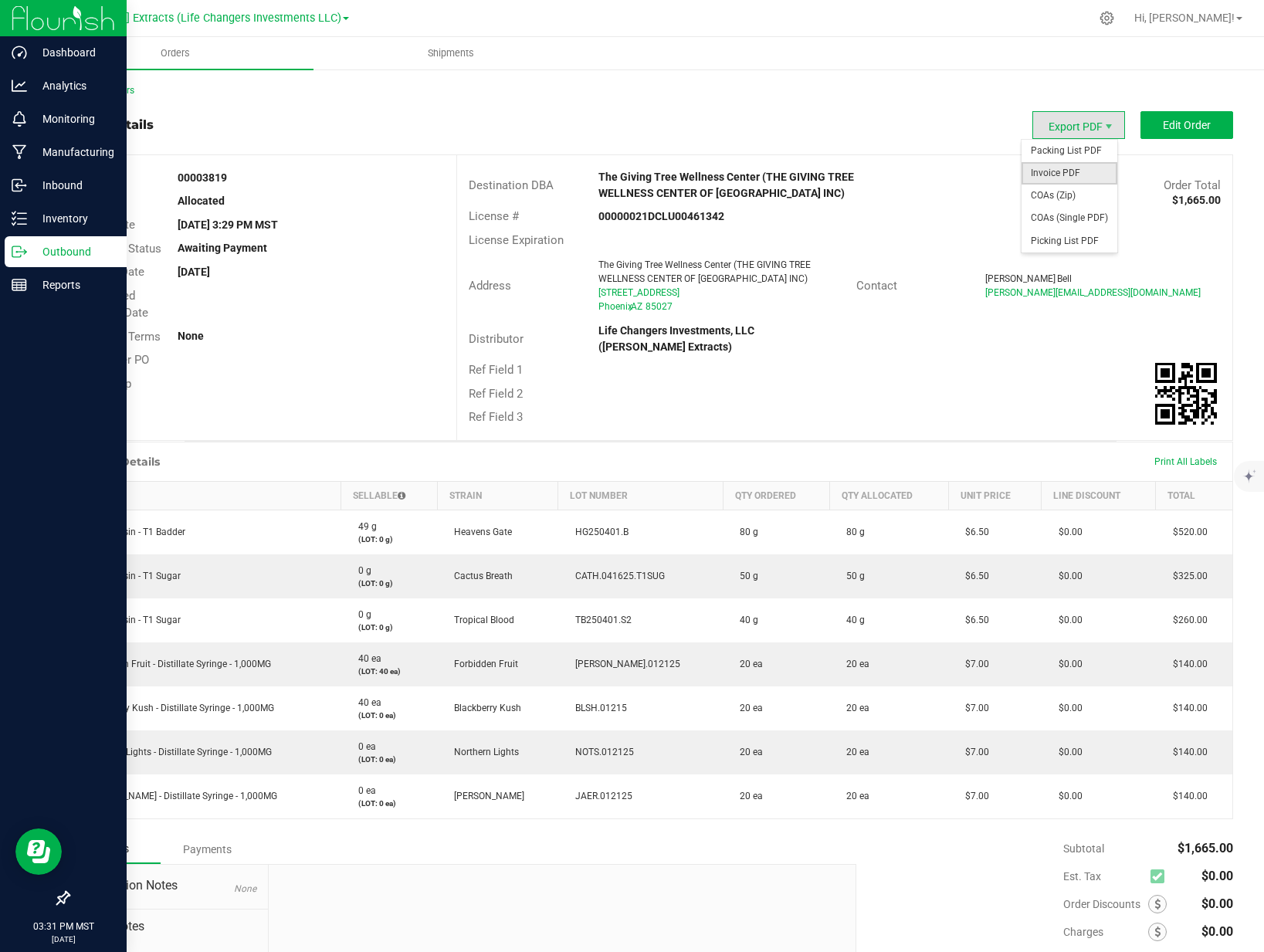
click at [1055, 163] on span "Invoice PDF" at bounding box center [1070, 172] width 95 height 22
click at [33, 220] on p "Inventory" at bounding box center [73, 218] width 93 height 19
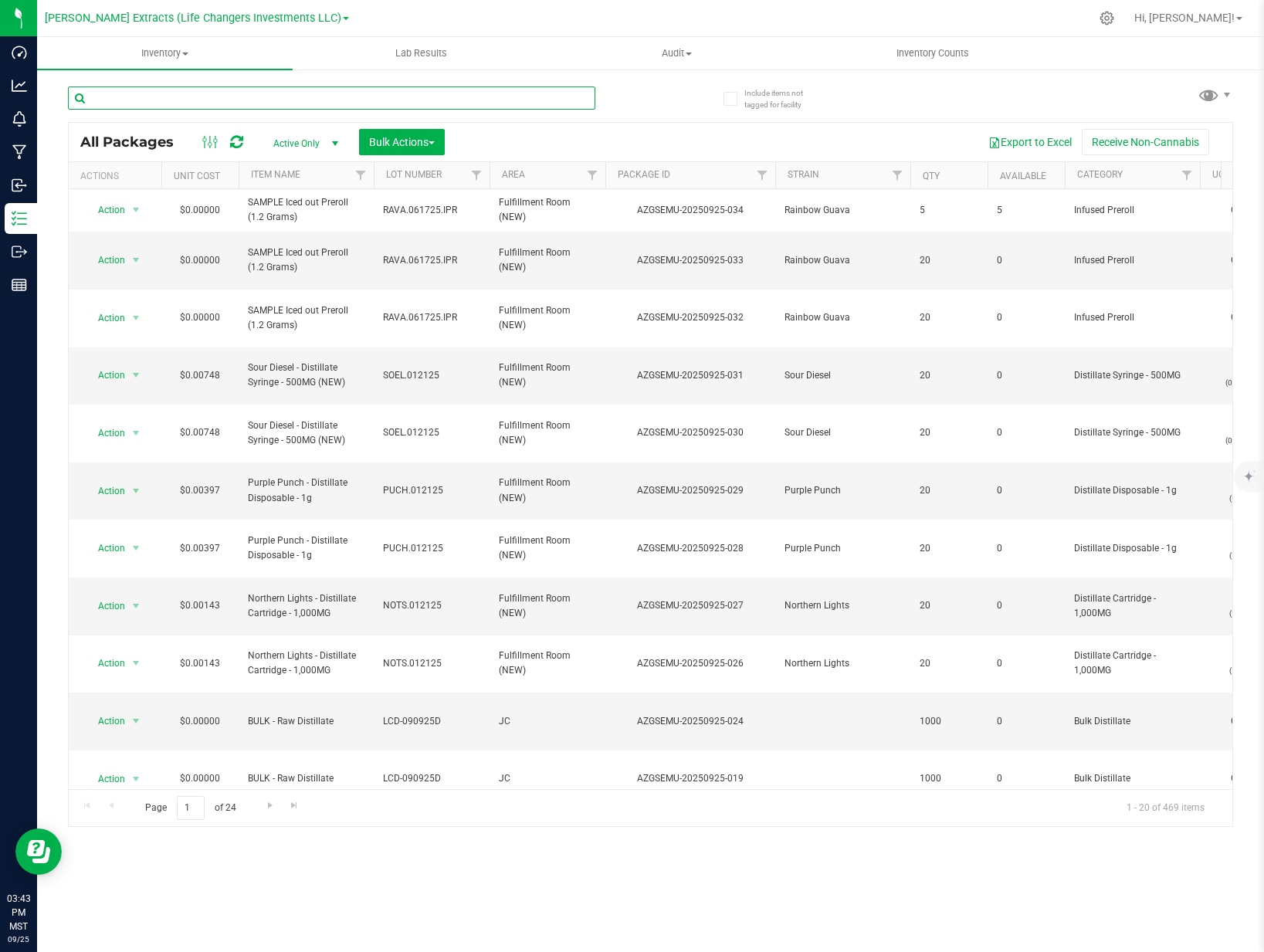
click at [175, 96] on input "text" at bounding box center [331, 98] width 528 height 23
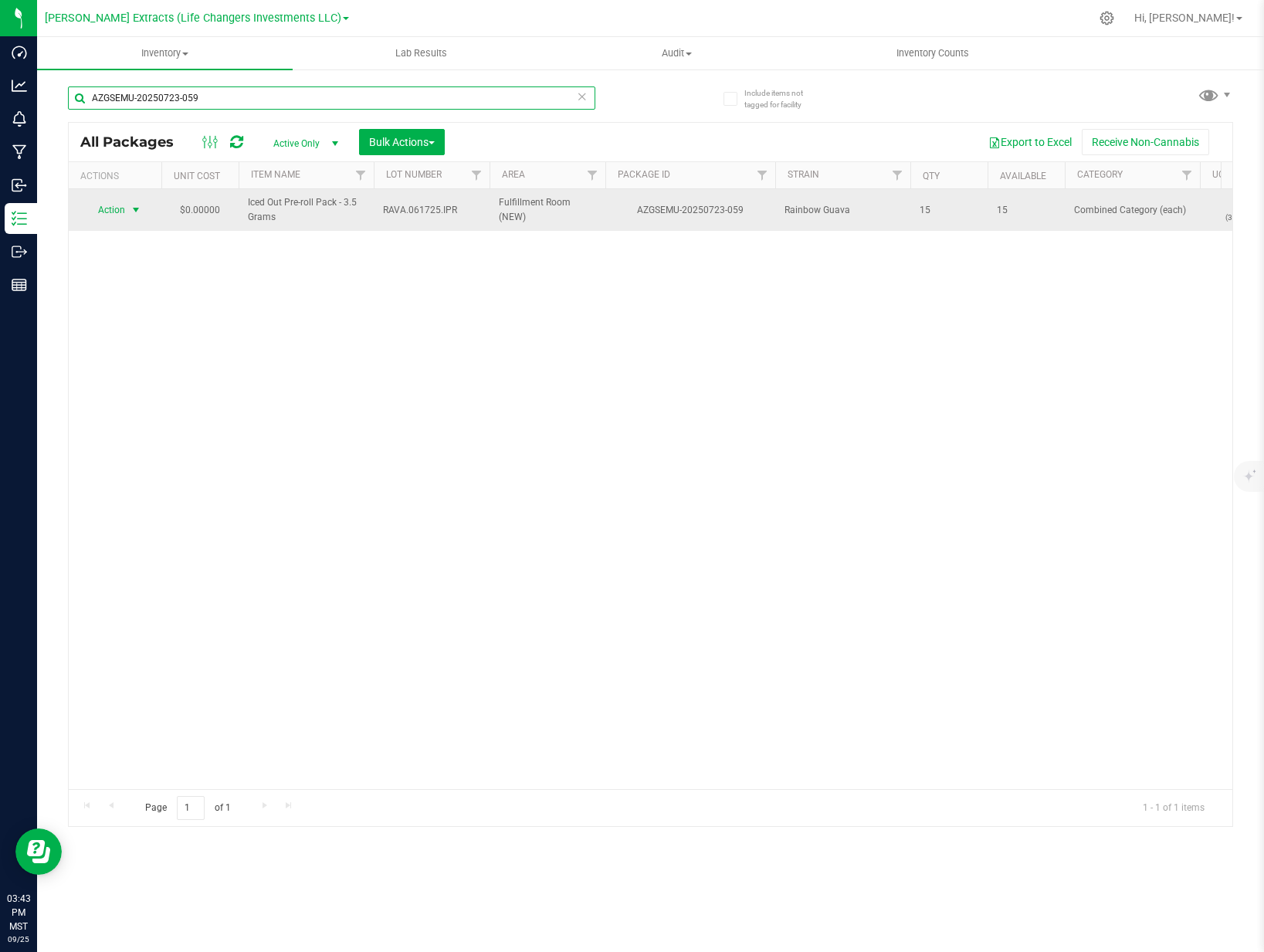
type input "AZGSEMU-20250723-059"
click at [102, 207] on span "Action" at bounding box center [104, 209] width 42 height 21
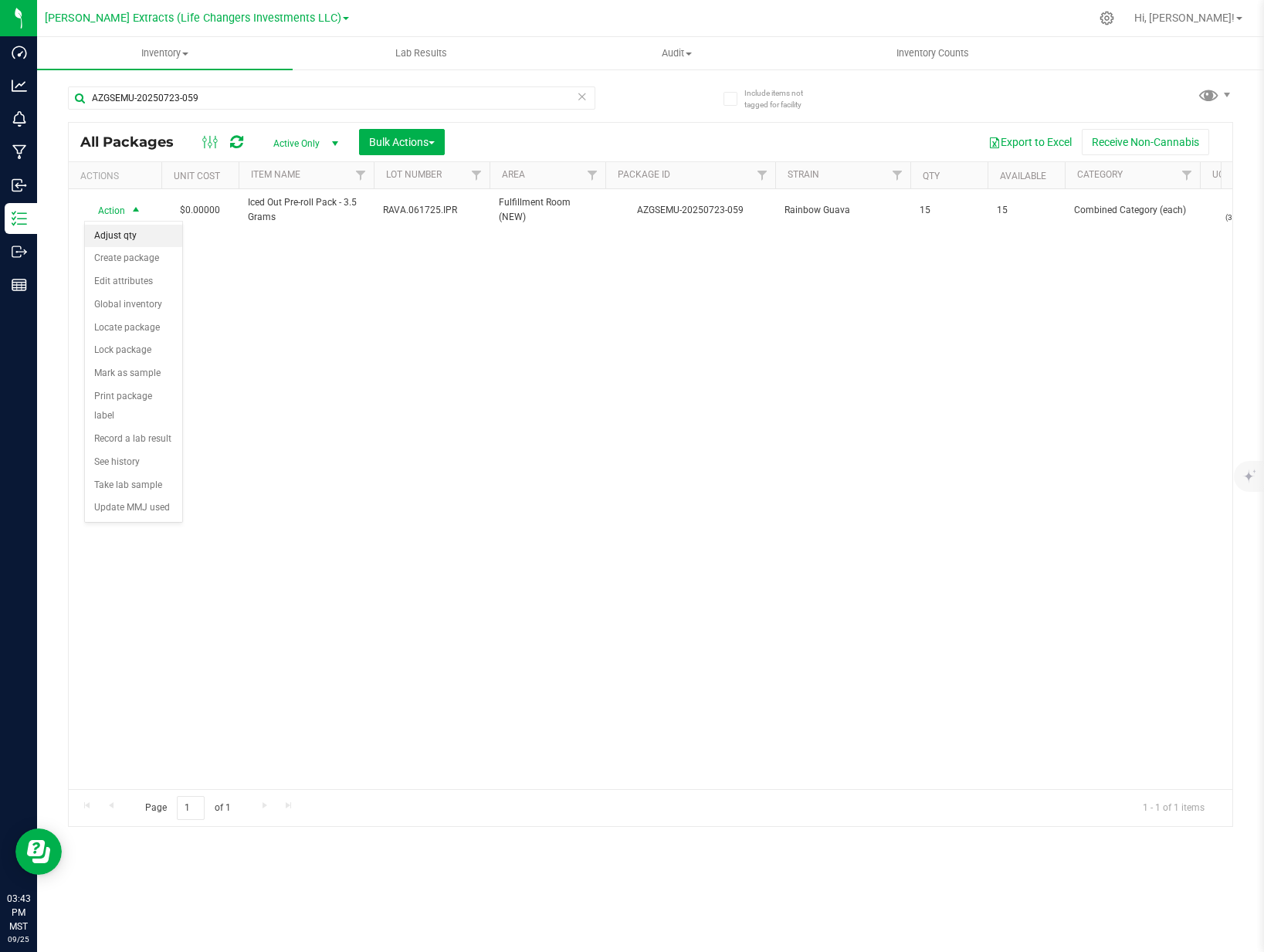
click at [119, 236] on li "Adjust qty" at bounding box center [133, 236] width 97 height 23
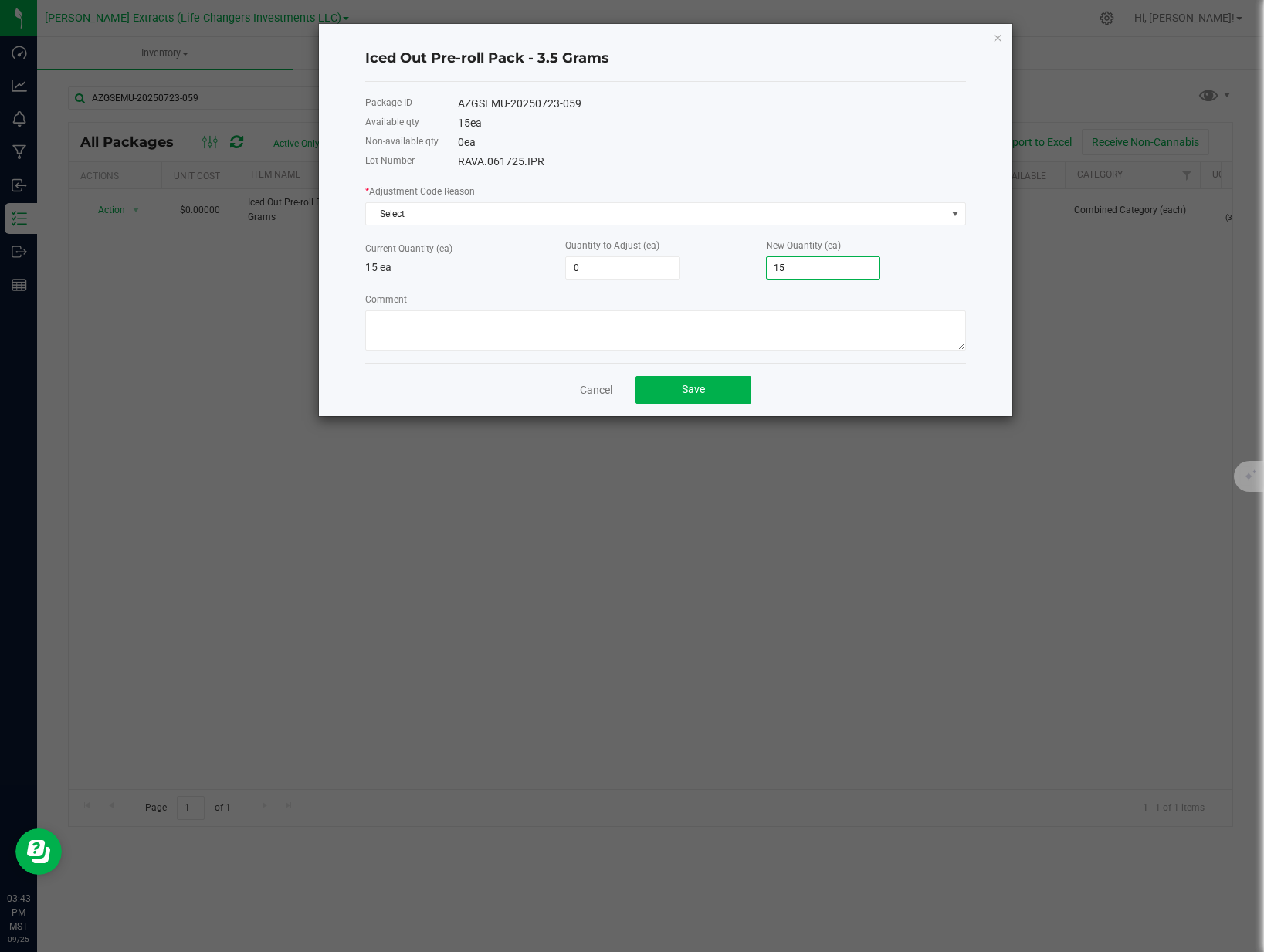
click at [813, 271] on input "15" at bounding box center [823, 268] width 113 height 21
type input "-14"
type input "1"
type input "-5"
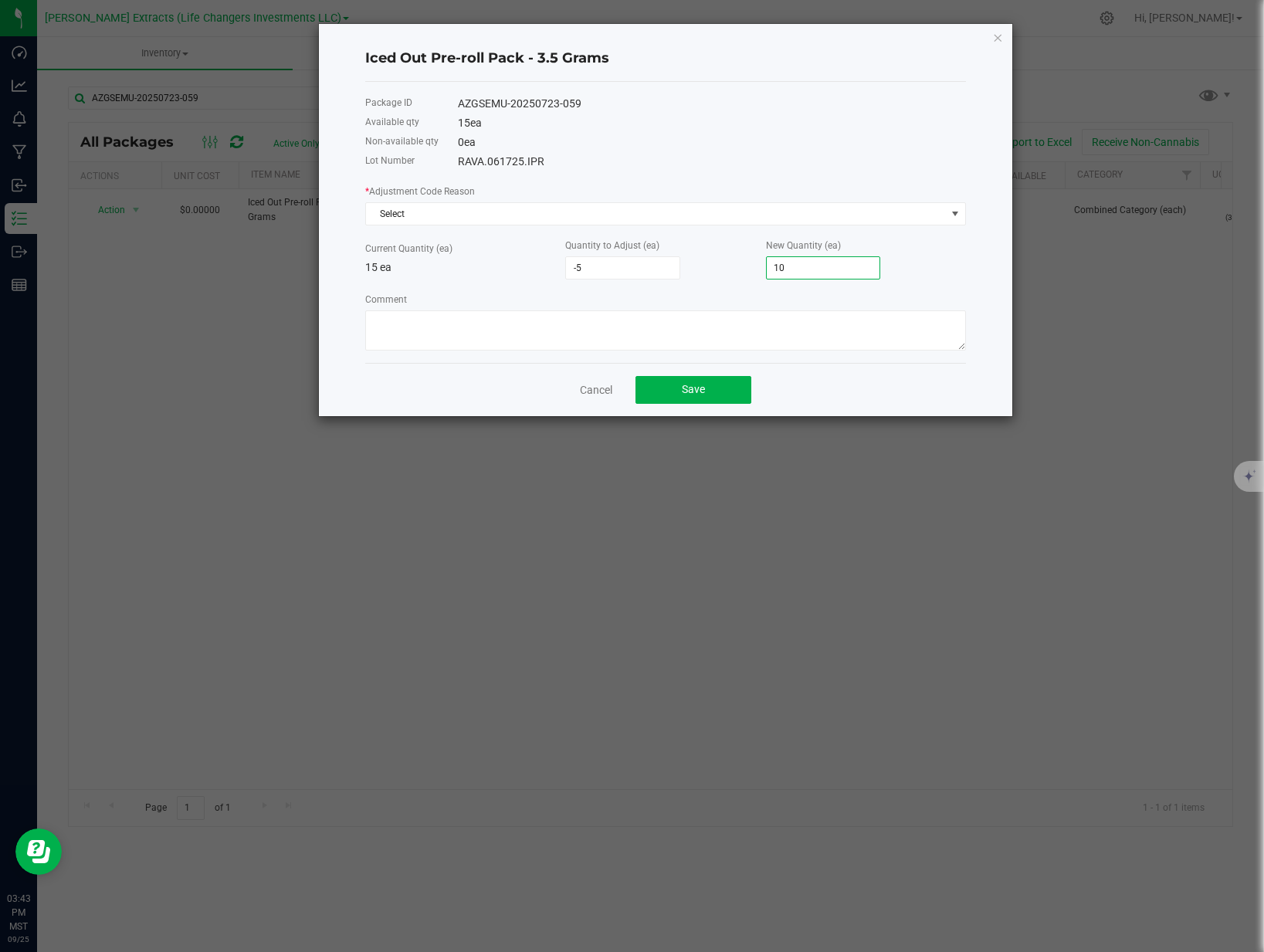
type input "10"
drag, startPoint x: 746, startPoint y: 201, endPoint x: 733, endPoint y: 206, distance: 13.9
click at [745, 202] on div "* Adjustment Code Reason Select" at bounding box center [666, 204] width 601 height 42
click at [700, 220] on span "Select" at bounding box center [656, 214] width 580 height 21
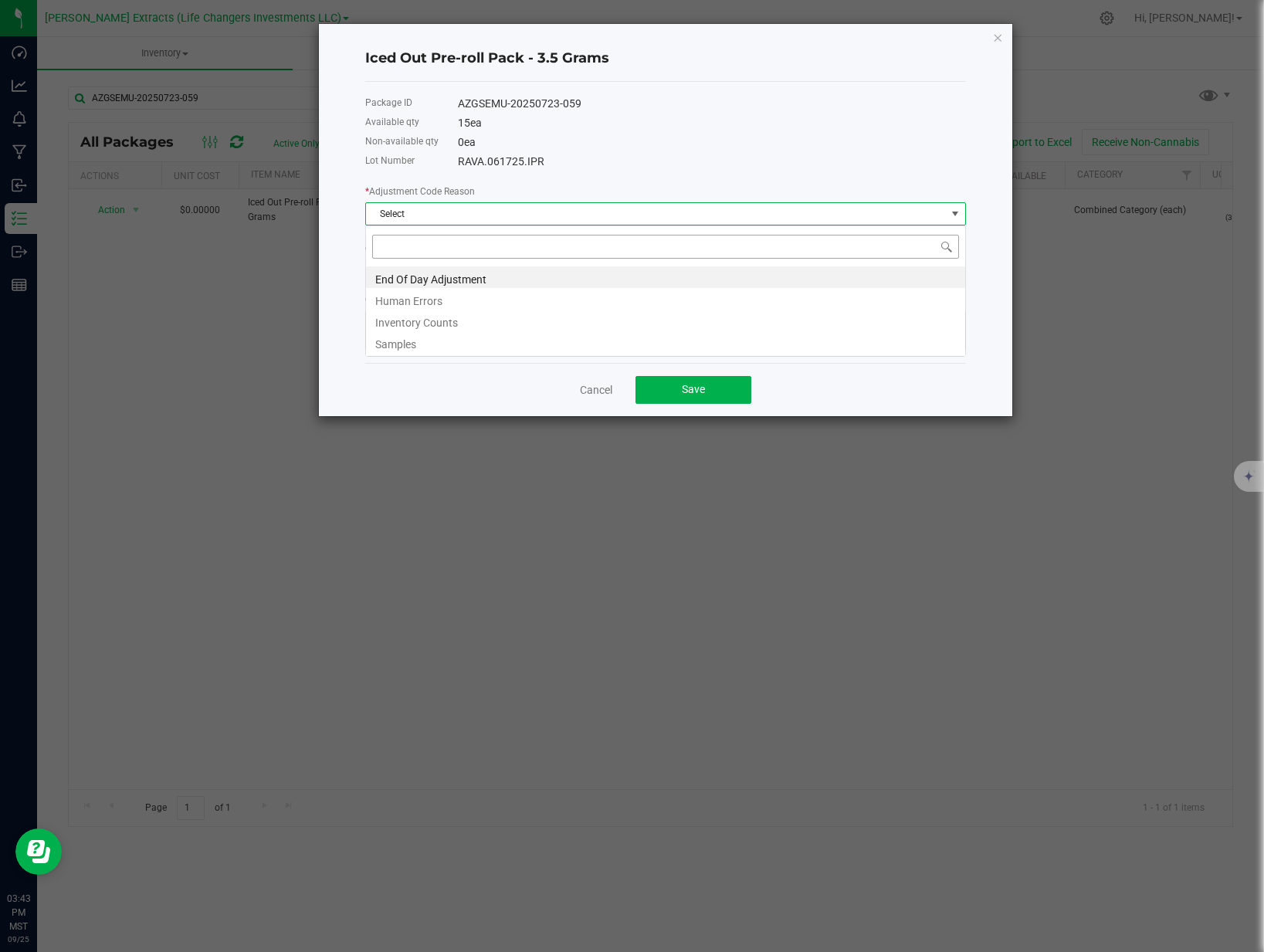
scroll to position [23, 601]
drag, startPoint x: 383, startPoint y: 347, endPoint x: 411, endPoint y: 325, distance: 35.6
click at [384, 347] on li "Samples" at bounding box center [666, 342] width 599 height 21
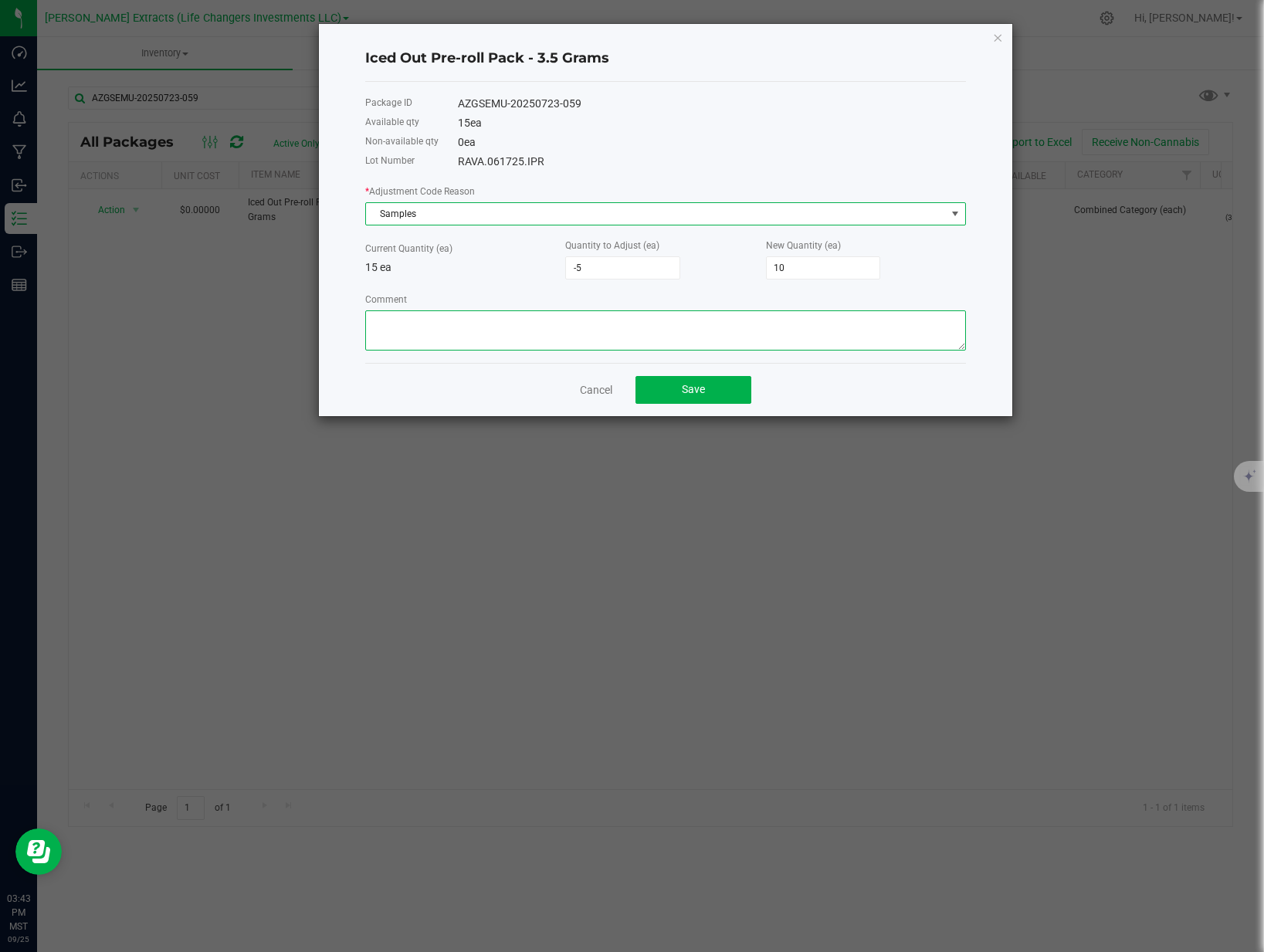
click at [411, 324] on textarea "Comment" at bounding box center [666, 330] width 601 height 40
type textarea "for CH 09.25.25"
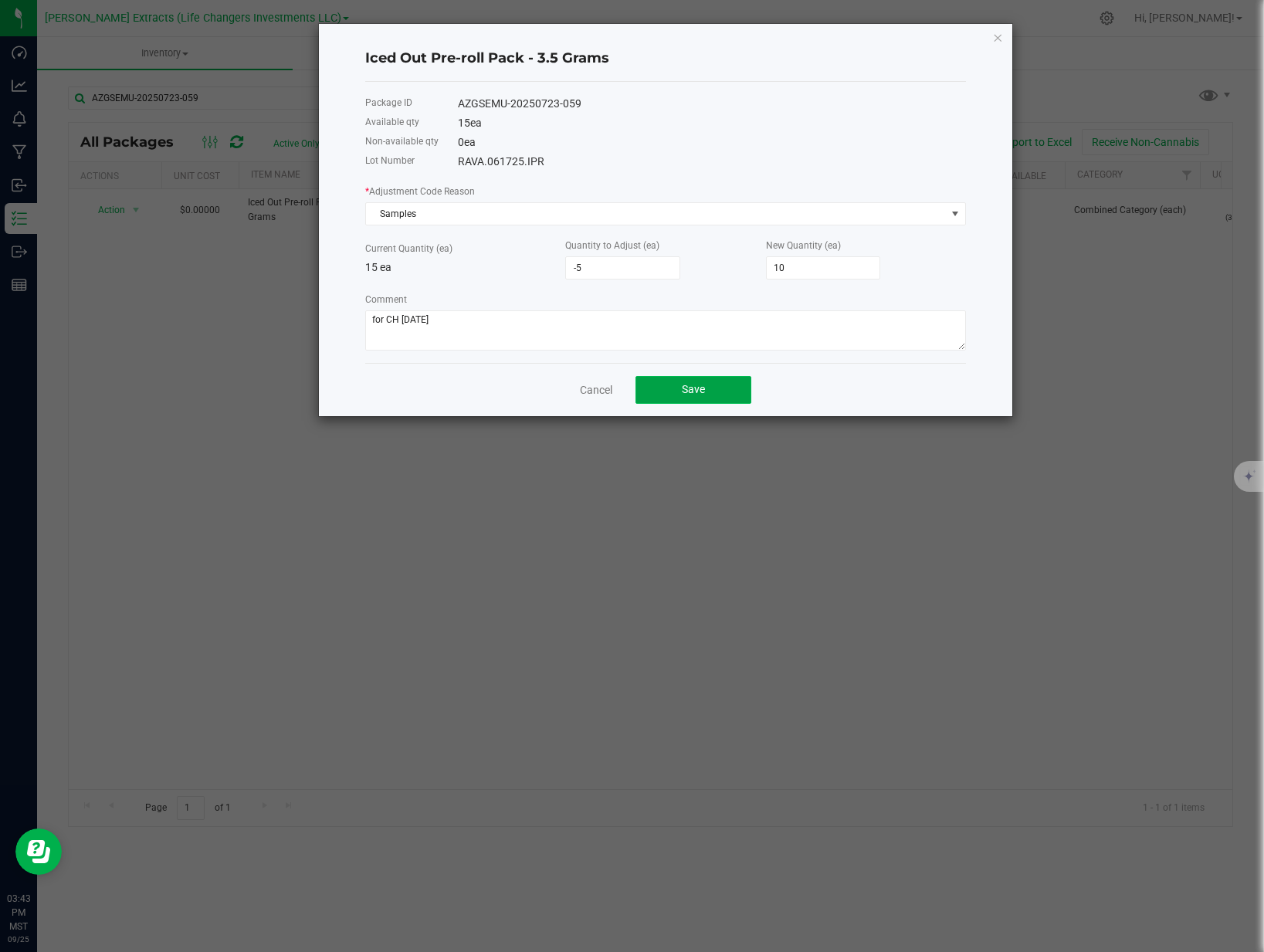
click at [653, 392] on button "Save" at bounding box center [693, 389] width 116 height 27
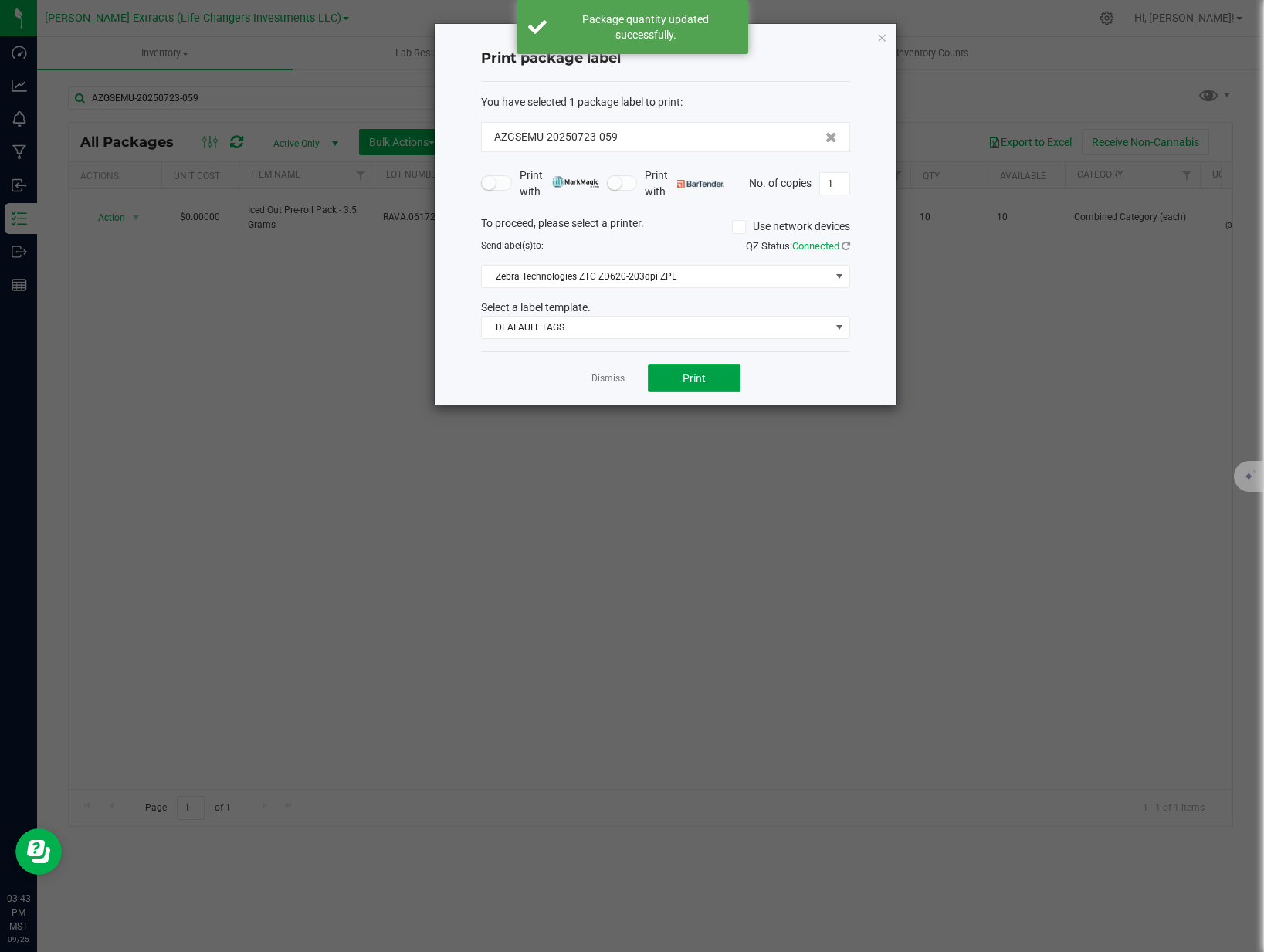
click at [665, 385] on button "Print" at bounding box center [694, 377] width 93 height 27
click at [714, 368] on button "Print" at bounding box center [694, 377] width 93 height 27
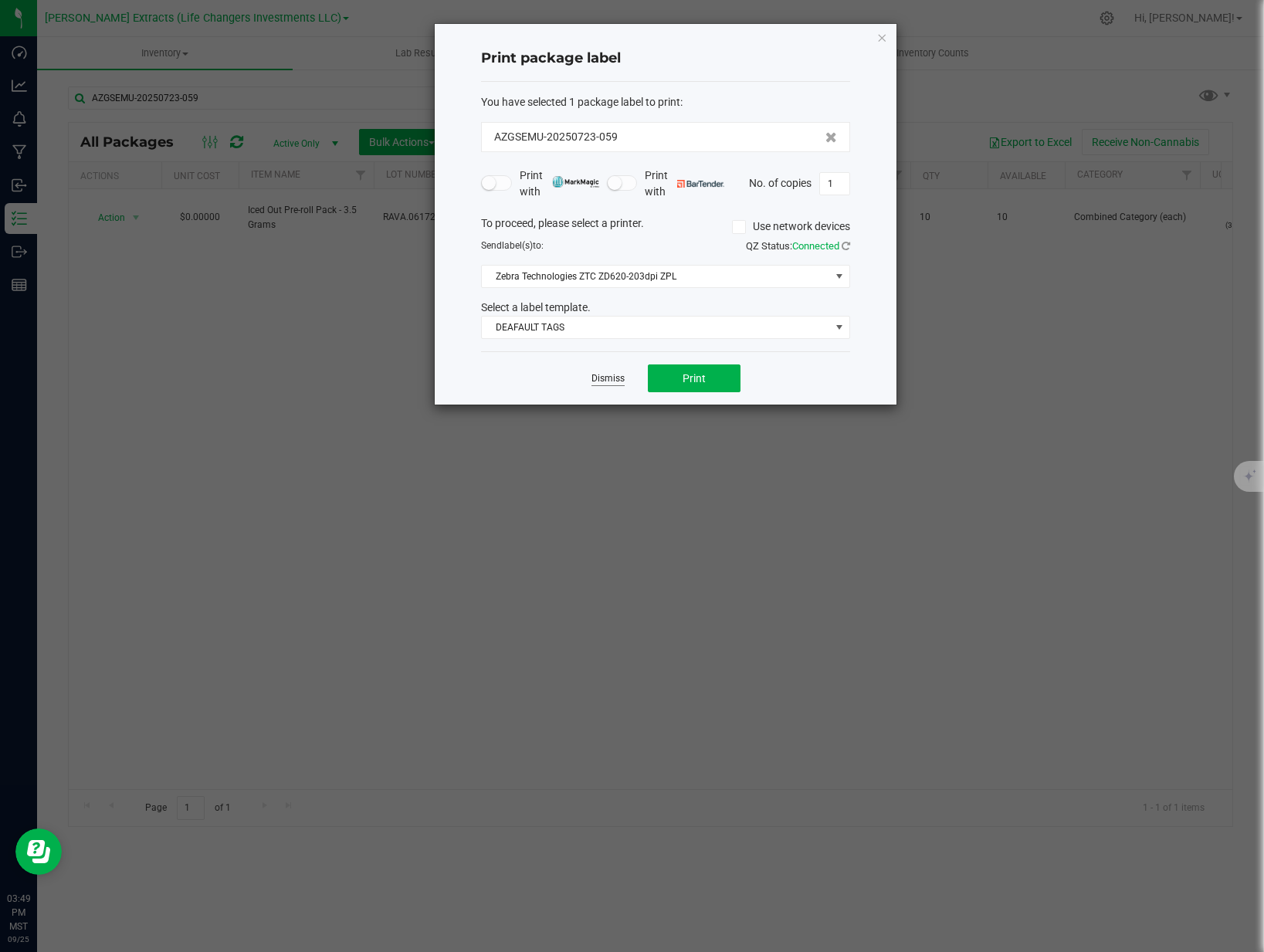
click at [613, 376] on link "Dismiss" at bounding box center [608, 378] width 34 height 13
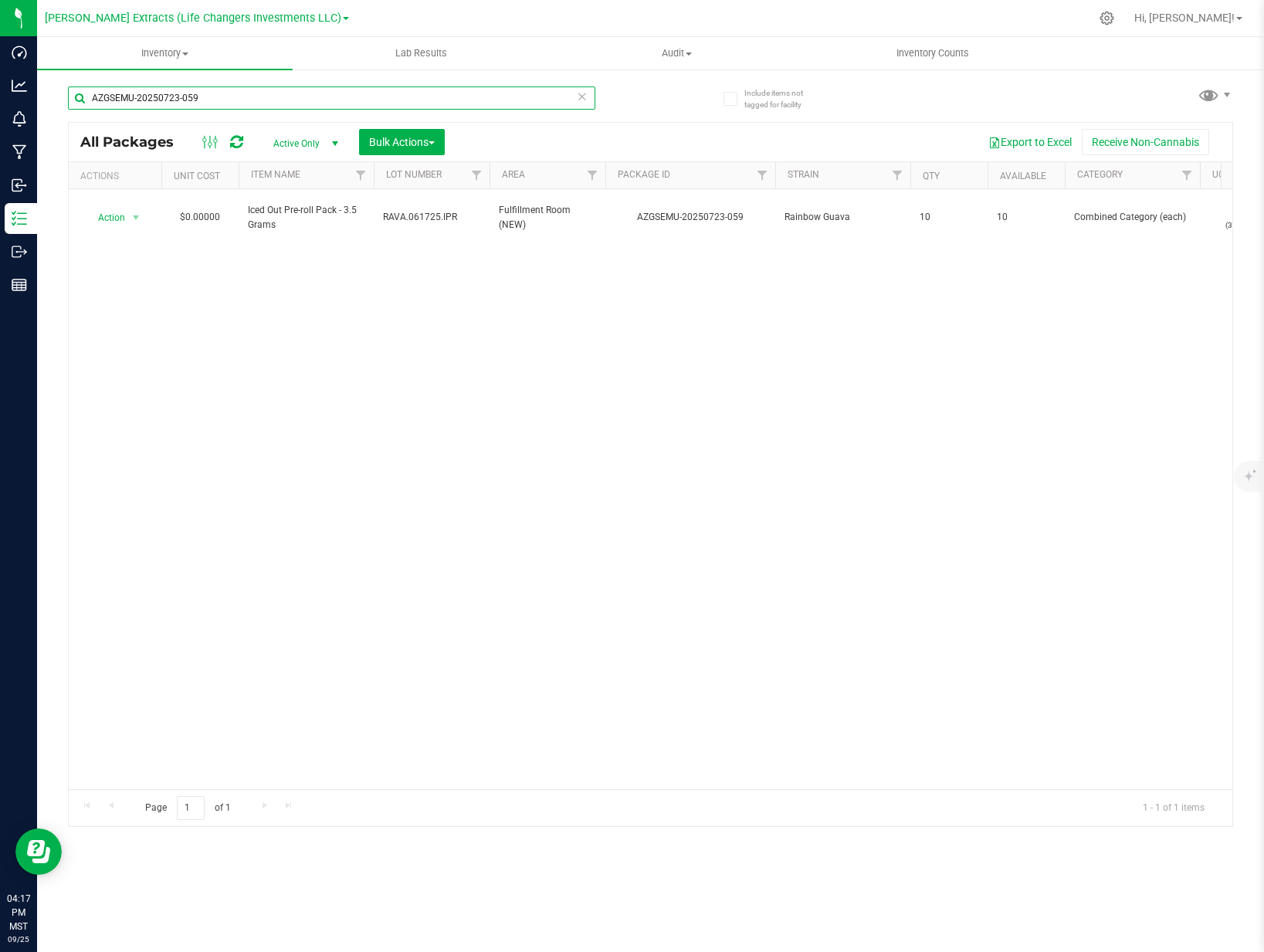
click at [248, 98] on input "AZGSEMU-20250723-059" at bounding box center [331, 98] width 528 height 23
click at [247, 98] on input "AZGSEMU-20250723-059" at bounding box center [331, 98] width 528 height 23
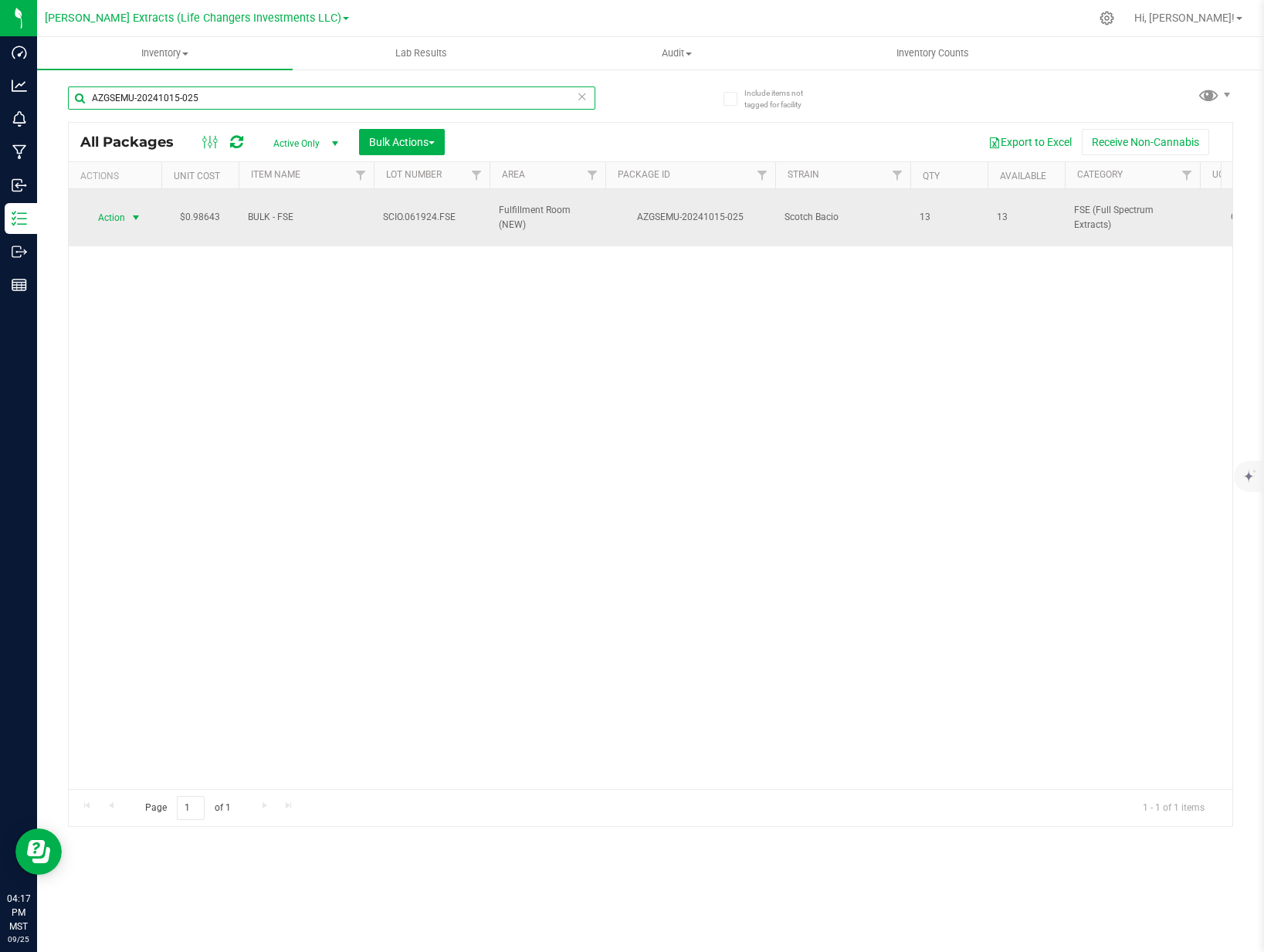
type input "AZGSEMU-20241015-025"
click at [110, 209] on span "Action" at bounding box center [104, 217] width 42 height 21
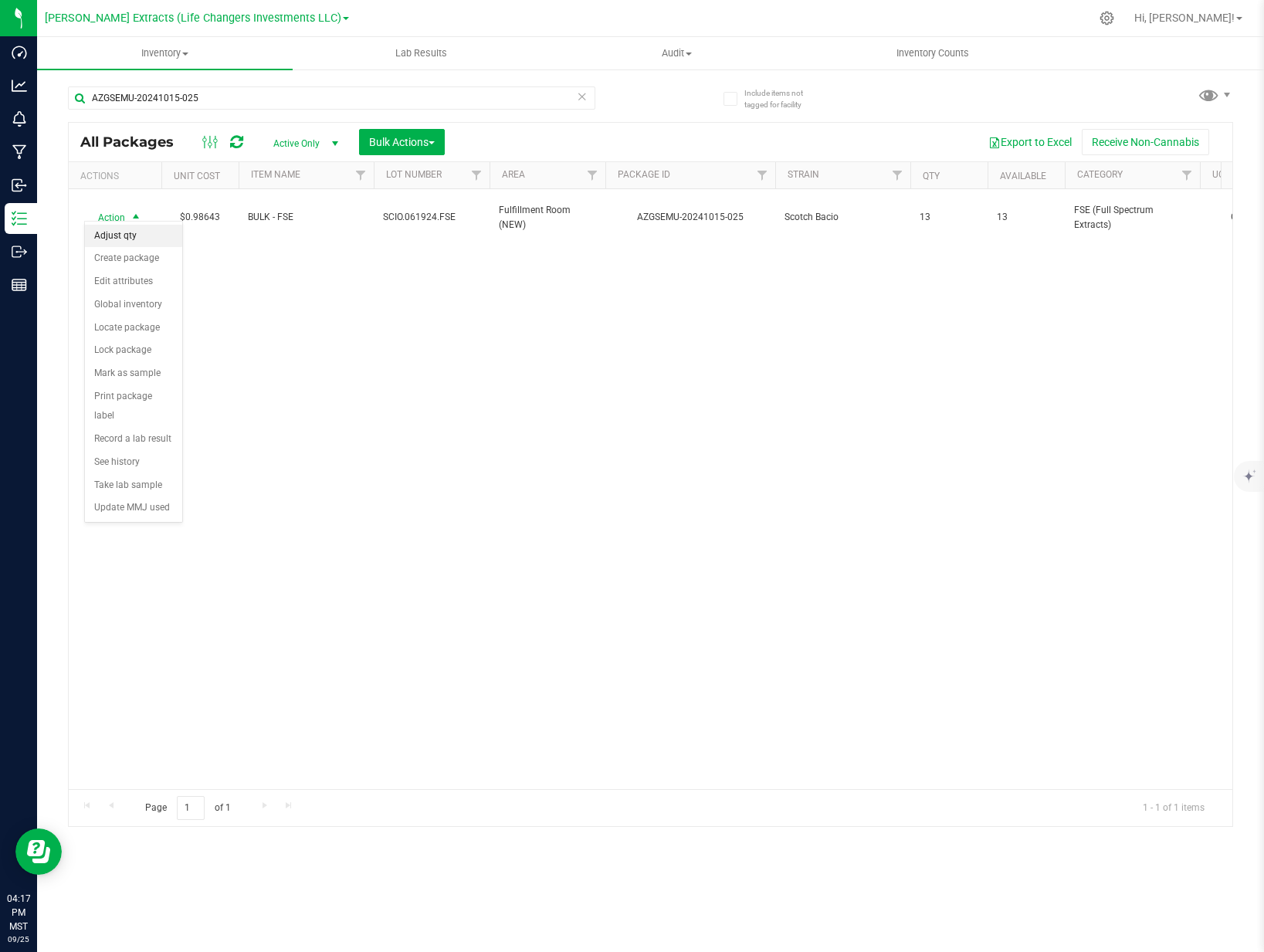
click at [130, 235] on li "Adjust qty" at bounding box center [133, 236] width 97 height 23
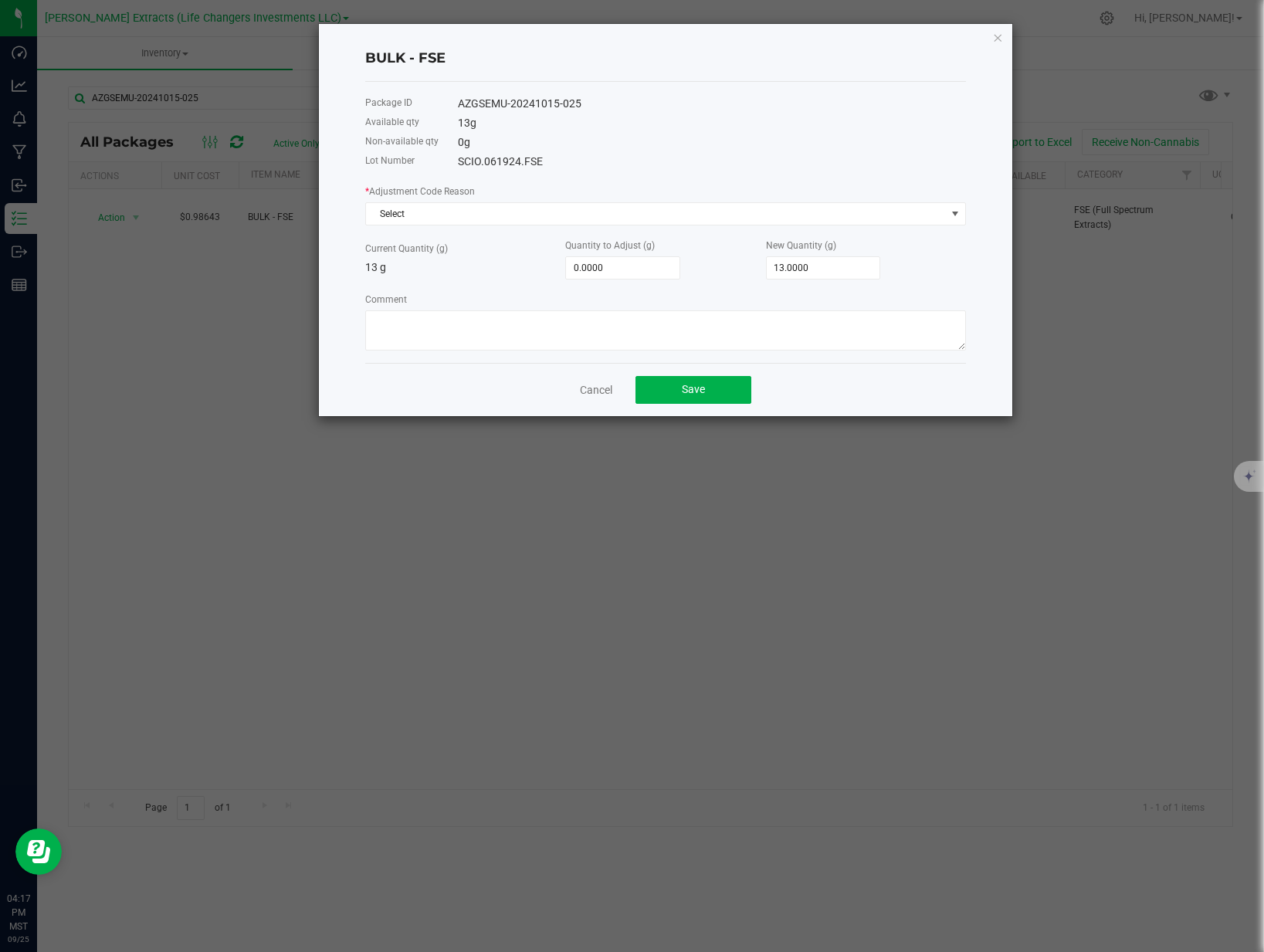
click at [833, 252] on div "New Quantity (g) 13.0000" at bounding box center [865, 258] width 200 height 42
click at [828, 257] on div "New Quantity (g) 13.0000" at bounding box center [865, 258] width 200 height 42
type input "13"
click at [826, 262] on input "13" at bounding box center [823, 268] width 113 height 21
click at [826, 263] on input "13" at bounding box center [823, 268] width 113 height 21
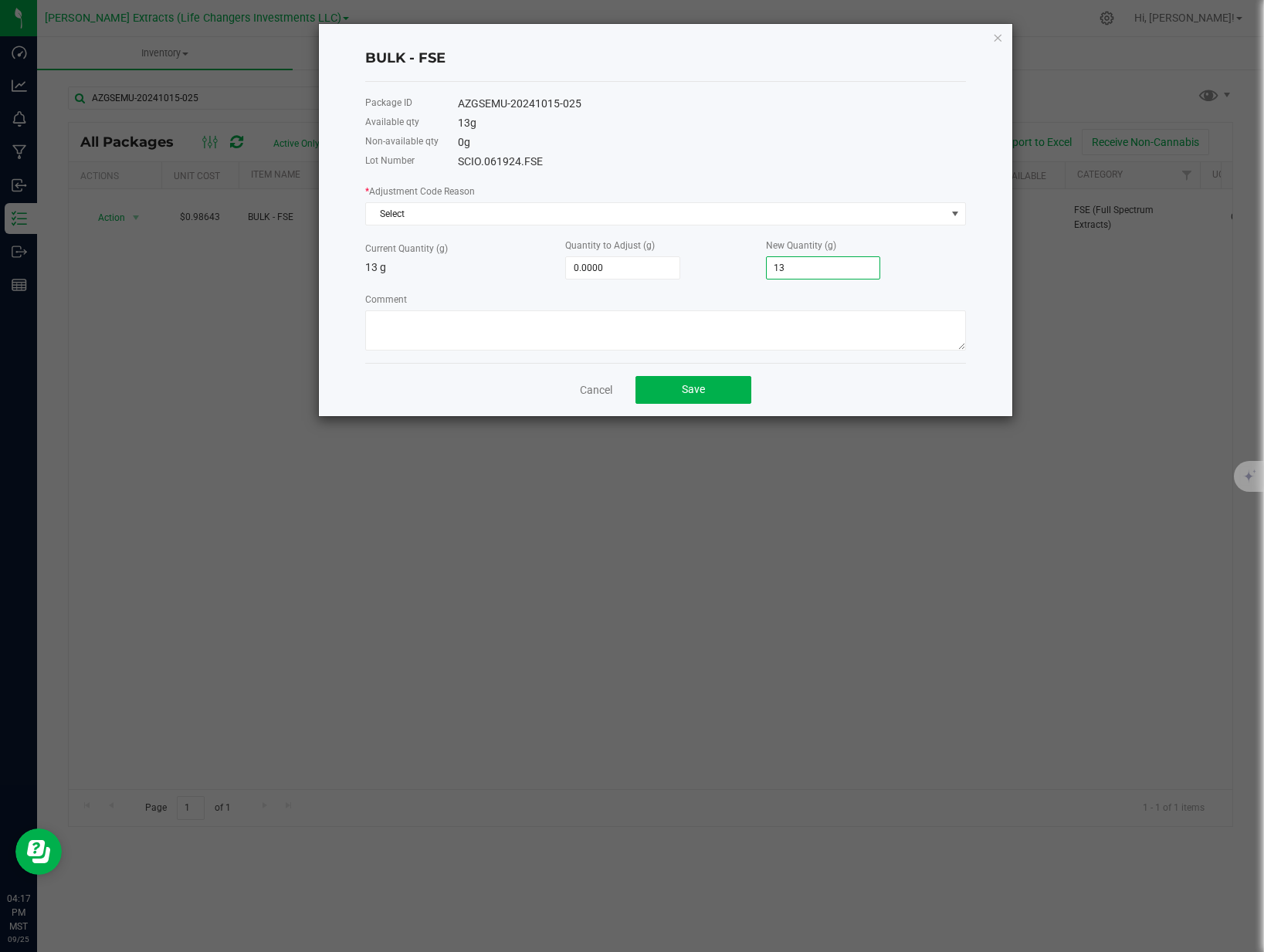
type input "-13.0000"
type input "0.0000"
click at [930, 211] on span "Select" at bounding box center [656, 214] width 580 height 21
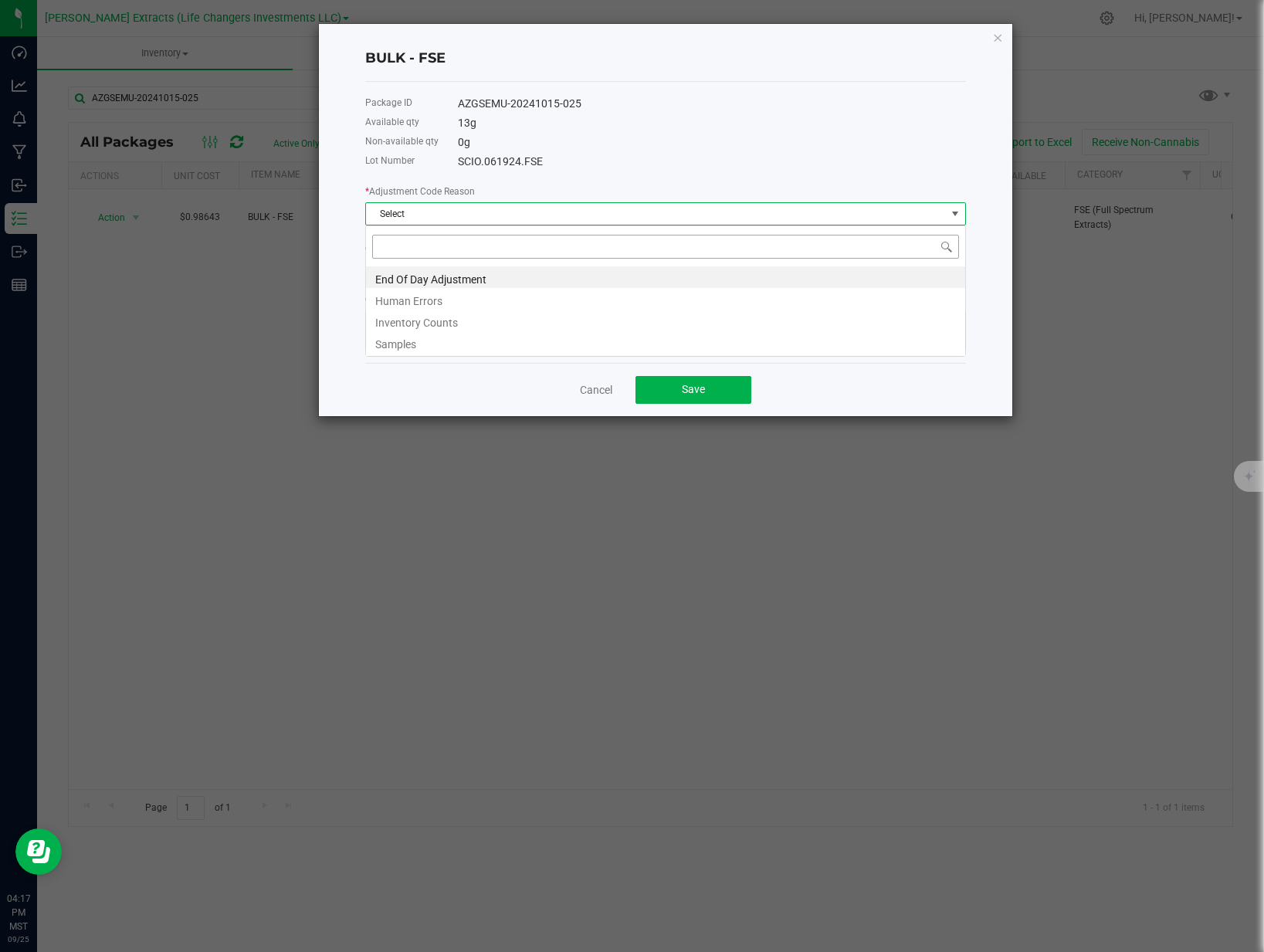
scroll to position [23, 601]
drag, startPoint x: 485, startPoint y: 276, endPoint x: 508, endPoint y: 276, distance: 23.0
click at [485, 276] on li "End Of Day Adjustment" at bounding box center [666, 277] width 599 height 21
click at [694, 385] on span "Save" at bounding box center [693, 389] width 23 height 12
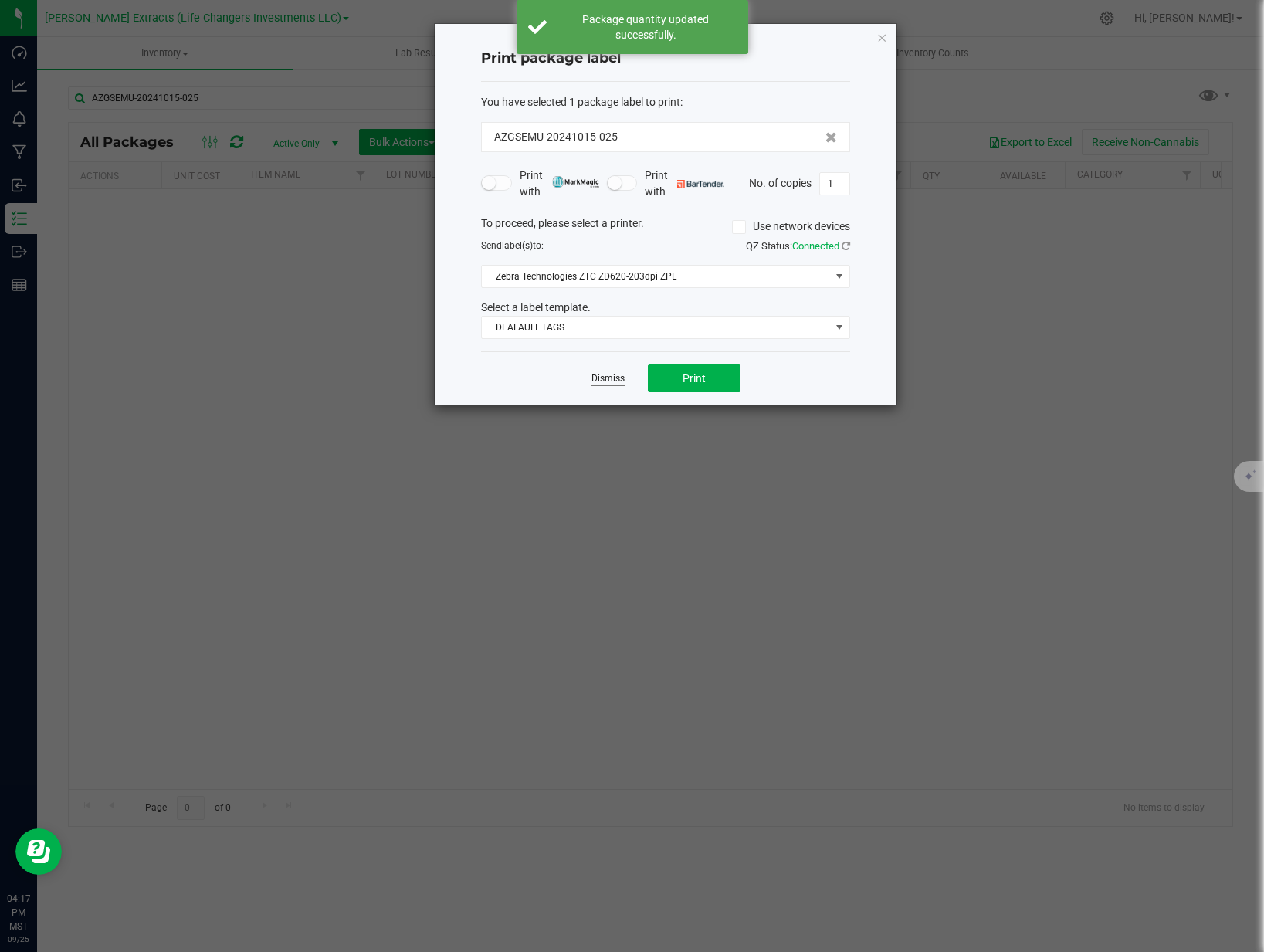
click at [604, 380] on link "Dismiss" at bounding box center [608, 378] width 34 height 13
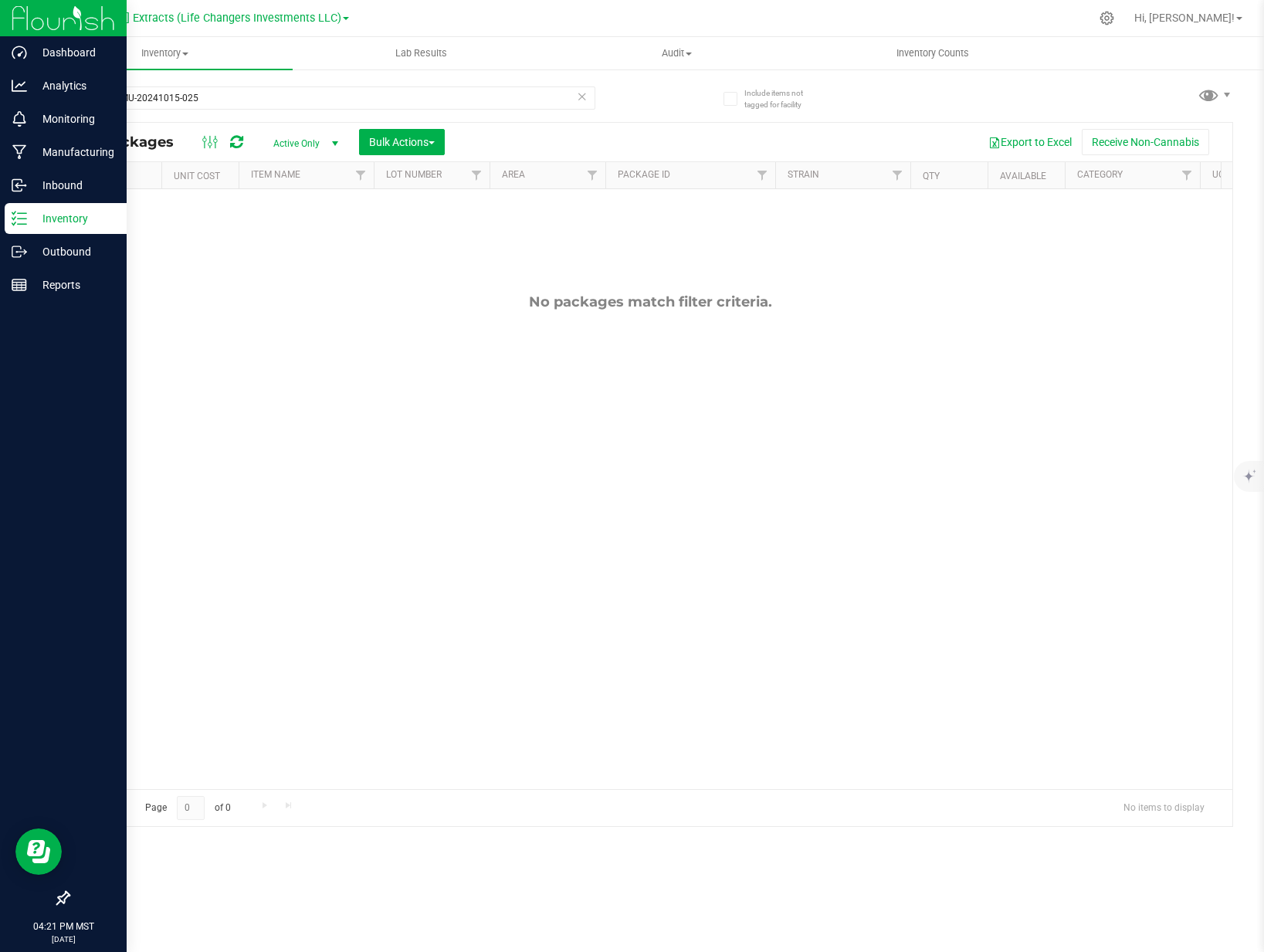
drag, startPoint x: 84, startPoint y: 220, endPoint x: 104, endPoint y: 206, distance: 24.4
click at [85, 219] on p "Inventory" at bounding box center [73, 218] width 93 height 19
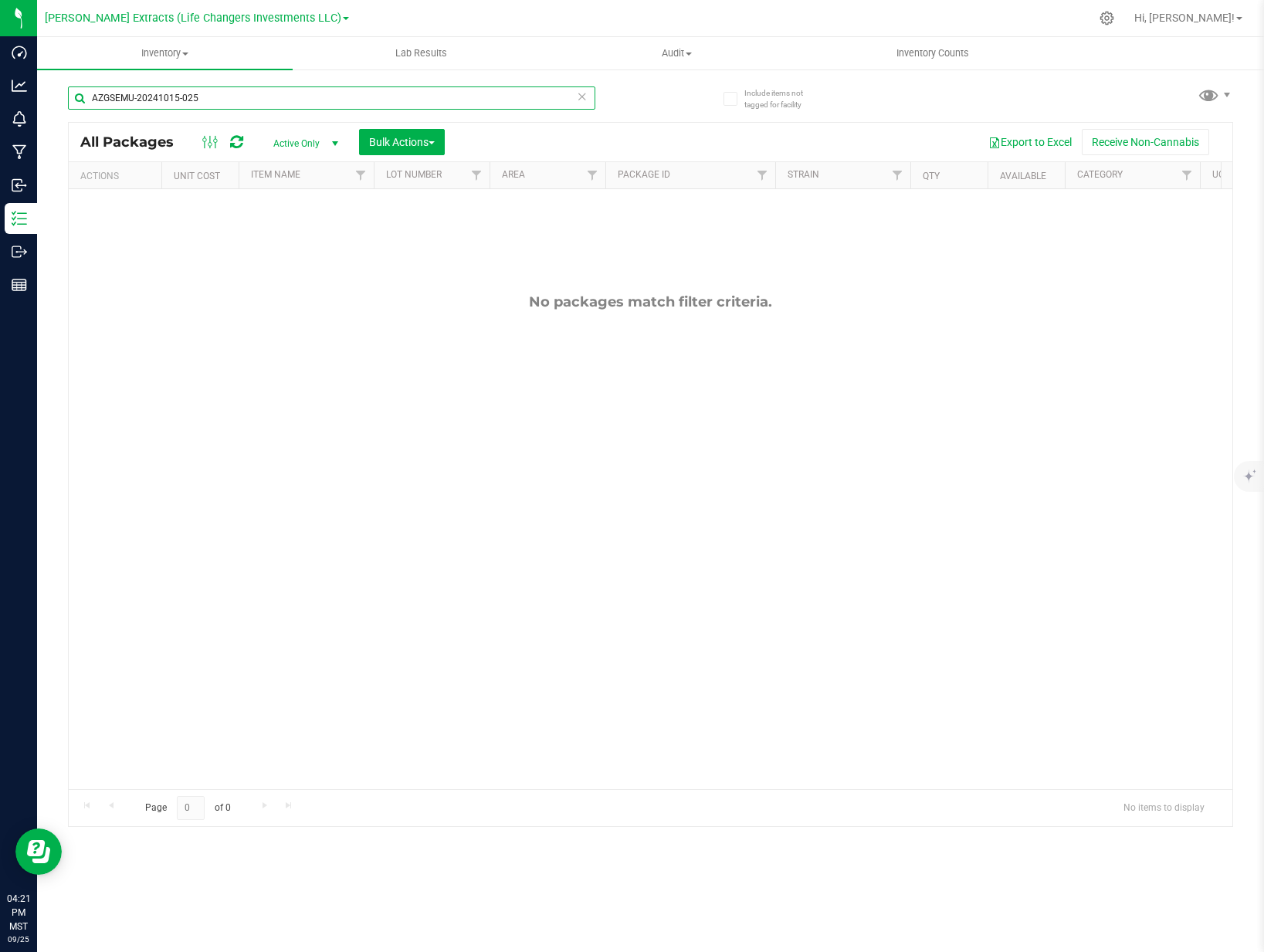
click at [241, 100] on input "AZGSEMU-20241015-025" at bounding box center [331, 98] width 528 height 23
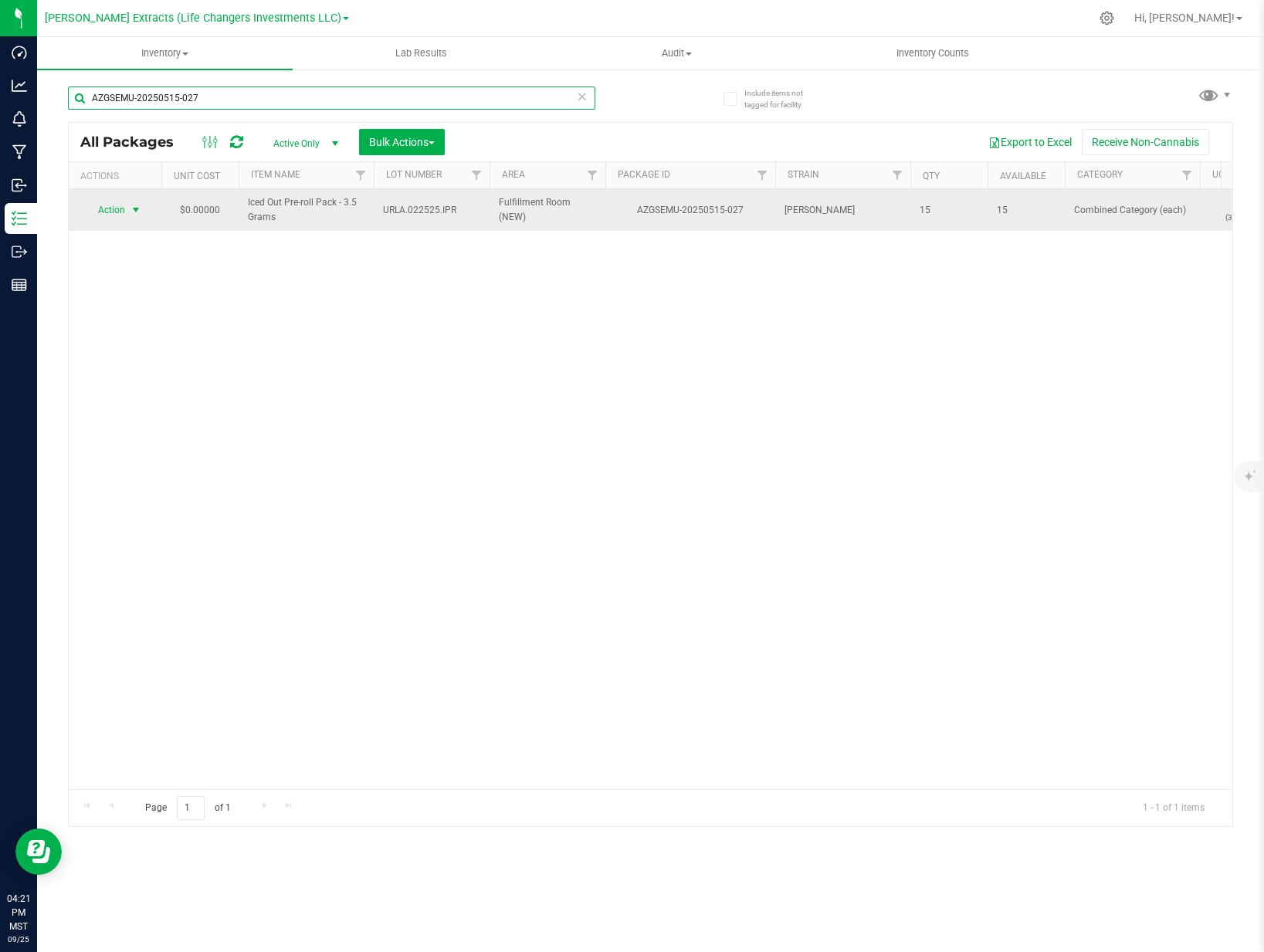
type input "AZGSEMU-20250515-027"
click at [97, 211] on span "Action" at bounding box center [104, 209] width 42 height 21
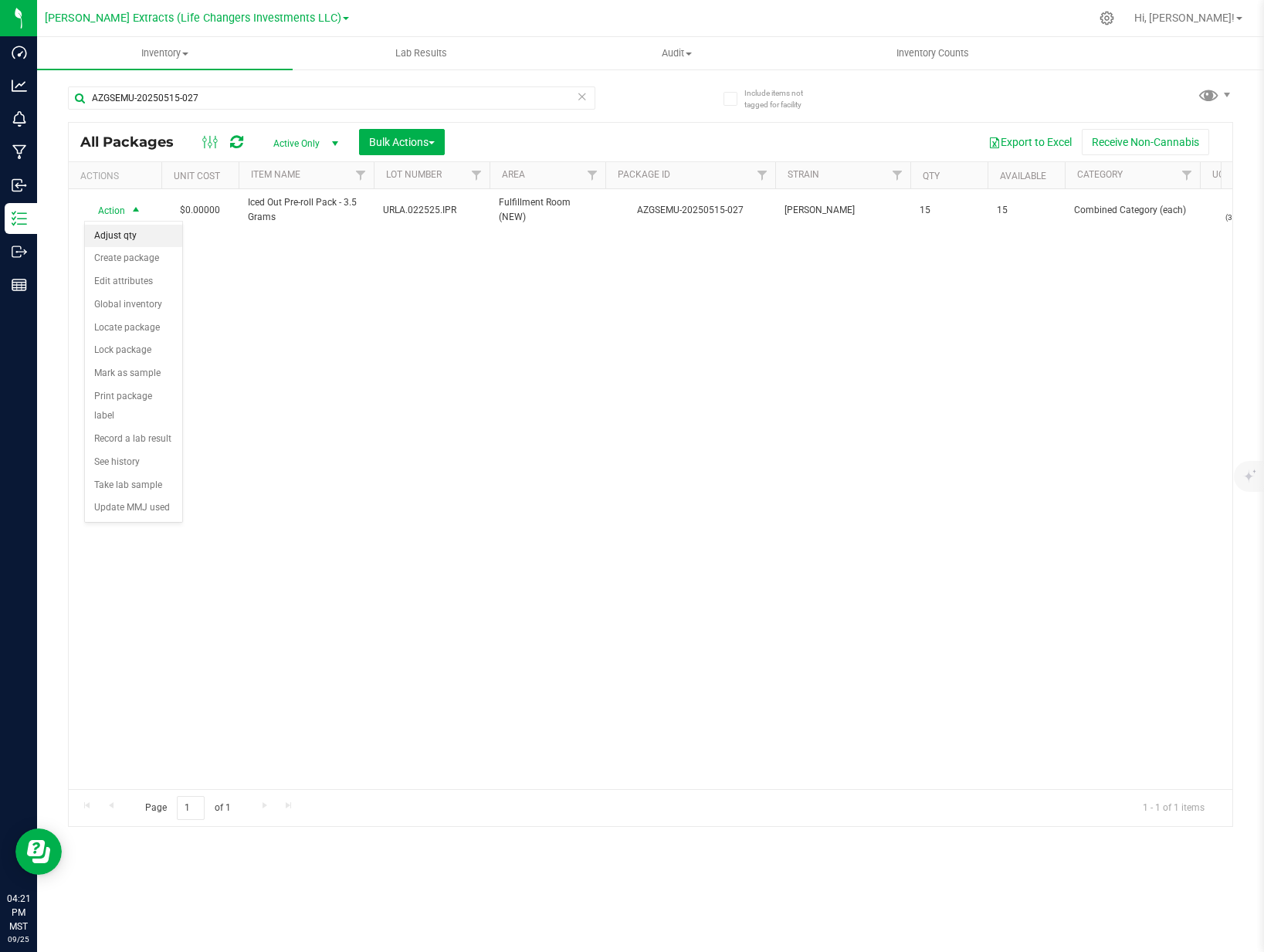
click at [110, 243] on li "Adjust qty" at bounding box center [133, 236] width 97 height 23
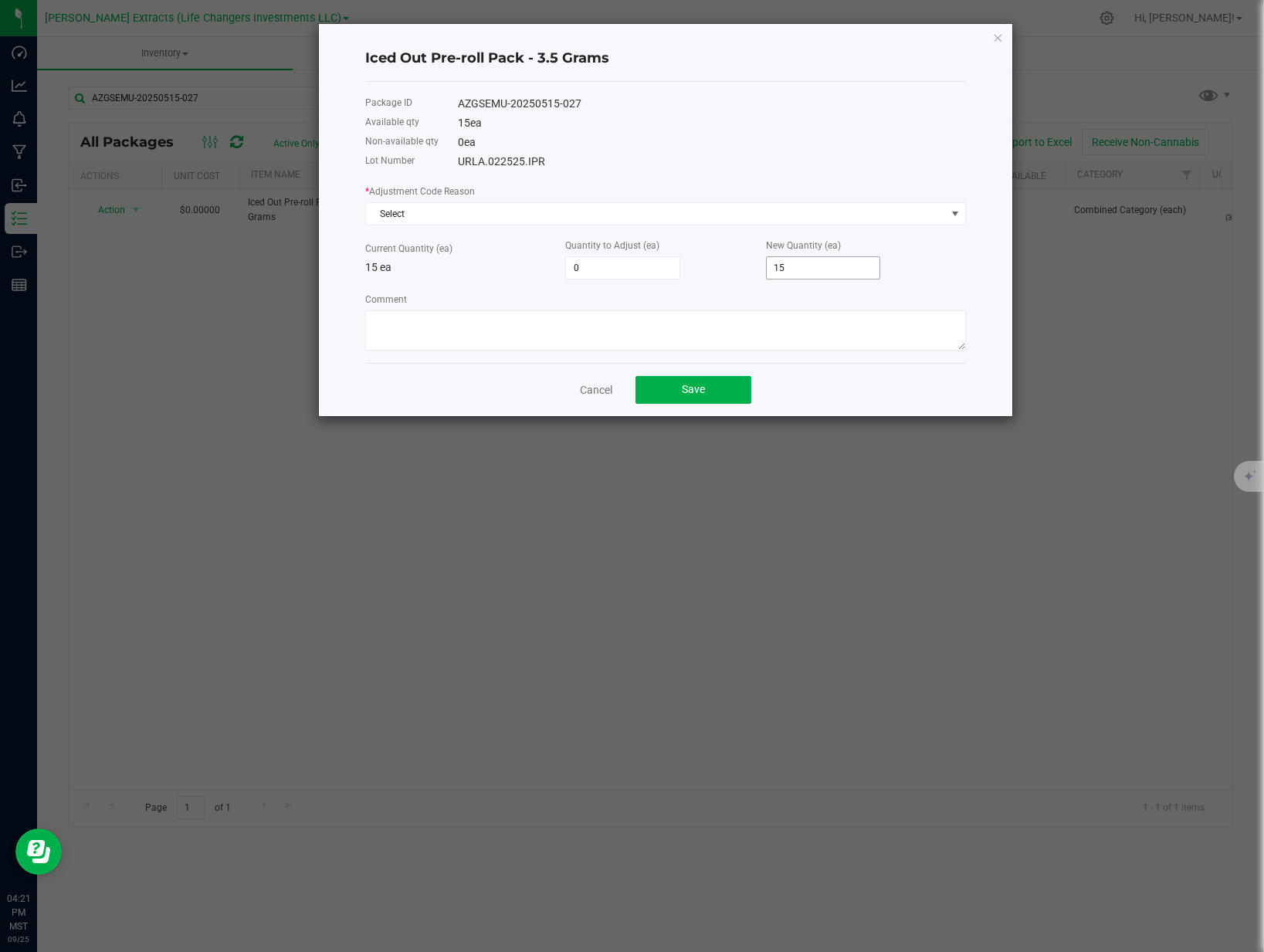
click at [813, 272] on input "15" at bounding box center [823, 268] width 113 height 21
type input "-14"
type input "1"
type input "-2"
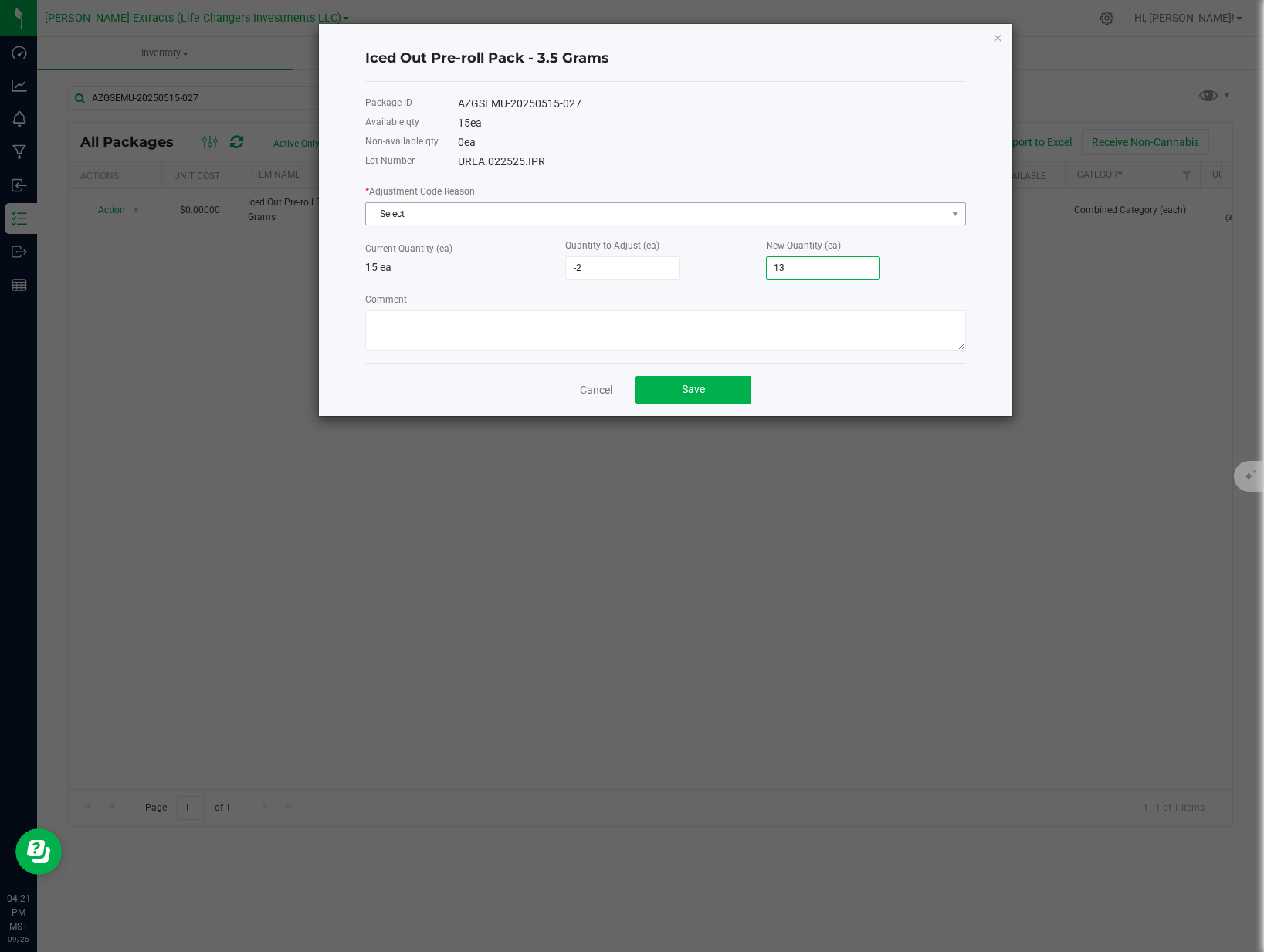
type input "13"
click at [720, 217] on span "Select" at bounding box center [656, 214] width 580 height 21
click at [385, 340] on li "Samples" at bounding box center [666, 342] width 599 height 21
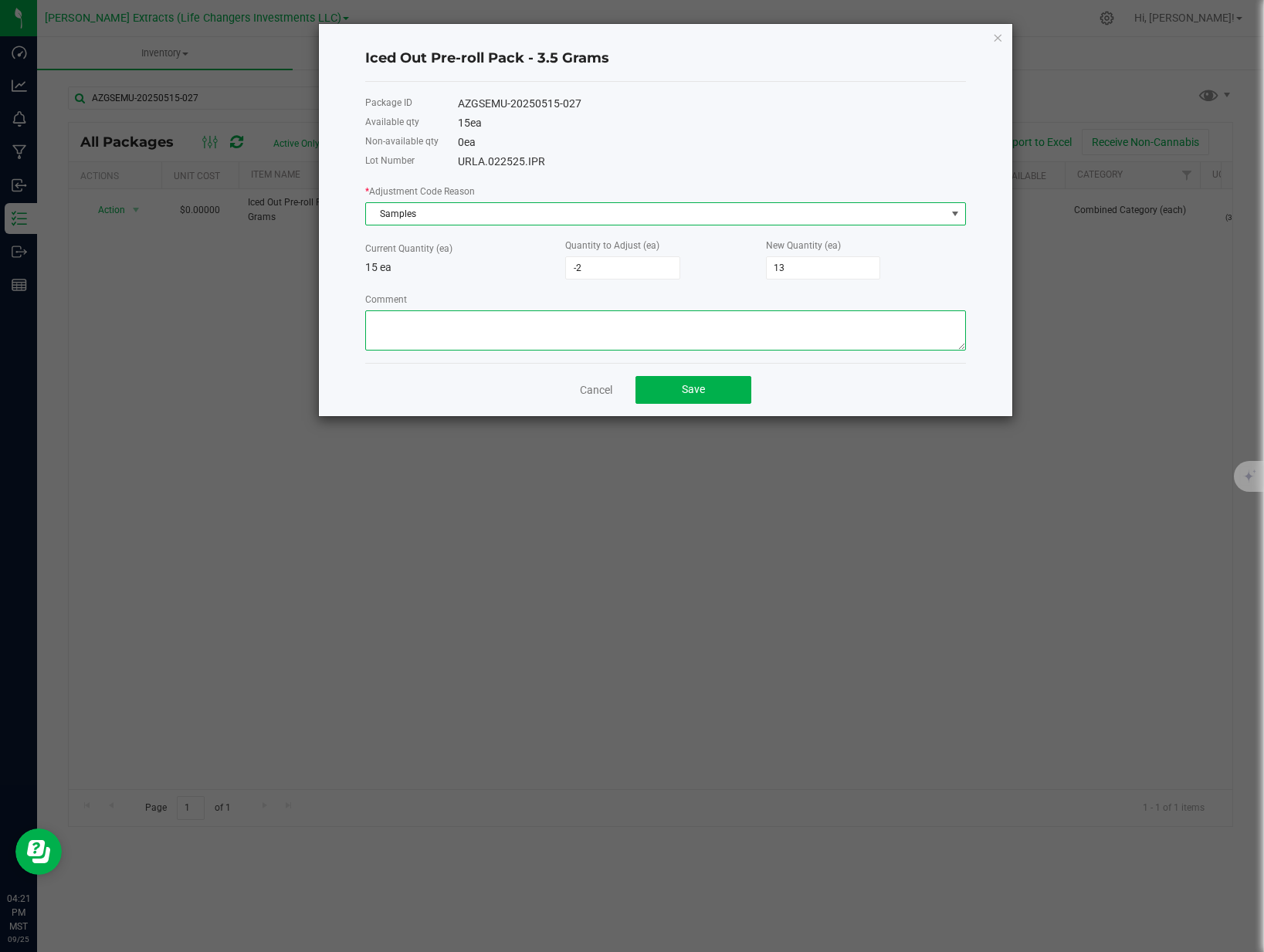
click at [445, 310] on textarea "Comment" at bounding box center [666, 330] width 601 height 40
type textarea "IB 09.25.25"
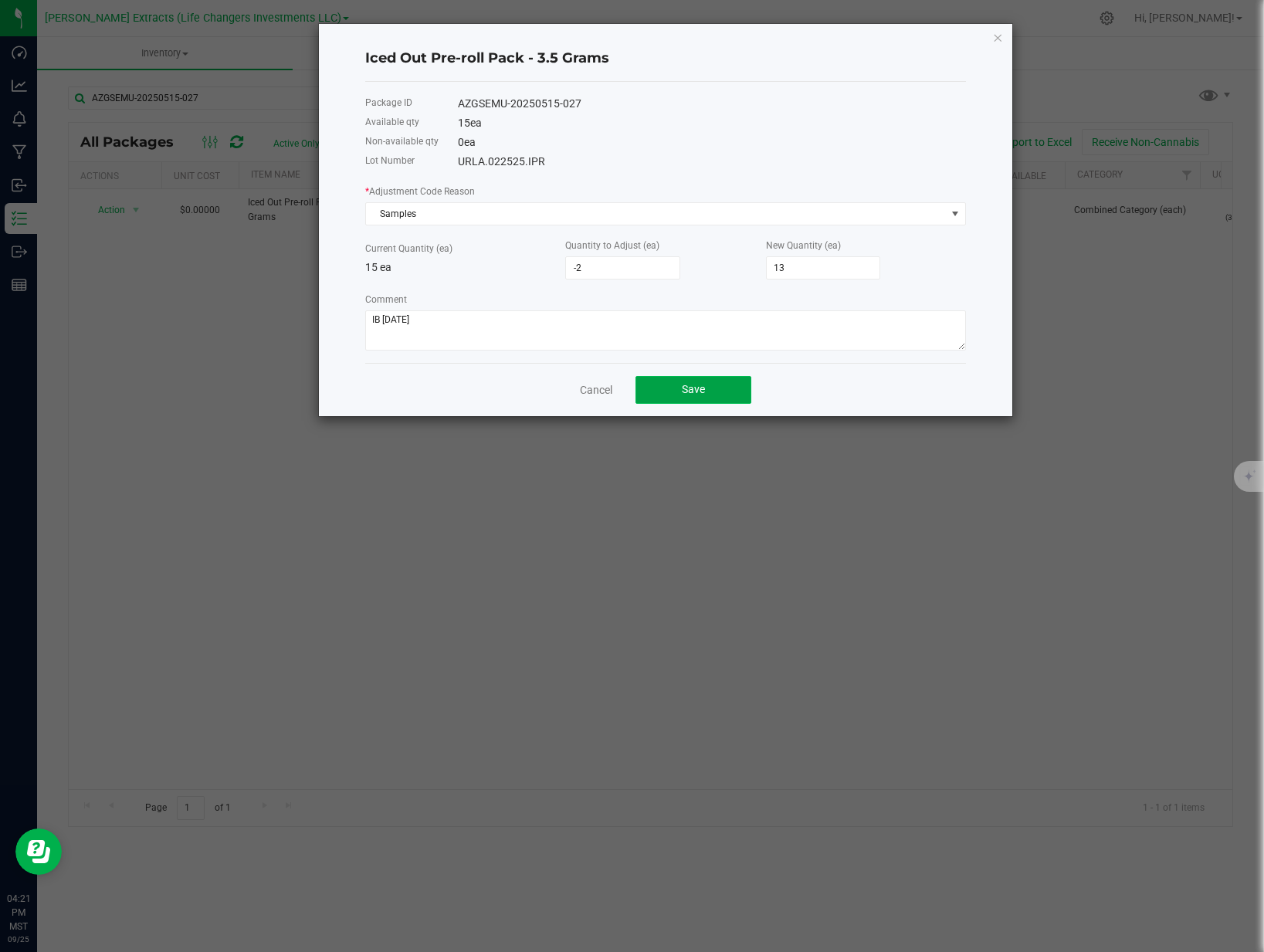
click at [678, 393] on button "Save" at bounding box center [693, 389] width 116 height 27
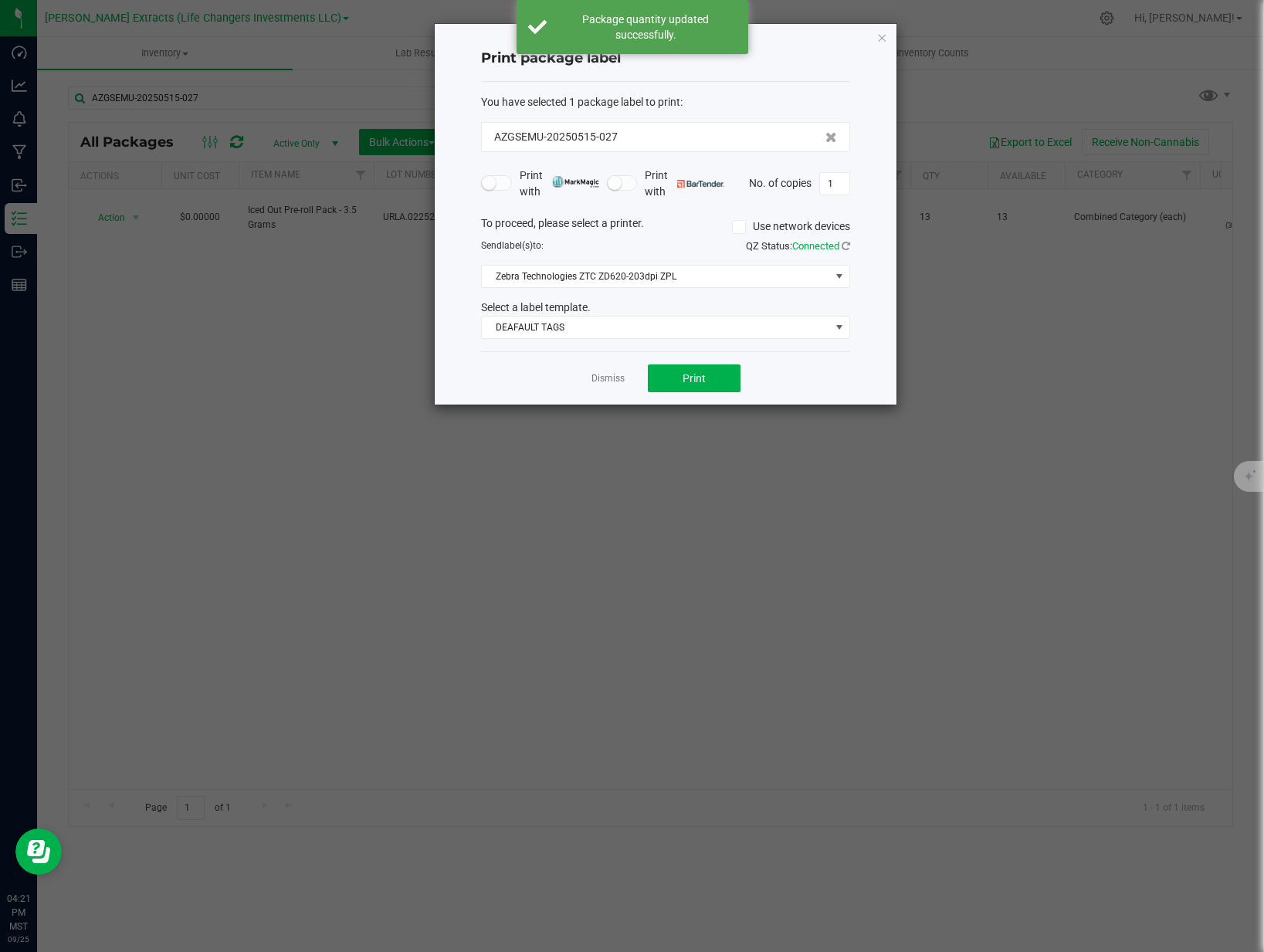
click at [692, 356] on div "Dismiss Print" at bounding box center [666, 377] width 369 height 53
click at [689, 367] on button "Print" at bounding box center [694, 377] width 93 height 27
